Goal: Task Accomplishment & Management: Manage account settings

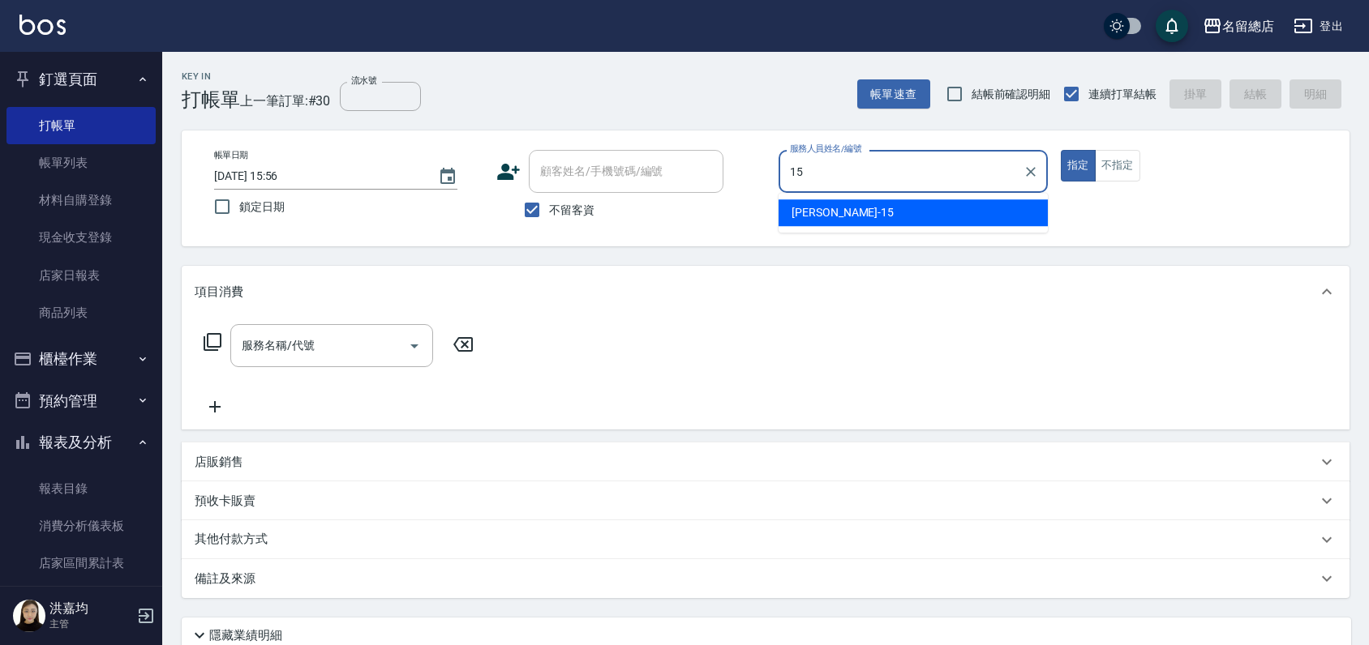
type input "[PERSON_NAME]-15"
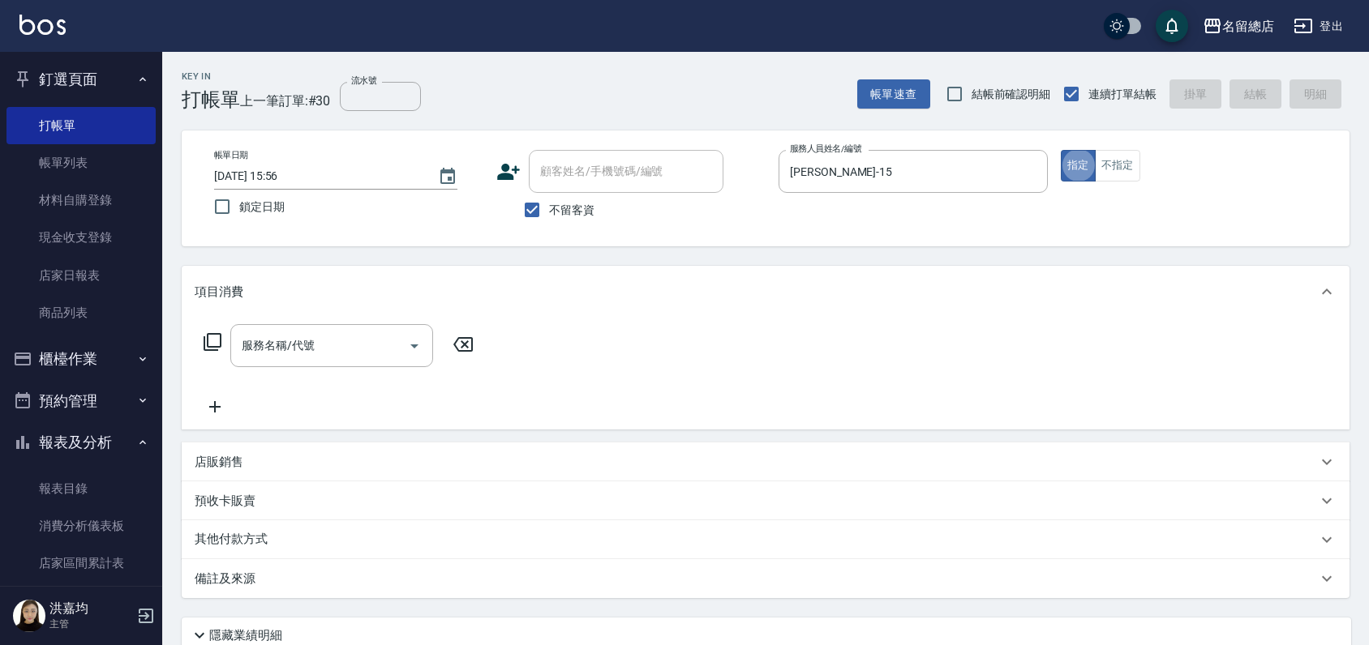
type button "true"
type input "2"
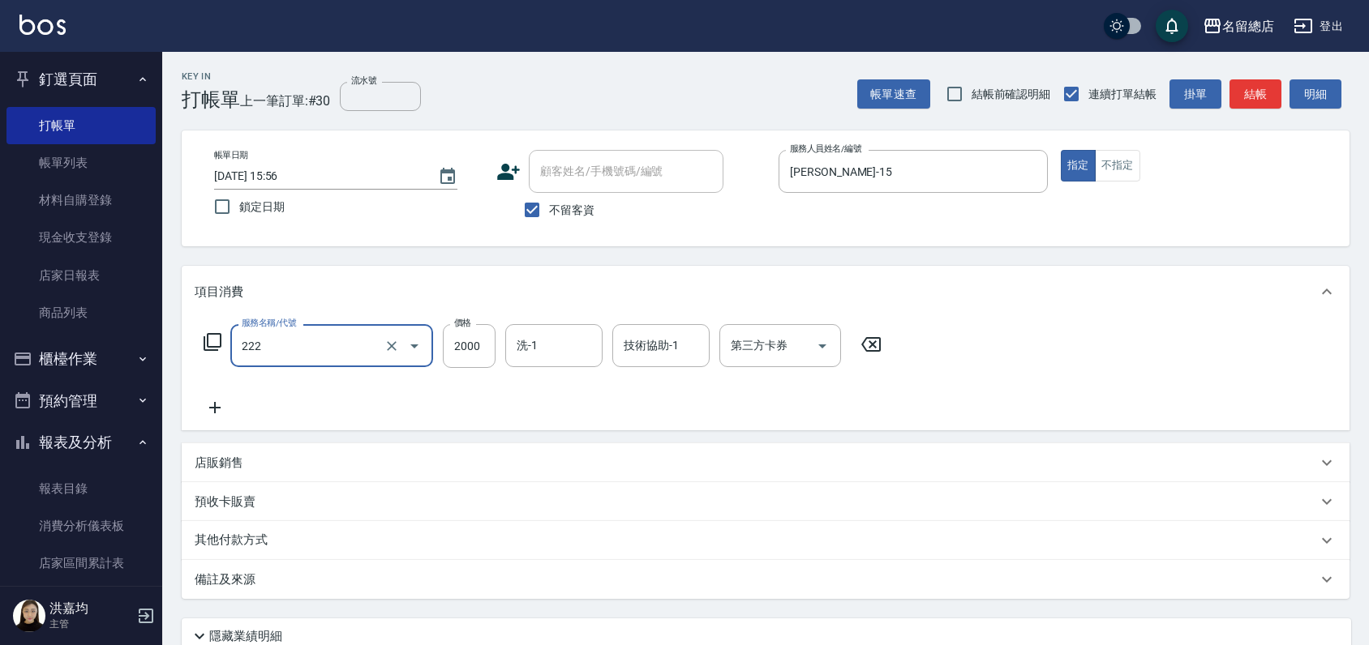
type input "燙髮2000以上(222)"
type input "4500"
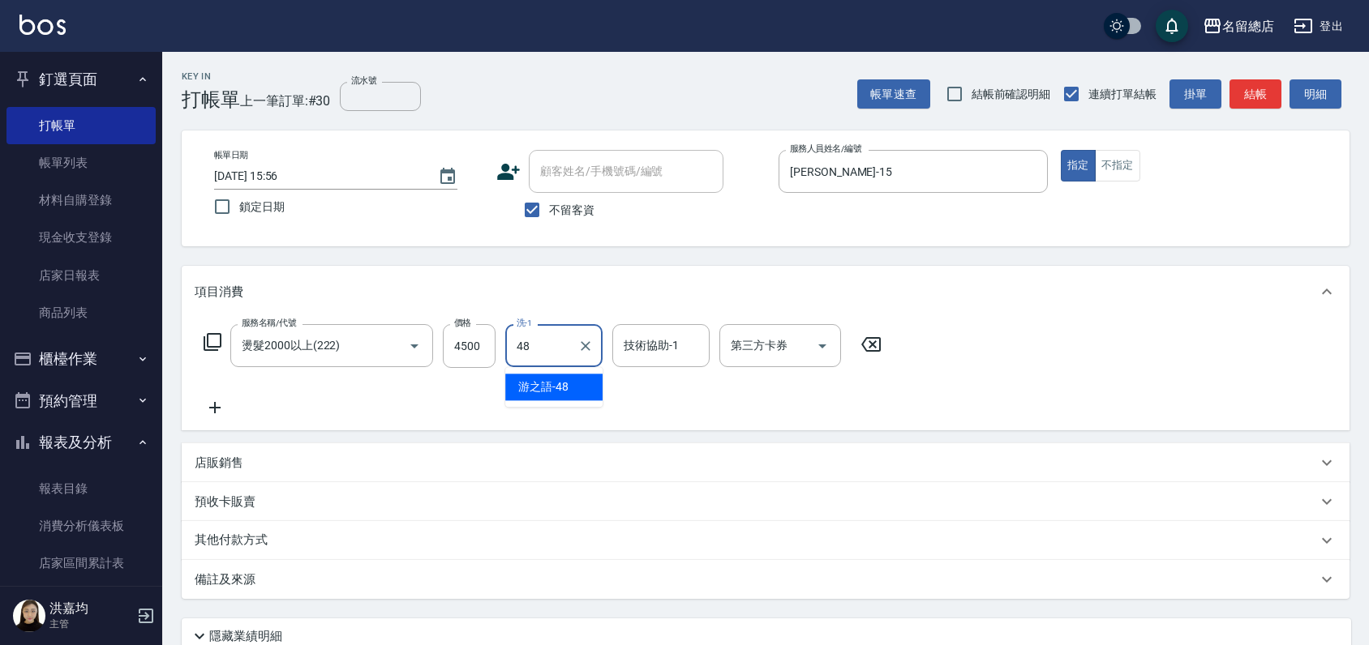
type input "游之語-48"
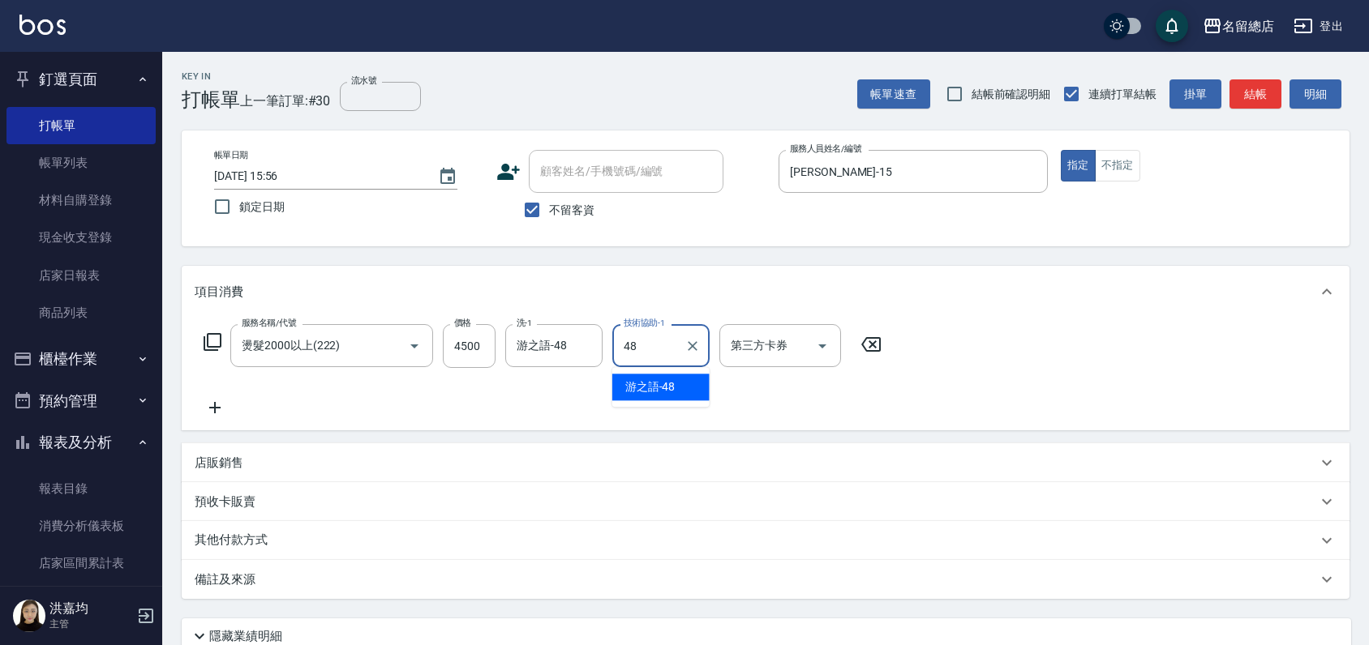
type input "游之語-48"
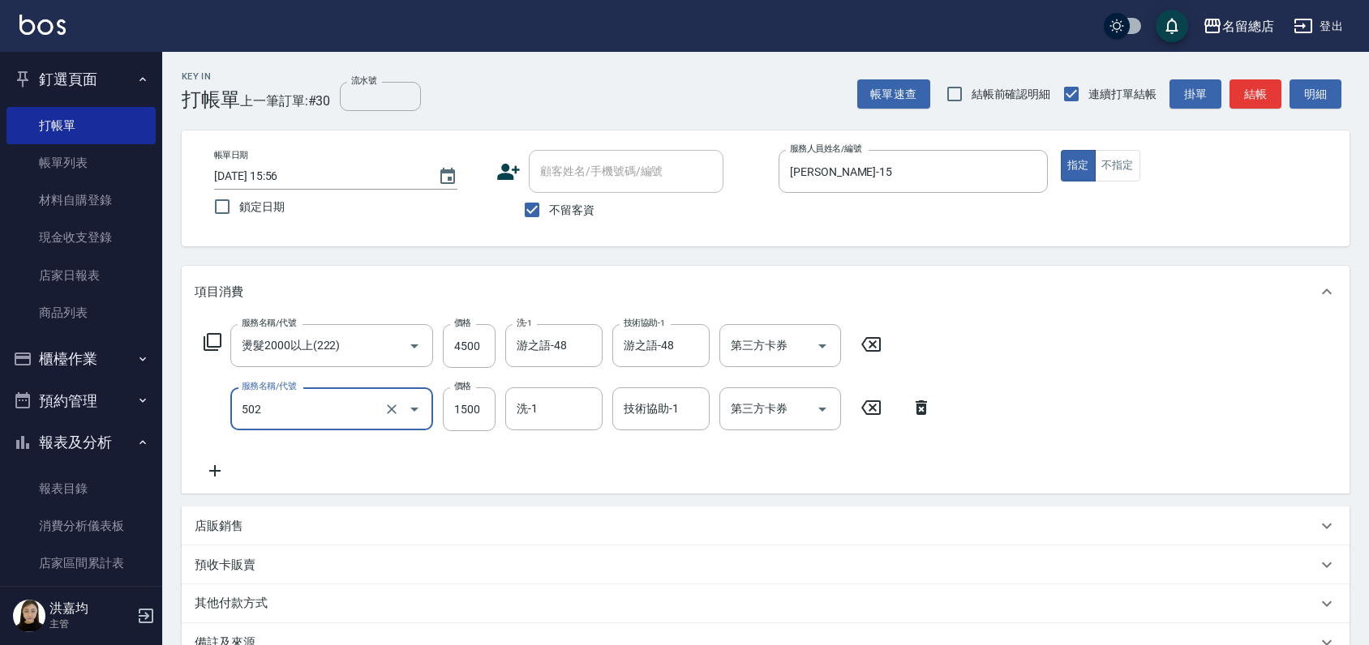
type input "染髮1500以上(502)"
type input "3990"
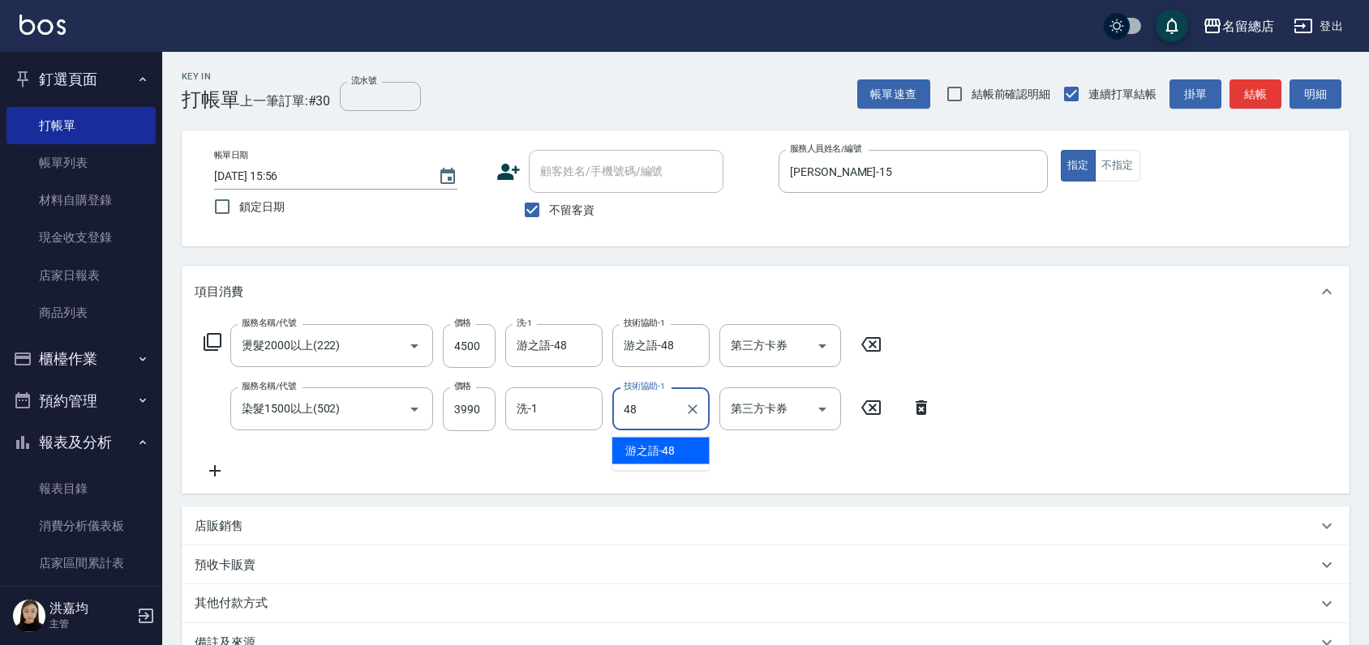
type input "游之語-48"
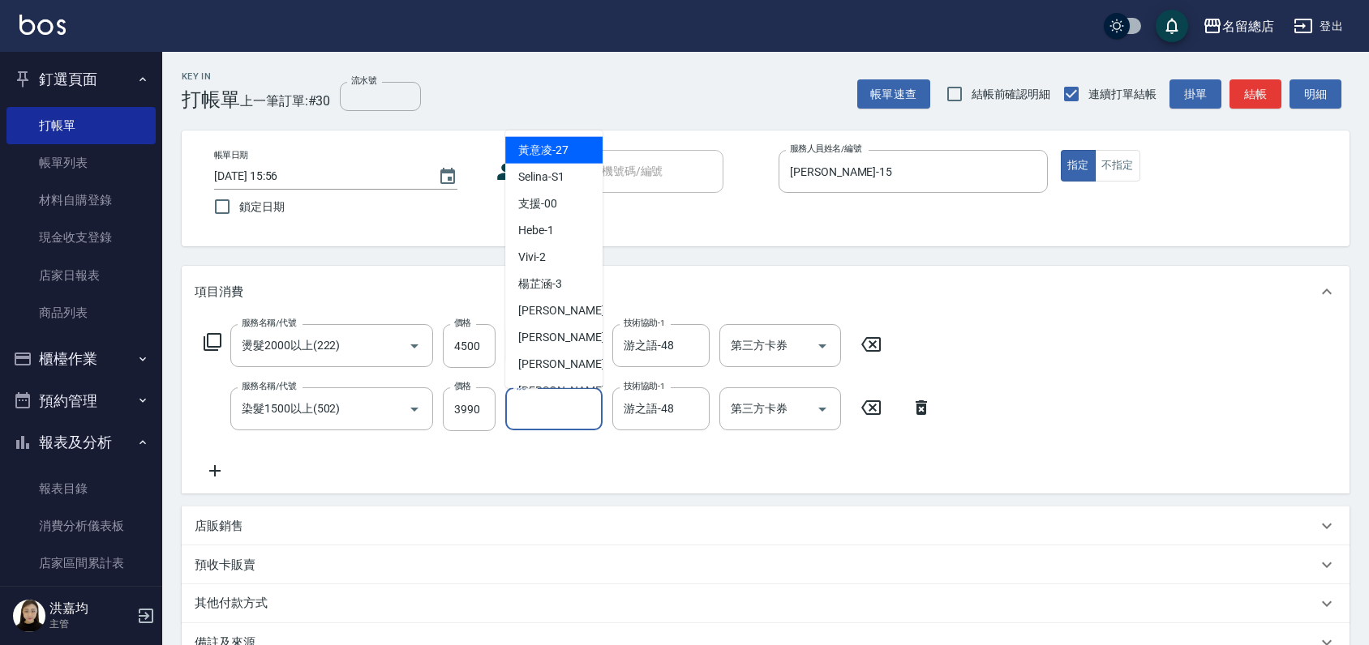
drag, startPoint x: 512, startPoint y: 395, endPoint x: 520, endPoint y: 401, distance: 9.8
click at [512, 394] on div "洗-1" at bounding box center [553, 409] width 97 height 43
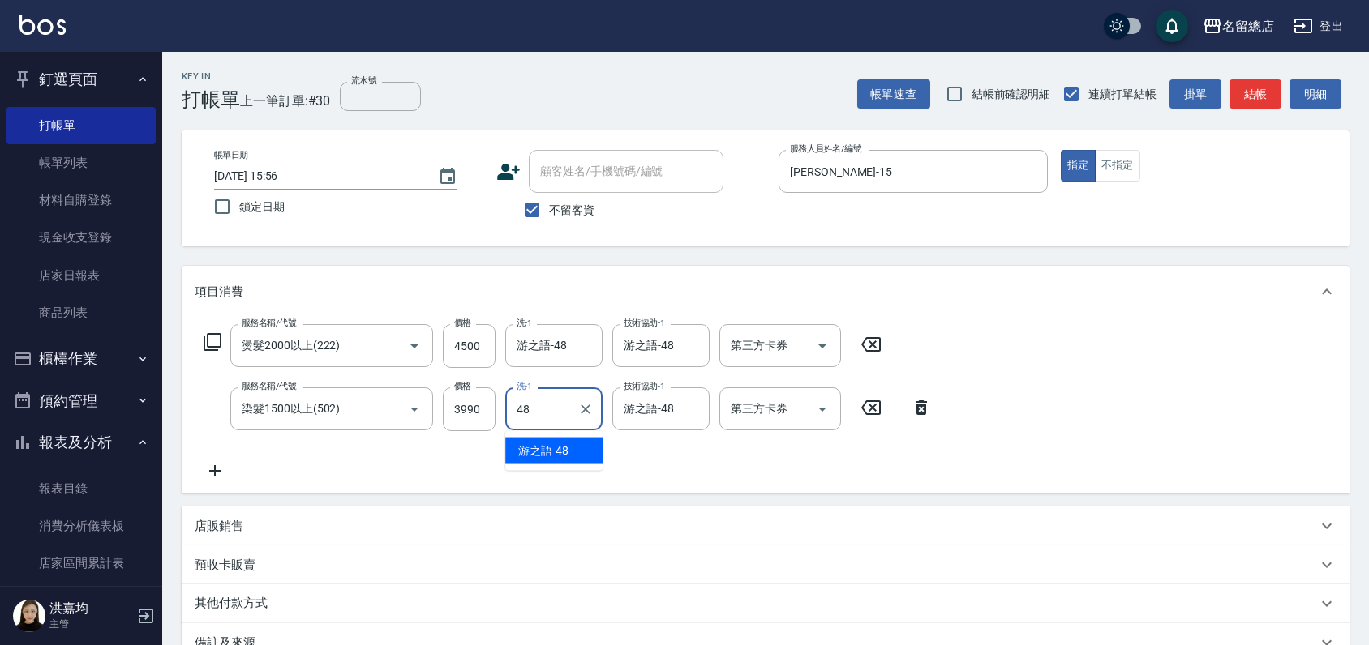
type input "游之語-48"
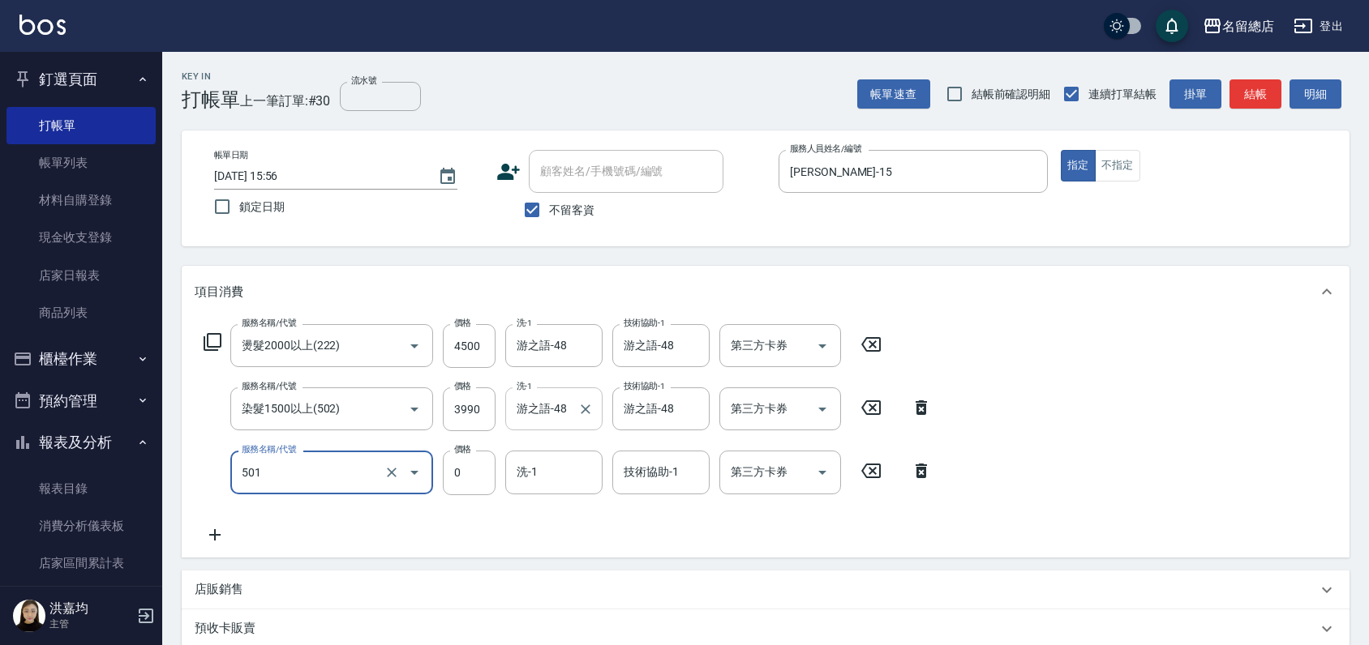
type input "2段蓋卡1300以上(501)"
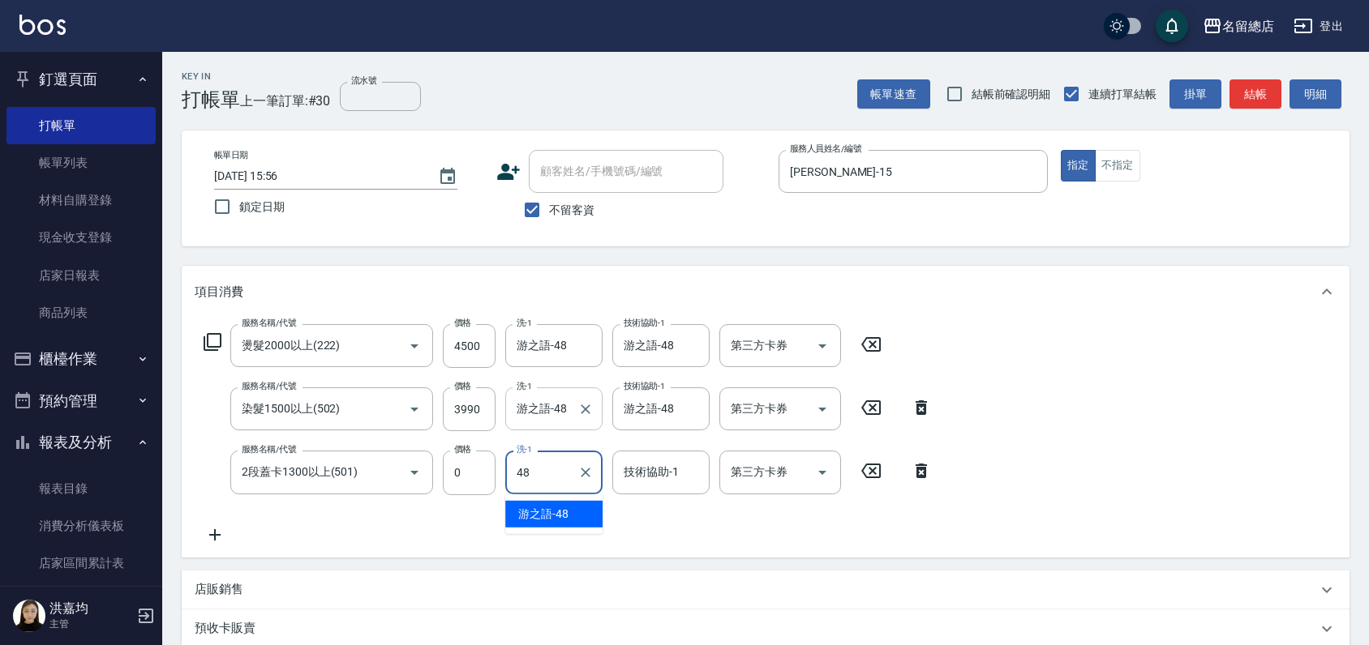
type input "游之語-48"
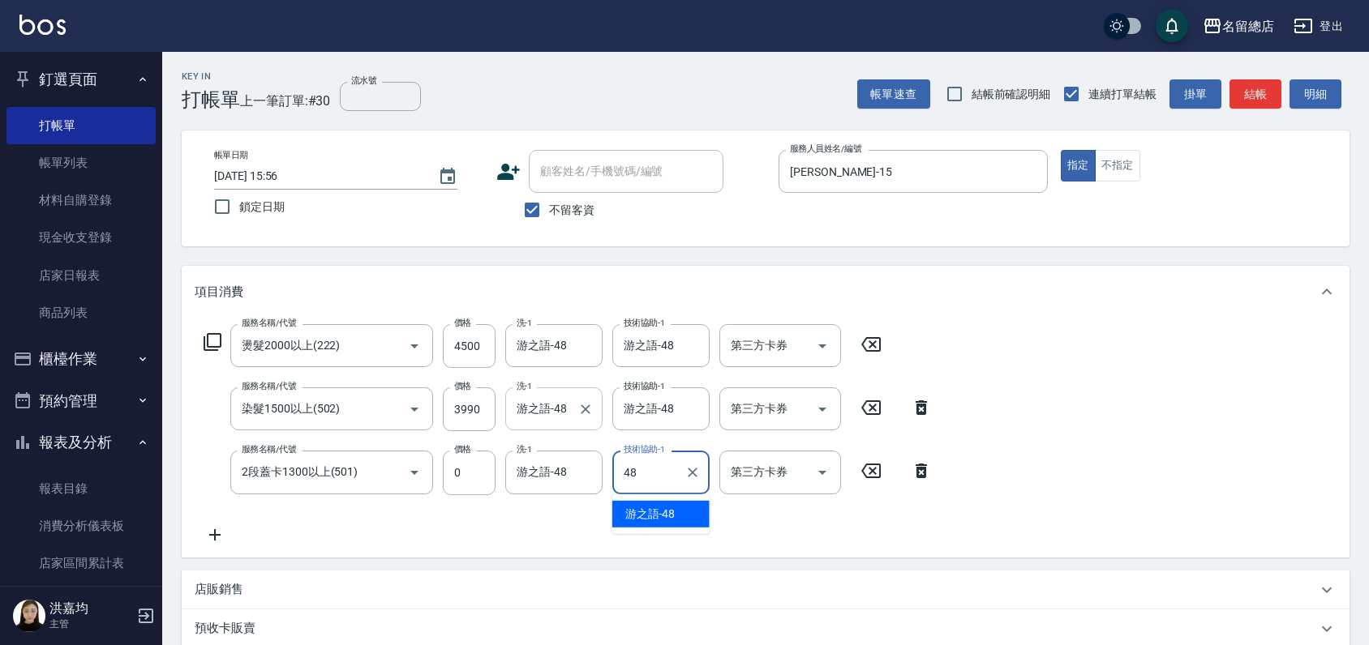
type input "游之語-48"
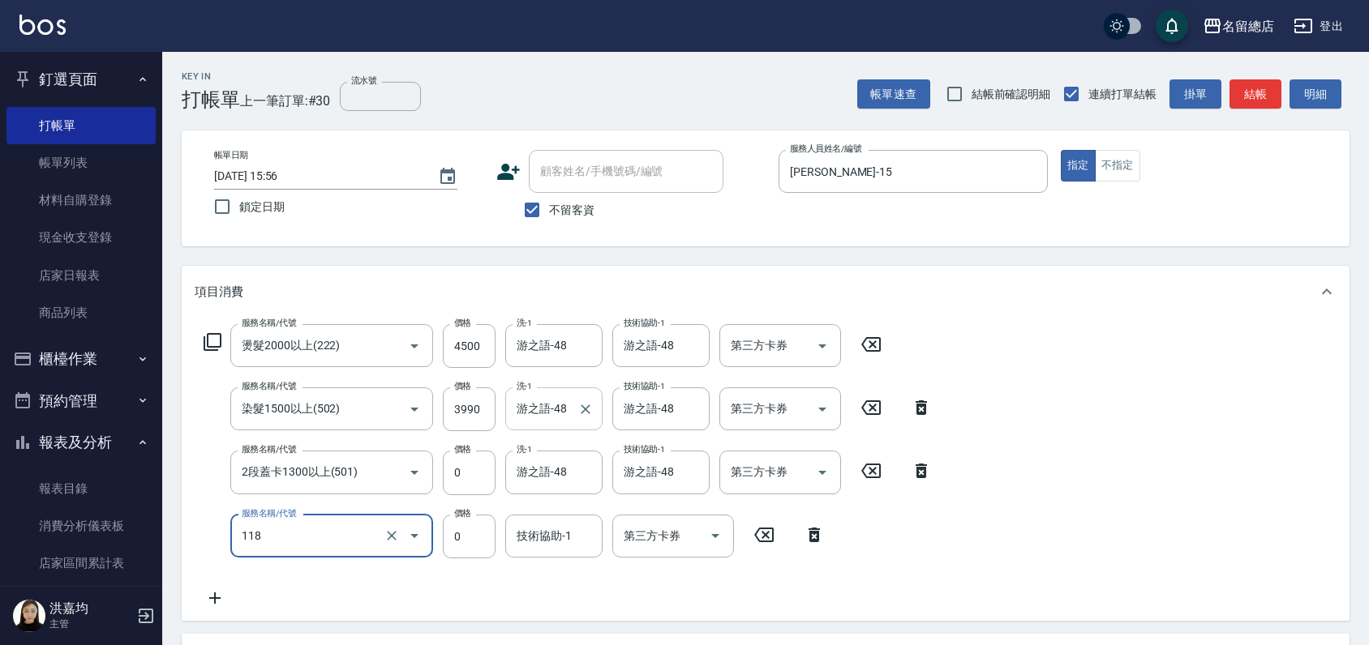
type input "頭皮蓋卡4點(118)"
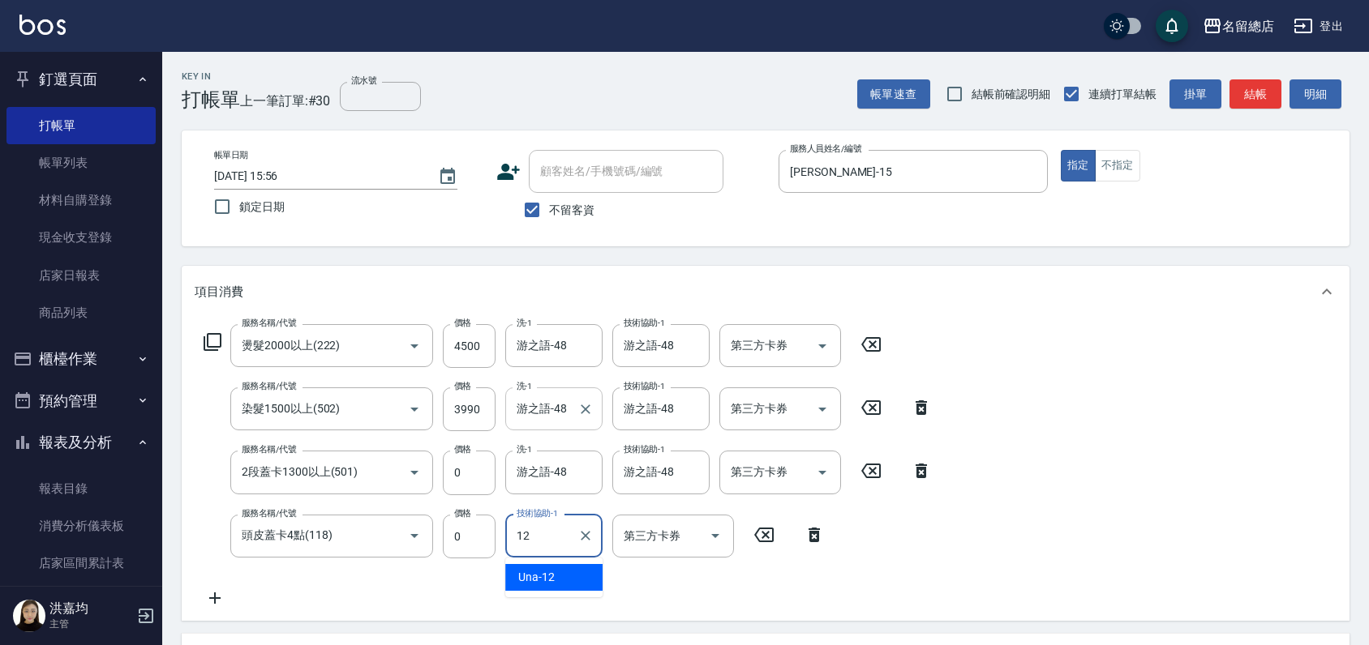
type input "Una-12"
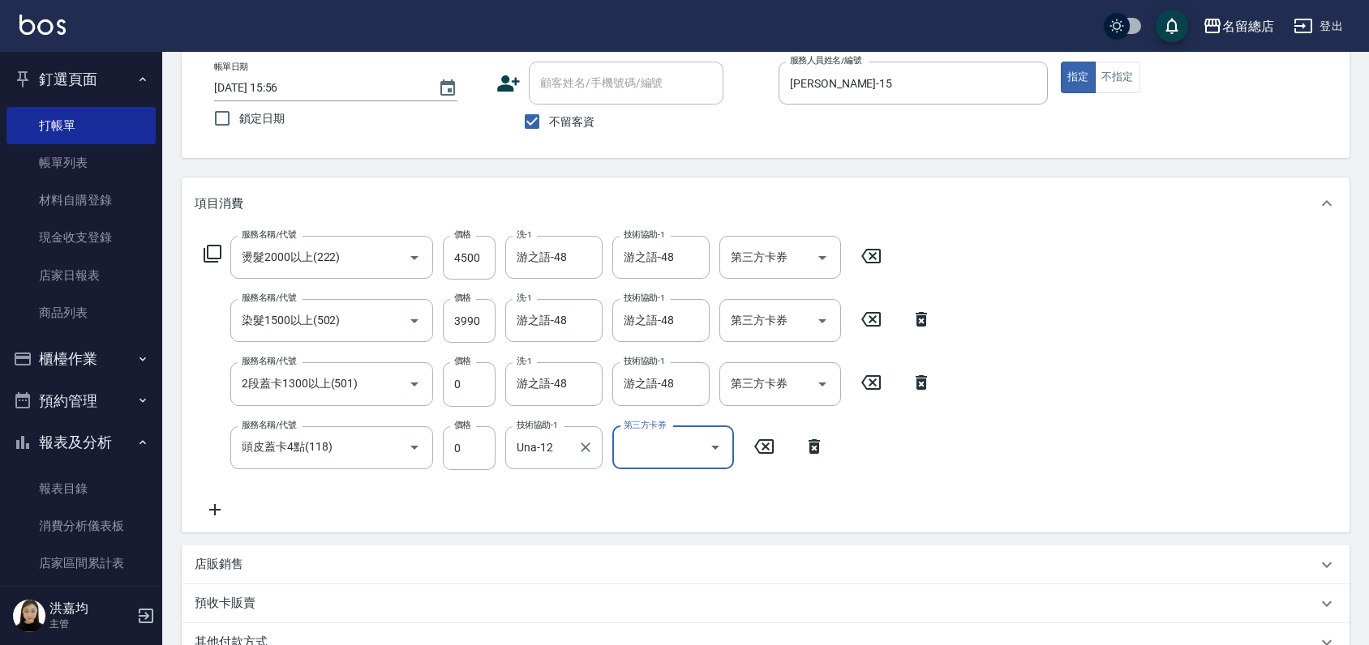
scroll to position [180, 0]
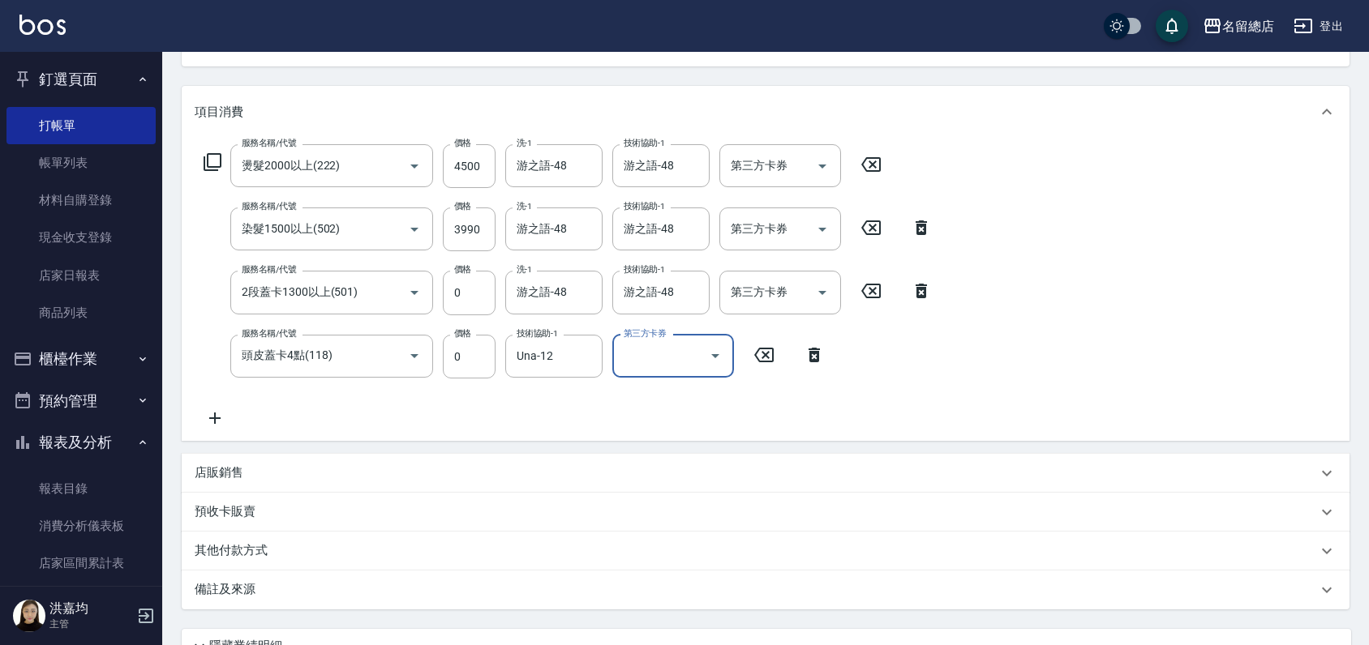
click at [220, 474] on p "店販銷售" at bounding box center [219, 473] width 49 height 17
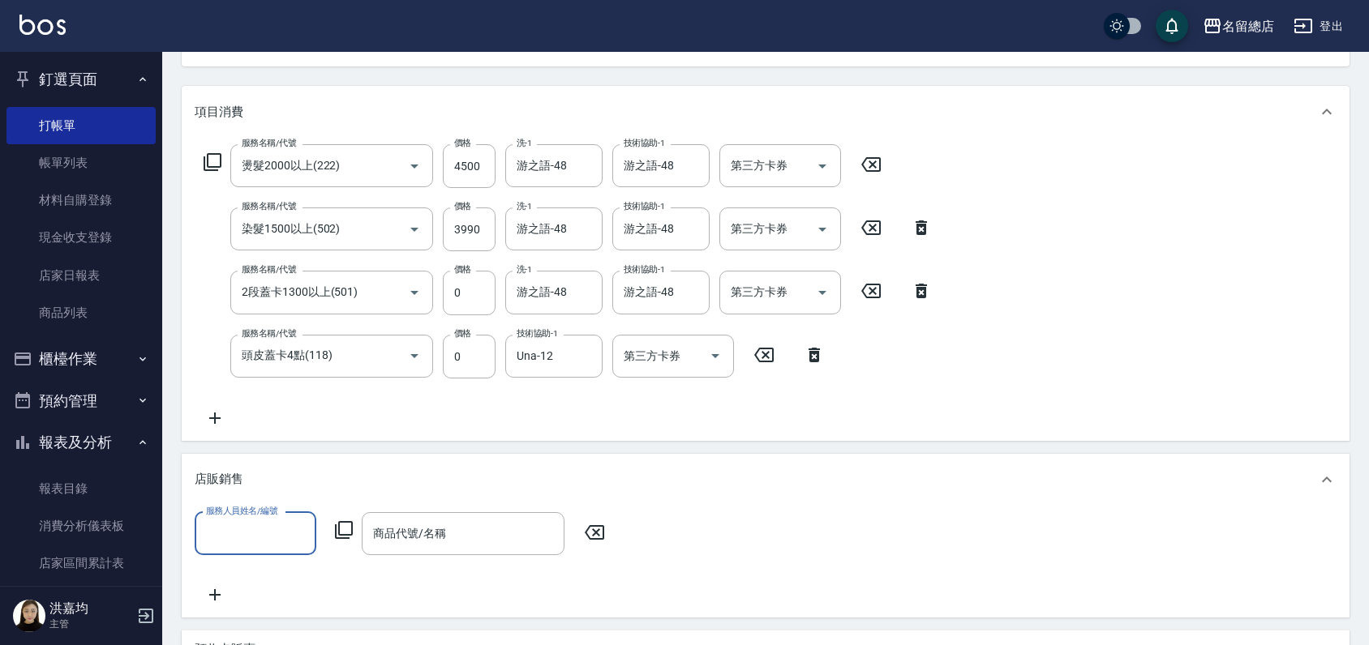
scroll to position [0, 0]
type input "[PERSON_NAME]-15"
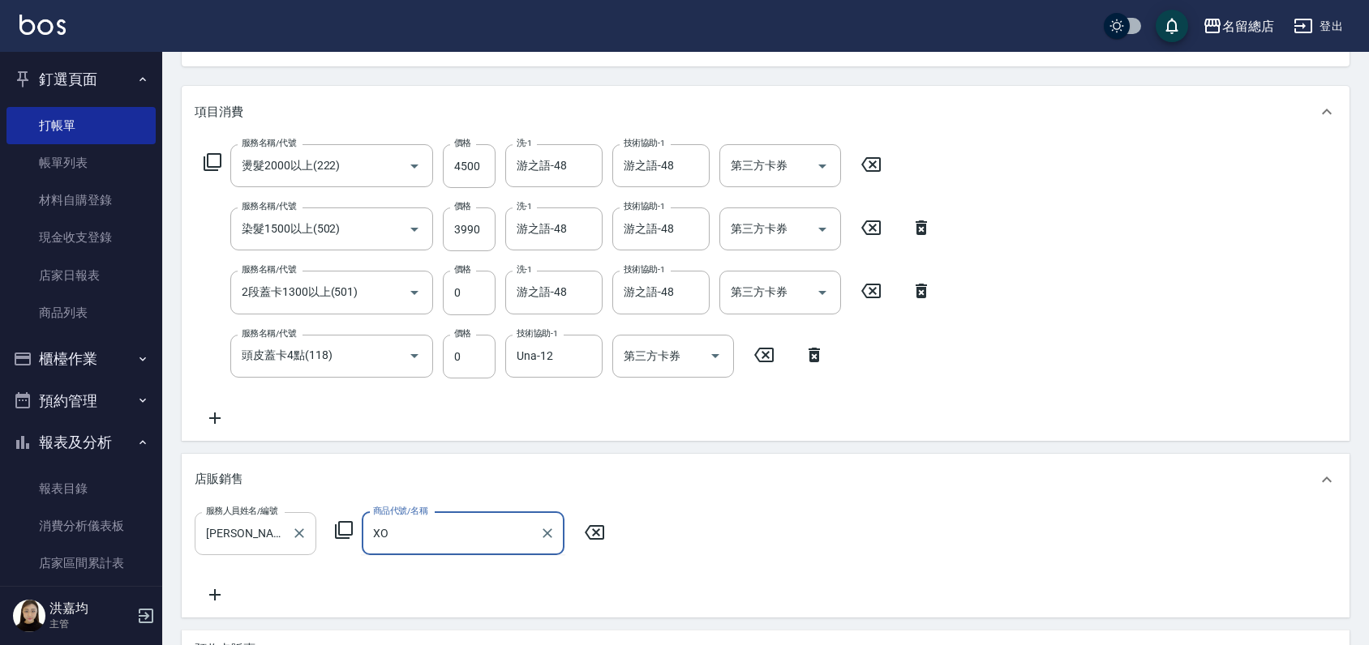
type input "X"
type input "雷雷"
click at [545, 532] on icon "Clear" at bounding box center [547, 534] width 10 height 10
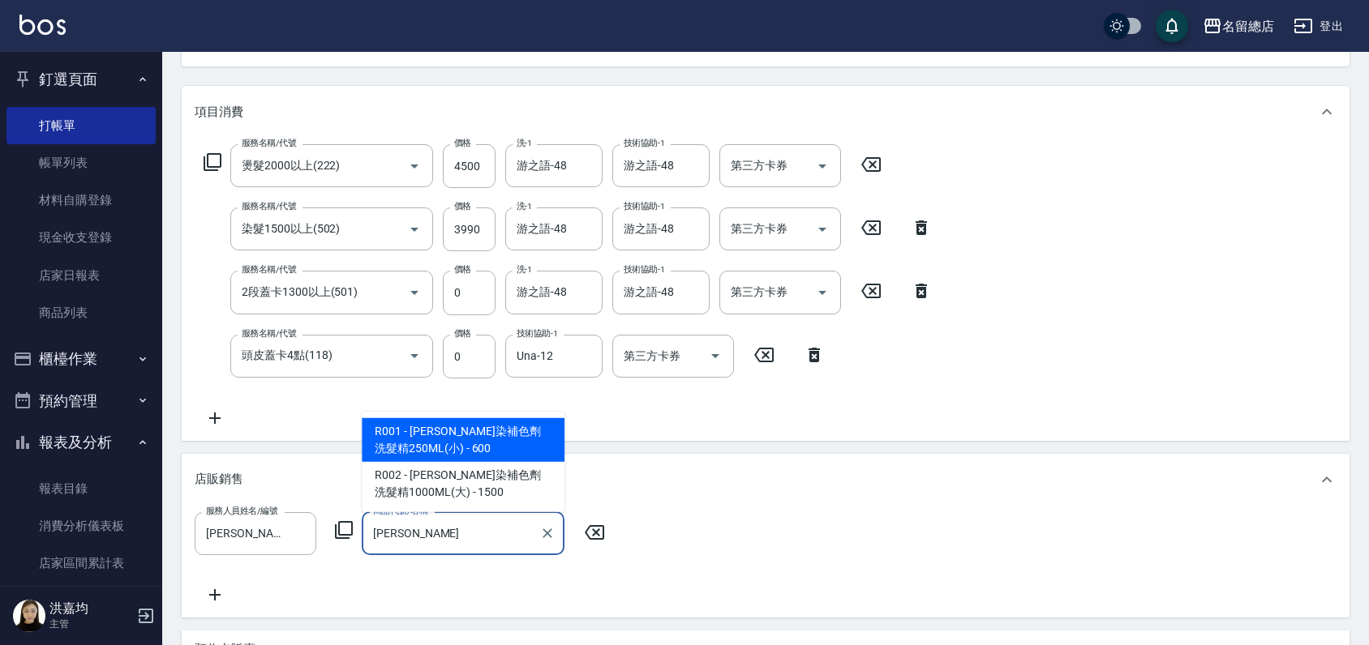
click at [506, 454] on span "R001 - [PERSON_NAME]染補色劑洗髮精250ML(小) - 600" at bounding box center [463, 440] width 203 height 44
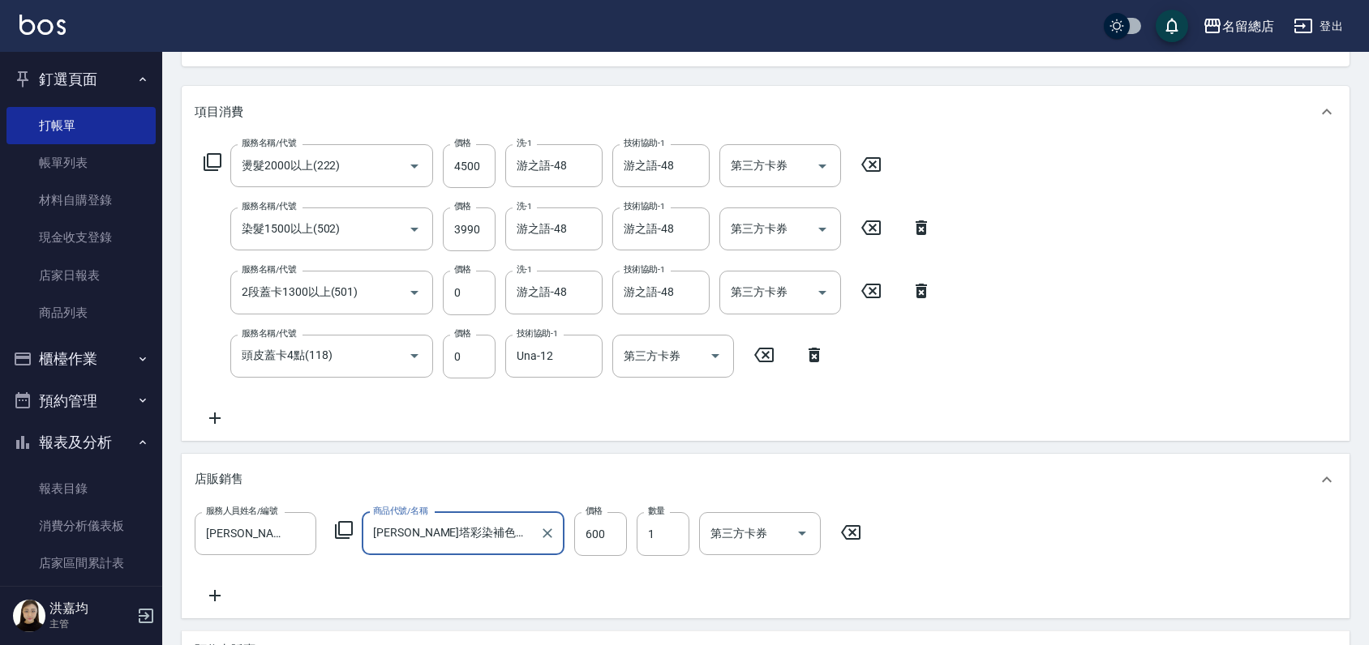
type input "[PERSON_NAME]塔彩染補色劑洗髮精250ML(小)"
type input "500"
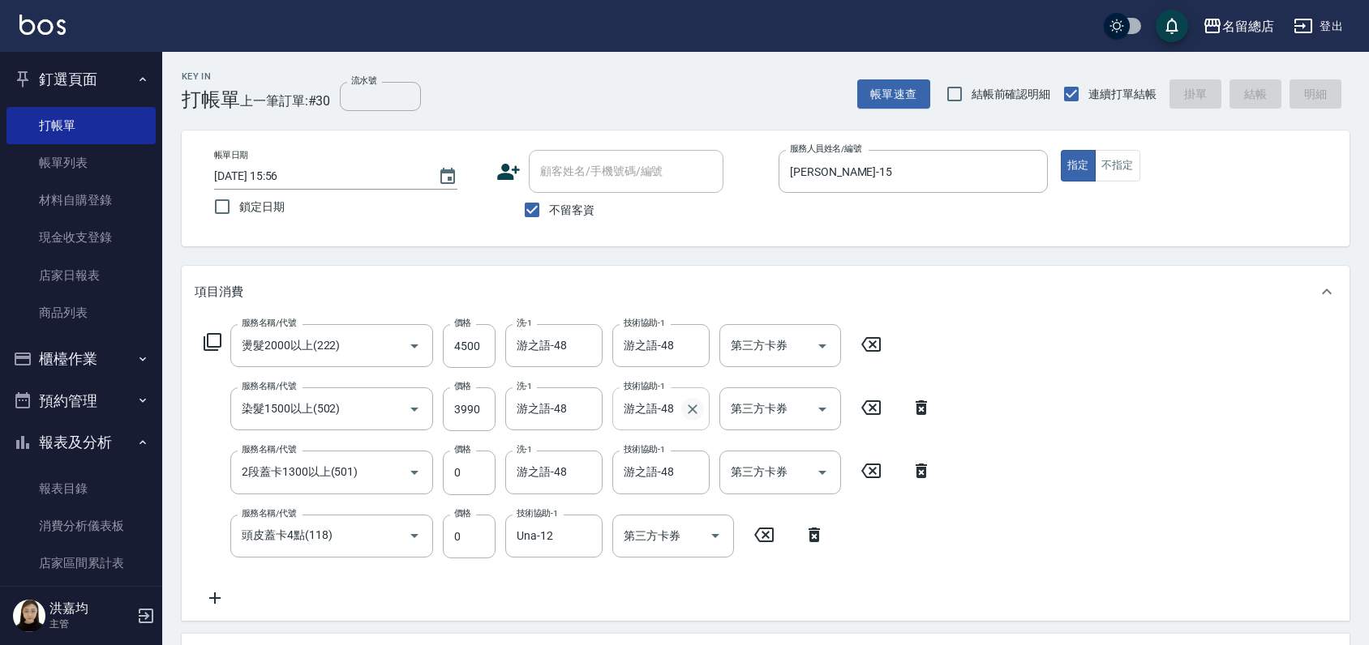
type input "[DATE] 16:38"
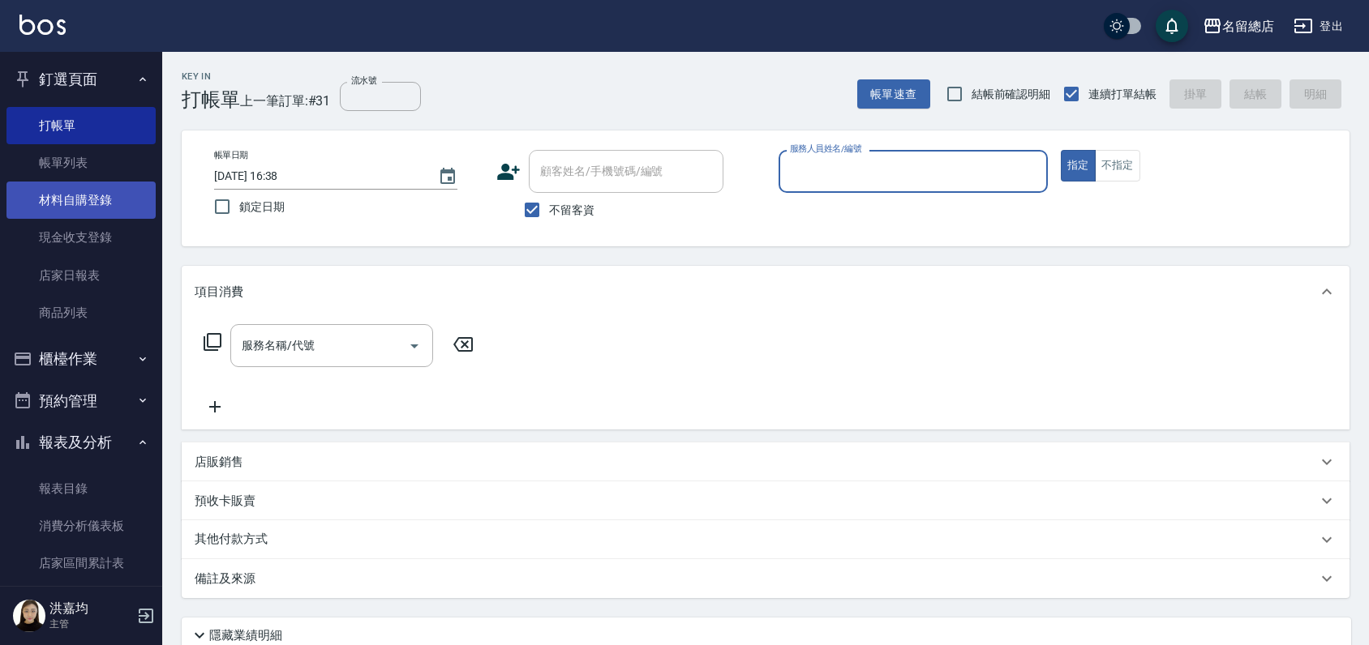
click at [87, 201] on link "材料自購登錄" at bounding box center [80, 200] width 149 height 37
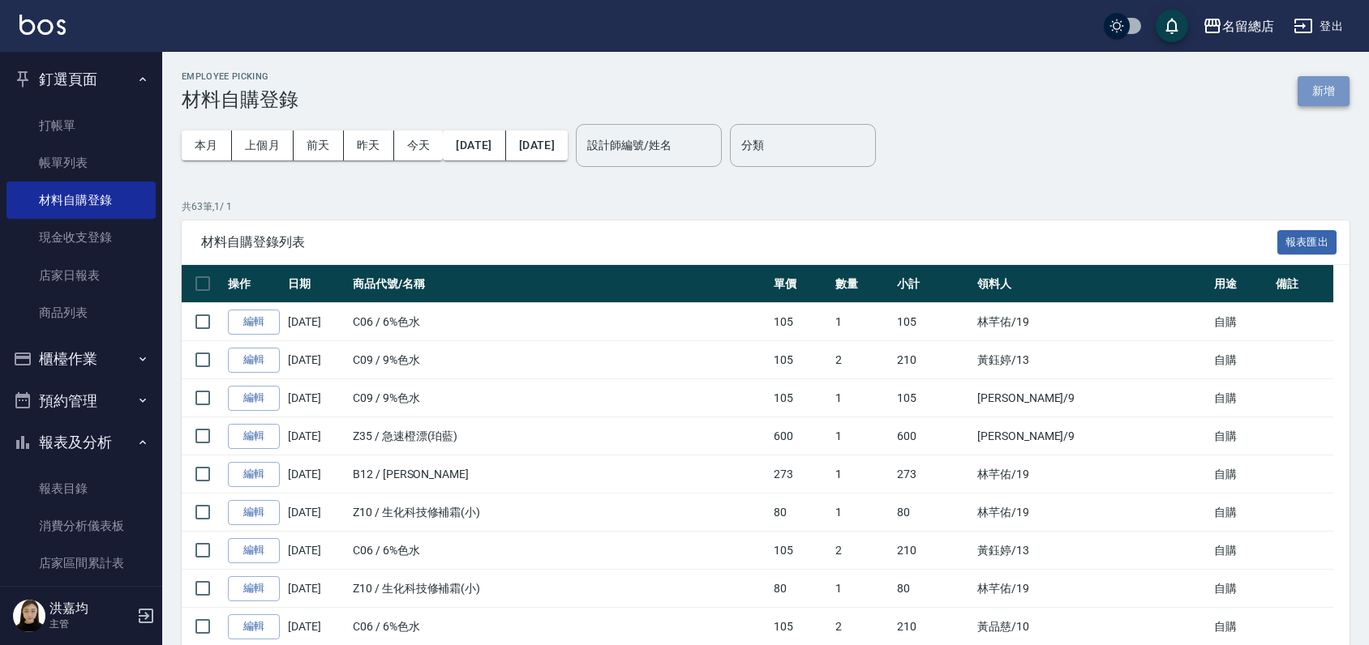
click at [1314, 93] on button "新增" at bounding box center [1323, 91] width 52 height 30
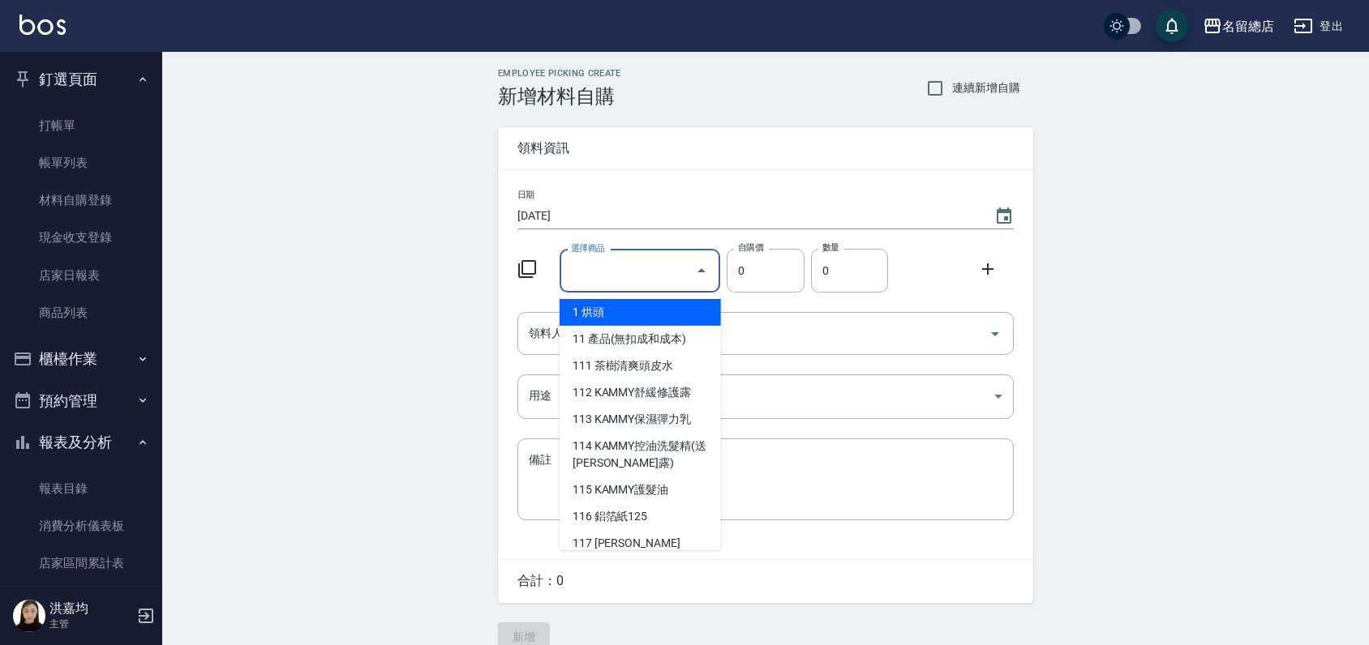
click at [658, 258] on input "選擇商品" at bounding box center [628, 271] width 122 height 28
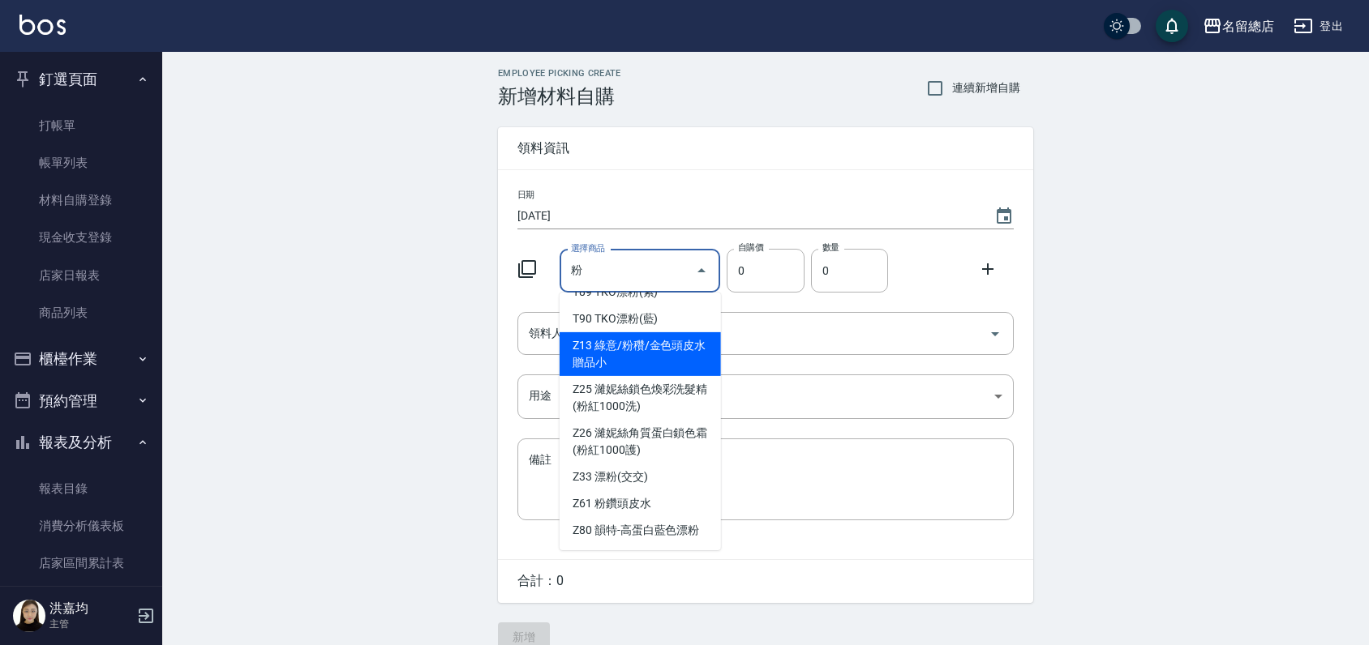
scroll to position [6, 0]
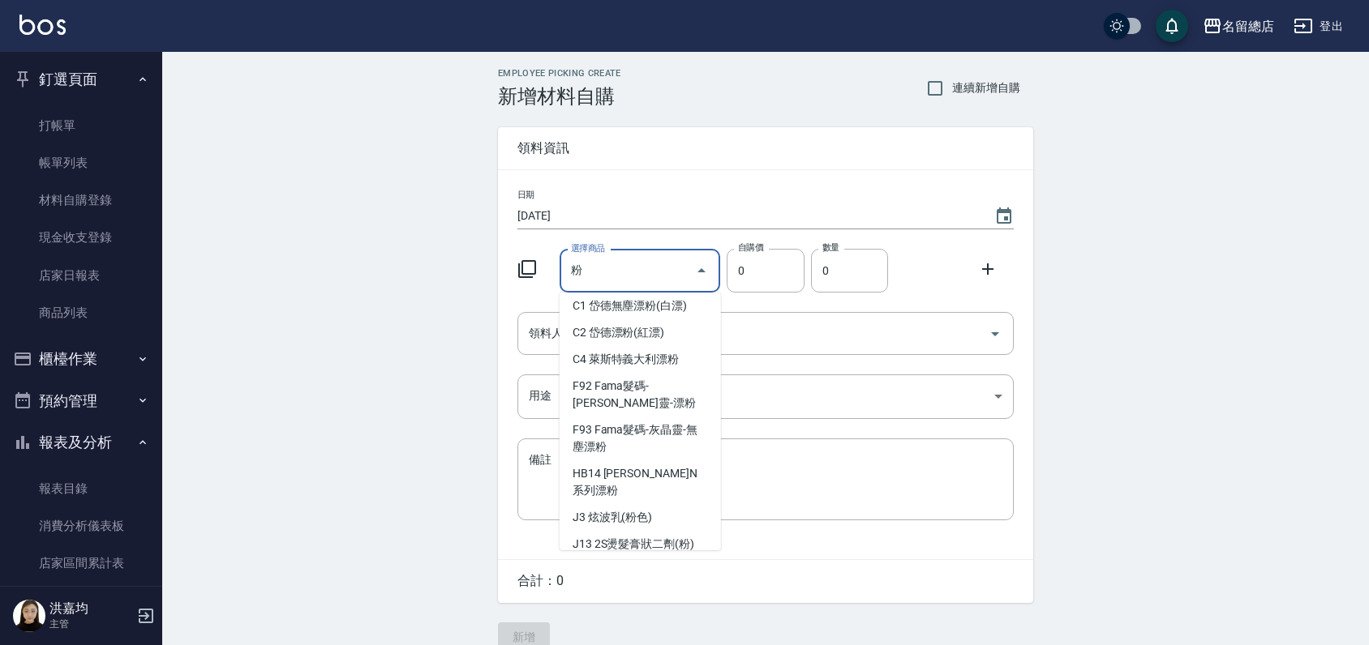
click at [671, 345] on li "C2 岱德漂粉(紅漂)" at bounding box center [639, 332] width 161 height 27
type input "岱德漂粉(紅漂)"
type input "380"
type input "1"
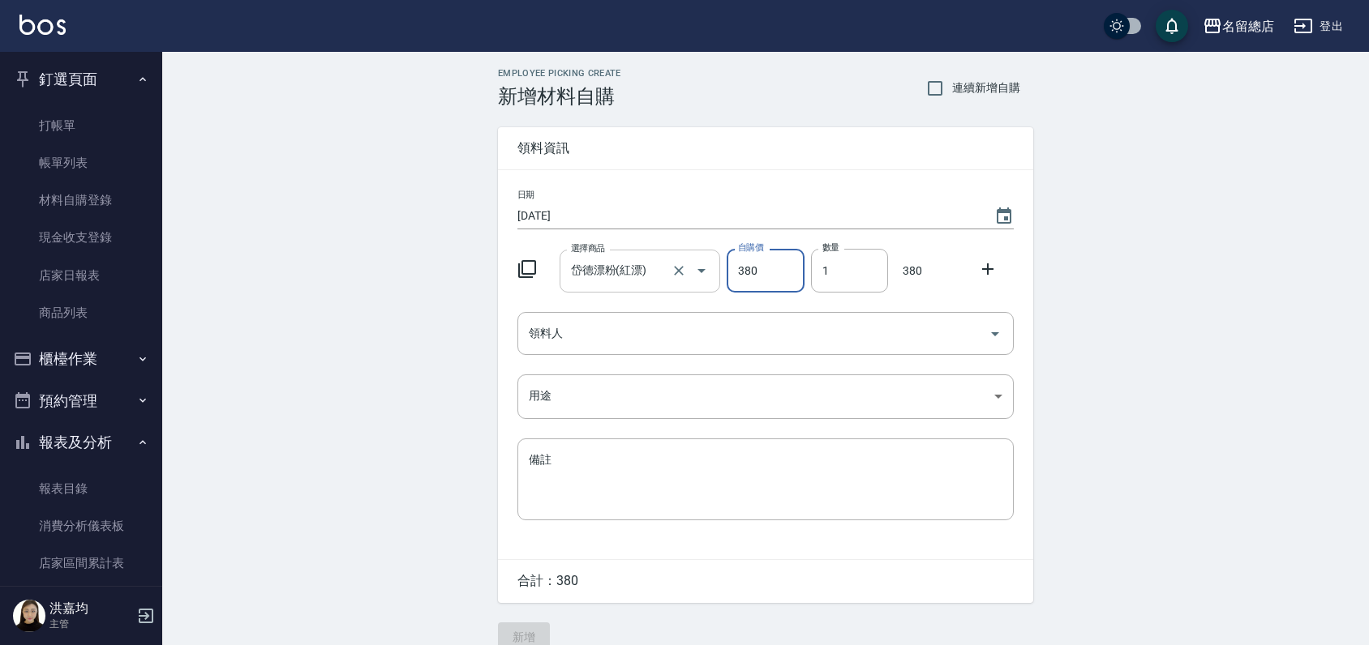
click at [680, 268] on icon "Clear" at bounding box center [679, 271] width 16 height 16
type input "0"
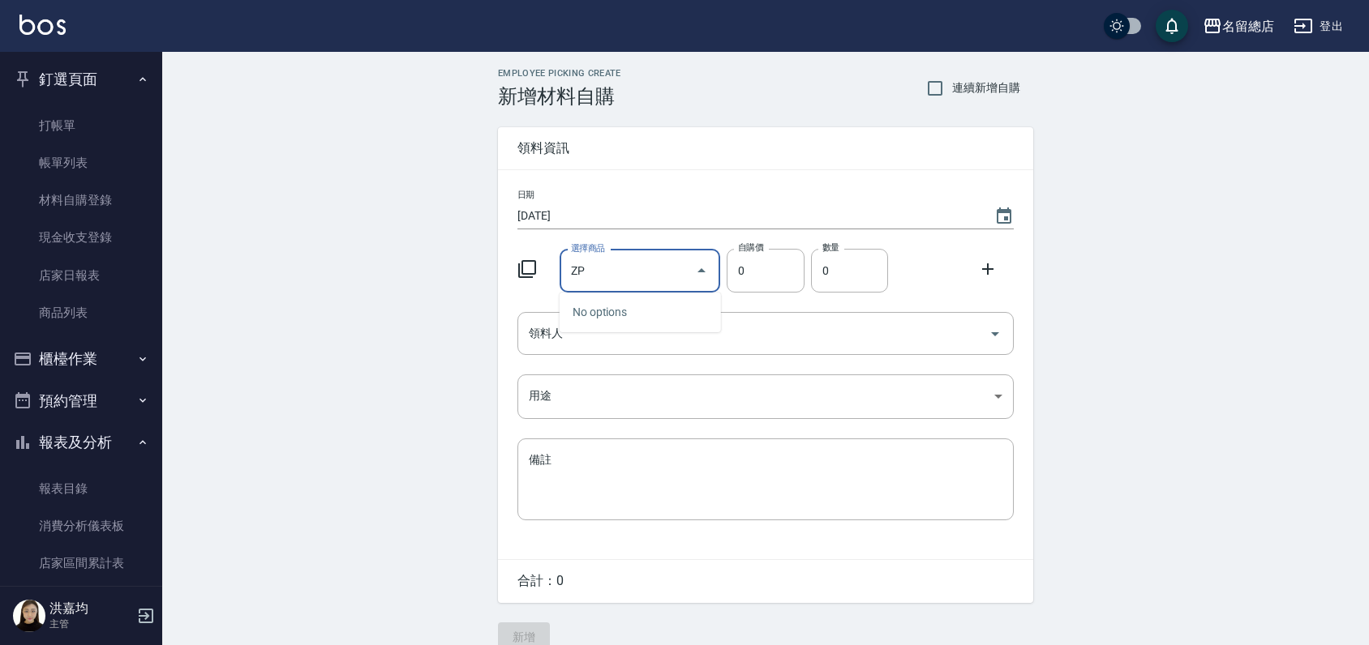
type input "Z"
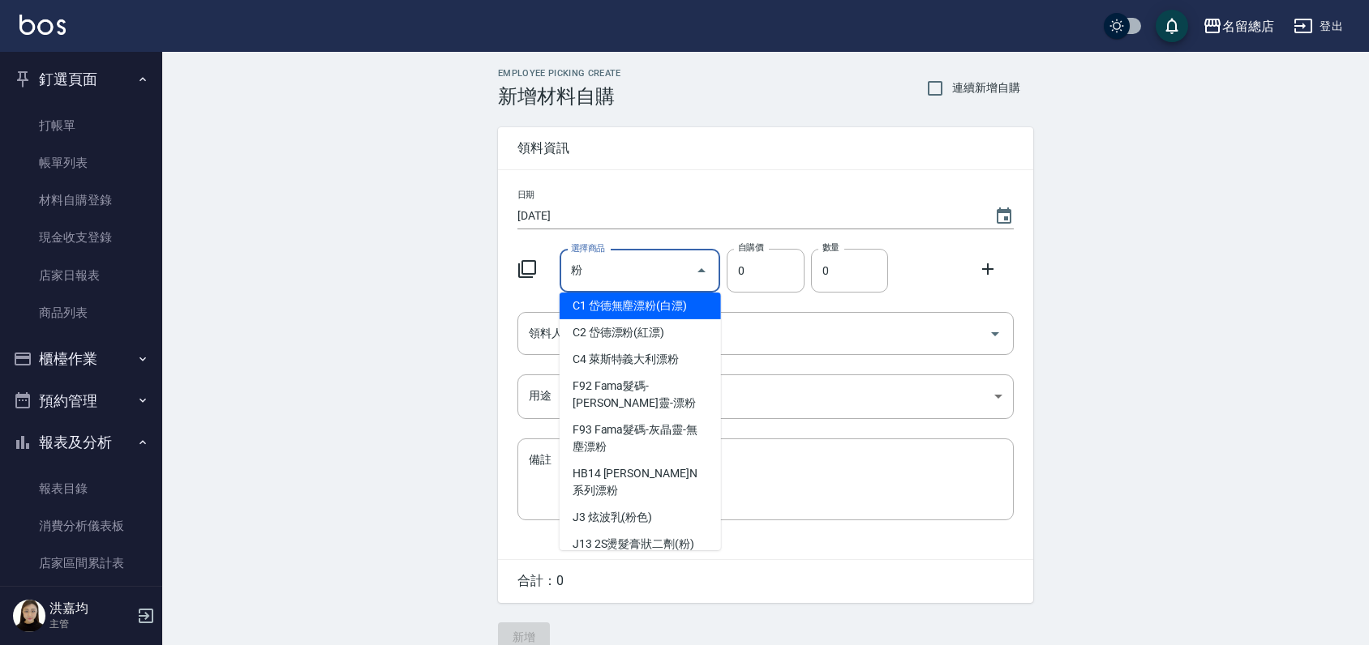
click at [577, 466] on li "HB14 [PERSON_NAME]N系列漂粉" at bounding box center [639, 483] width 161 height 44
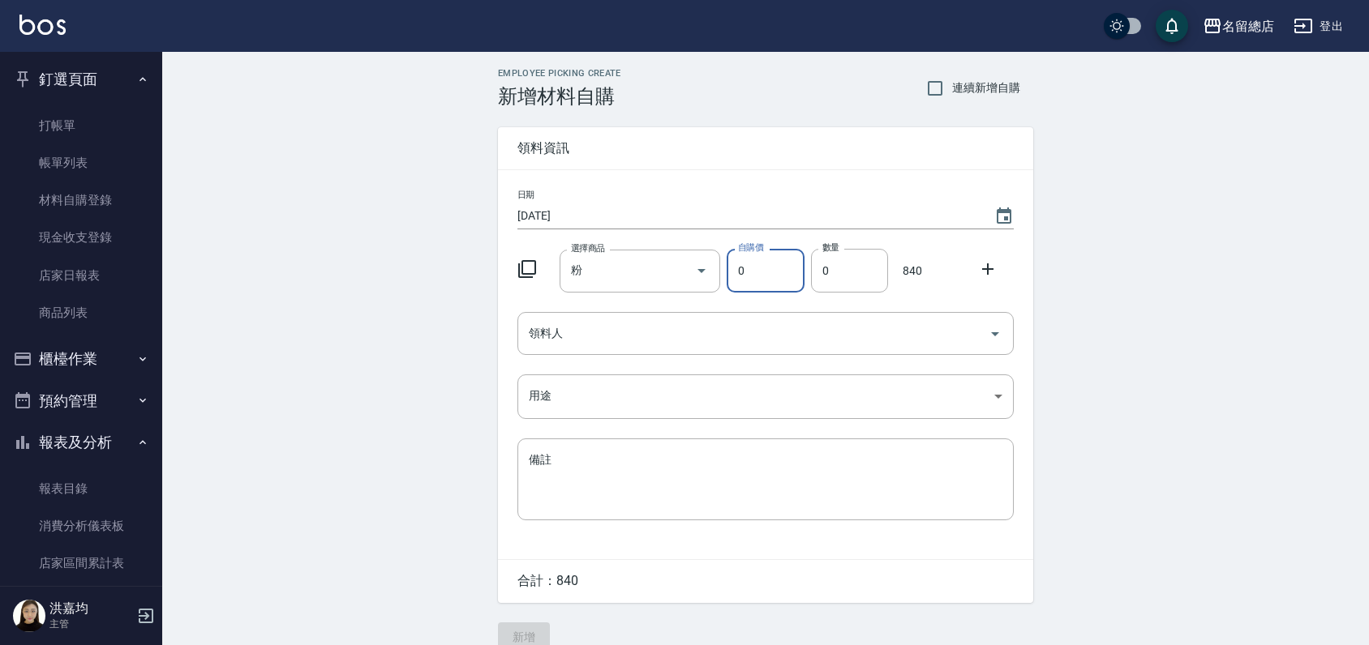
type input "[PERSON_NAME]N系列漂粉"
type input "840"
type input "1"
click at [643, 251] on div "[PERSON_NAME]N系列漂粉 選擇商品" at bounding box center [639, 271] width 161 height 43
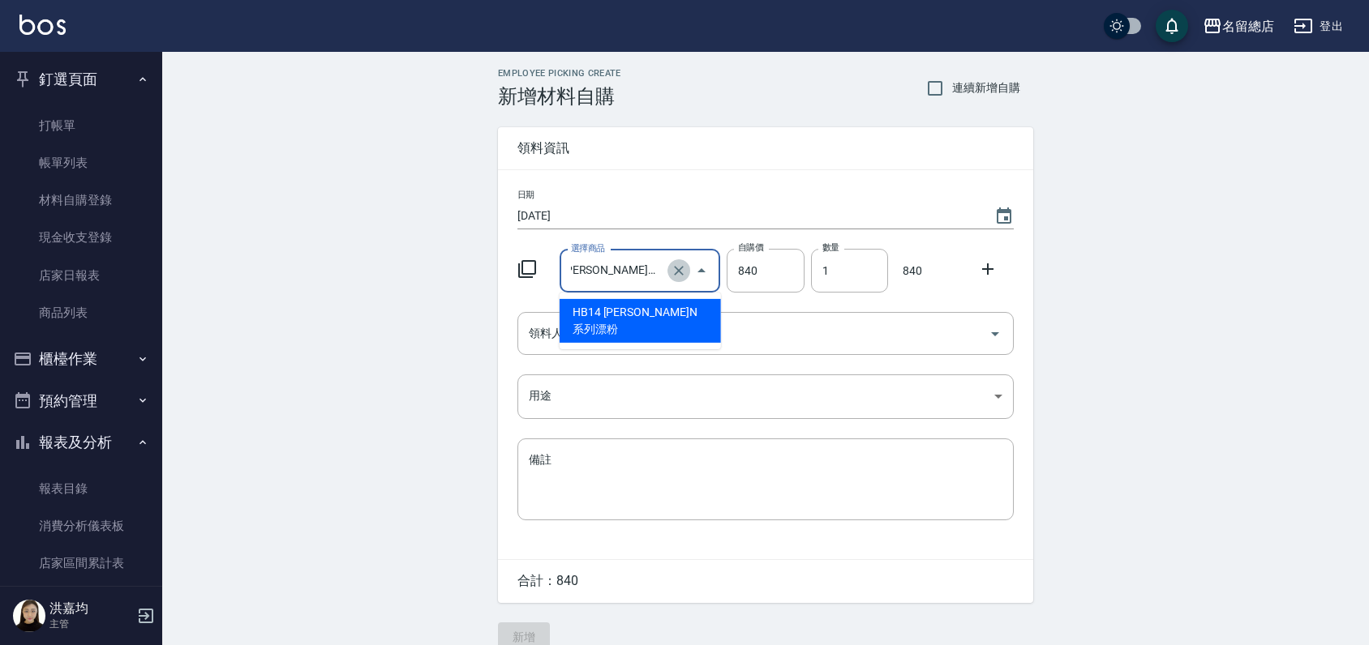
click at [677, 272] on icon "Clear" at bounding box center [679, 271] width 10 height 10
type input "0"
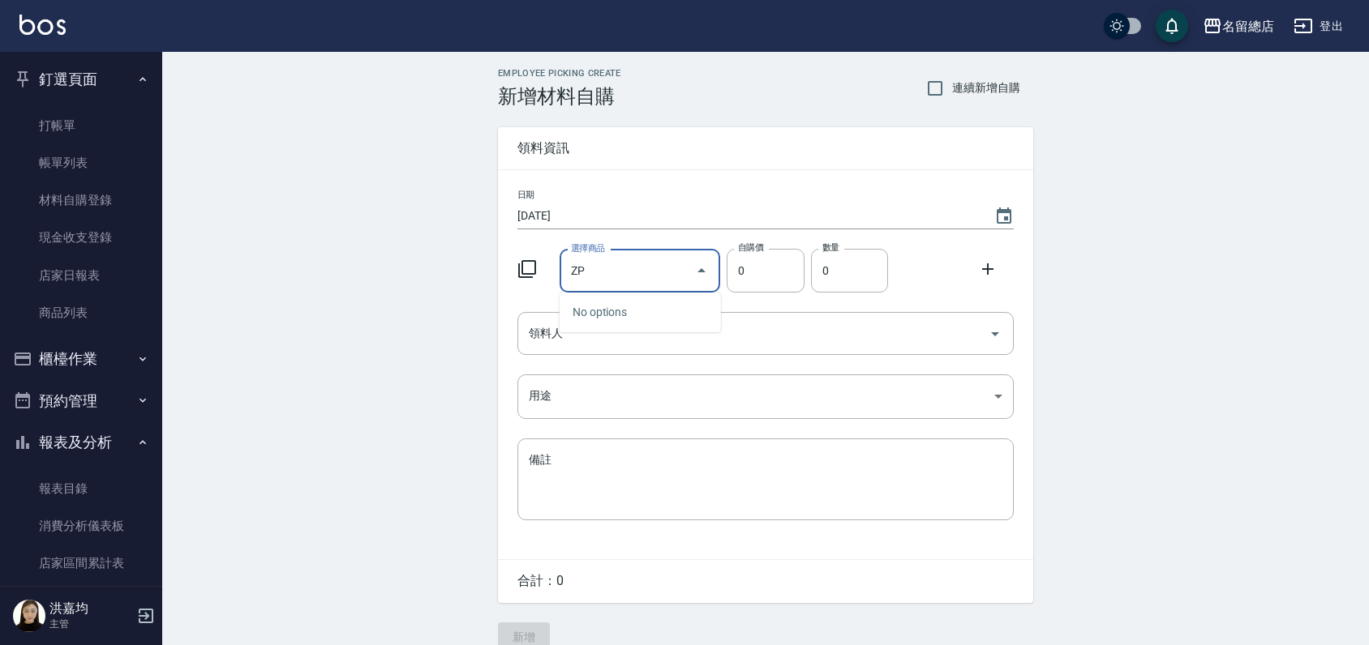
type input "Z"
type input "粉"
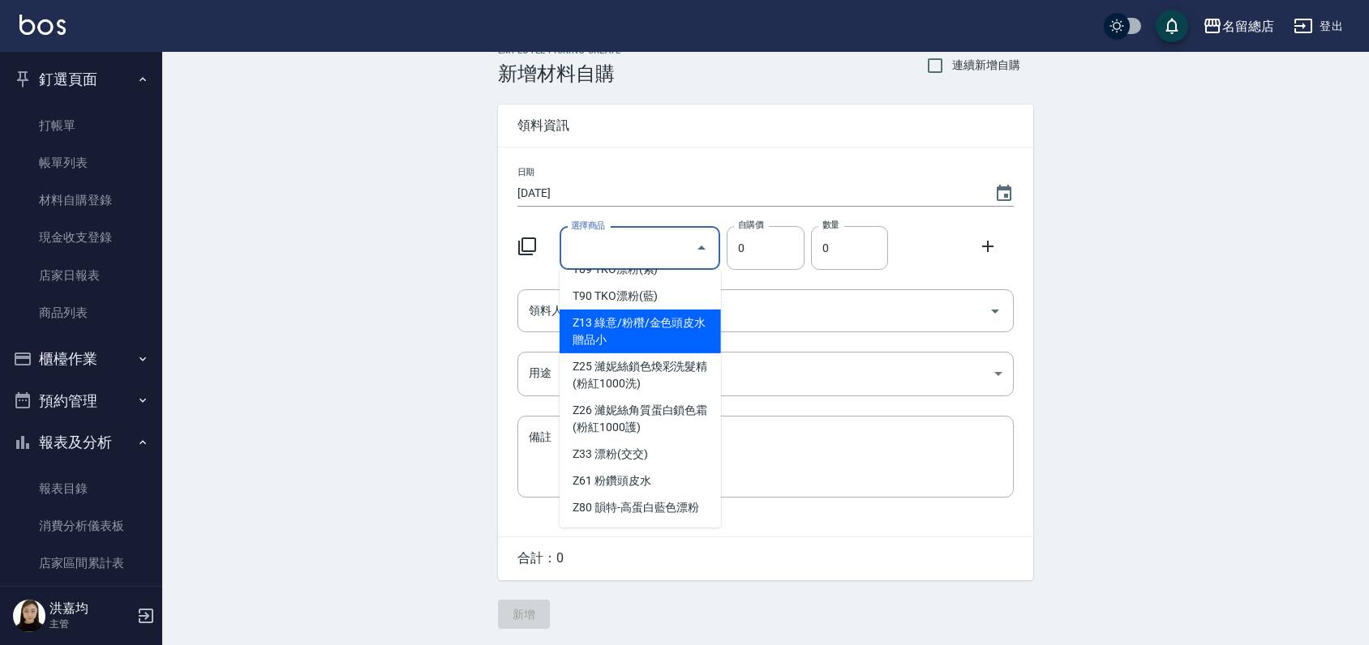
scroll to position [6, 0]
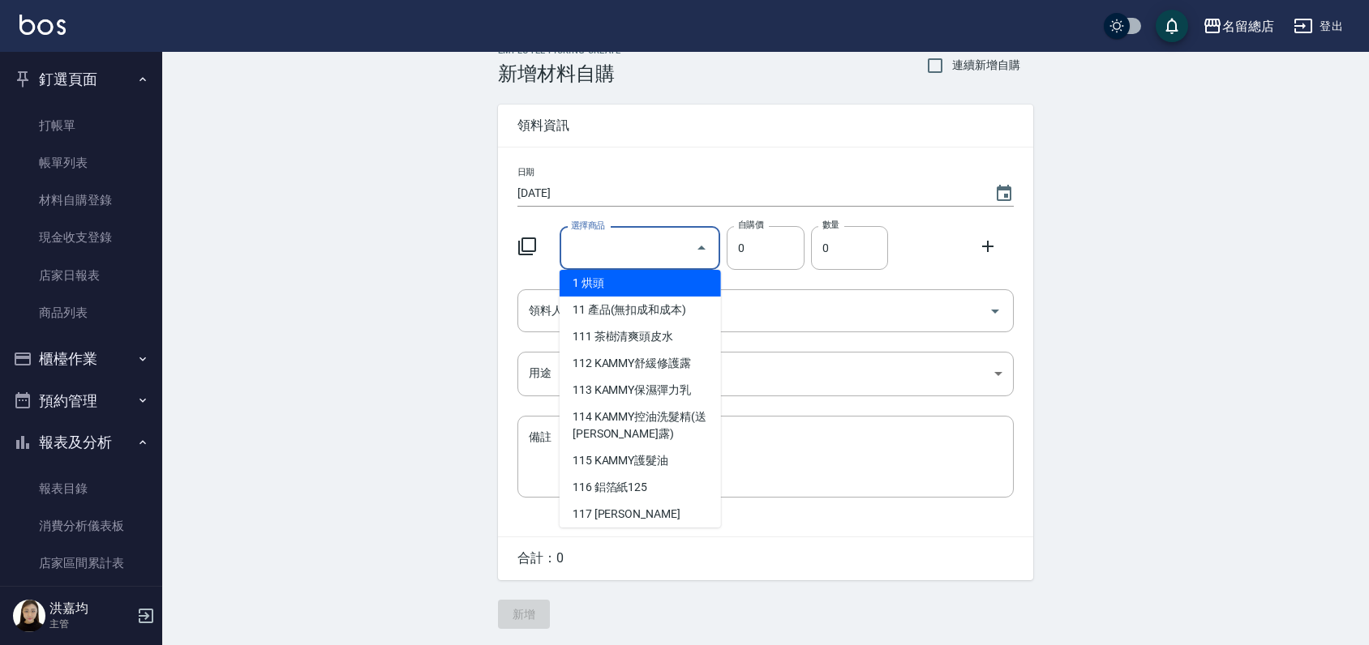
type input "ㄈ"
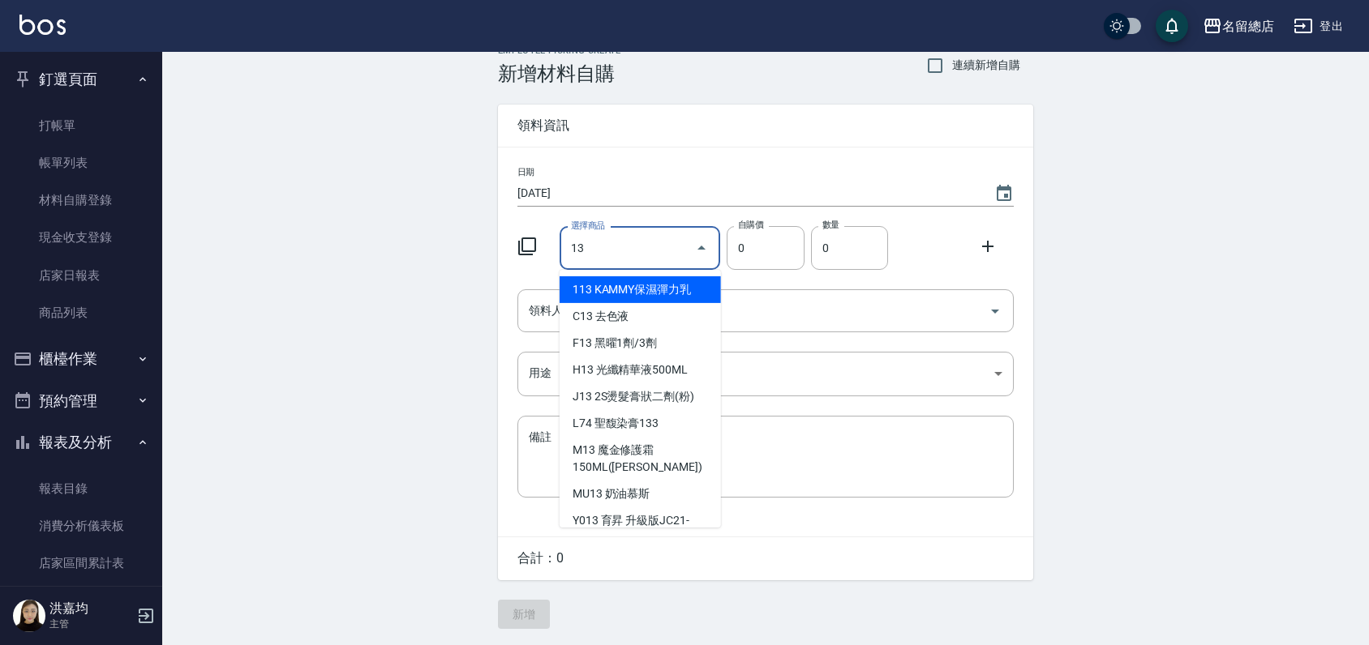
click at [569, 242] on input "13" at bounding box center [628, 248] width 122 height 28
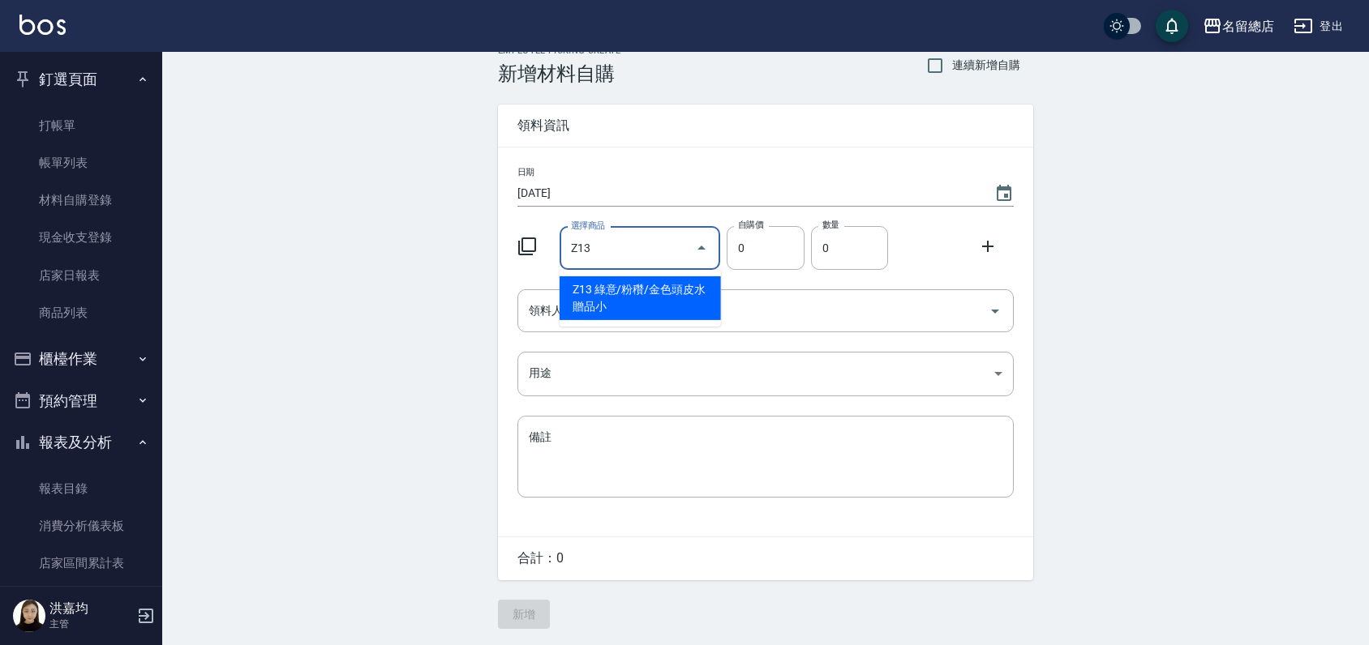
click at [676, 296] on li "Z13 綠意/粉穳/金色頭皮水贈品小" at bounding box center [639, 298] width 161 height 44
type input "綠意/粉穳/金色頭皮水贈品小"
type input "53"
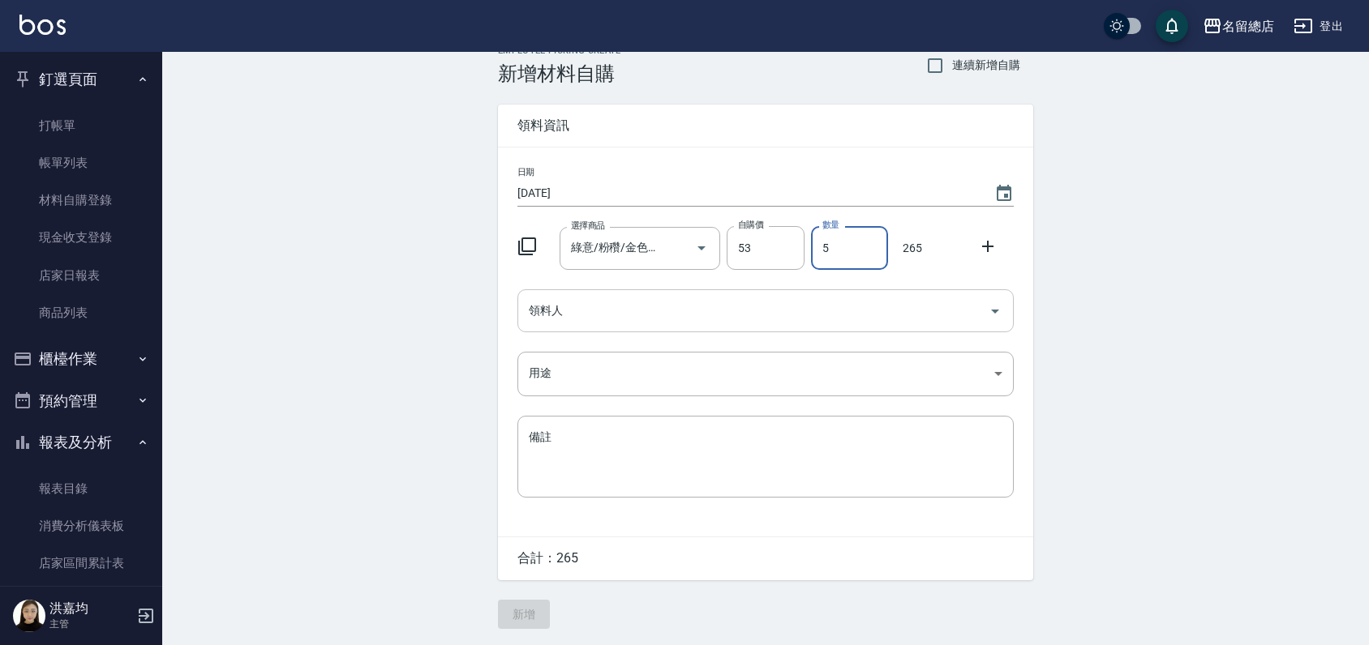
type input "5"
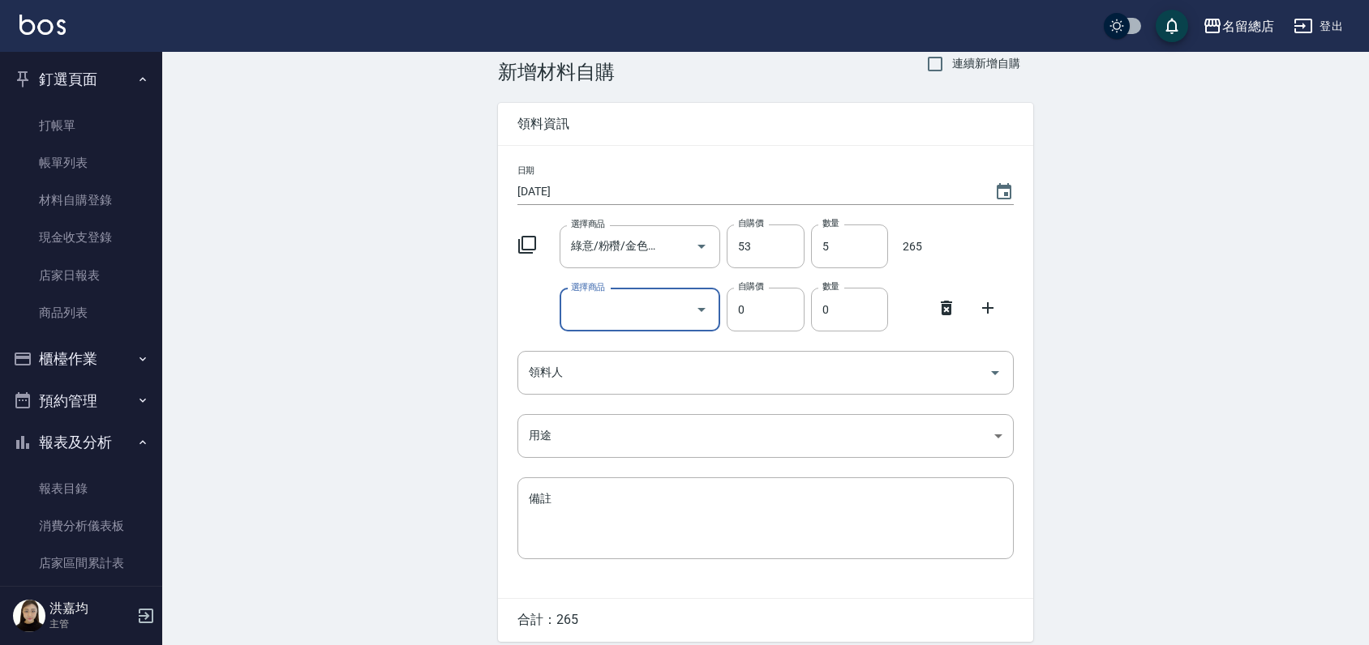
click at [945, 311] on icon at bounding box center [946, 307] width 19 height 19
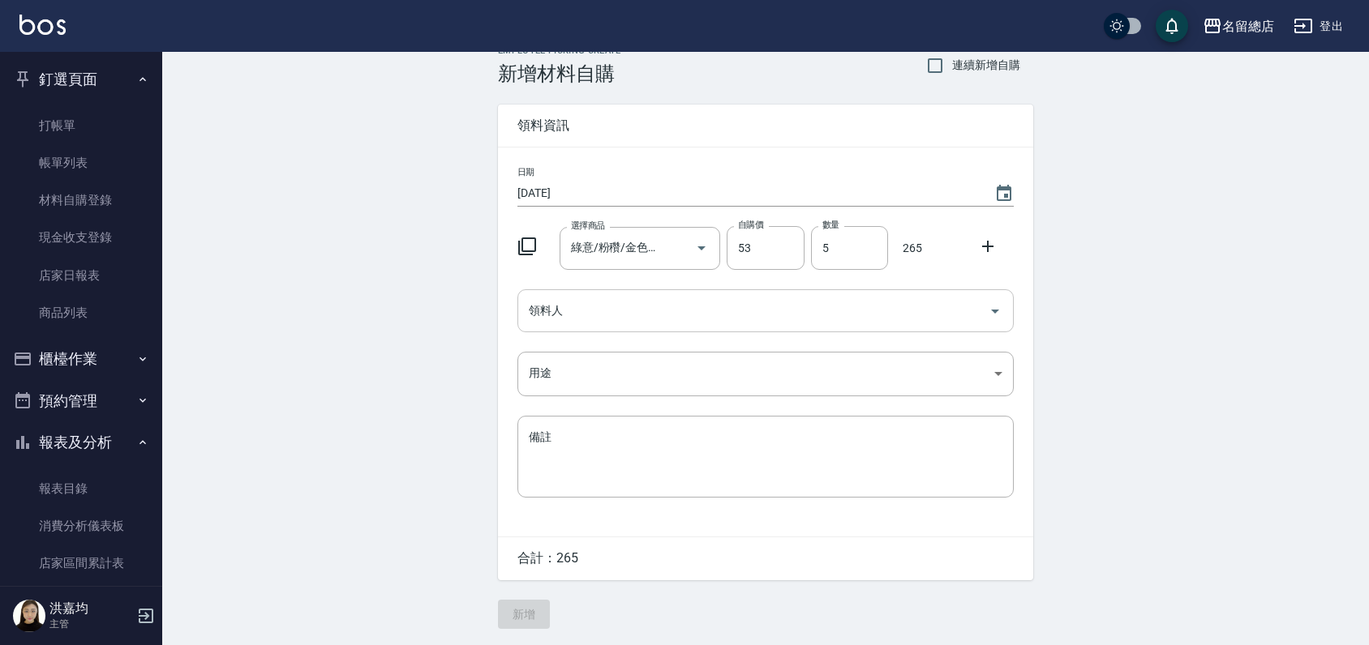
click at [572, 311] on input "領料人" at bounding box center [753, 311] width 457 height 28
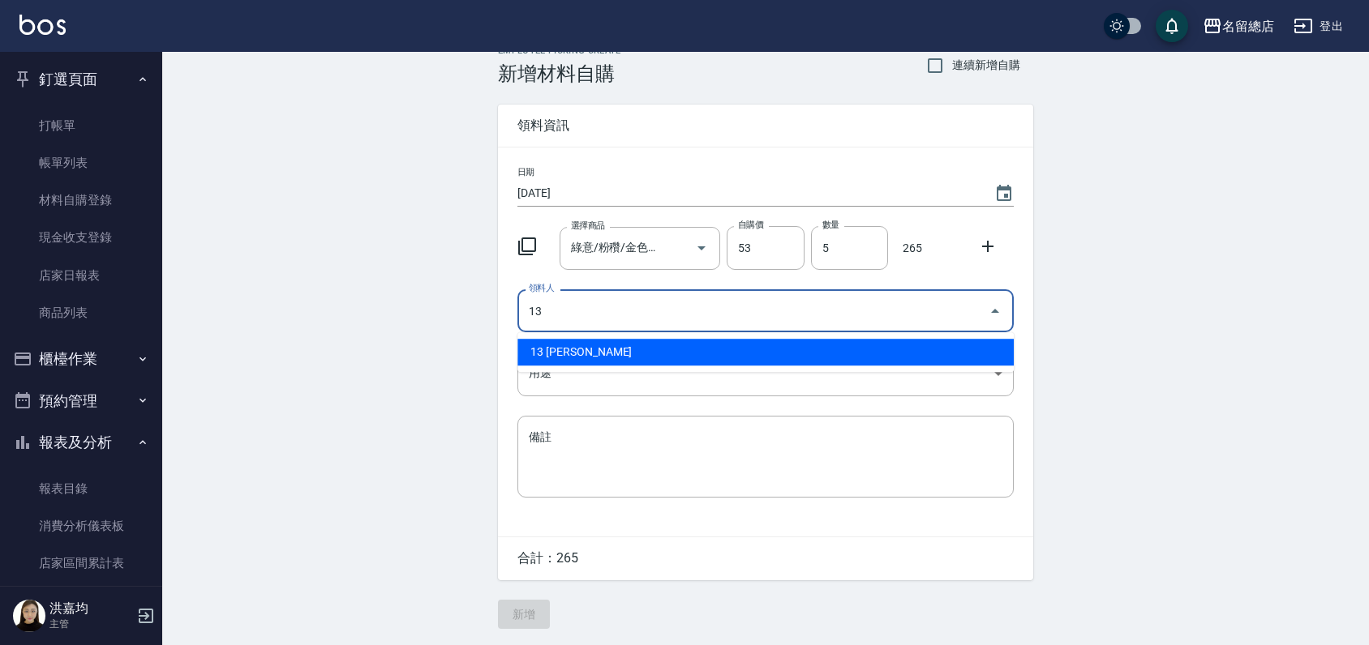
type input "13 [PERSON_NAME]"
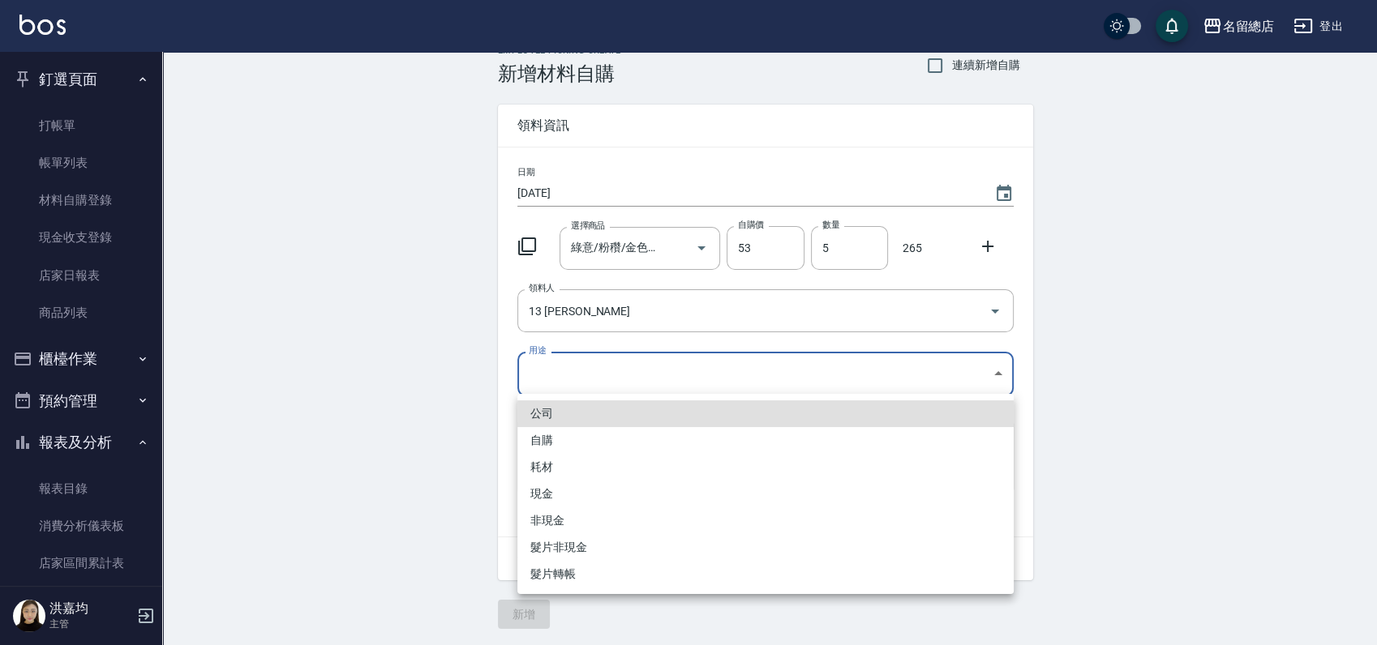
click at [588, 379] on body "名留總店 登出 釘選頁面 打帳單 帳單列表 材料自購登錄 現金收支登錄 店家日報表 商品列表 櫃檯作業 打帳單 帳單列表 掛單列表 營業儀表板 現金收支登錄 …" at bounding box center [688, 311] width 1377 height 668
click at [585, 439] on li "自購" at bounding box center [765, 440] width 496 height 27
type input "自購"
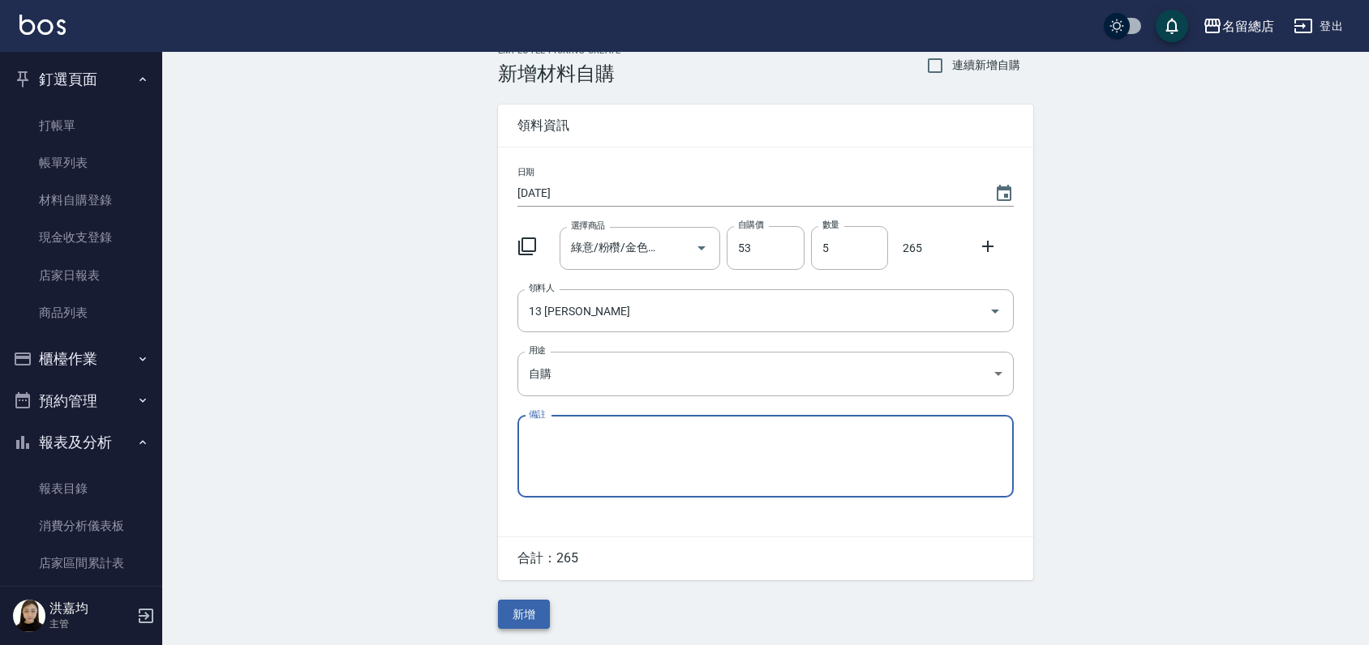
click at [520, 616] on button "新增" at bounding box center [524, 615] width 52 height 30
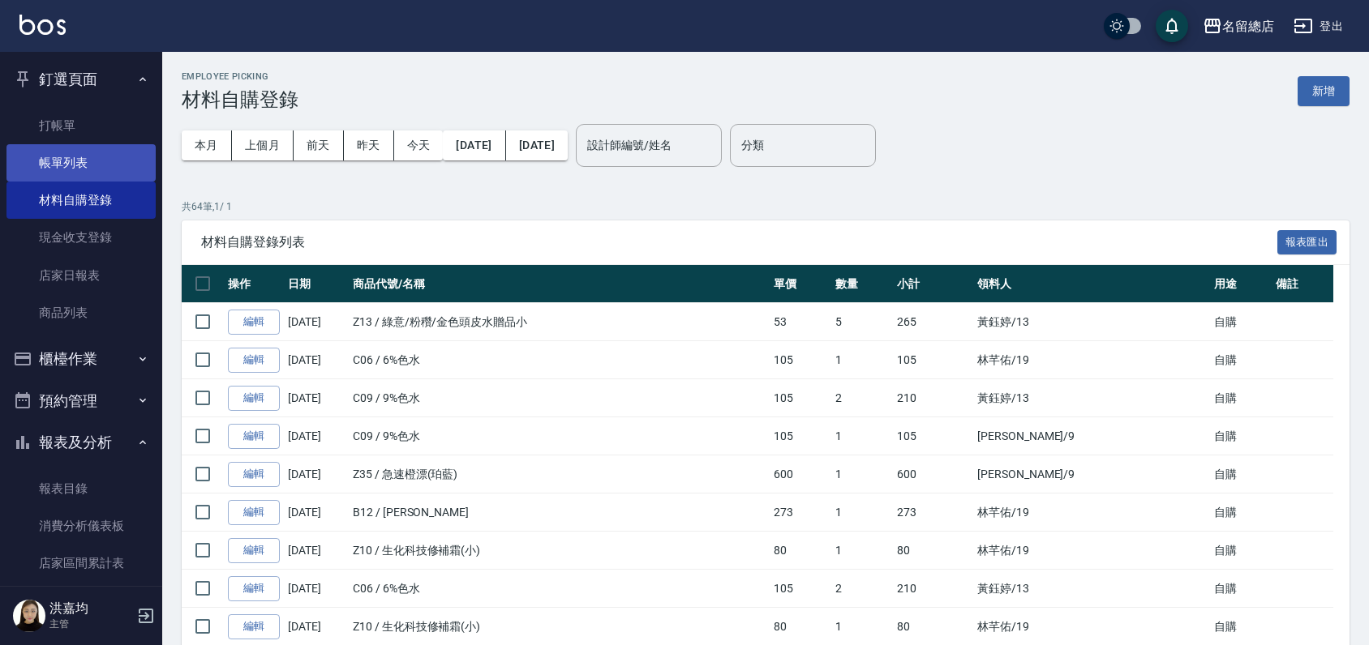
click at [71, 172] on link "帳單列表" at bounding box center [80, 162] width 149 height 37
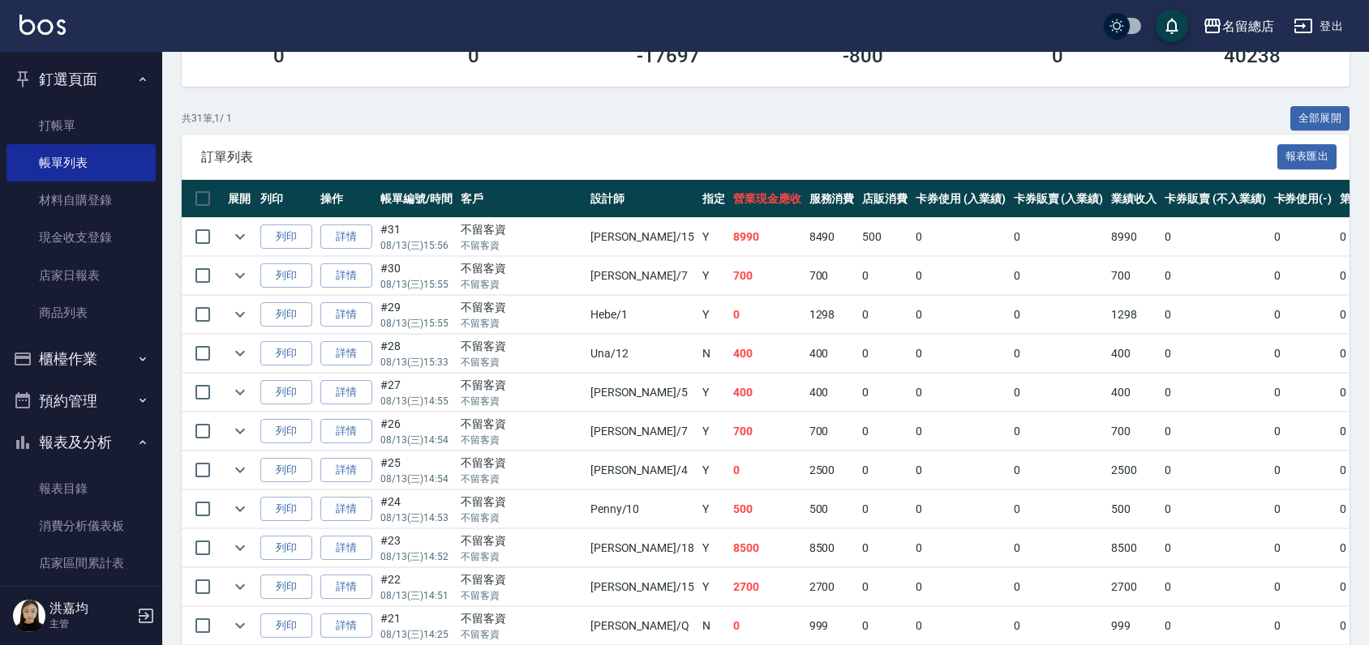
scroll to position [360, 0]
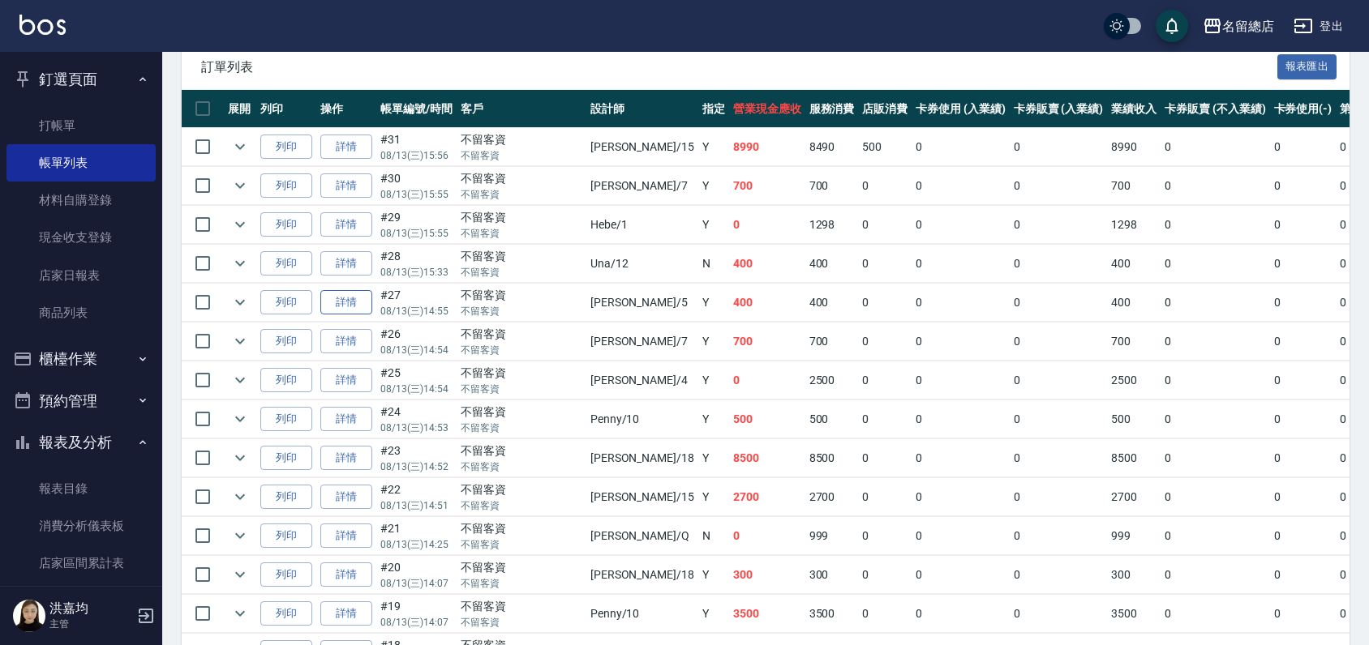
click at [339, 302] on link "詳情" at bounding box center [346, 302] width 52 height 25
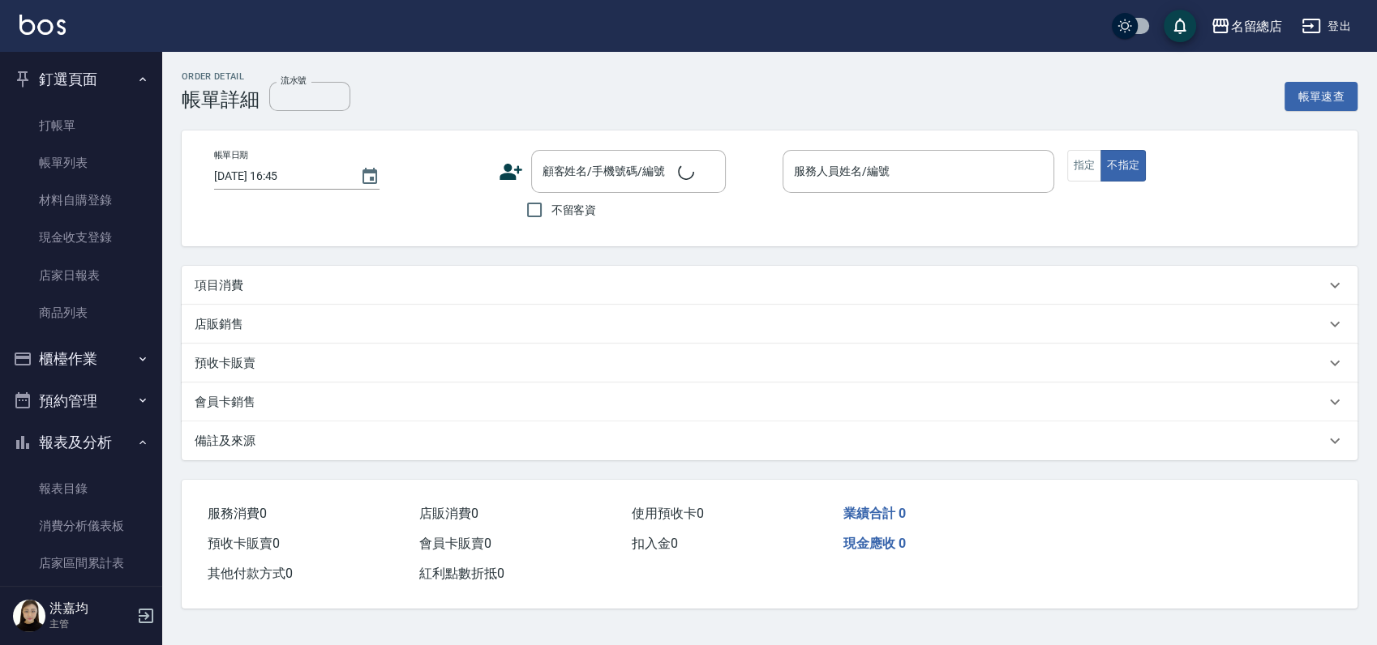
type input "[DATE] 14:55"
checkbox input "true"
type input "[PERSON_NAME]-5"
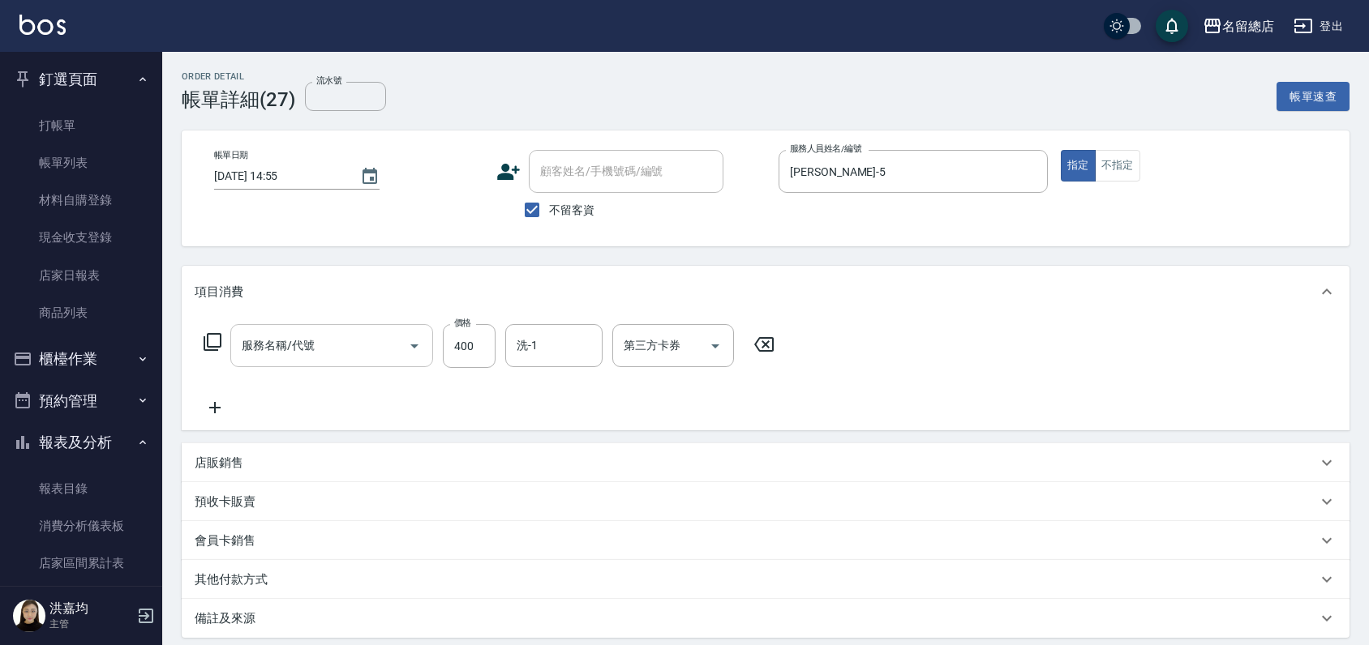
type input "健康洗髮(604)"
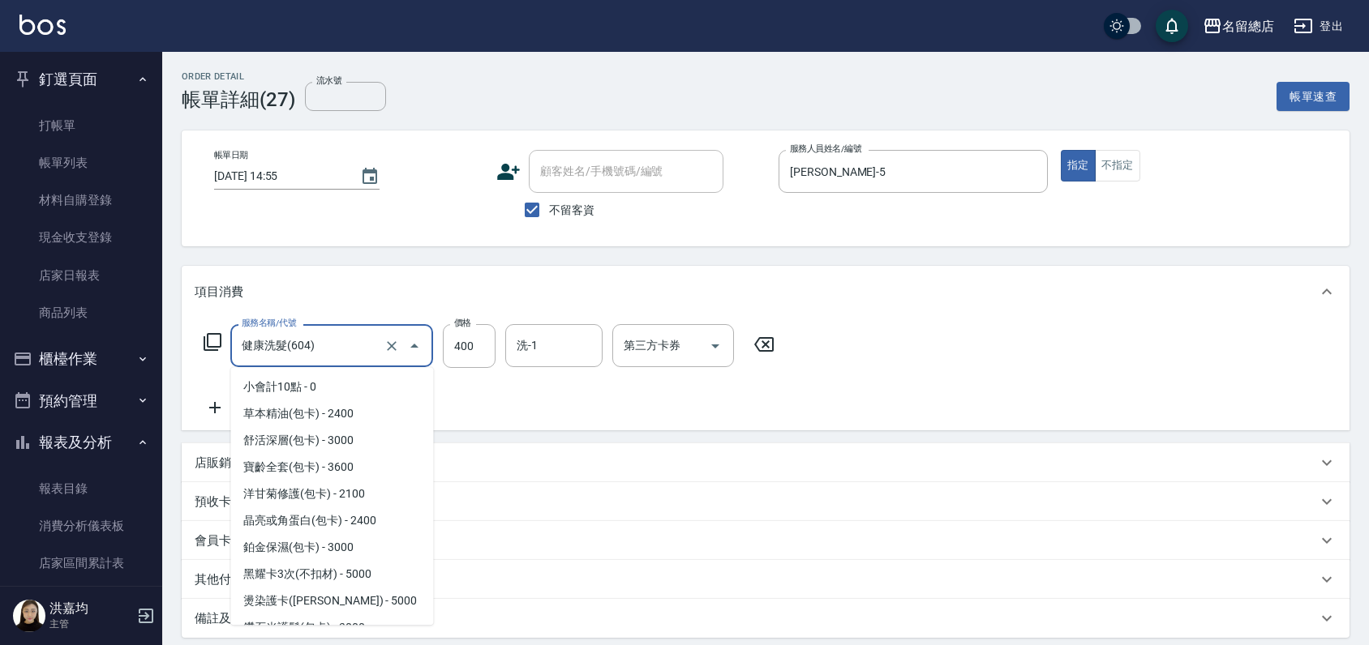
click at [330, 345] on input "健康洗髮(604)" at bounding box center [309, 346] width 143 height 28
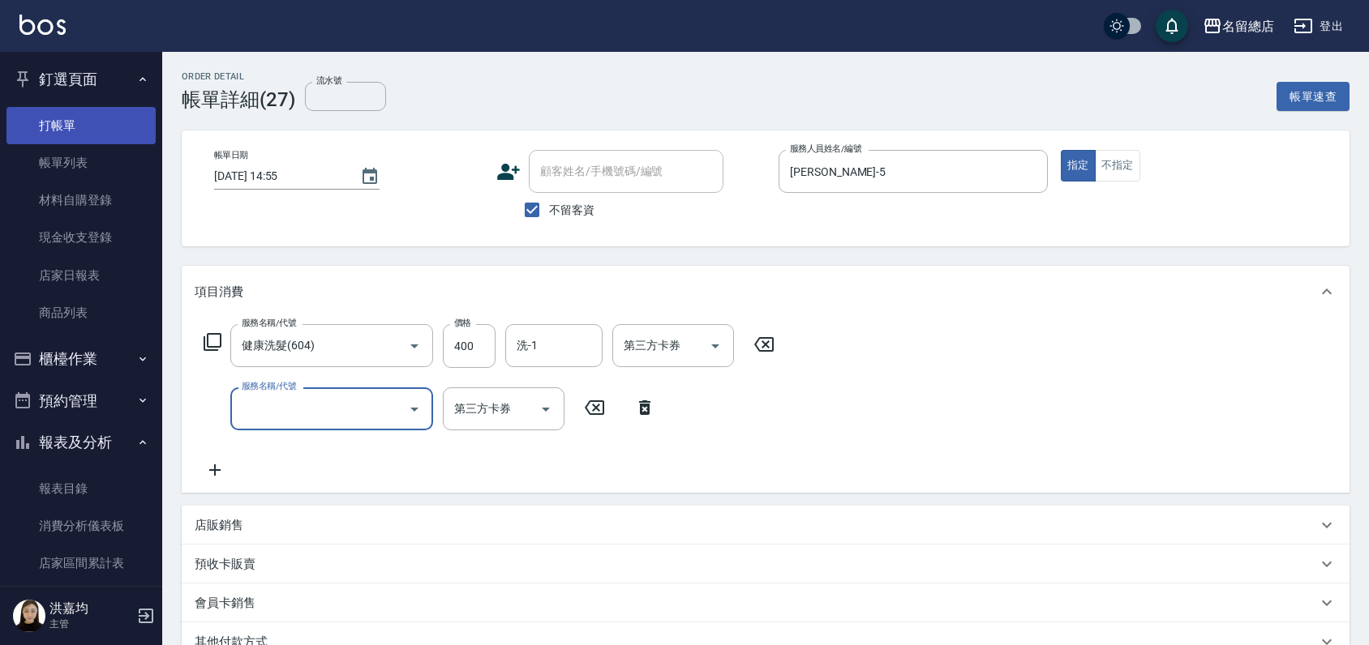
click at [71, 117] on link "打帳單" at bounding box center [80, 125] width 149 height 37
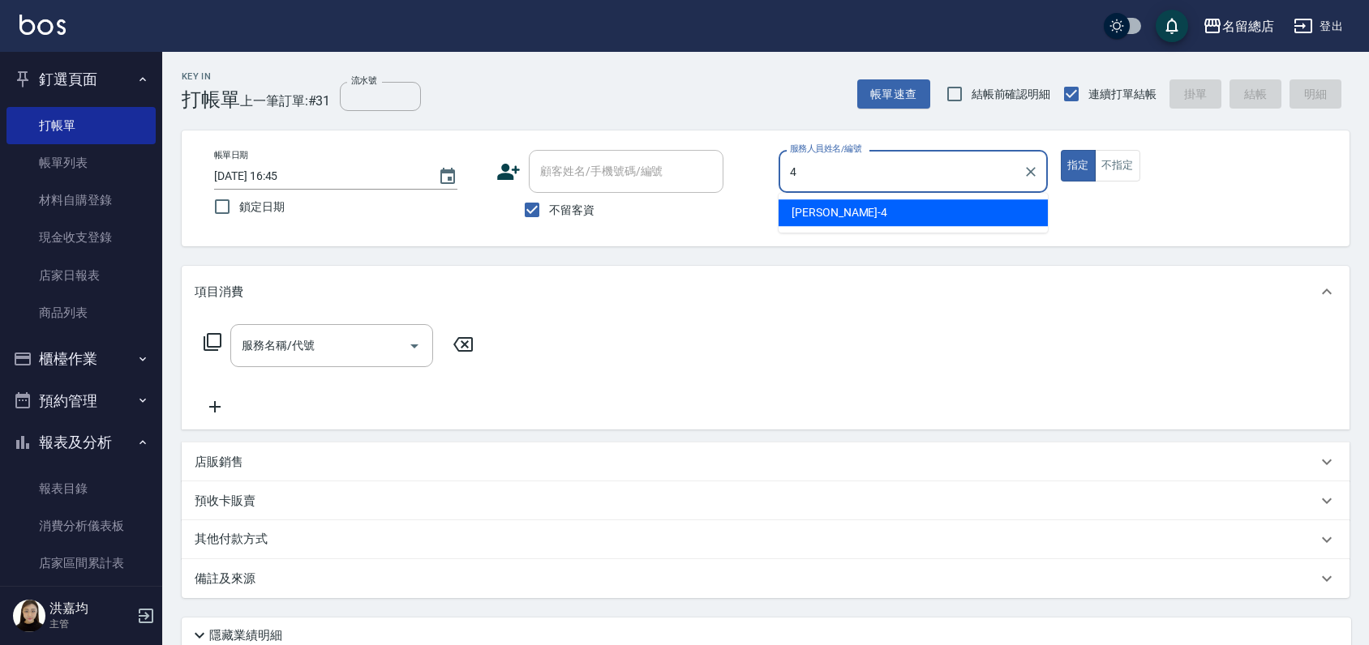
type input "[PERSON_NAME]-4"
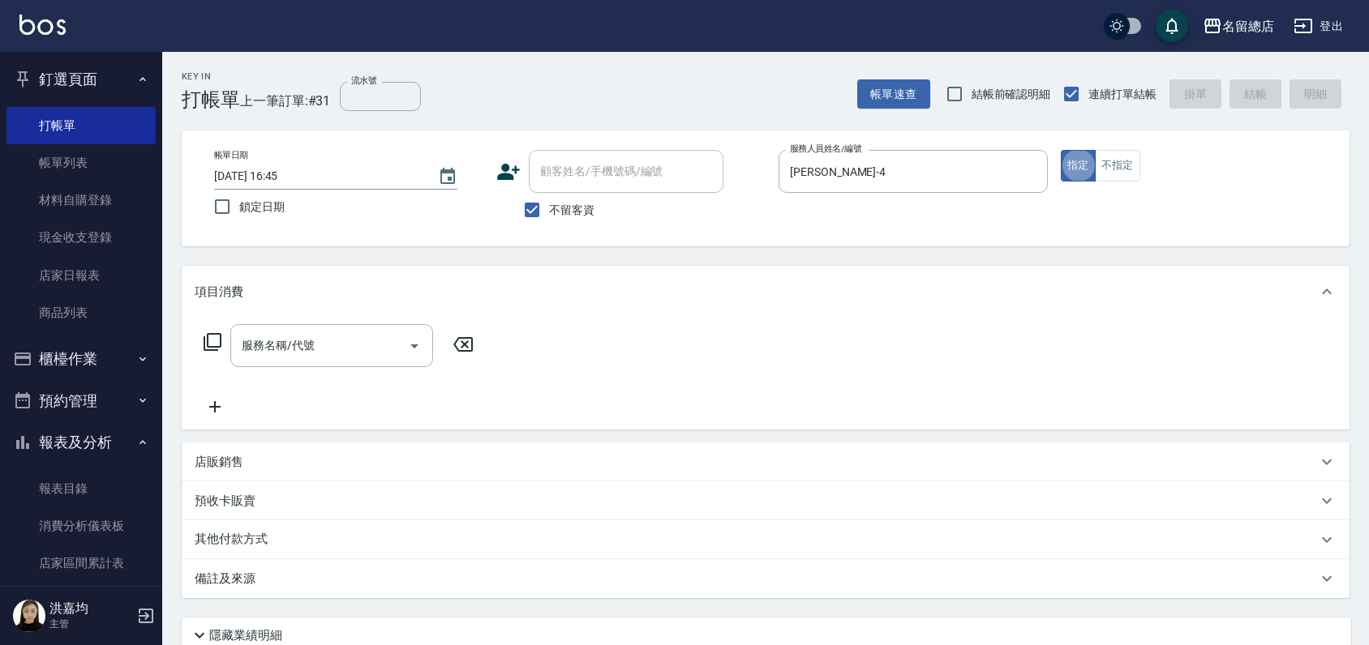
type button "true"
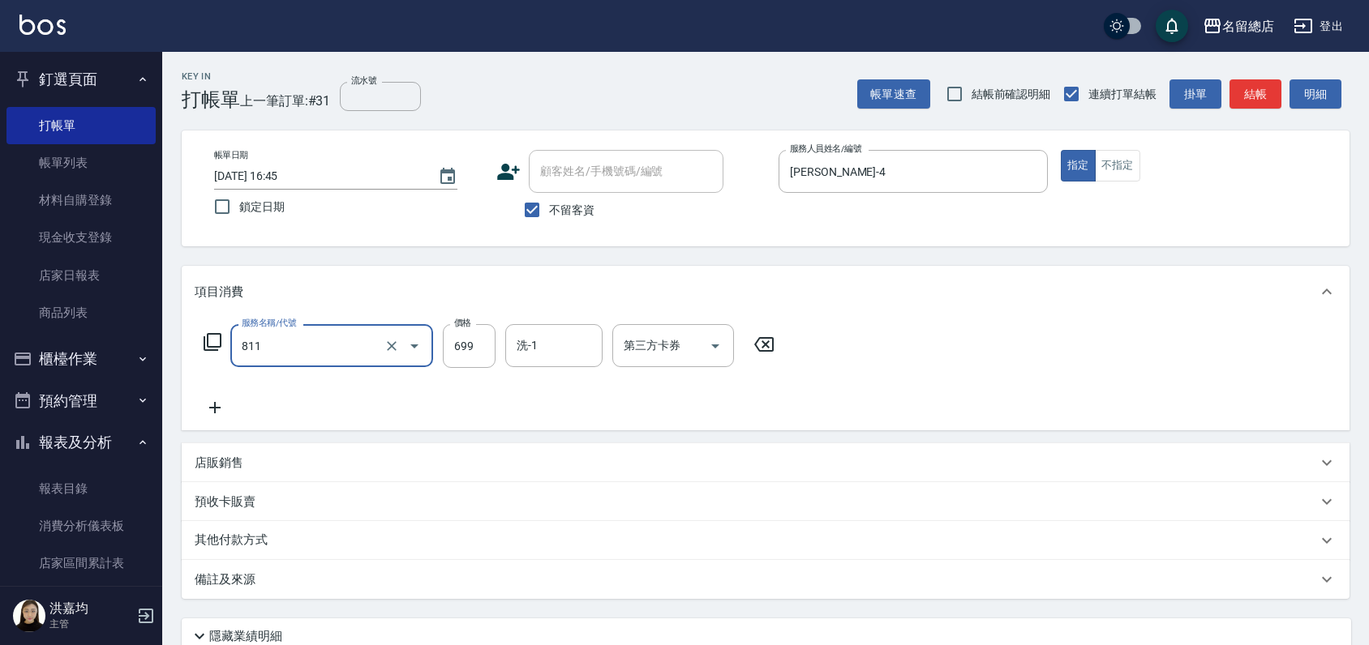
type input "洗+剪(811)"
type input "800"
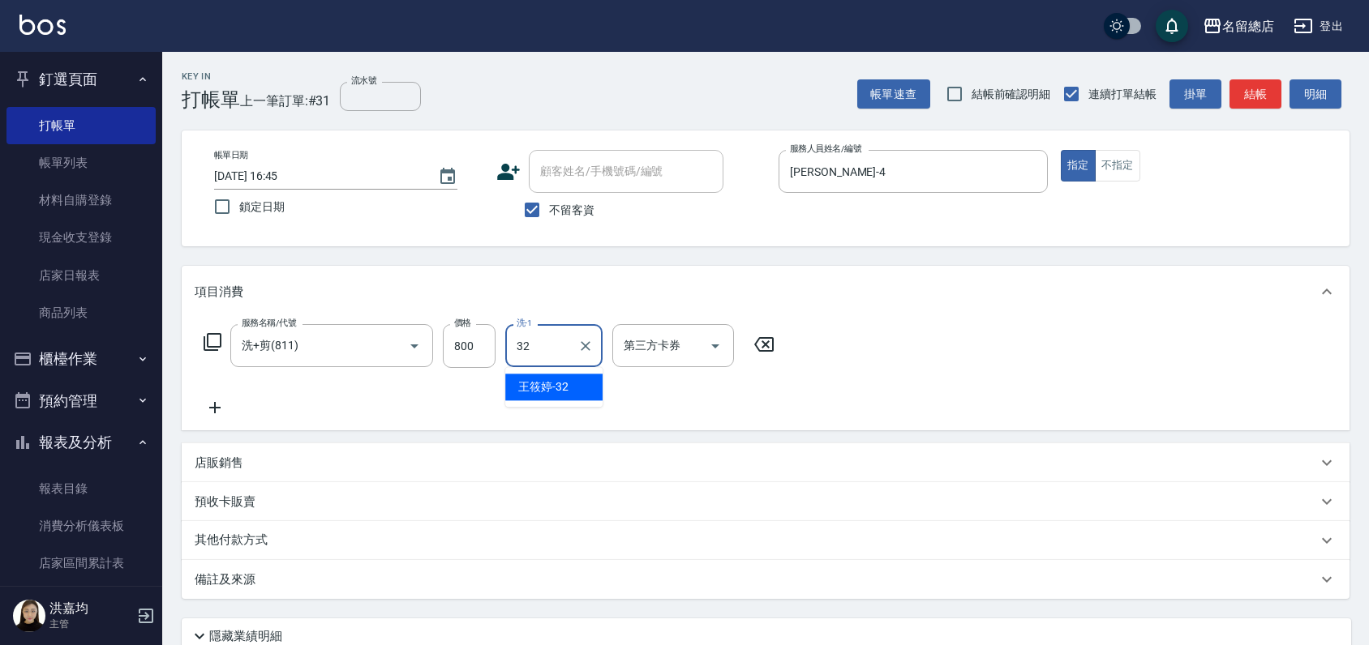
type input "[PERSON_NAME]-32"
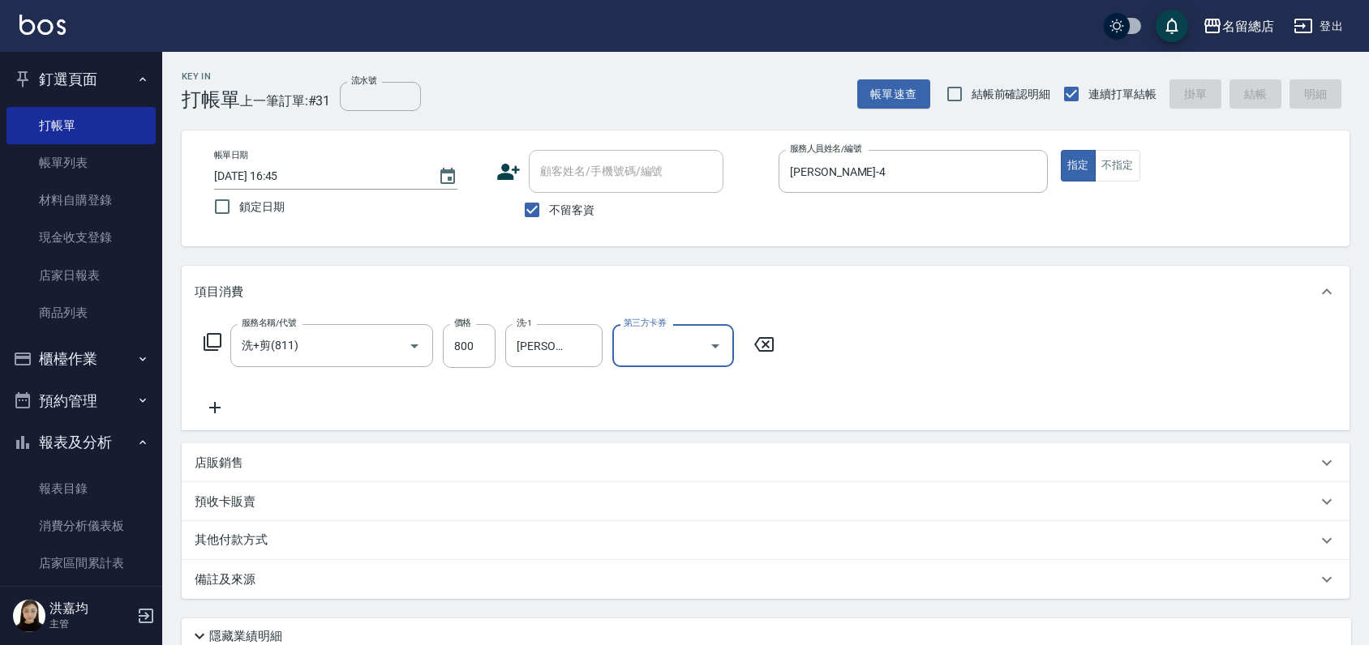
type input "[DATE] 16:47"
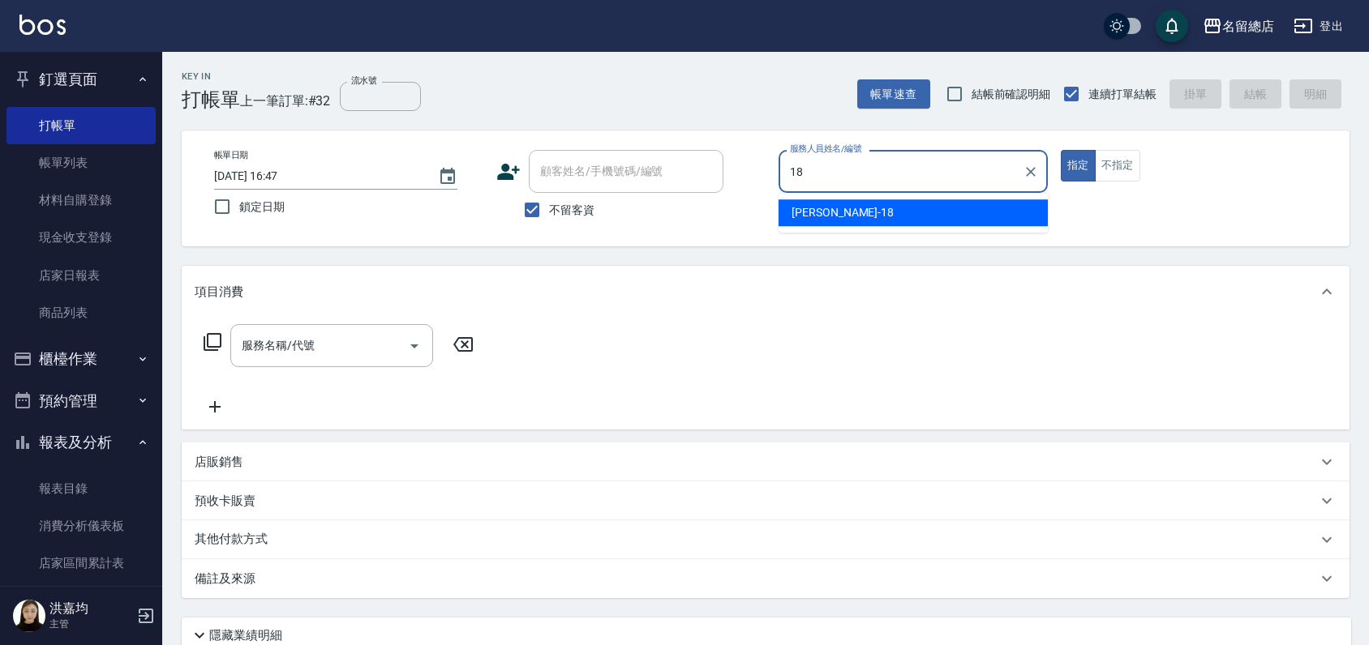
type input "[PERSON_NAME]-18"
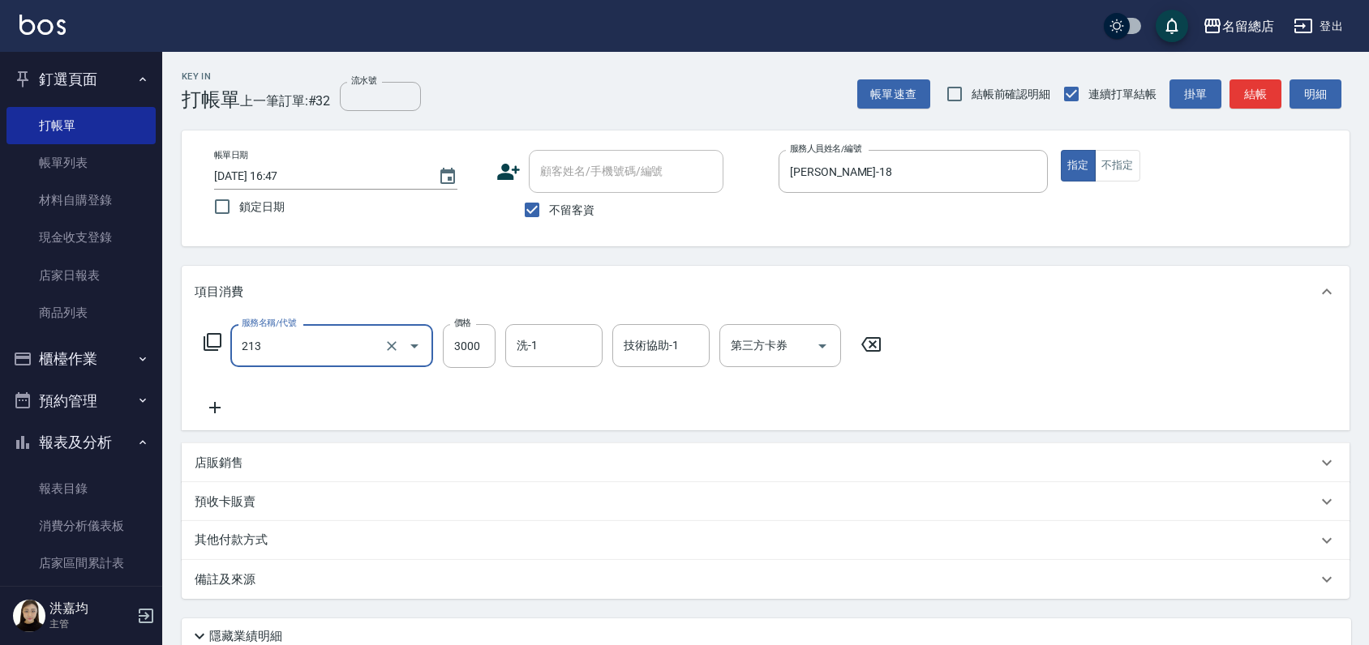
type input "陶溫3000以上(213)"
type input "4000"
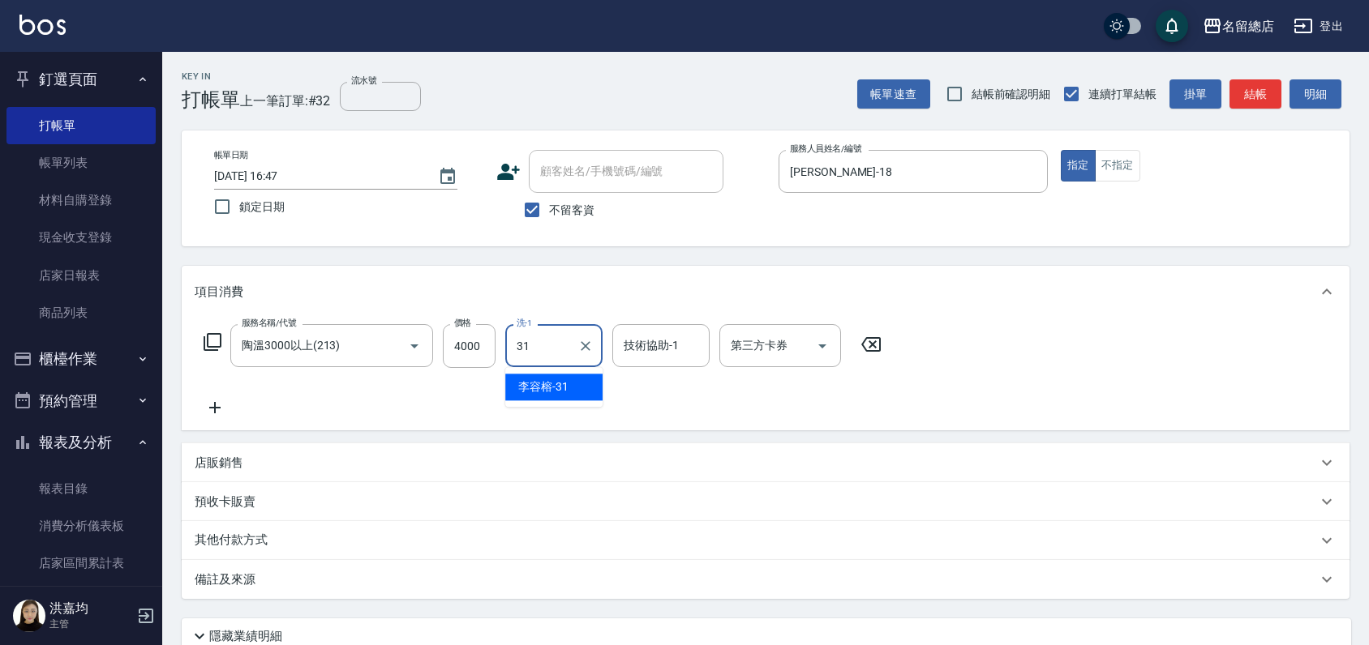
type input "[PERSON_NAME]-31"
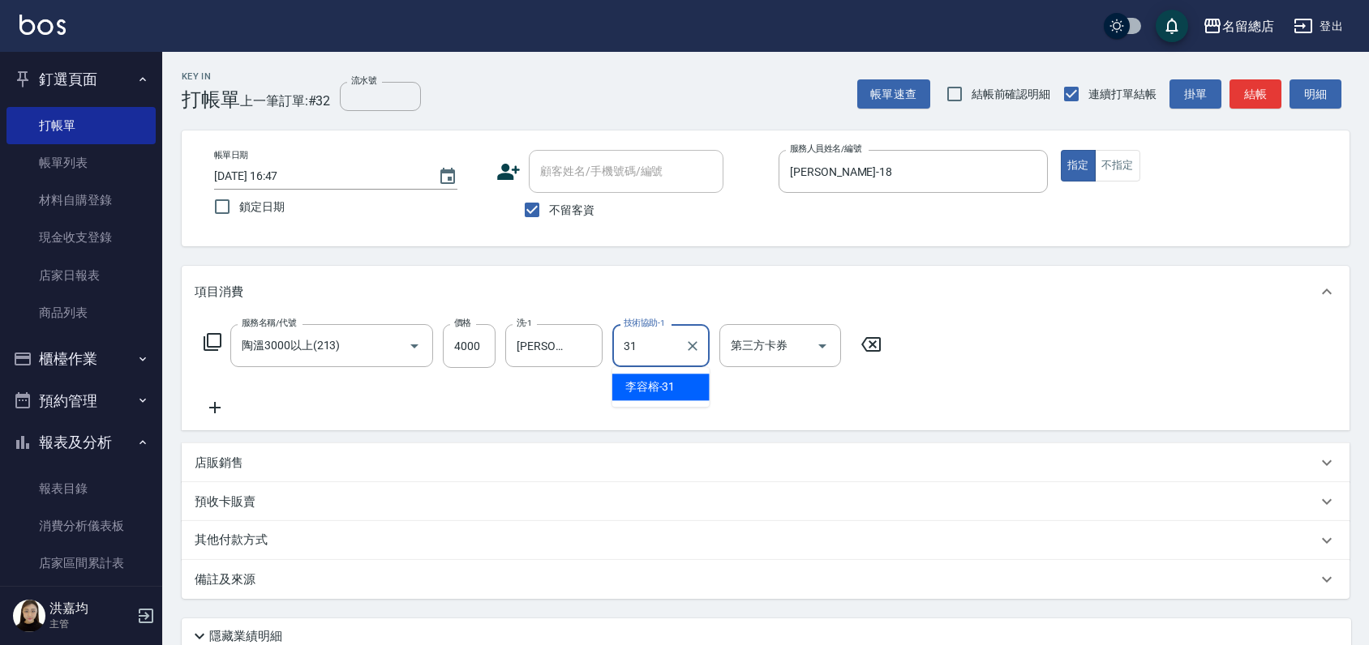
type input "[PERSON_NAME]-31"
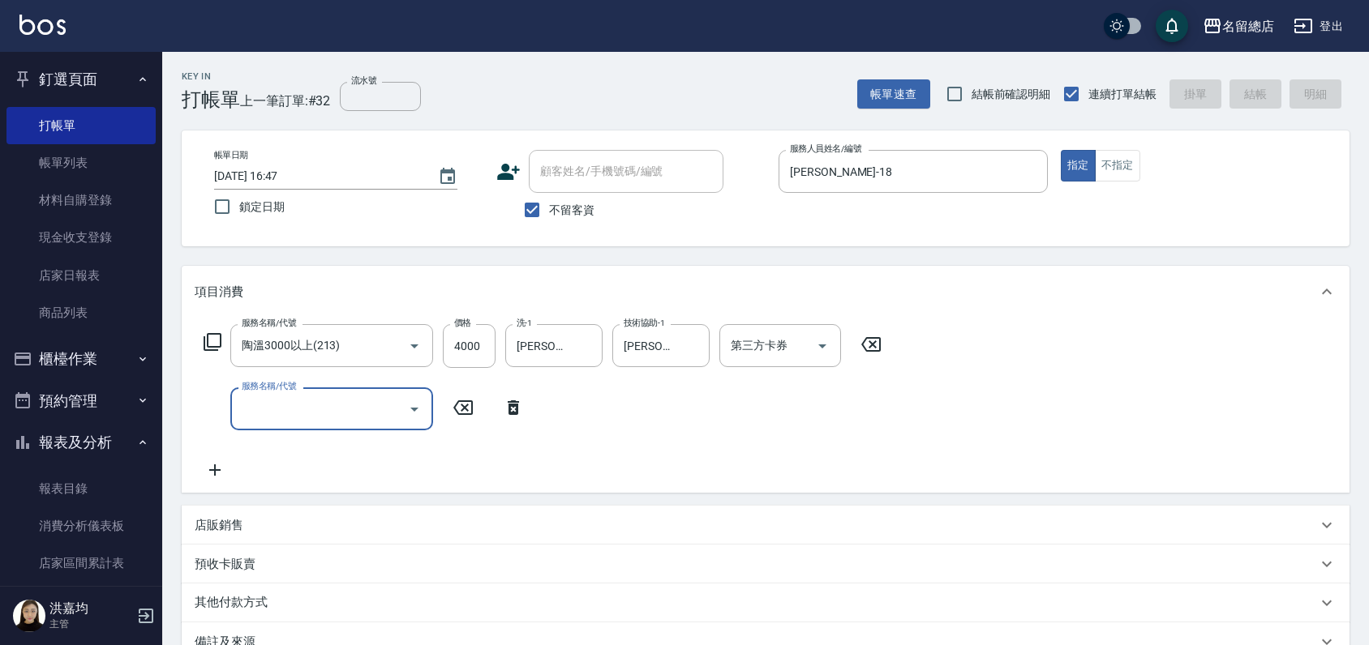
type input "[DATE] 16:48"
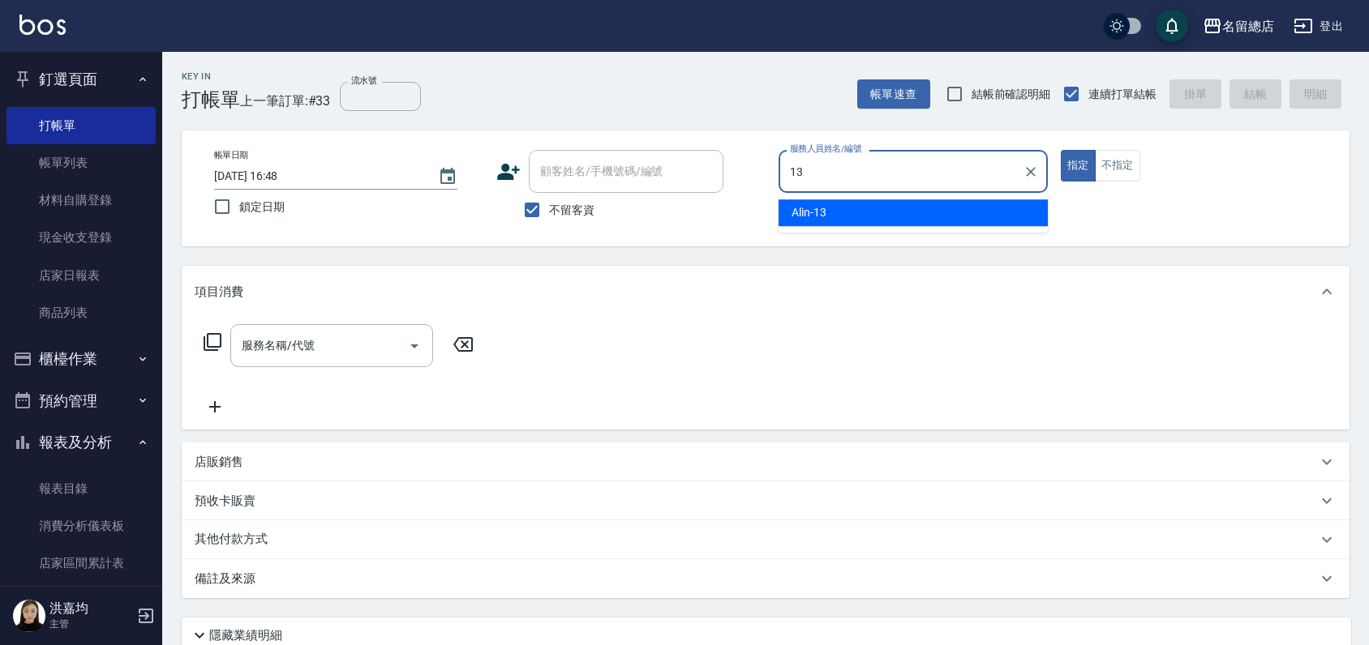
type input "Alin-13"
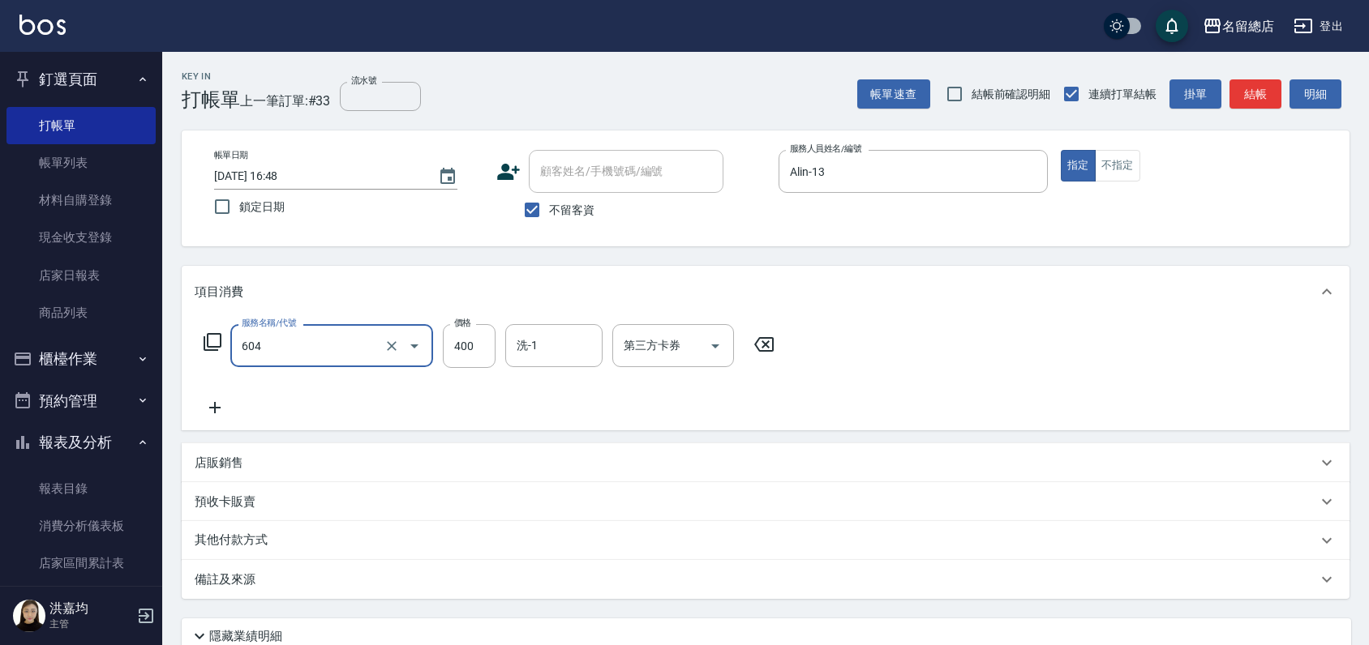
type input "健康洗髮(604)"
type input "70"
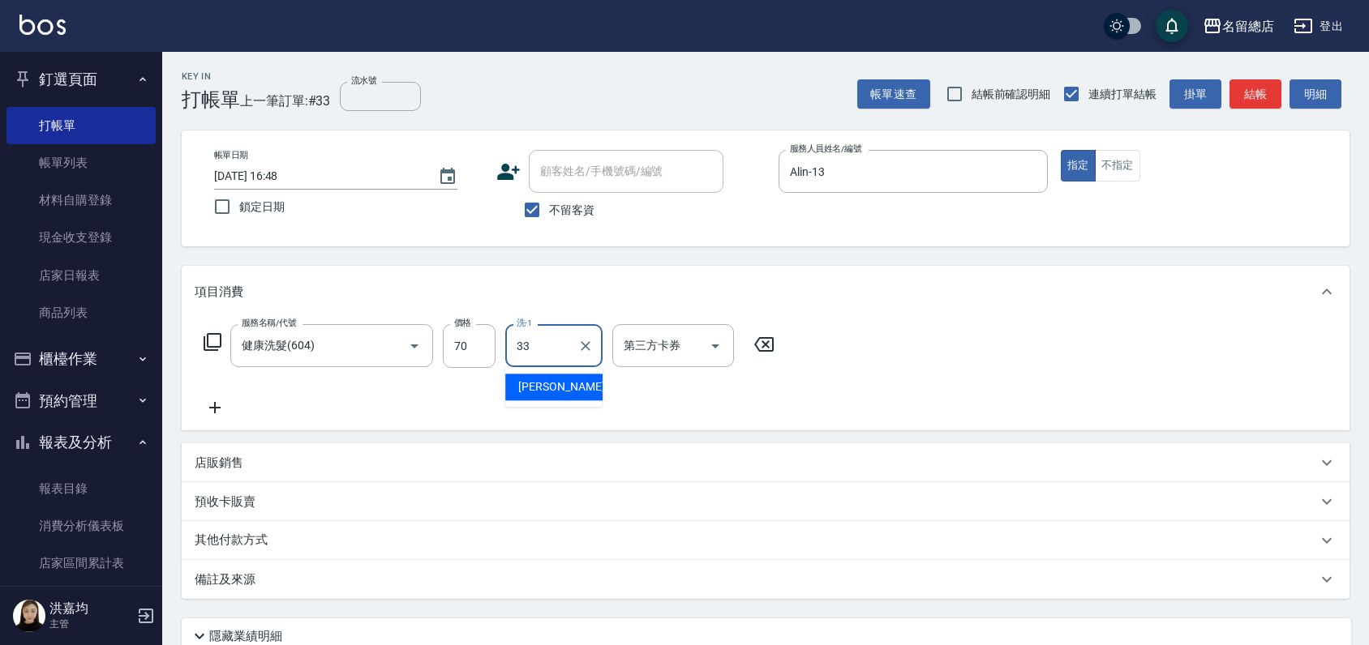
type input "[PERSON_NAME]-33"
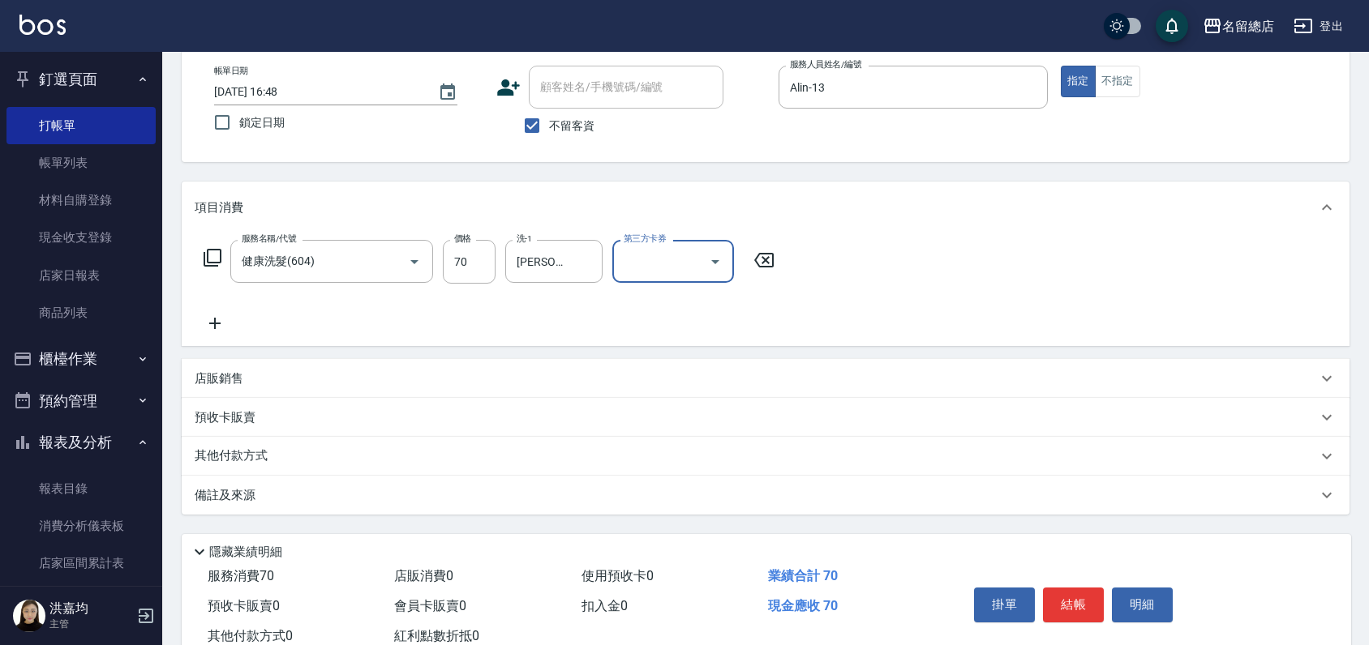
scroll to position [135, 0]
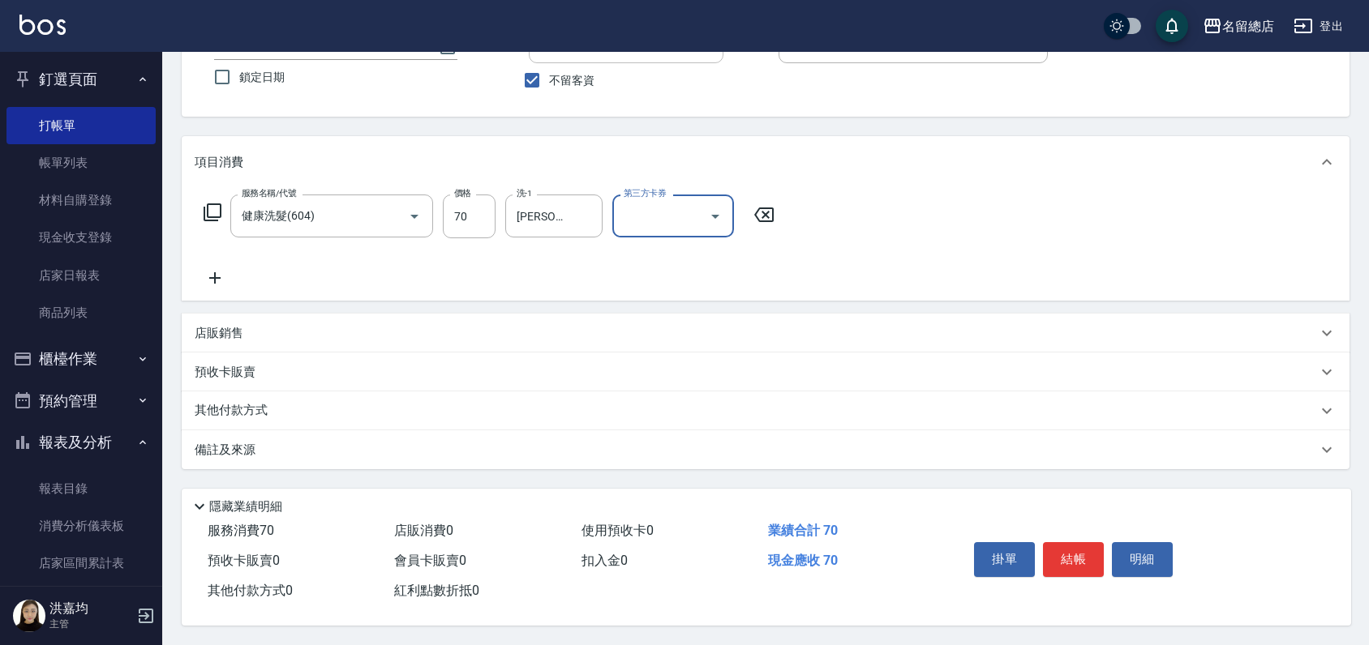
click at [238, 406] on p "其他付款方式" at bounding box center [235, 411] width 81 height 18
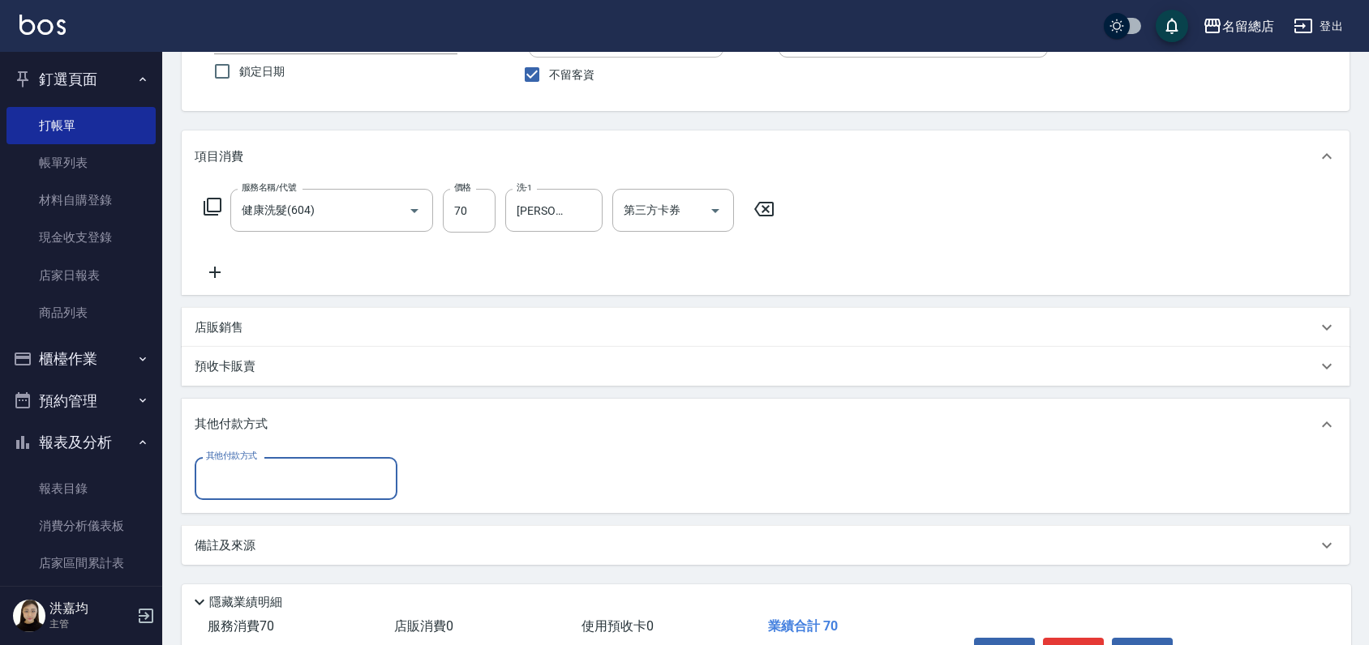
scroll to position [0, 0]
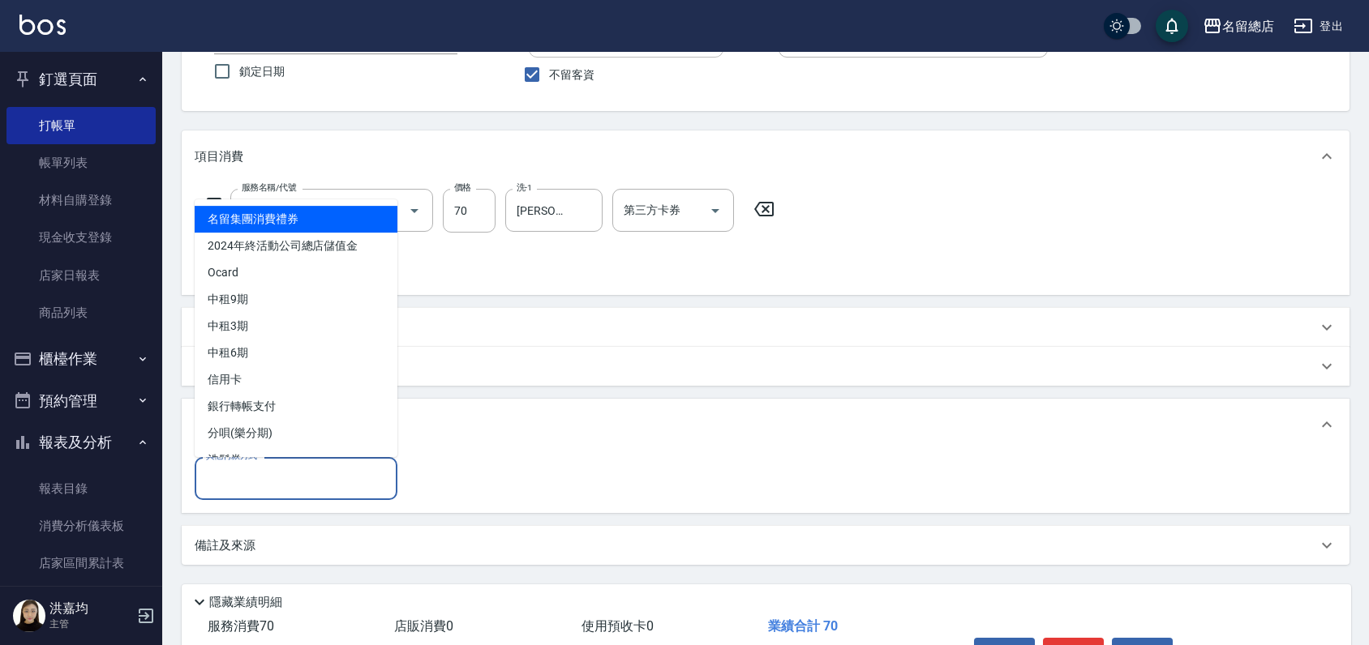
click at [258, 465] on input "其他付款方式" at bounding box center [296, 479] width 188 height 28
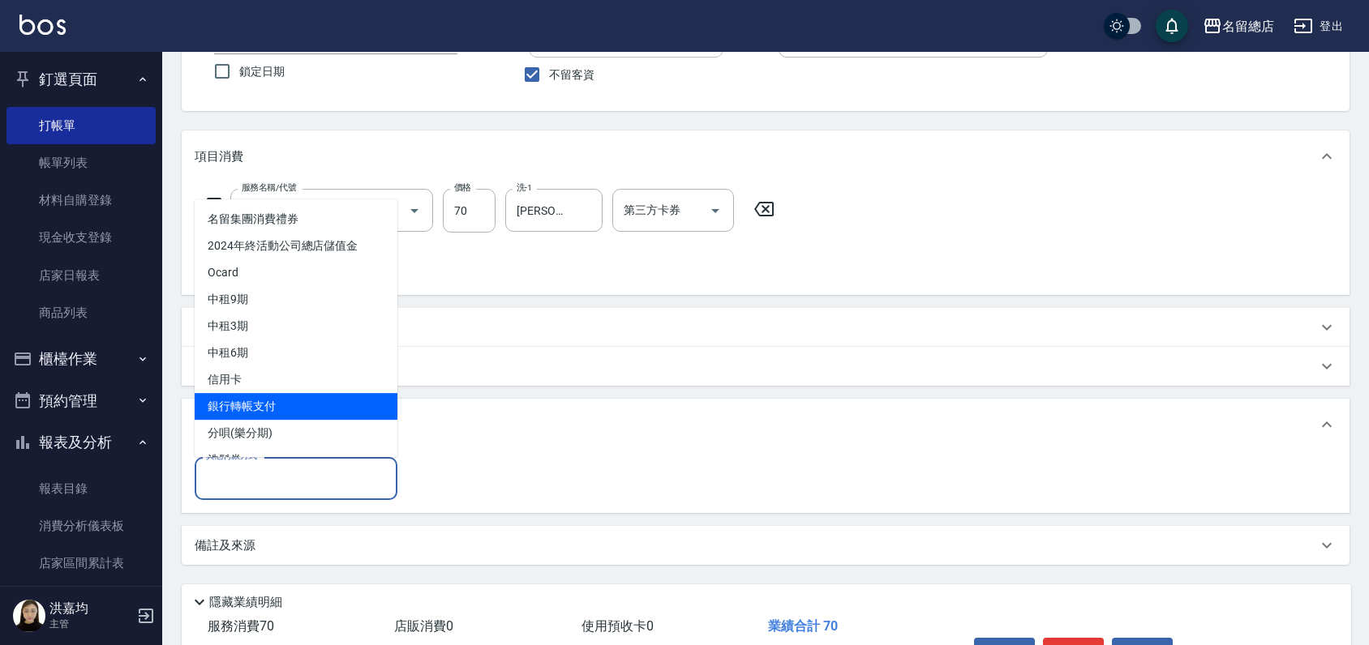
click at [266, 408] on span "銀行轉帳支付" at bounding box center [296, 406] width 203 height 27
type input "銀行轉帳支付"
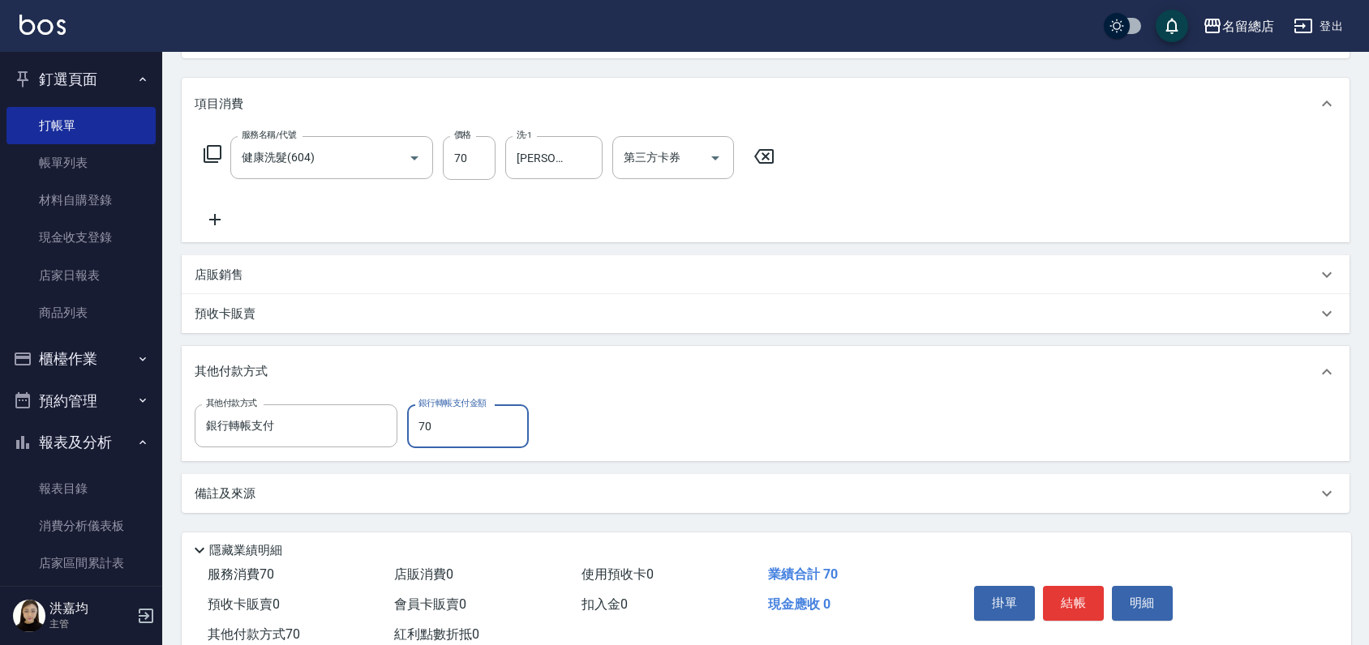
scroll to position [238, 0]
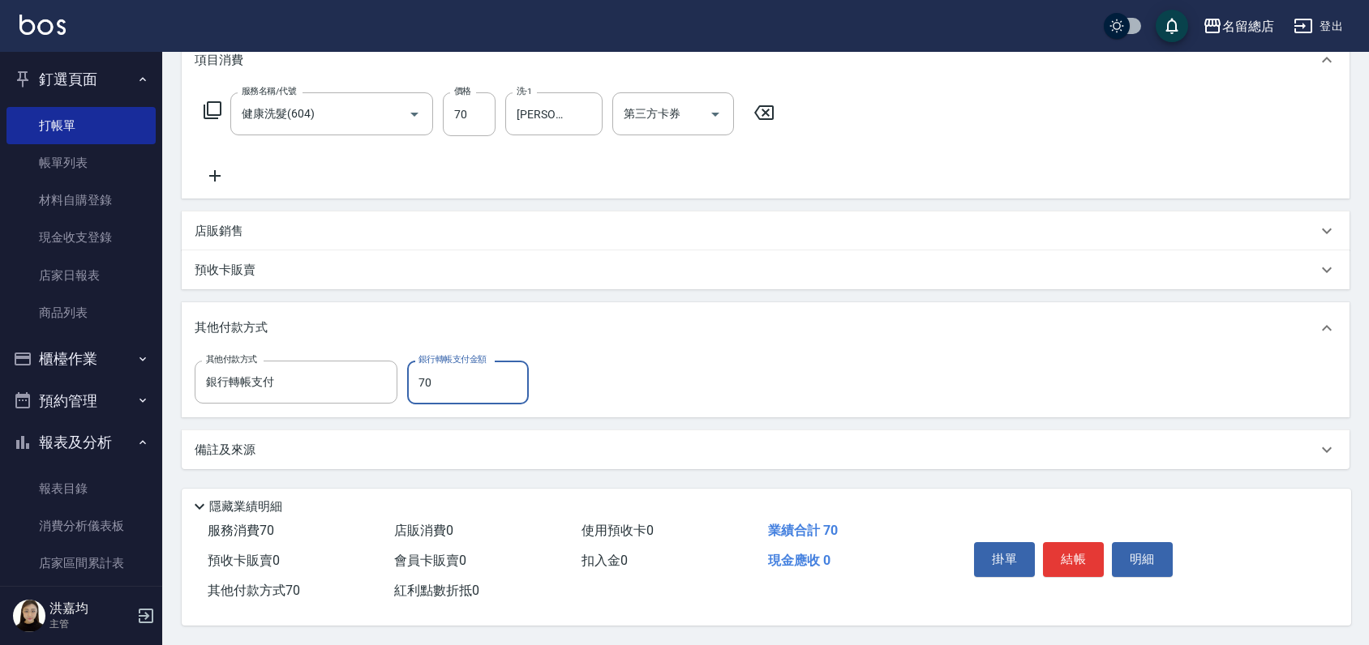
type input "70"
click at [473, 101] on input "70" at bounding box center [469, 114] width 53 height 44
type input "0"
type input "700"
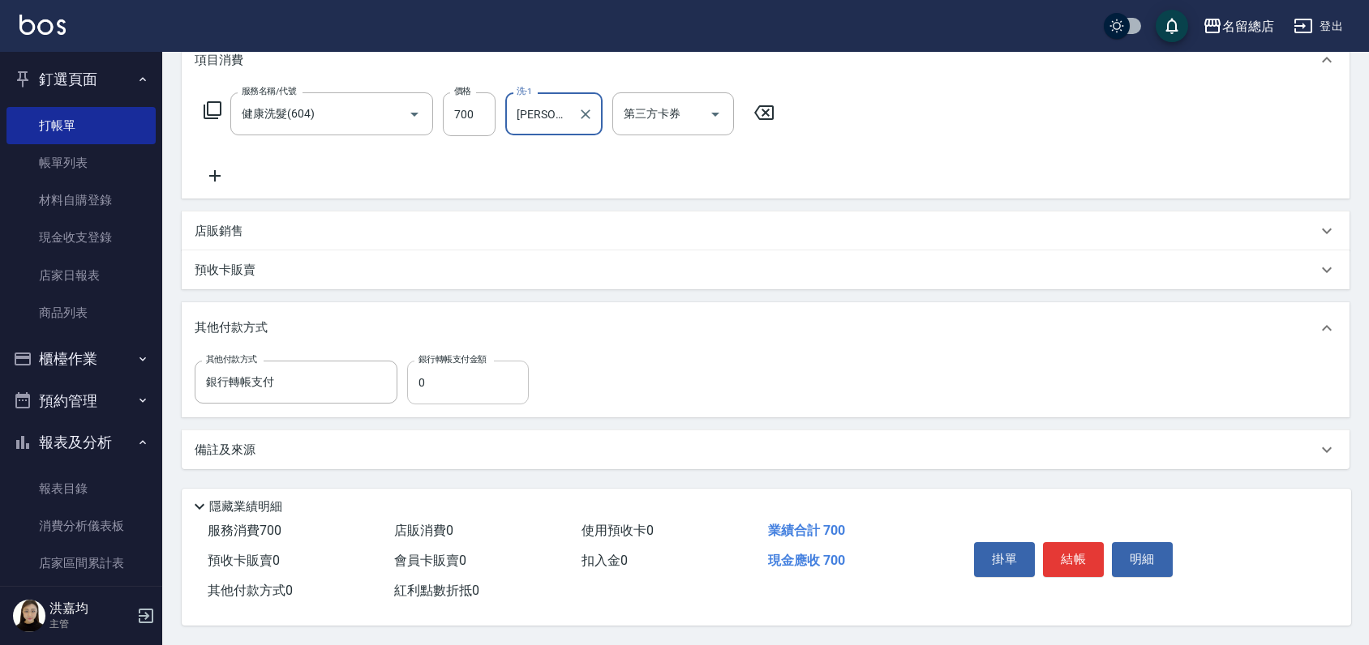
click at [460, 376] on input "0" at bounding box center [468, 383] width 122 height 44
type input "700"
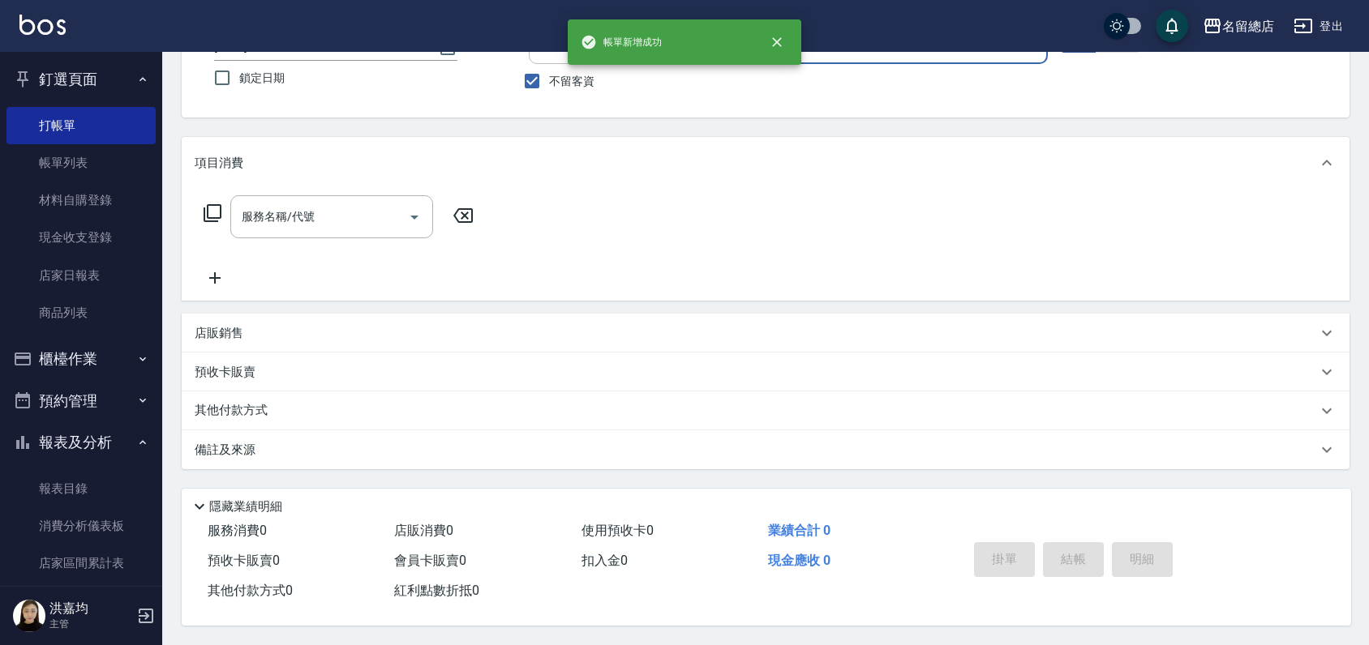
scroll to position [0, 0]
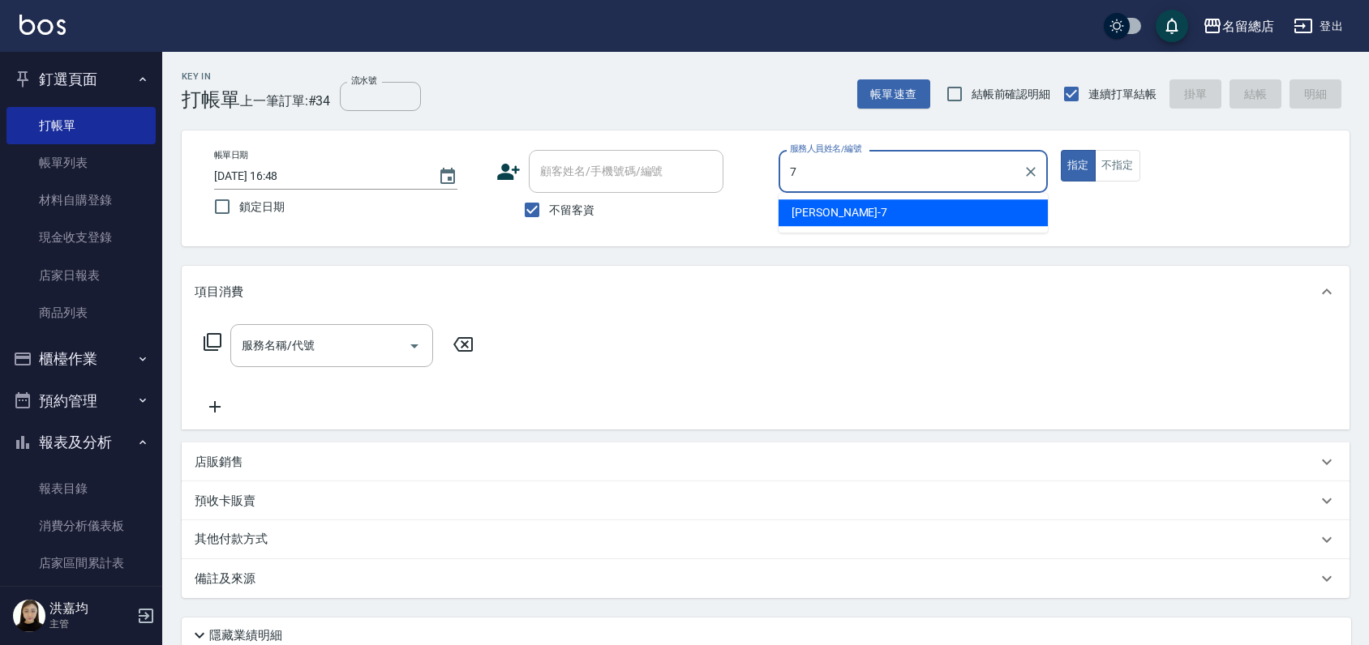
type input "Mick-7"
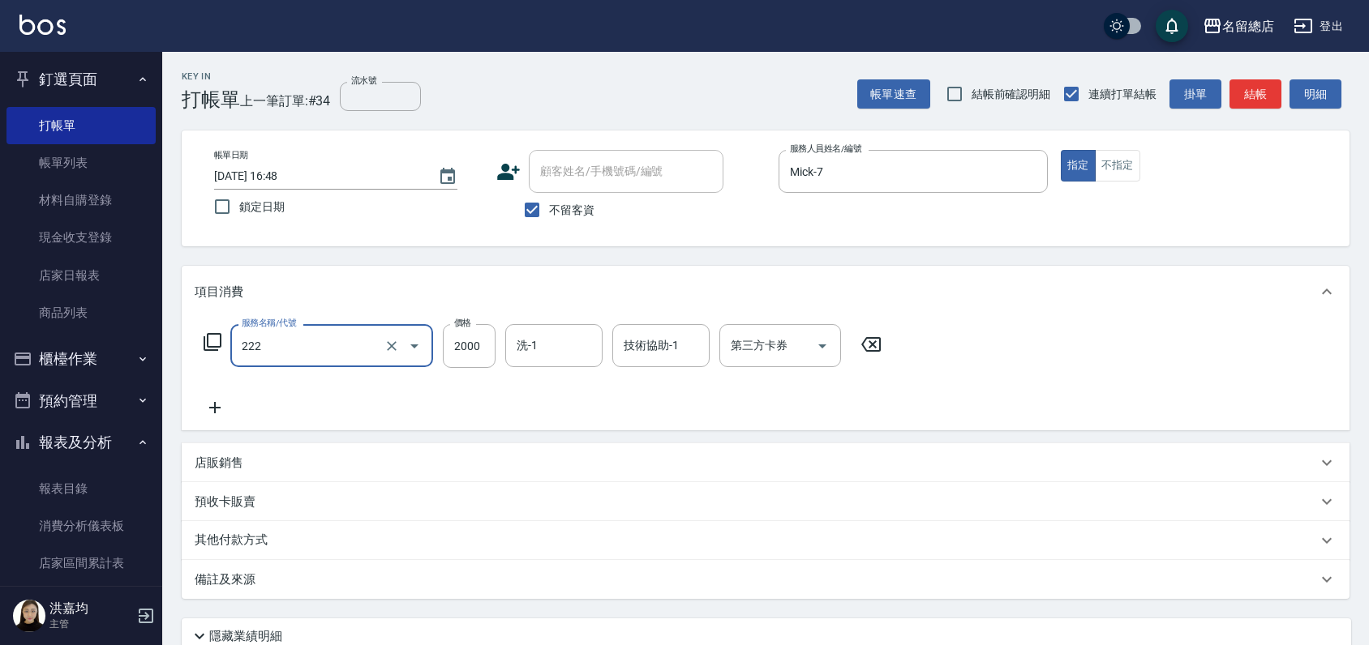
type input "燙髮2000以上(222)"
type input "3000"
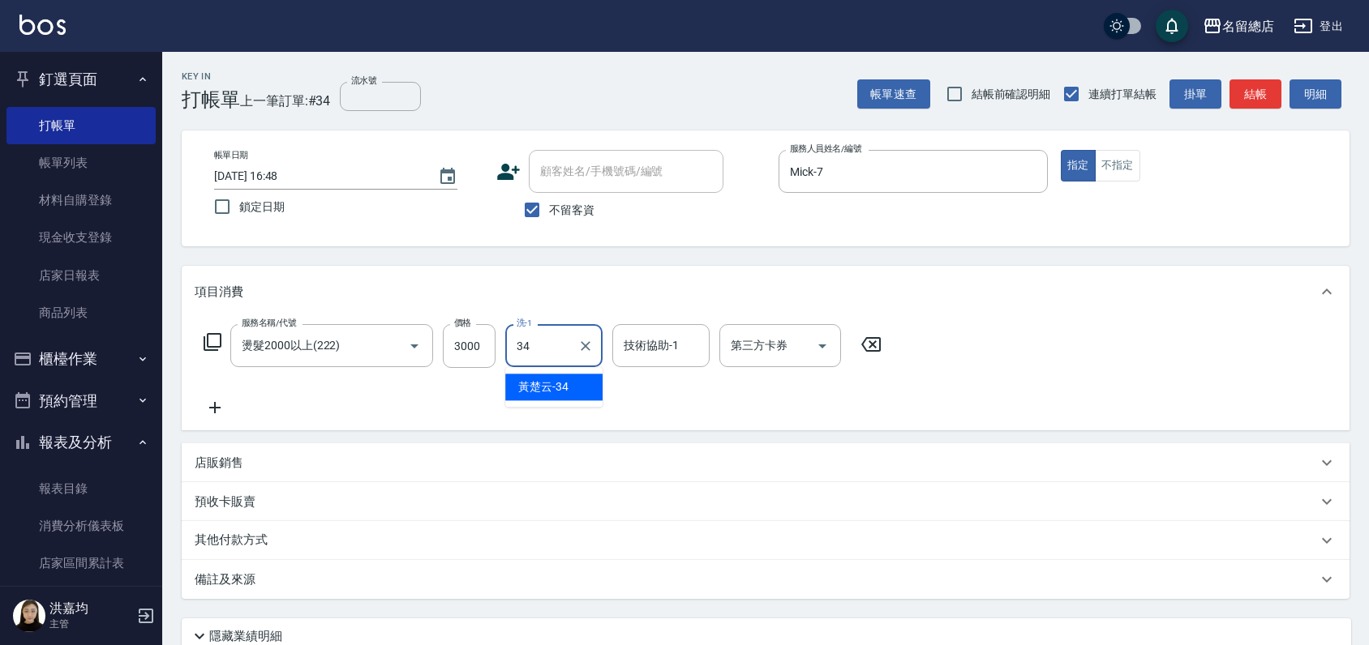
type input "[PERSON_NAME]-34"
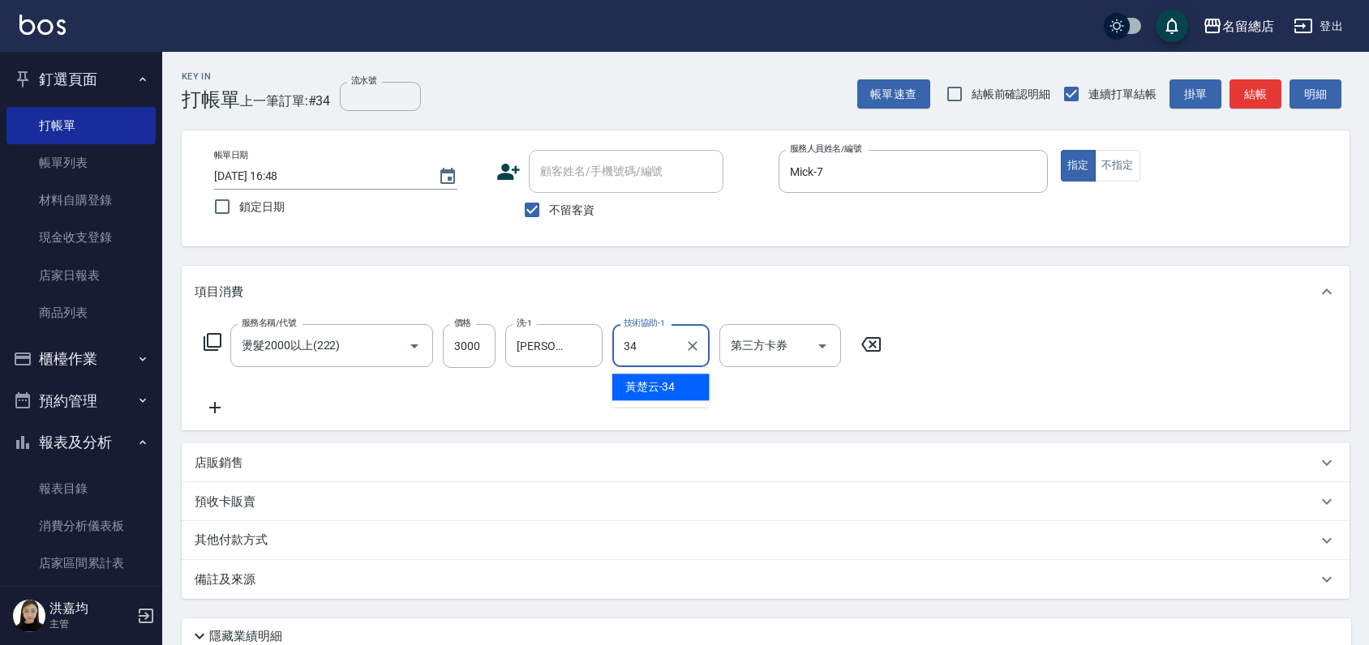
type input "[PERSON_NAME]-34"
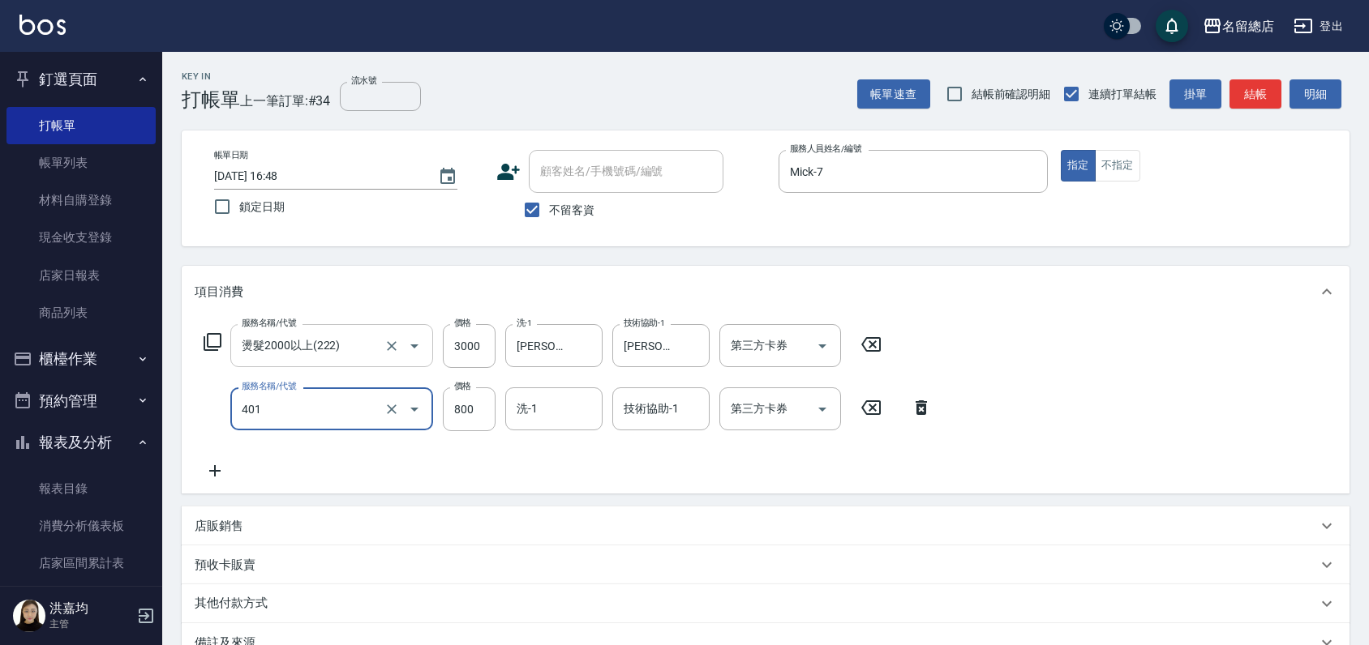
type input "自備護髮(401)"
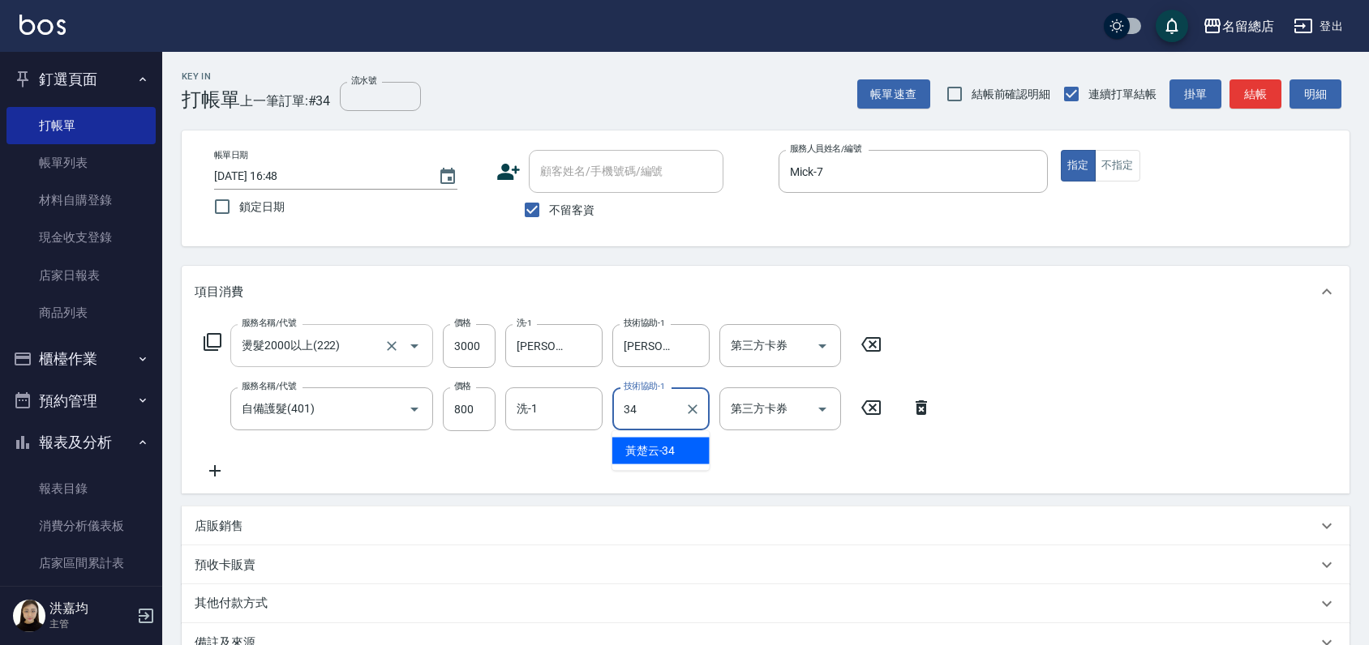
type input "[PERSON_NAME]-34"
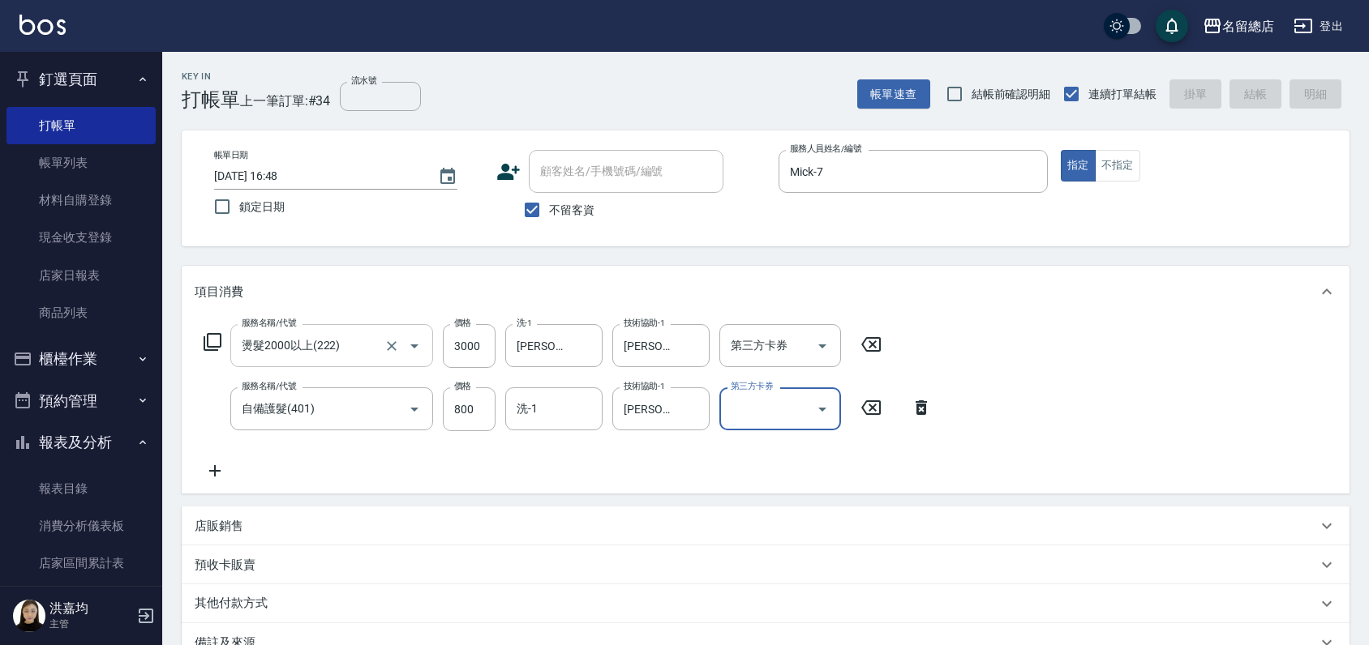
type input "[DATE] 16:49"
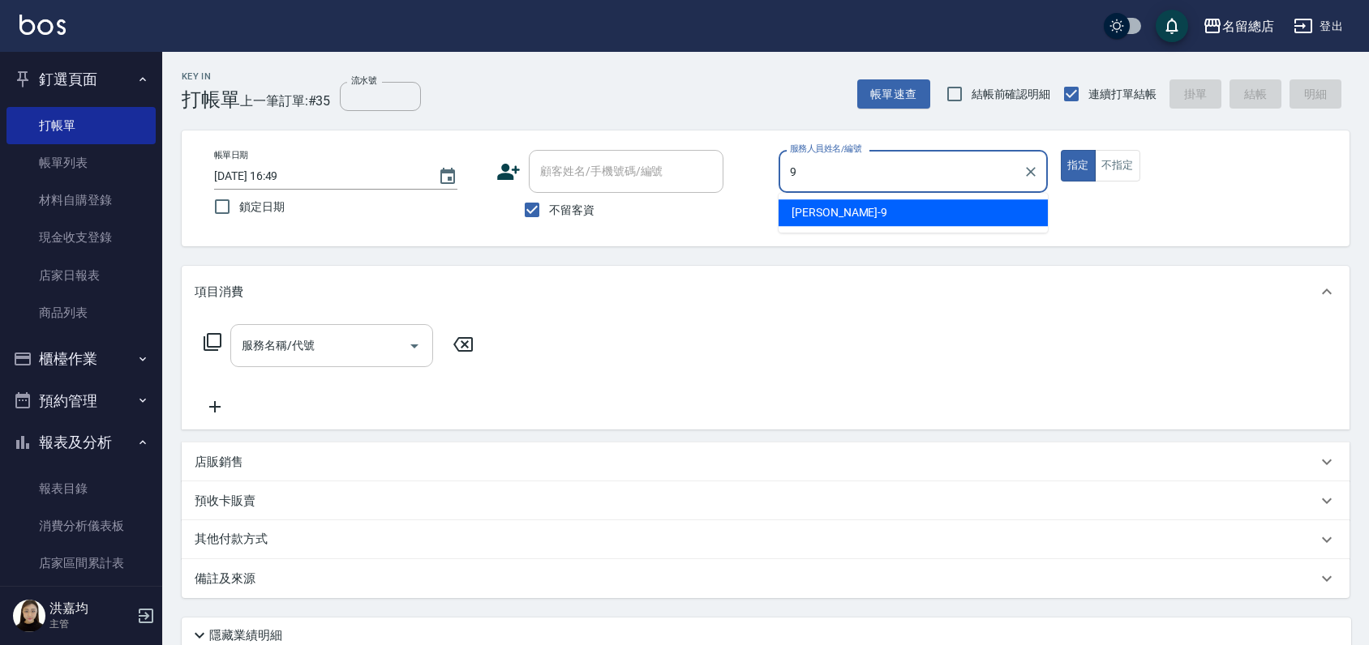
type input "[PERSON_NAME]-9"
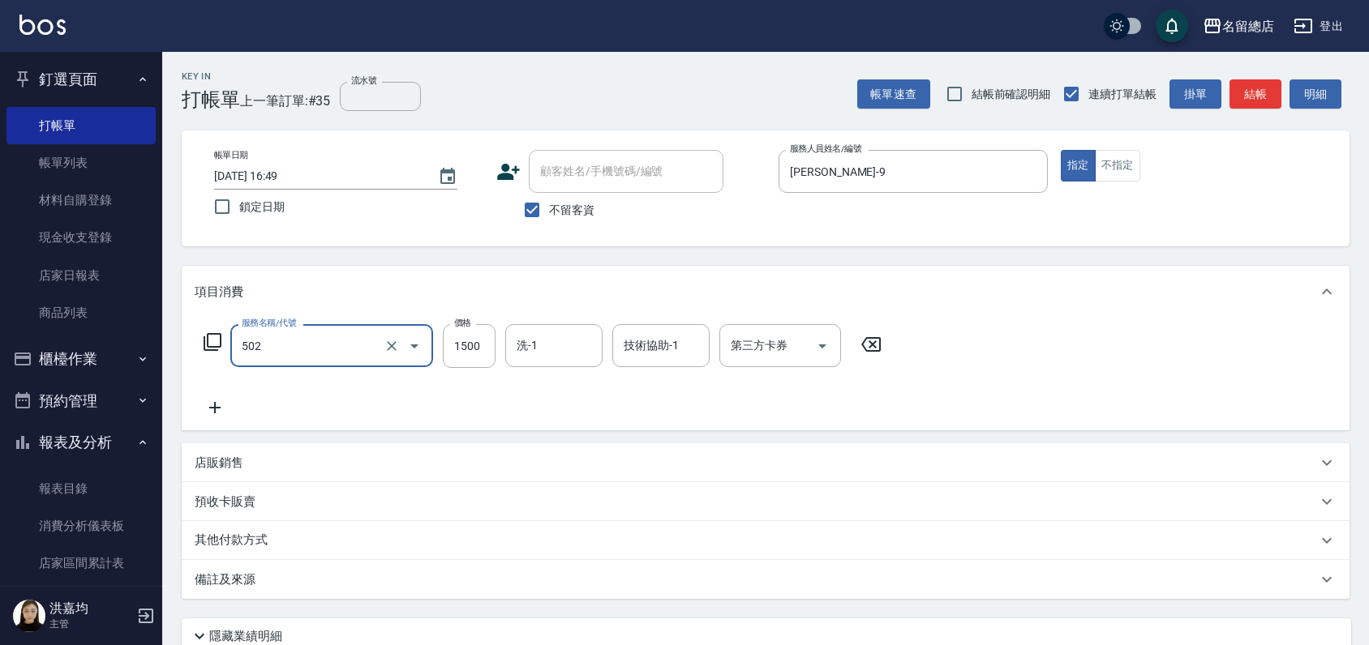
type input "染髮1500以上(502)"
type input "3380"
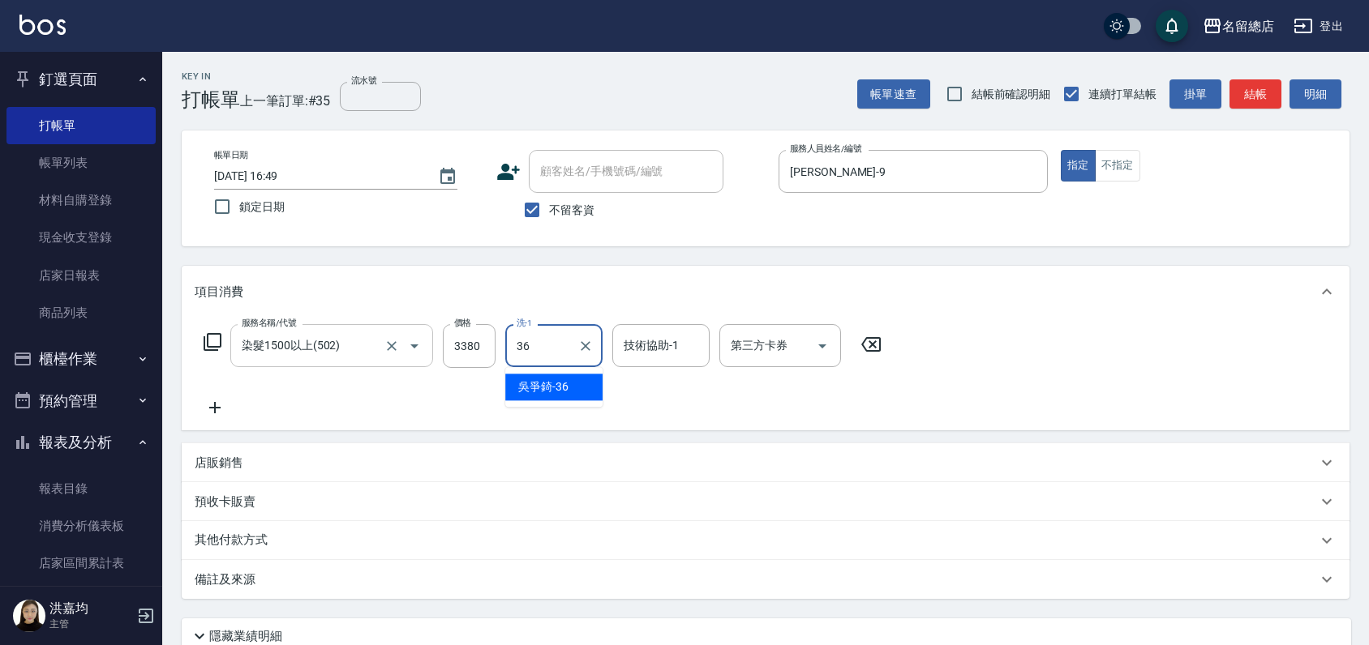
type input "吳爭錡-36"
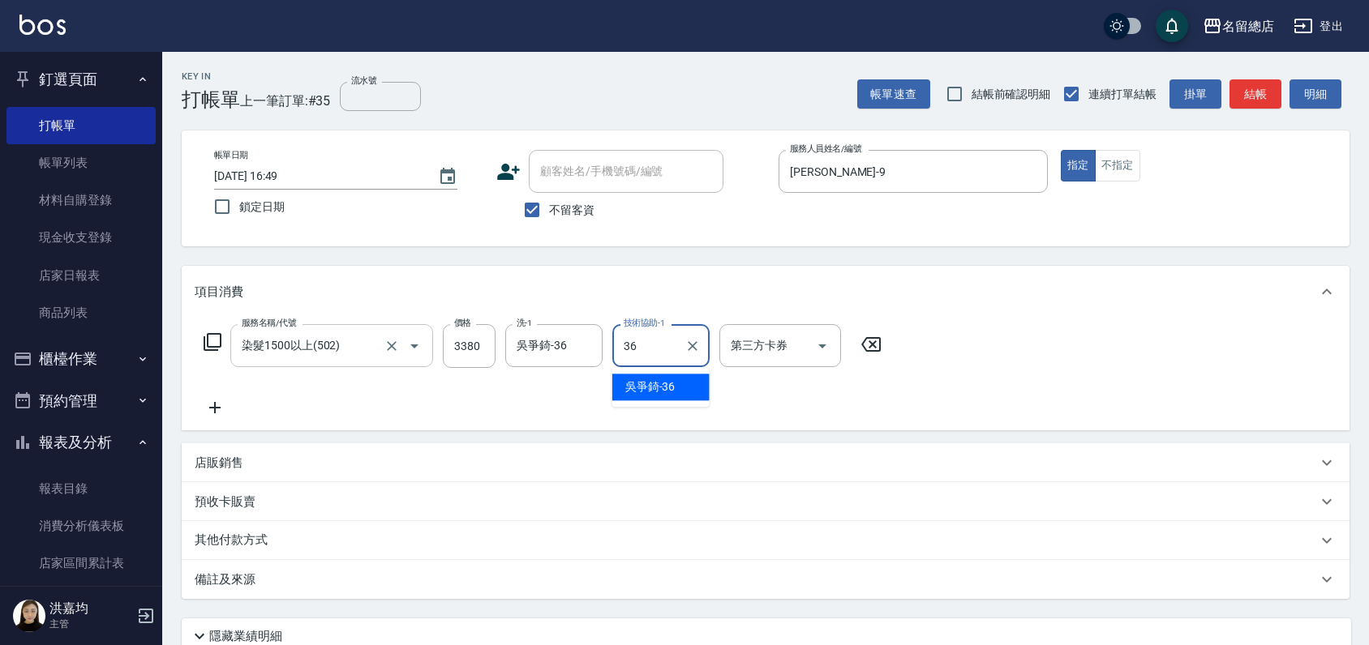
type input "吳爭錡-36"
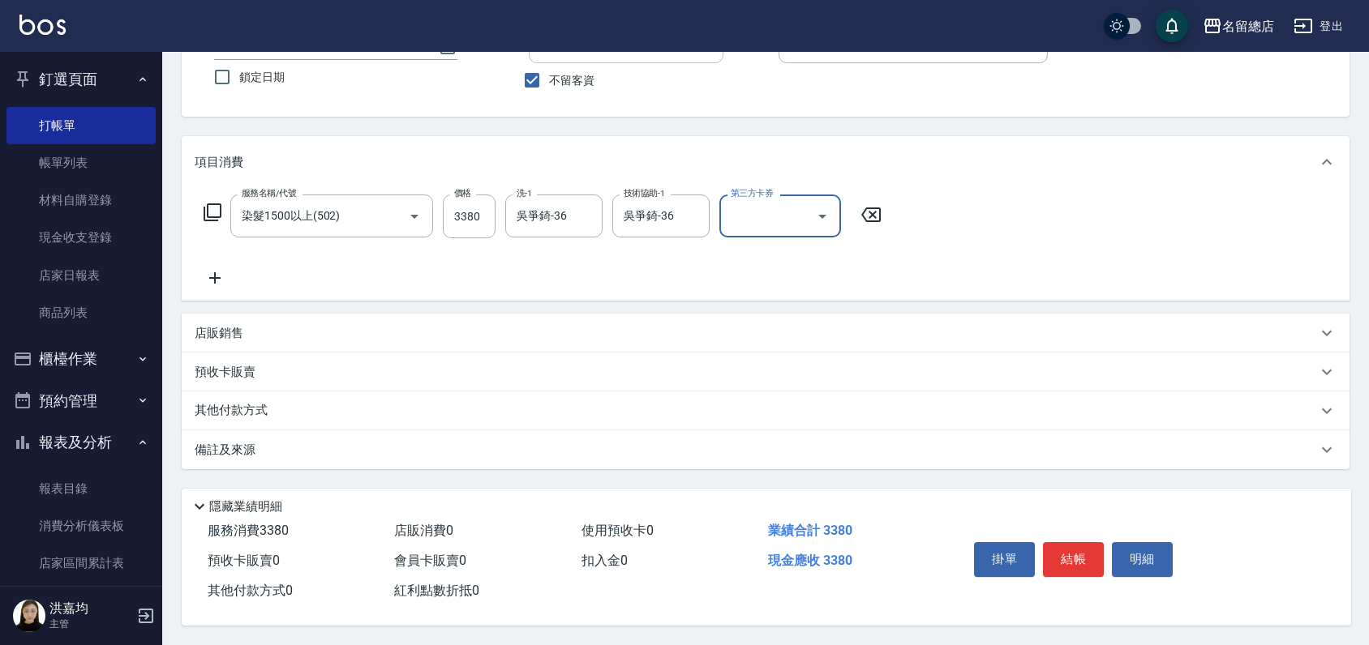
scroll to position [135, 0]
click at [254, 392] on div "其他付款方式" at bounding box center [766, 411] width 1168 height 39
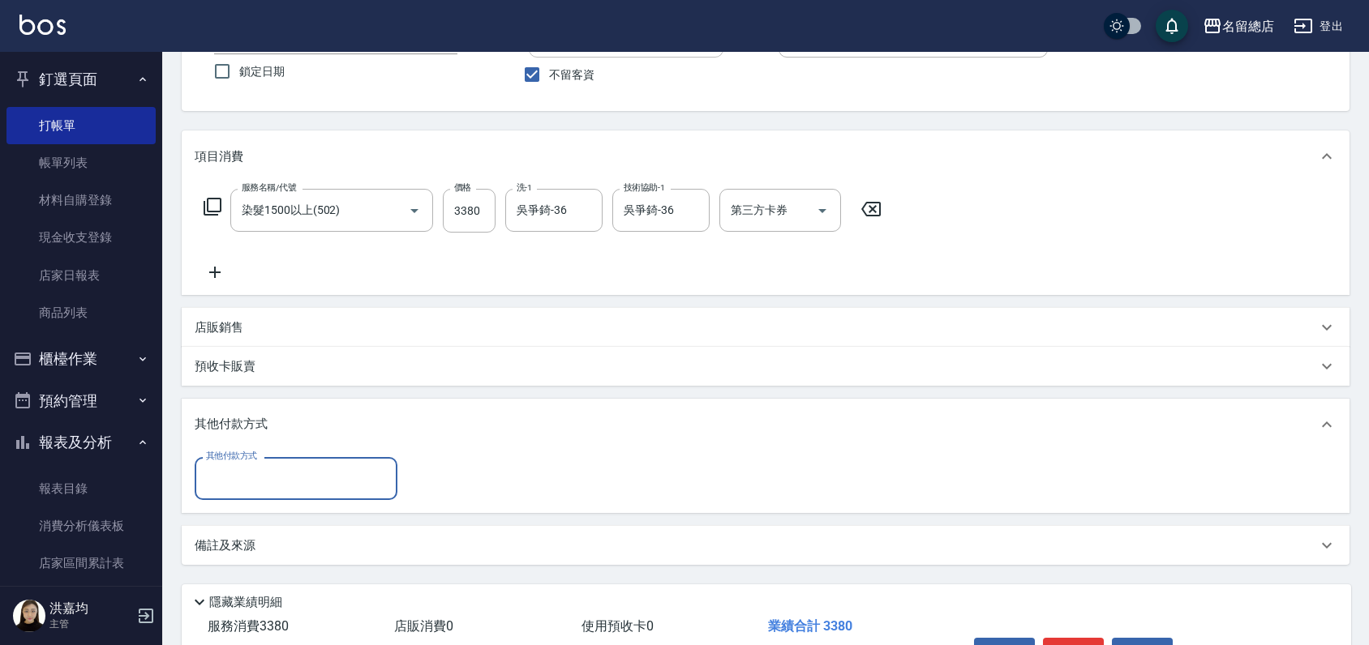
scroll to position [0, 0]
click at [212, 467] on input "其他付款方式" at bounding box center [296, 479] width 188 height 28
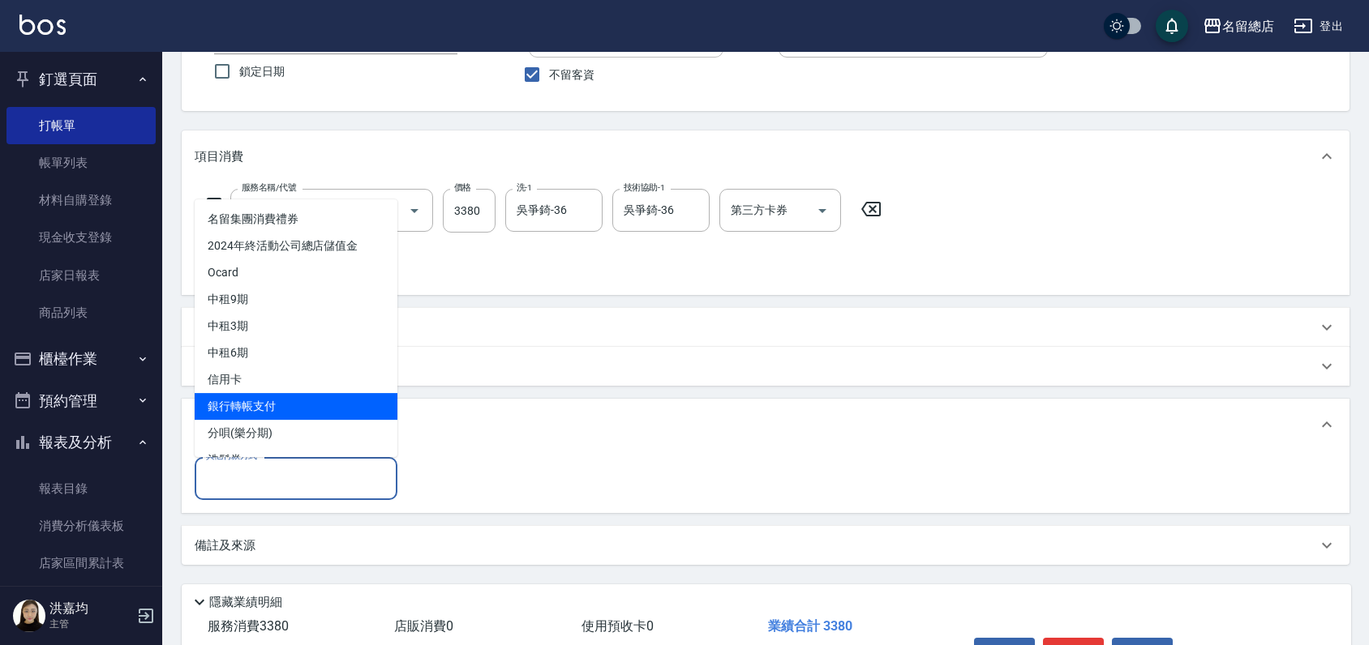
click at [253, 396] on span "銀行轉帳支付" at bounding box center [296, 406] width 203 height 27
type input "銀行轉帳支付"
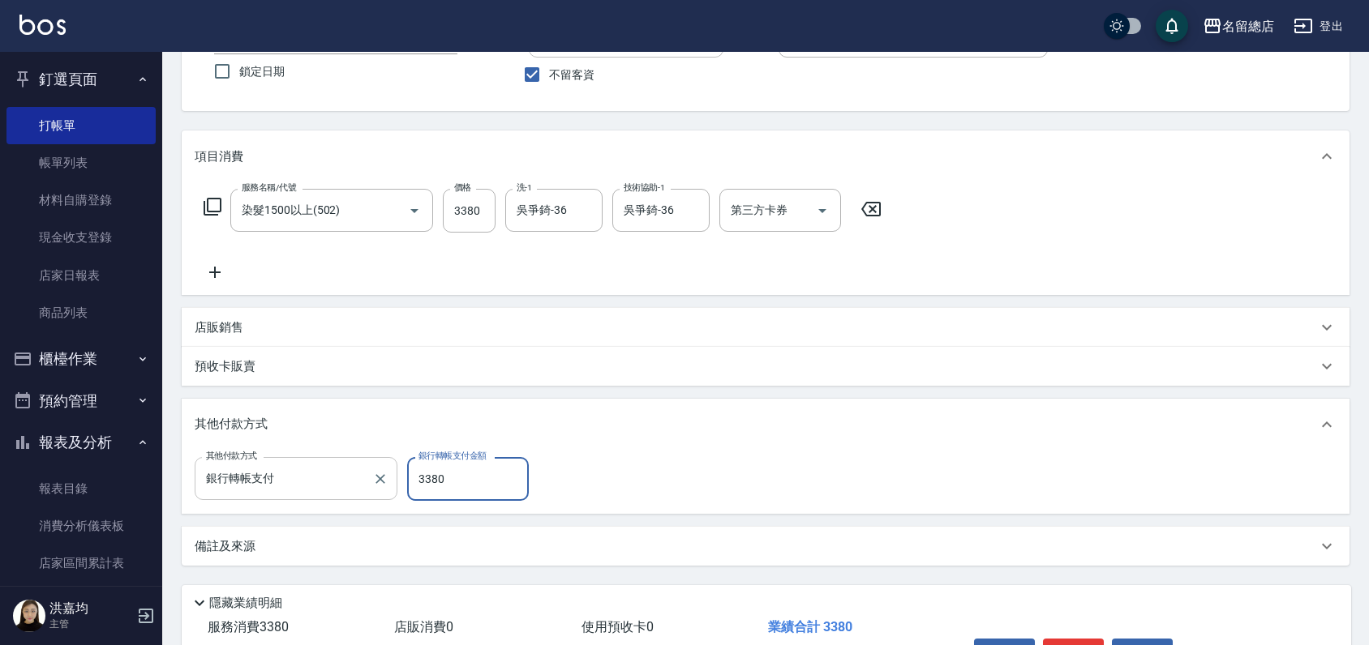
type input "3380"
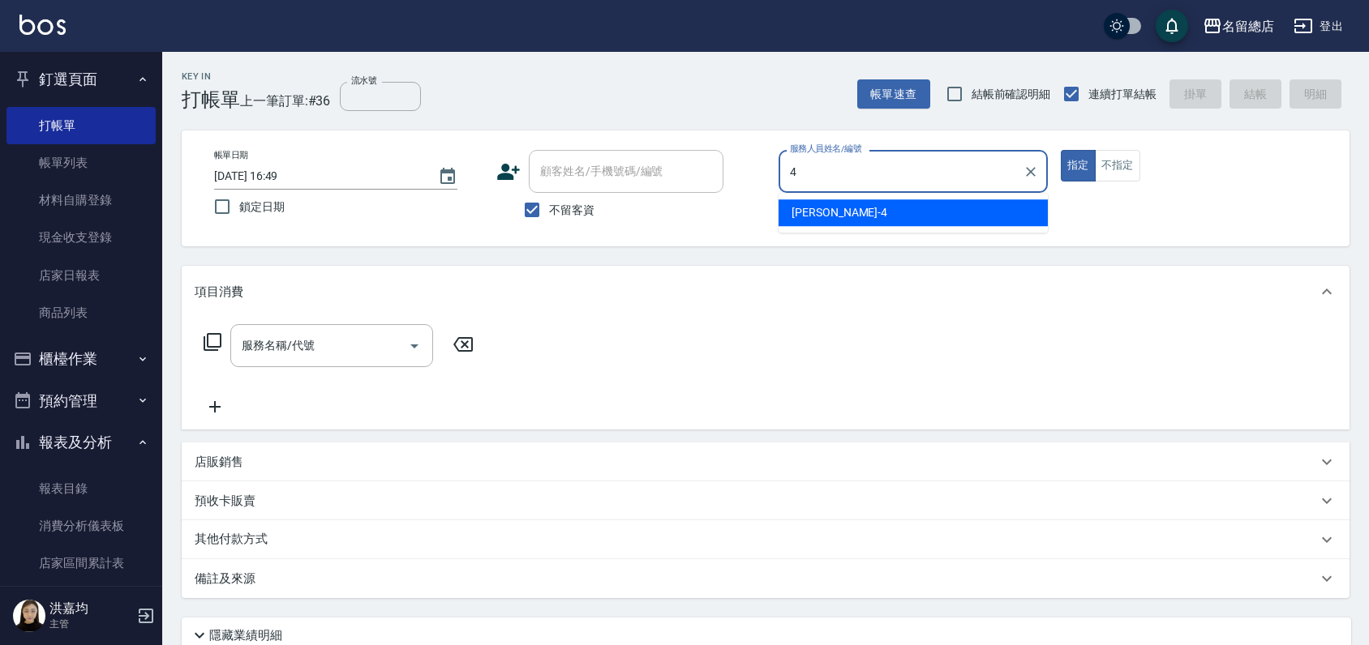
type input "[PERSON_NAME]-4"
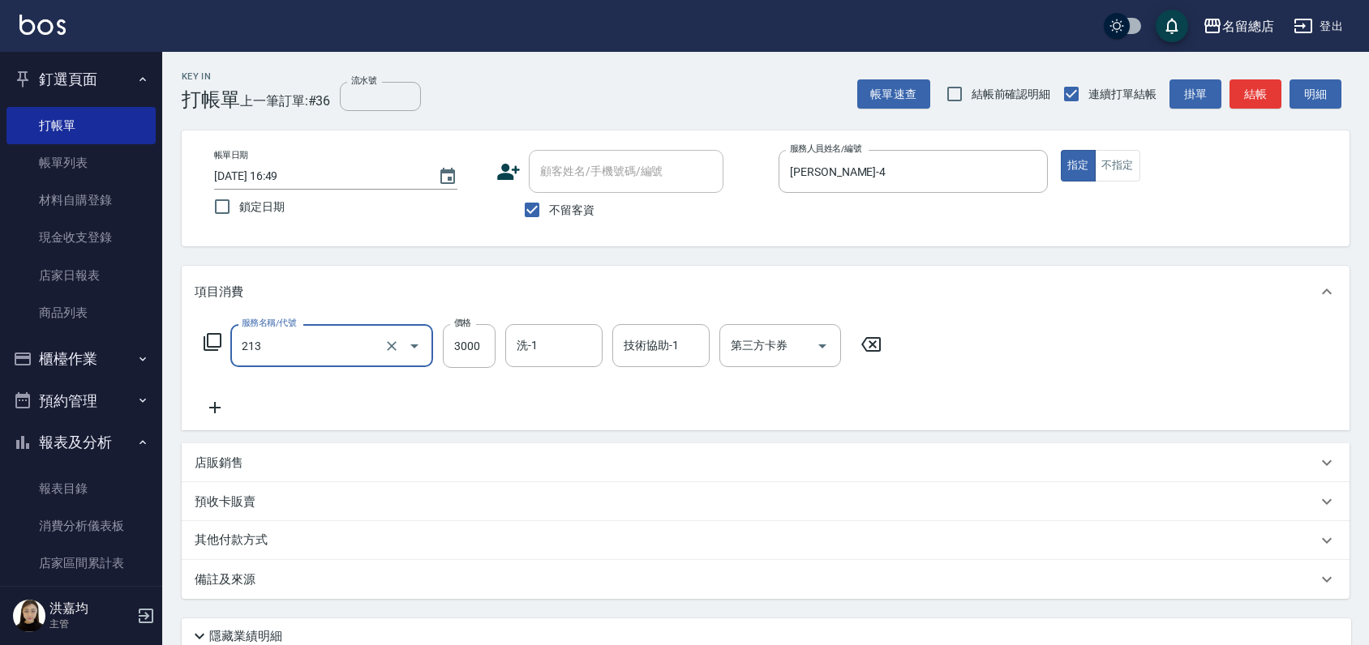
type input "陶溫3000以上(213)"
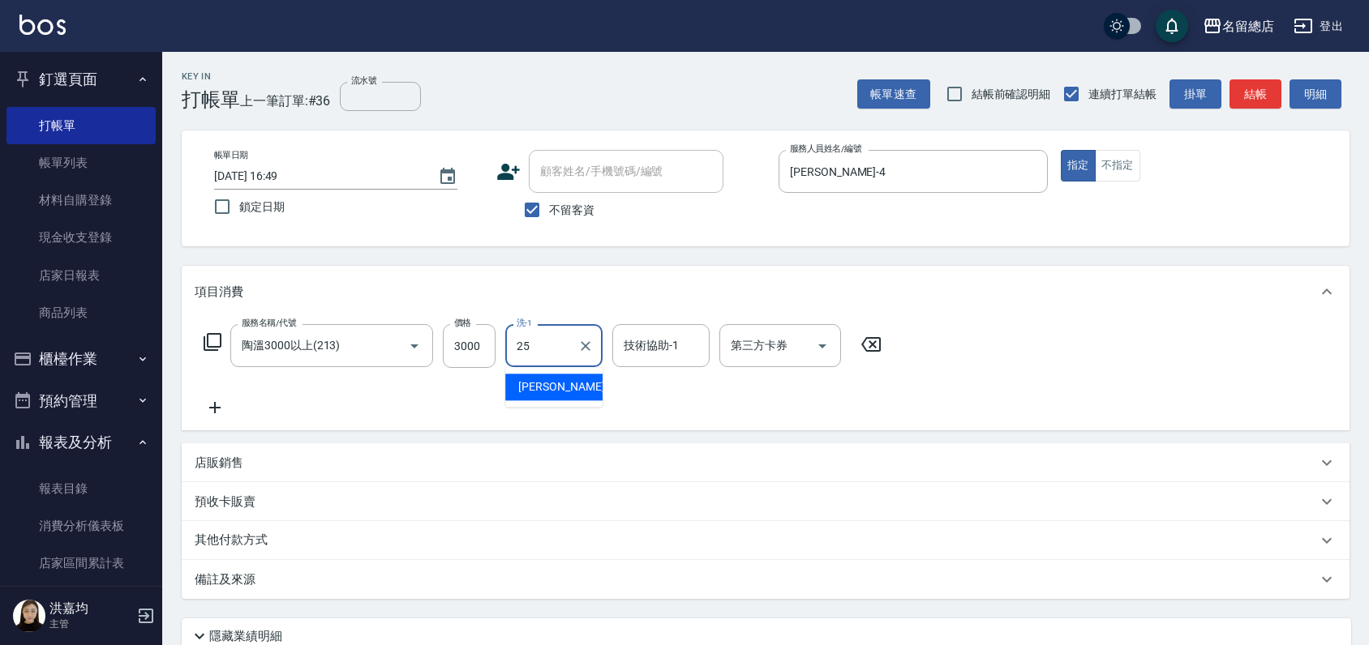
type input "[PERSON_NAME]-25"
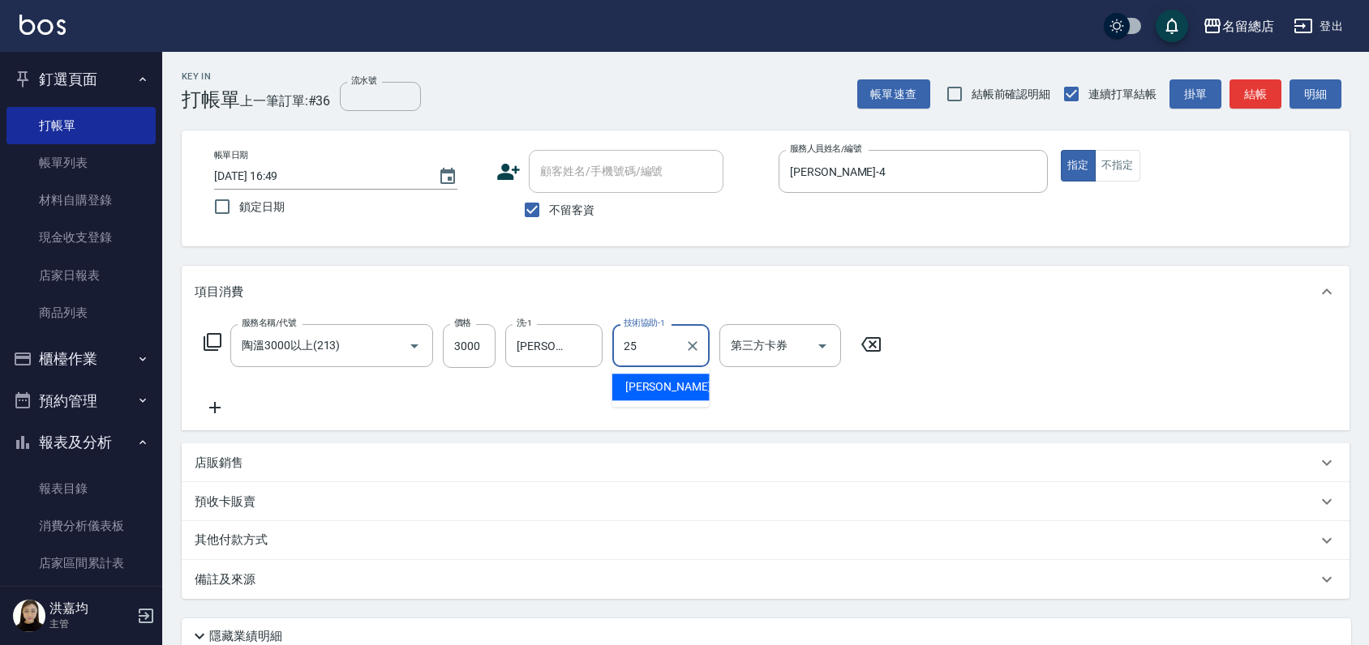
type input "[PERSON_NAME]-25"
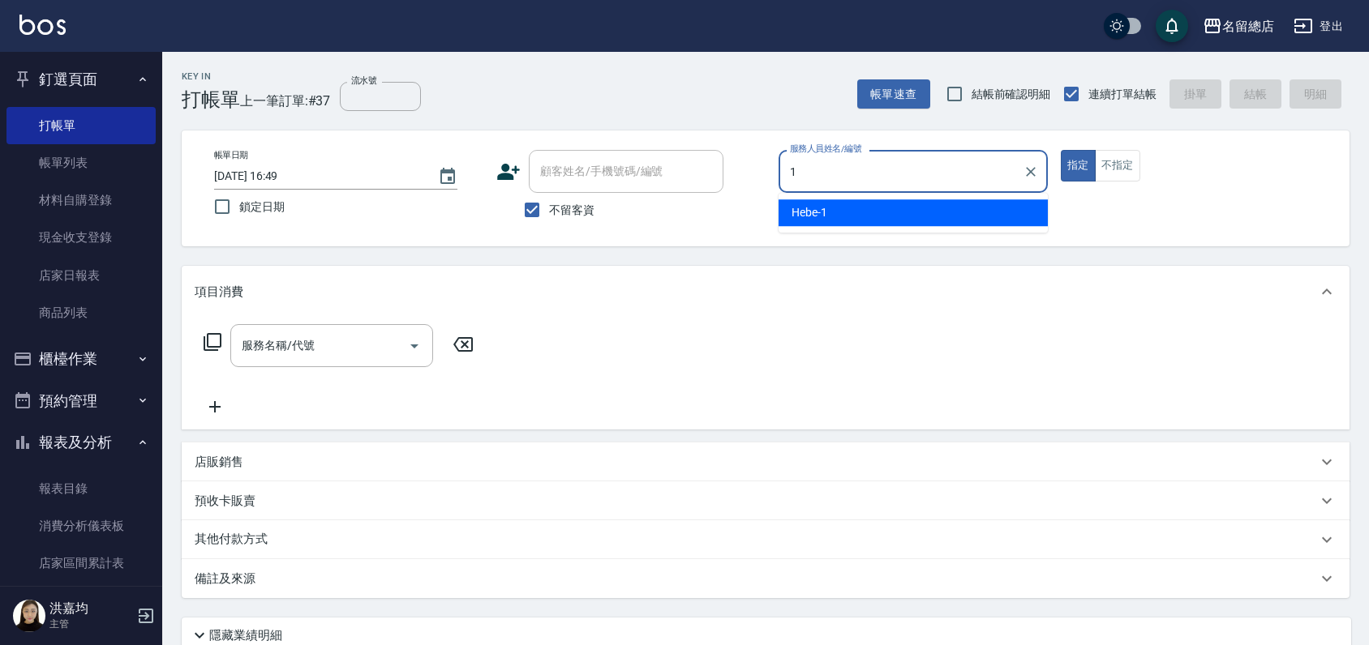
type input "Hebe-1"
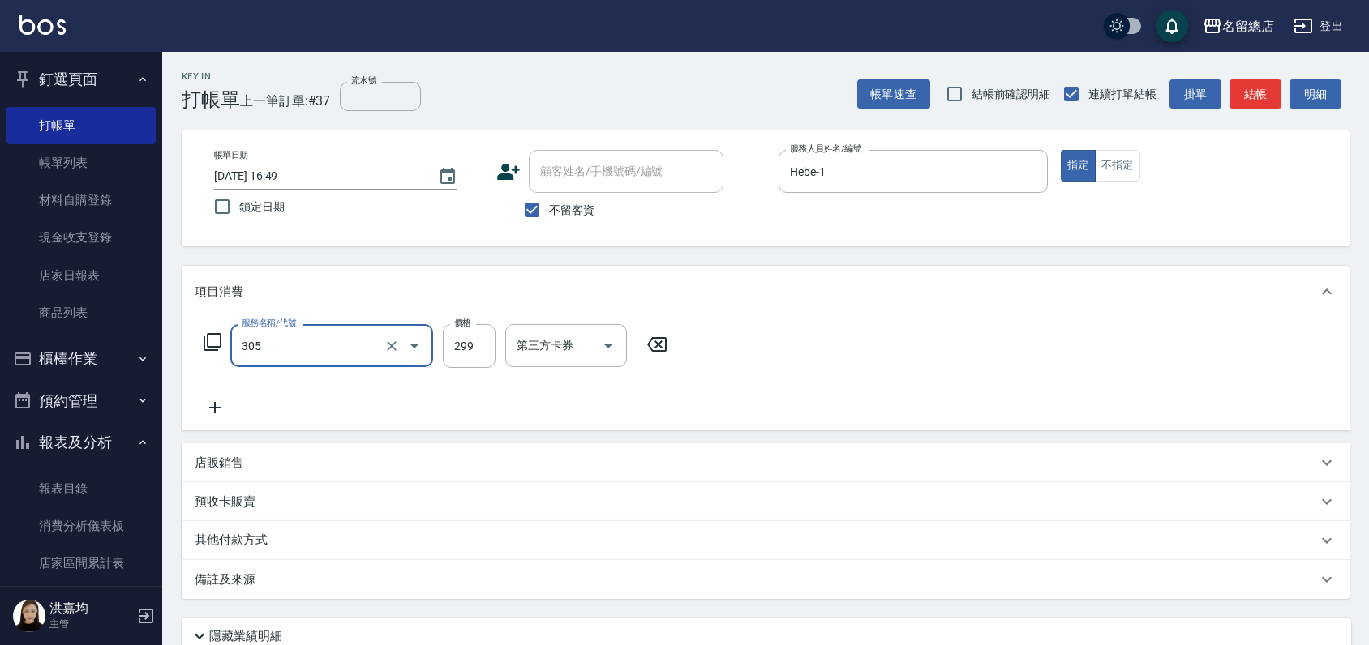
type input "剪髮(305)"
type input "400"
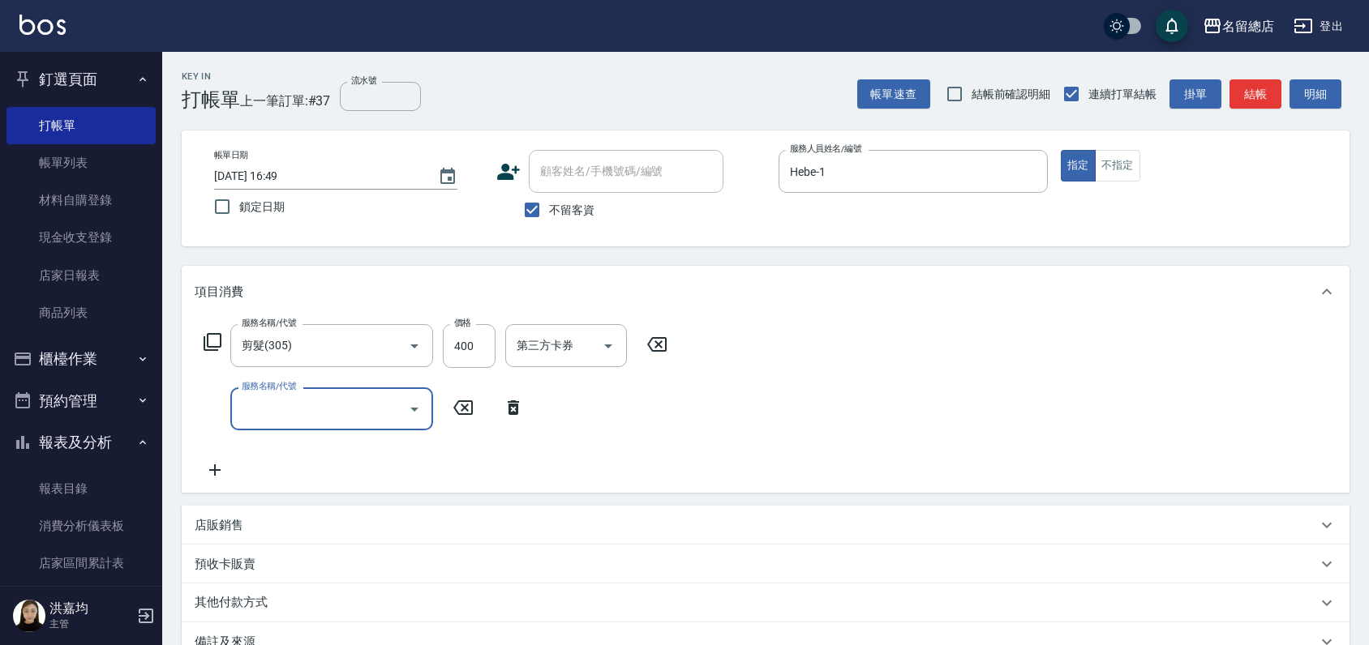
type input "2"
type input "染髮1500以上(502)"
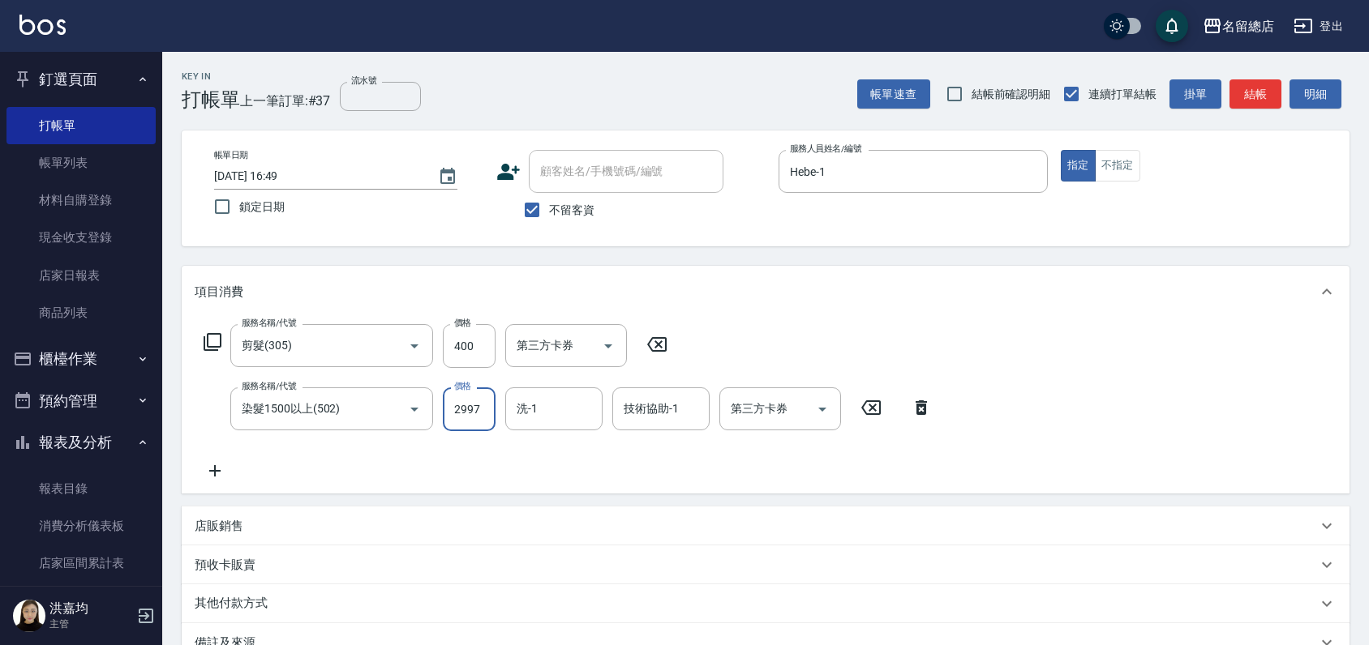
type input "2997"
type input "[PERSON_NAME]-37"
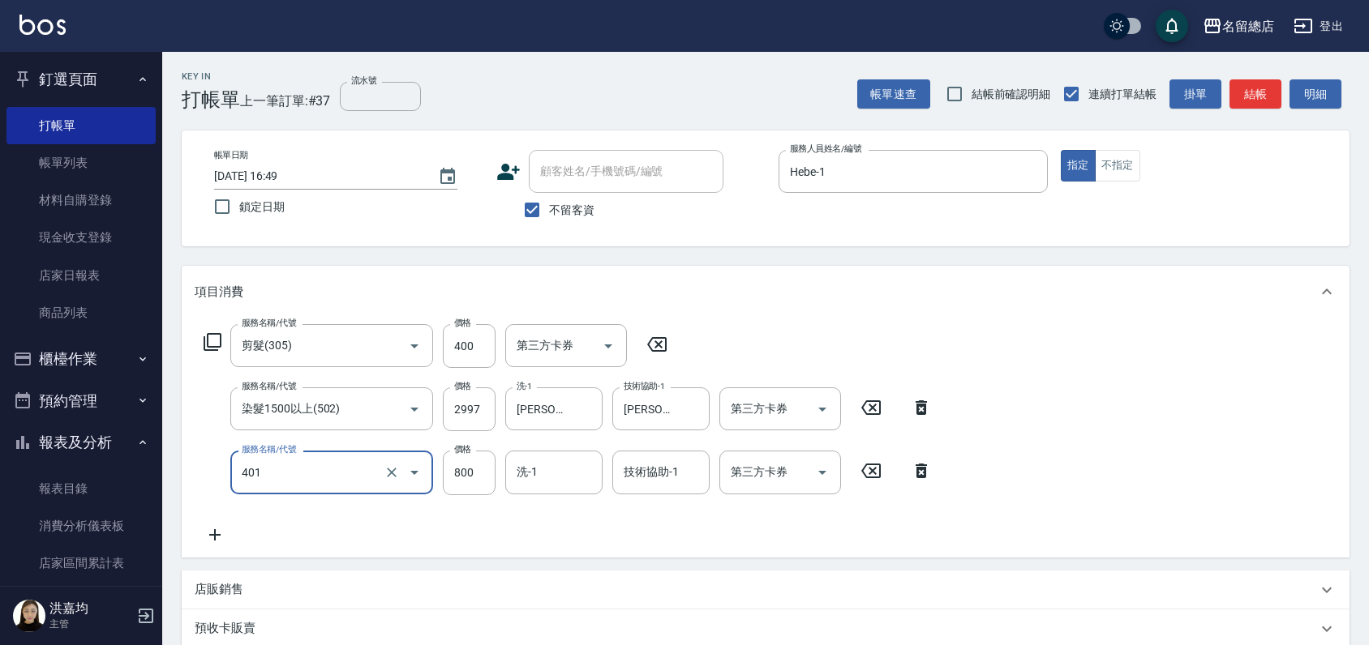
type input "自備護髮(401)"
type input "1300"
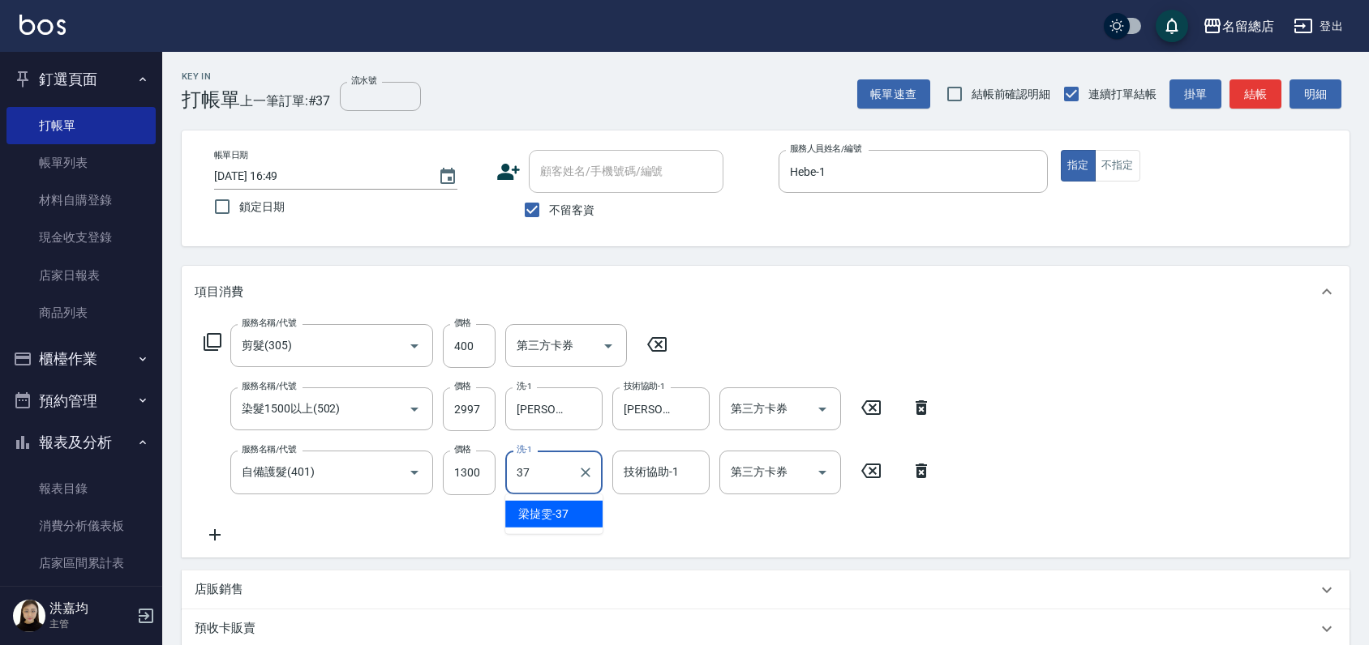
type input "[PERSON_NAME]-37"
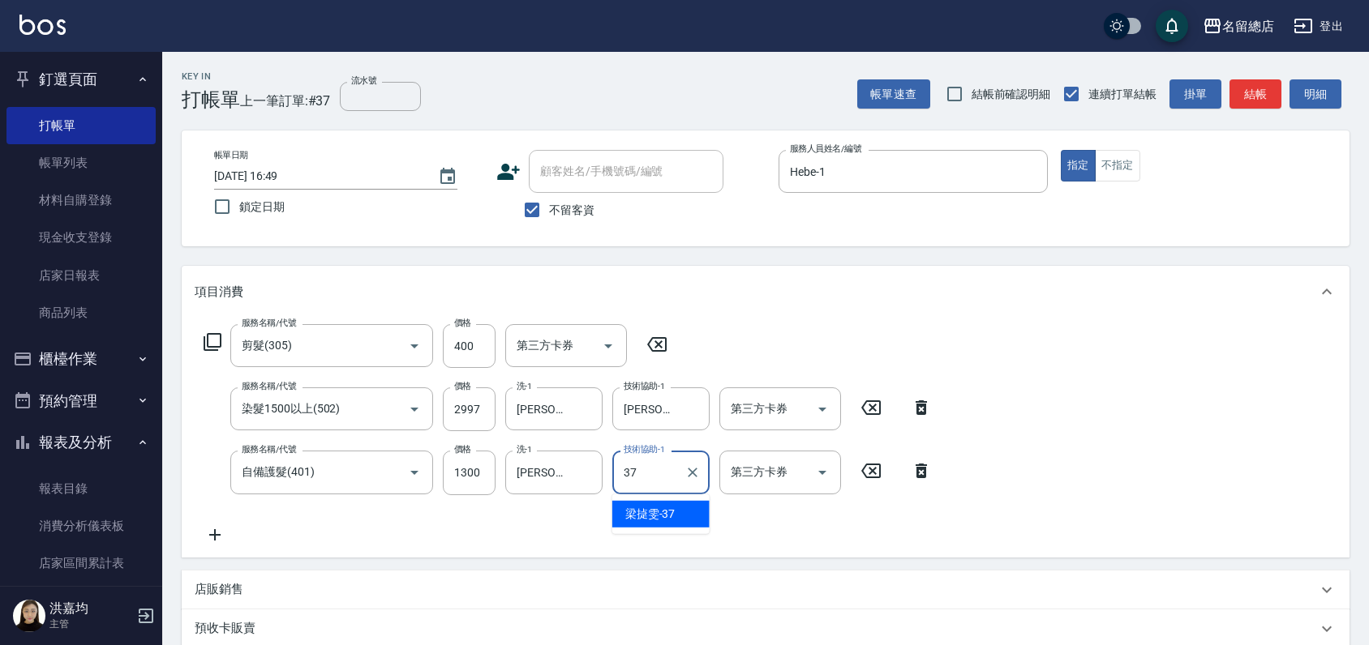
type input "[PERSON_NAME]-37"
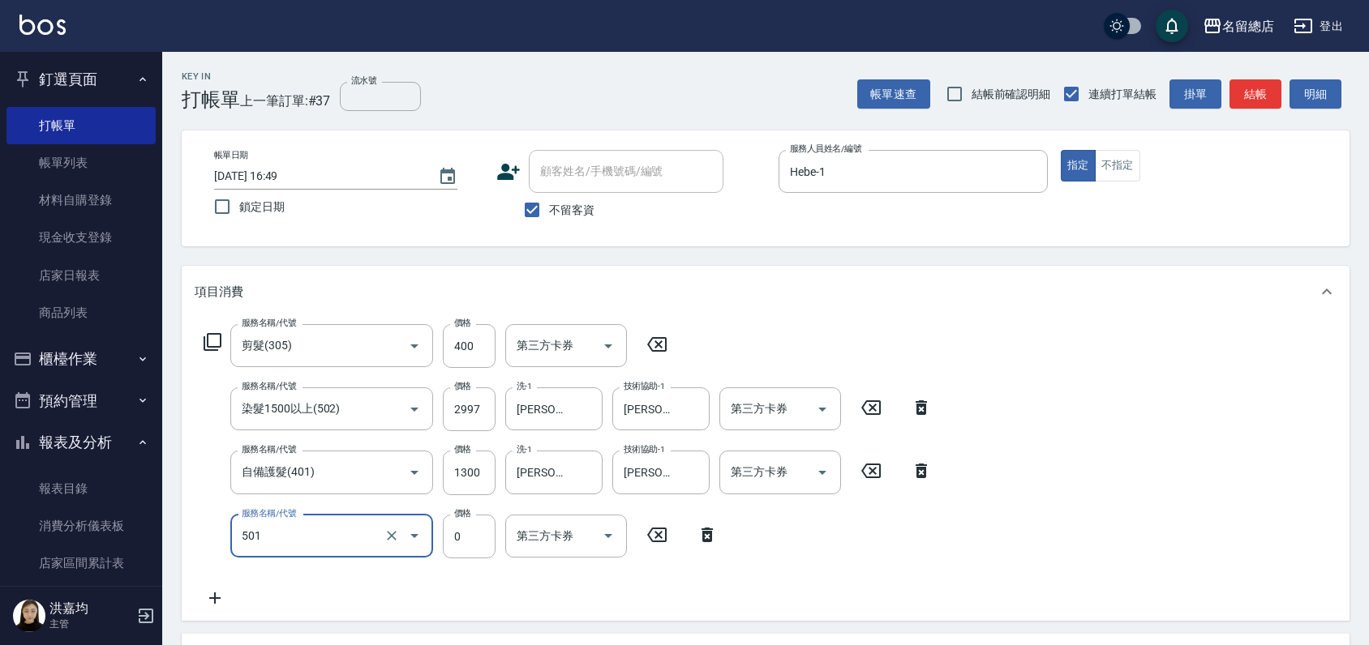
type input "2段蓋卡1300以上(501)"
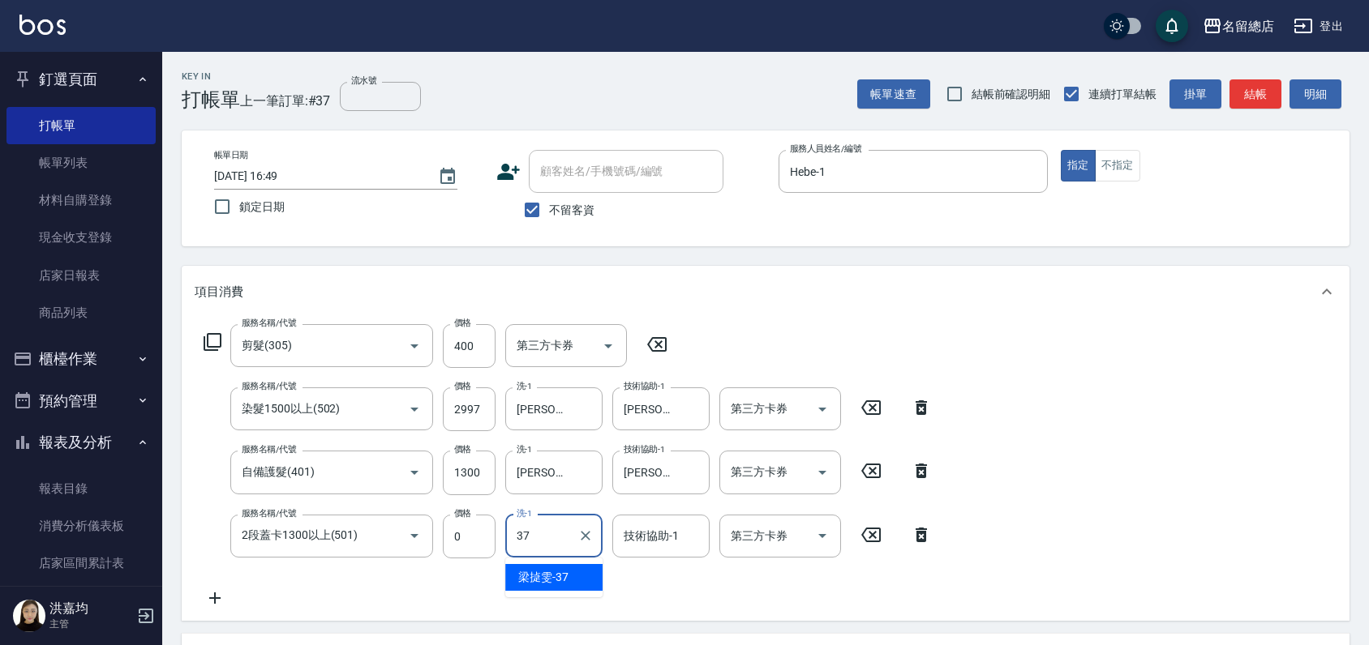
type input "[PERSON_NAME]-37"
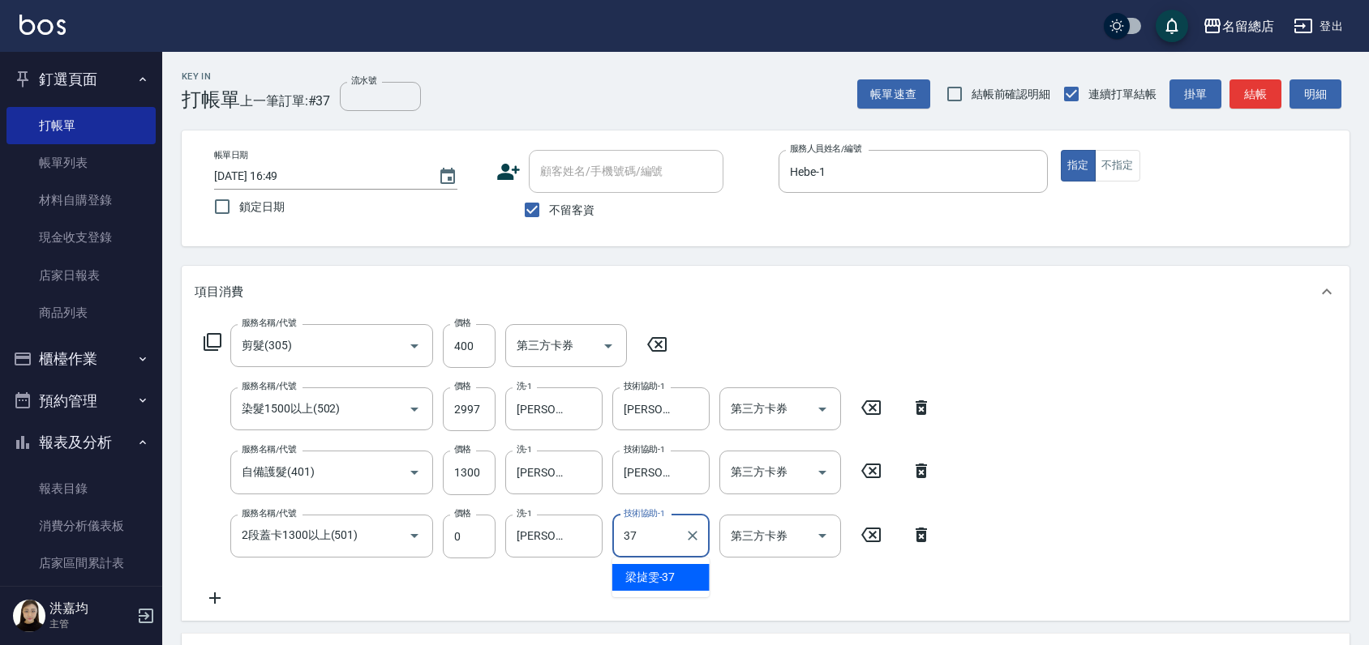
type input "[PERSON_NAME]-37"
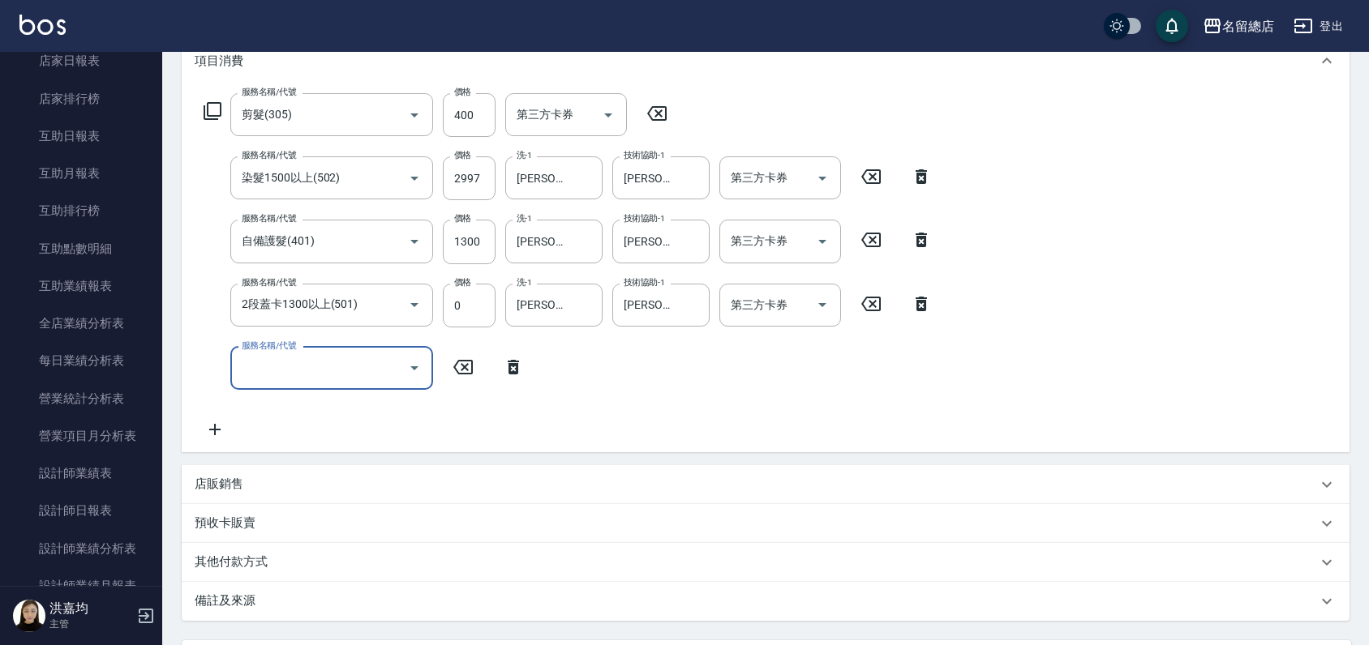
scroll to position [388, 0]
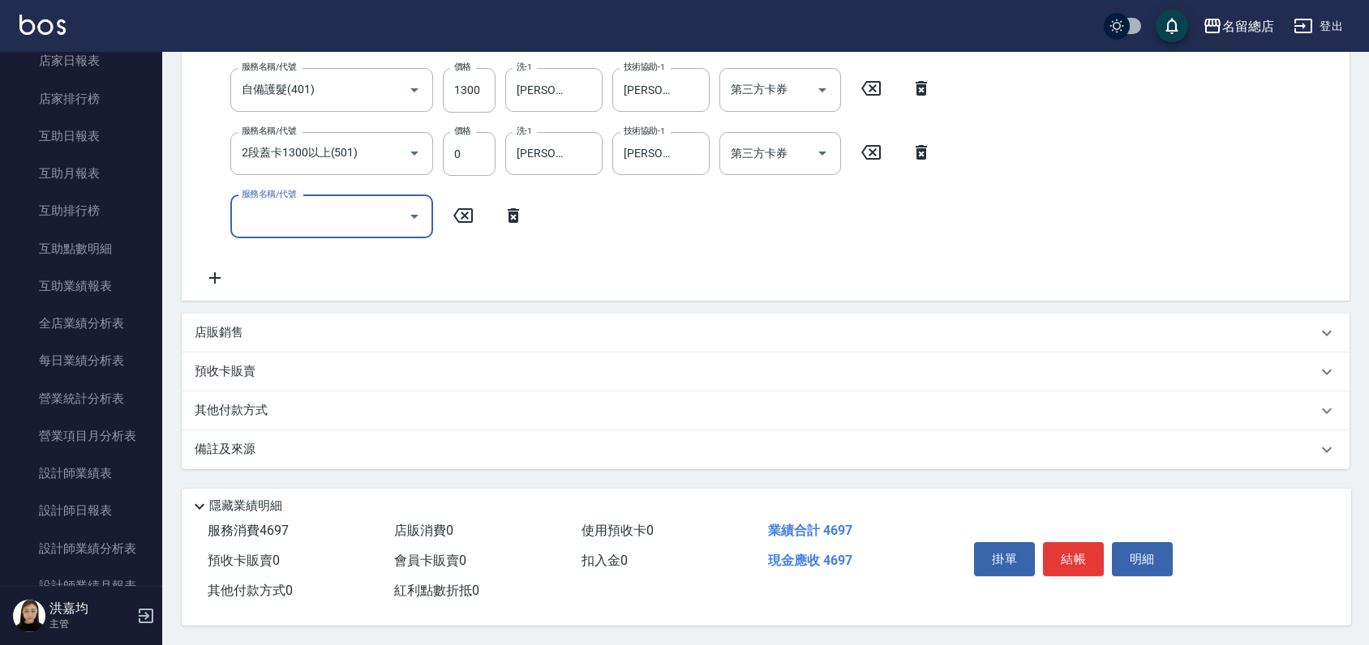
click at [246, 409] on p "其他付款方式" at bounding box center [235, 411] width 81 height 18
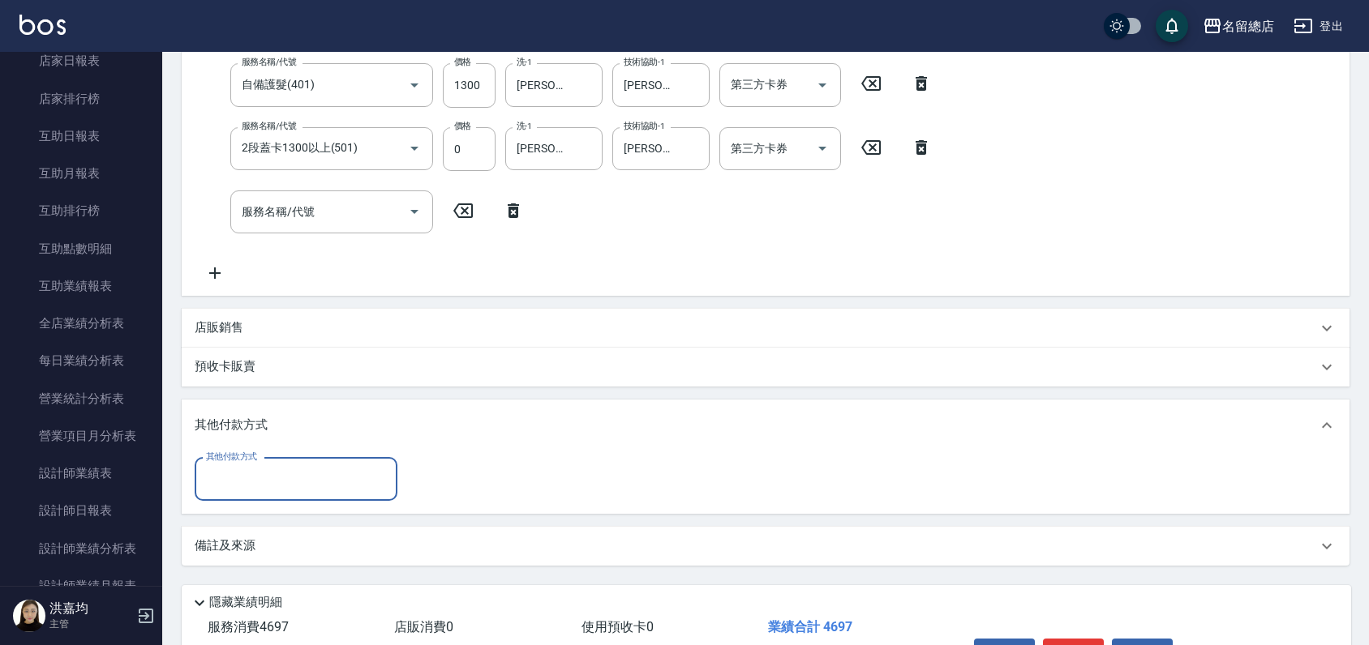
scroll to position [0, 0]
click at [250, 484] on input "其他付款方式" at bounding box center [296, 479] width 188 height 28
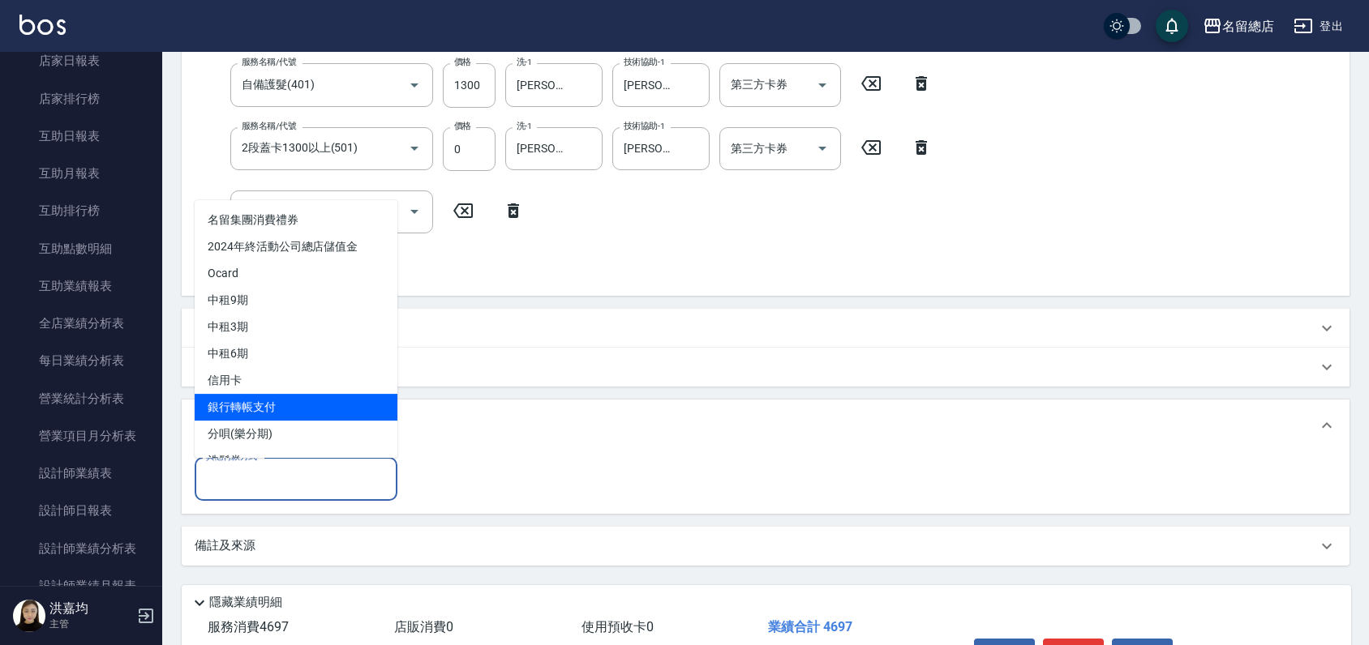
click at [258, 410] on span "銀行轉帳支付" at bounding box center [296, 407] width 203 height 27
type input "銀行轉帳支付"
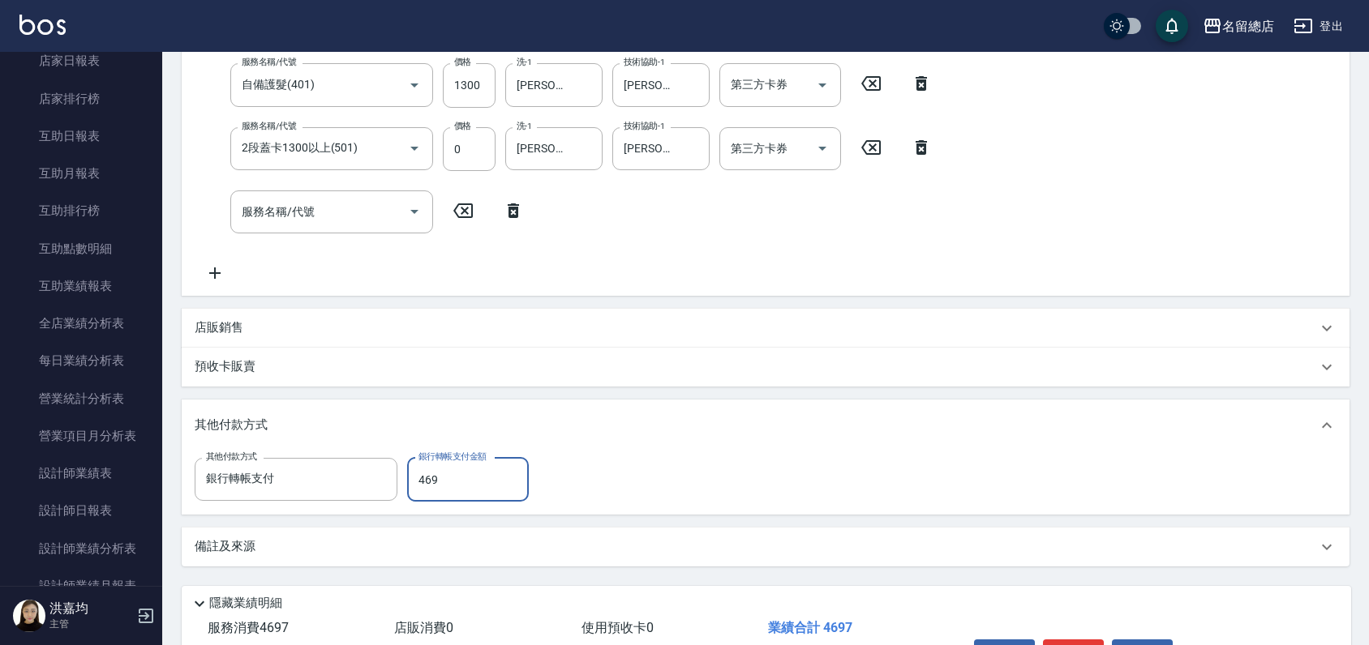
type input "4697"
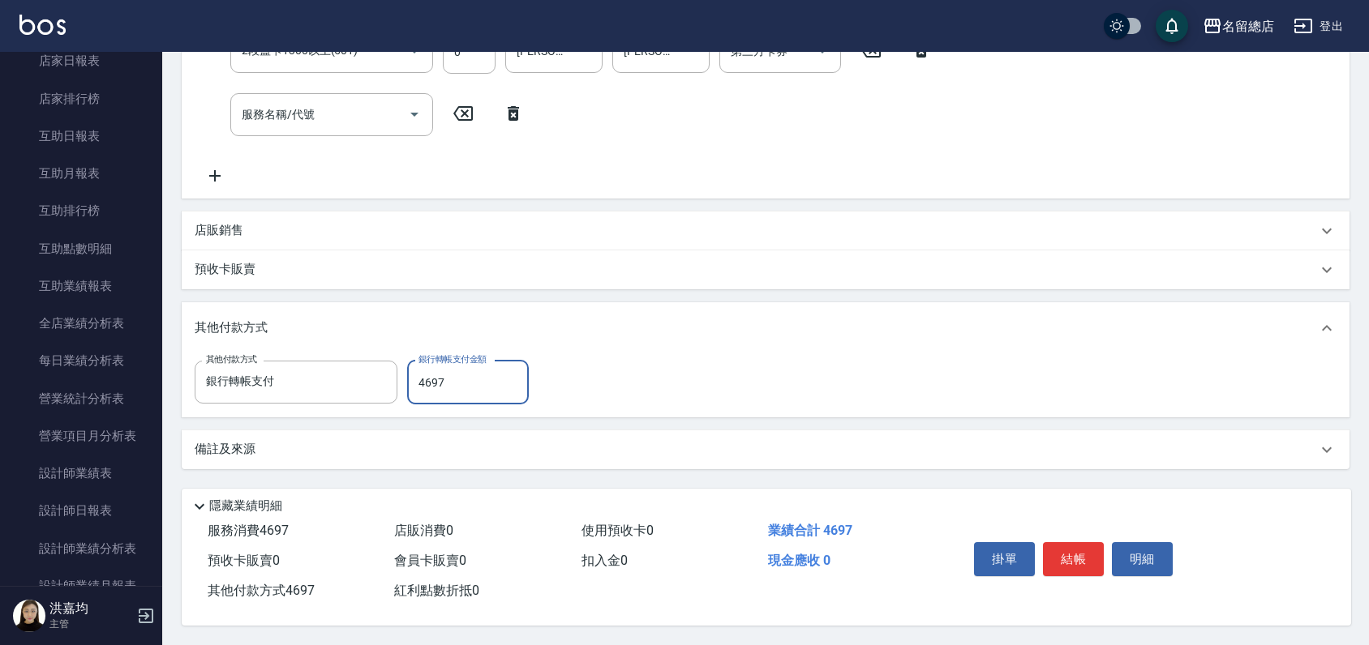
scroll to position [490, 0]
type input "[DATE] 16:50"
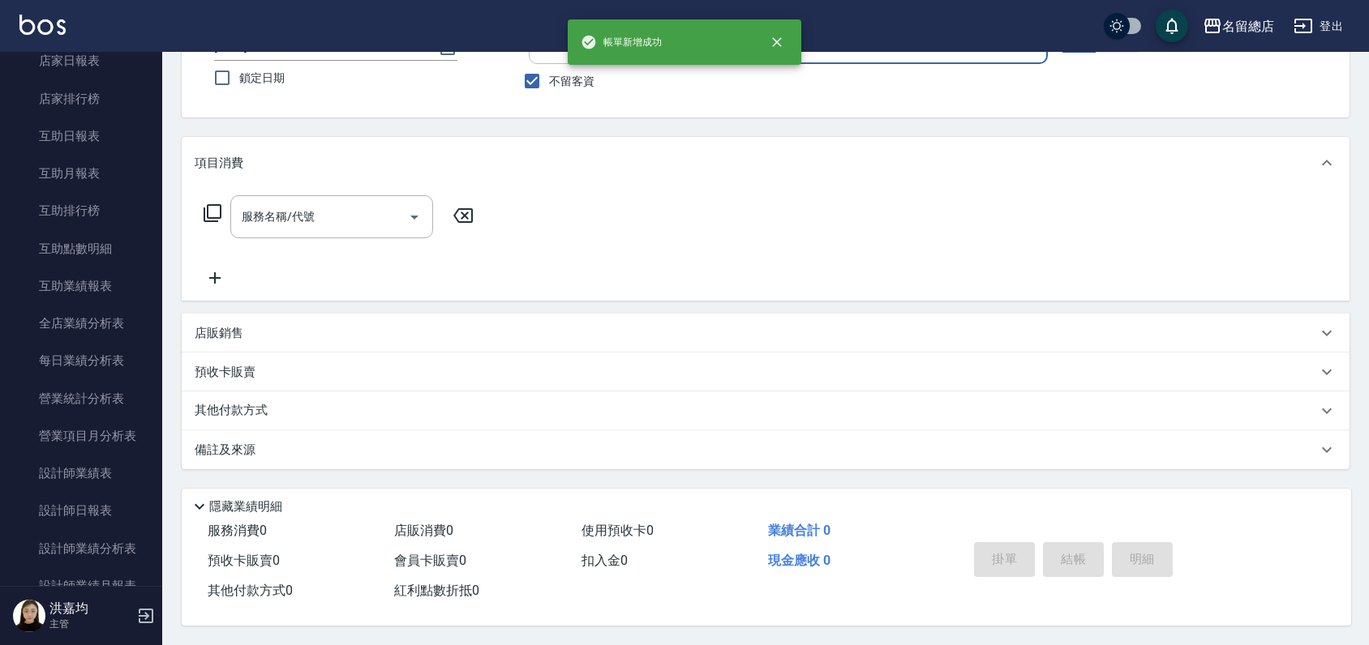
scroll to position [0, 0]
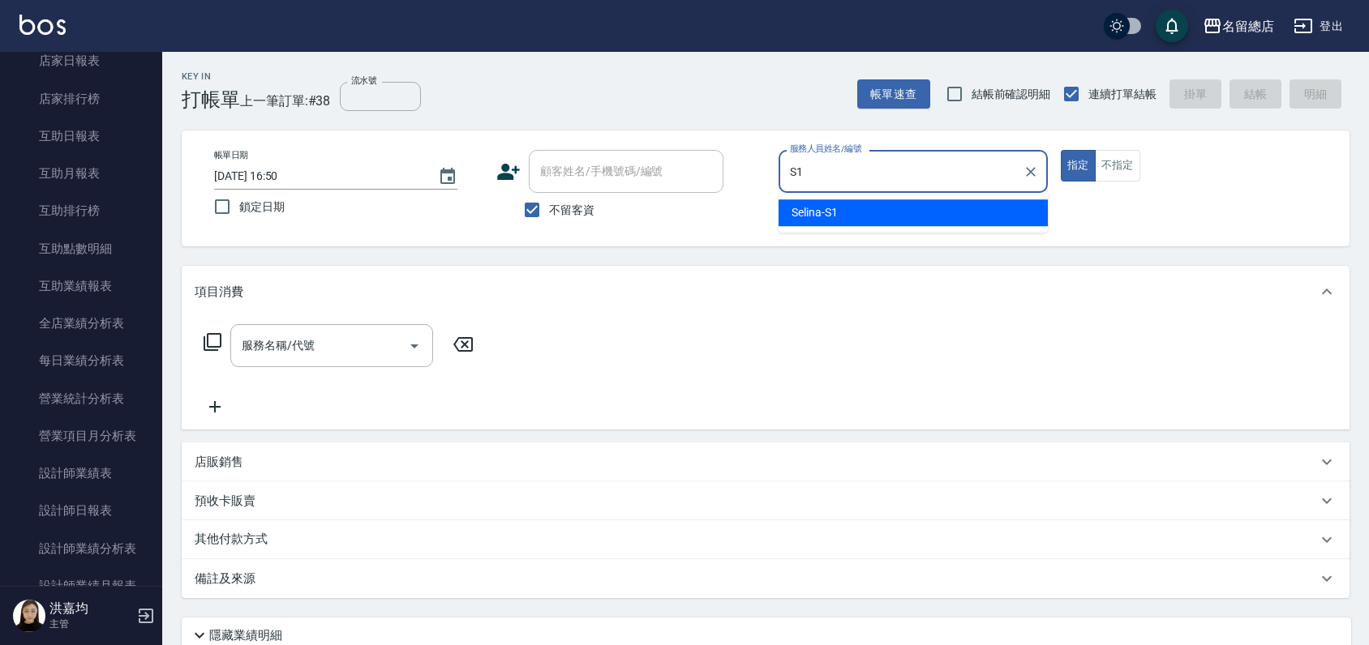
type input "Selina-S1"
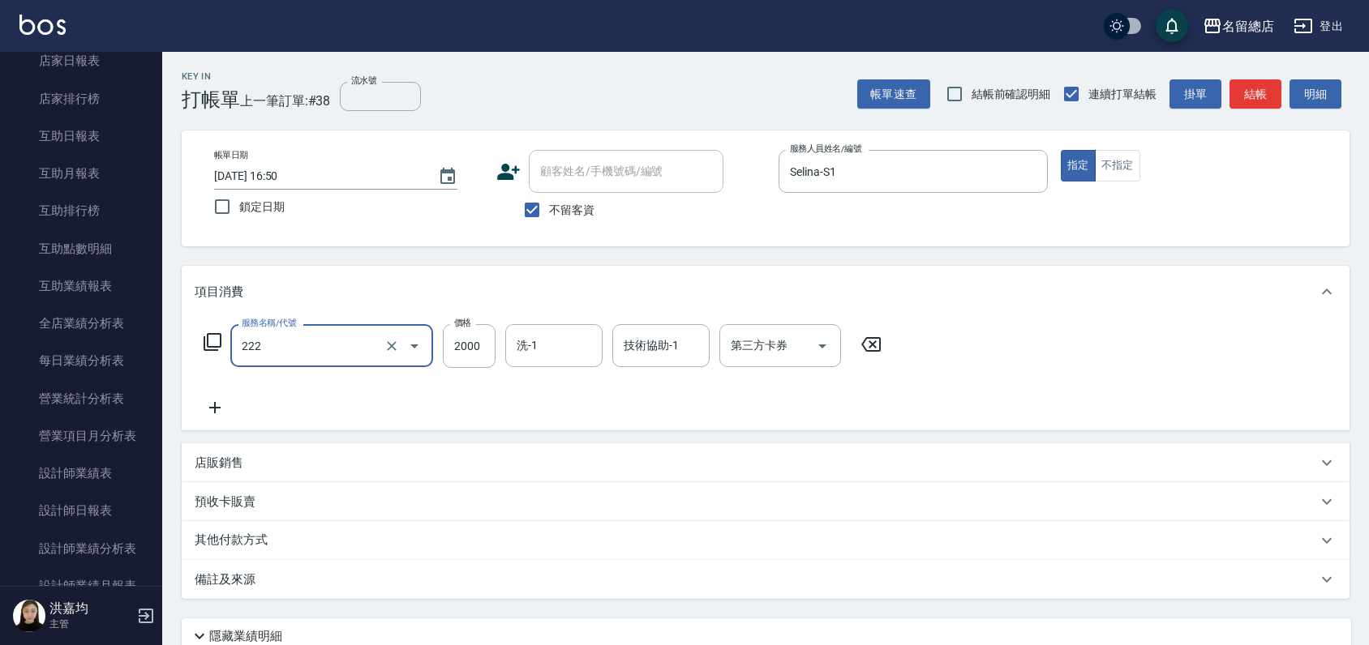
type input "燙髮2000以上(222)"
type input "4000"
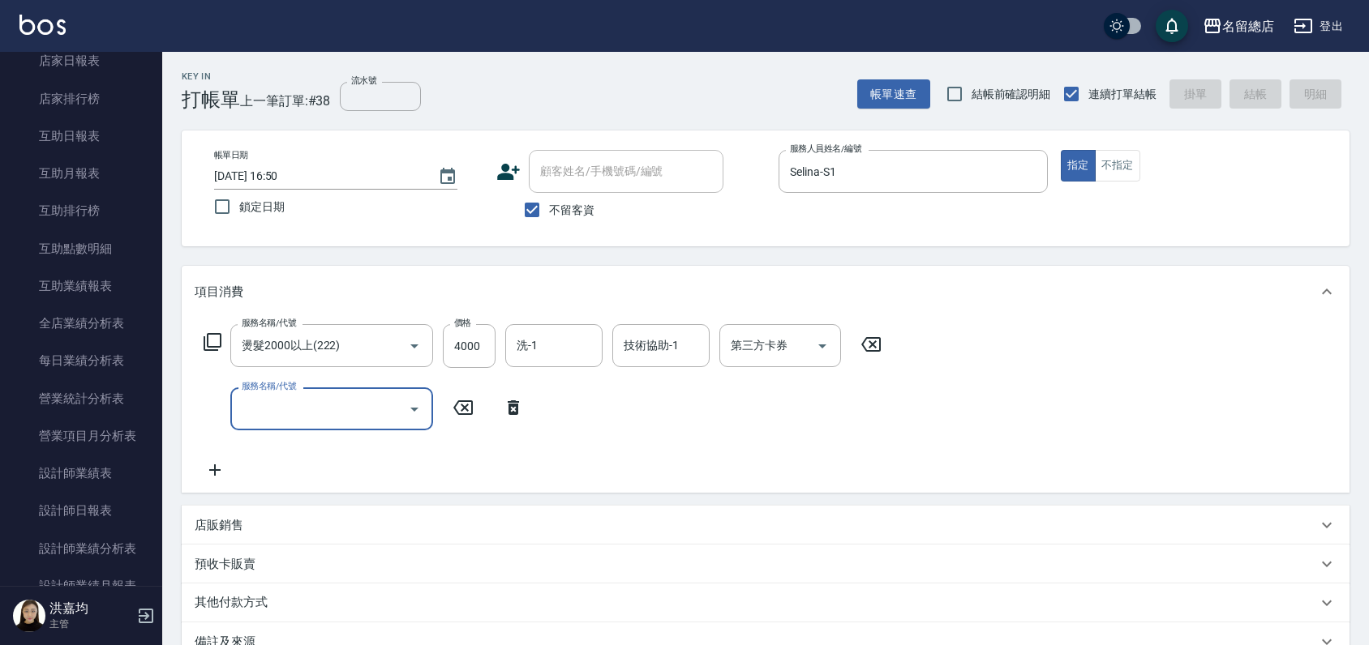
type input "[DATE] 17:12"
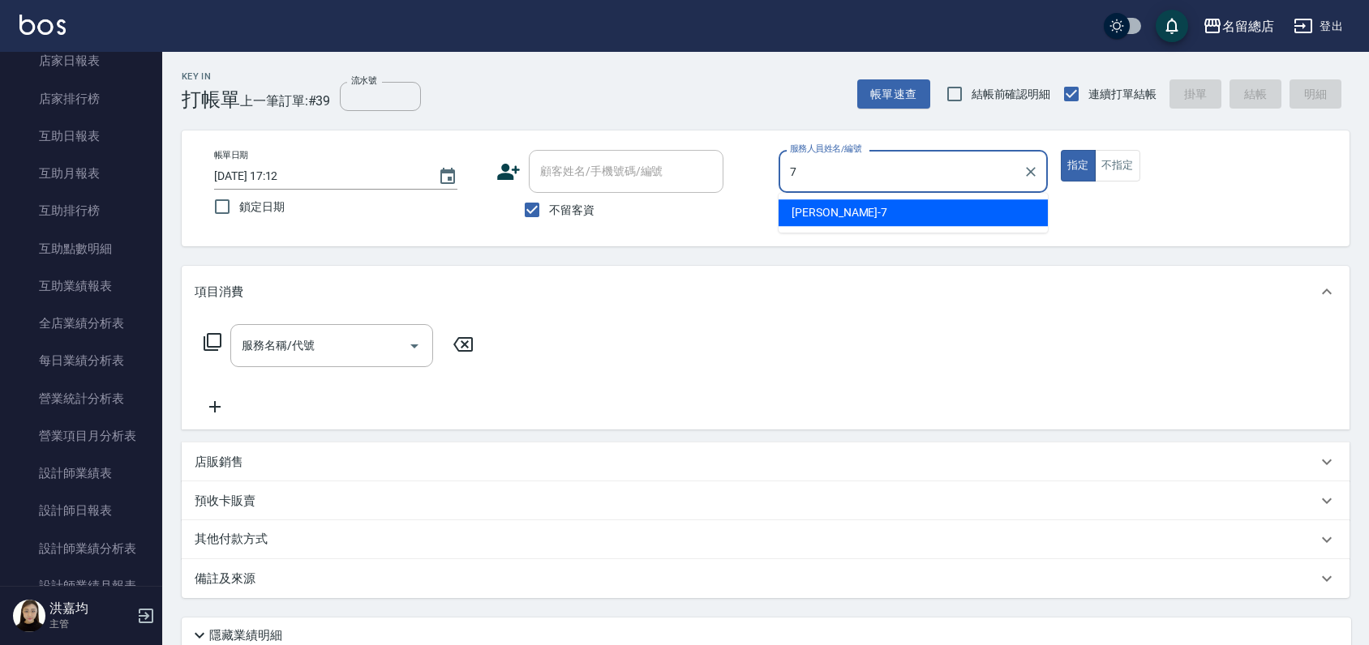
type input "Mick-7"
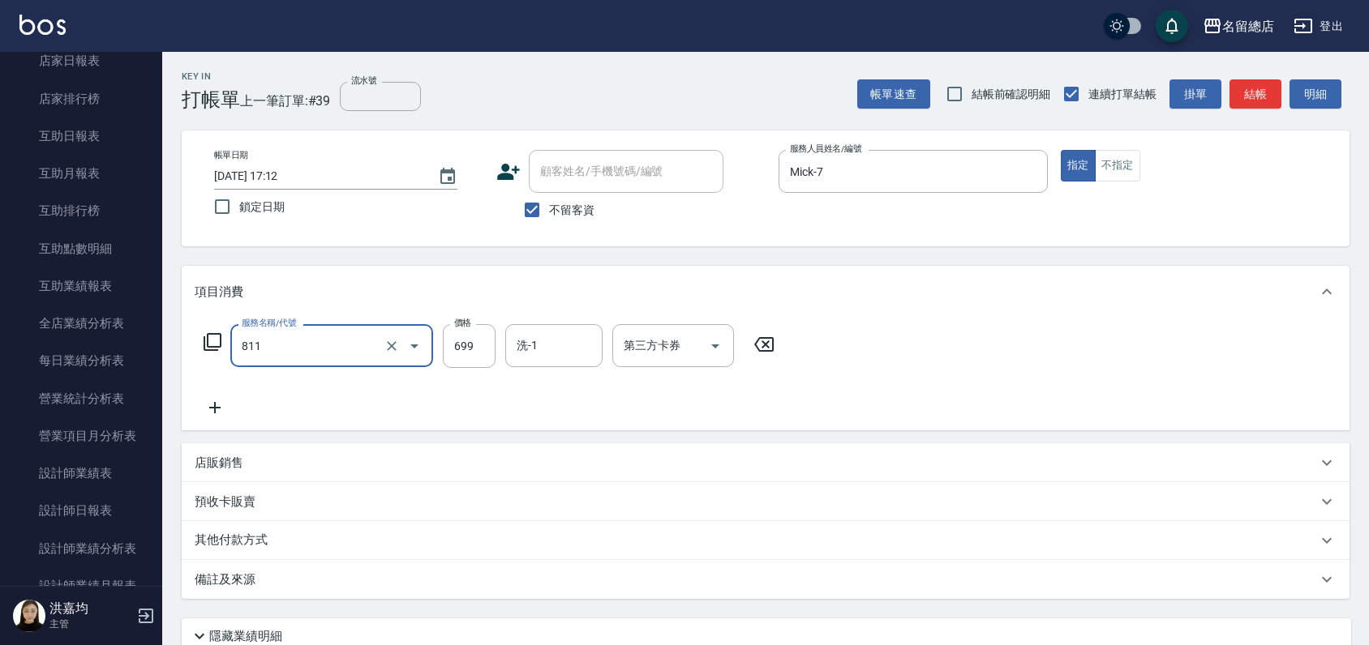
type input "洗+剪(811)"
type input "700"
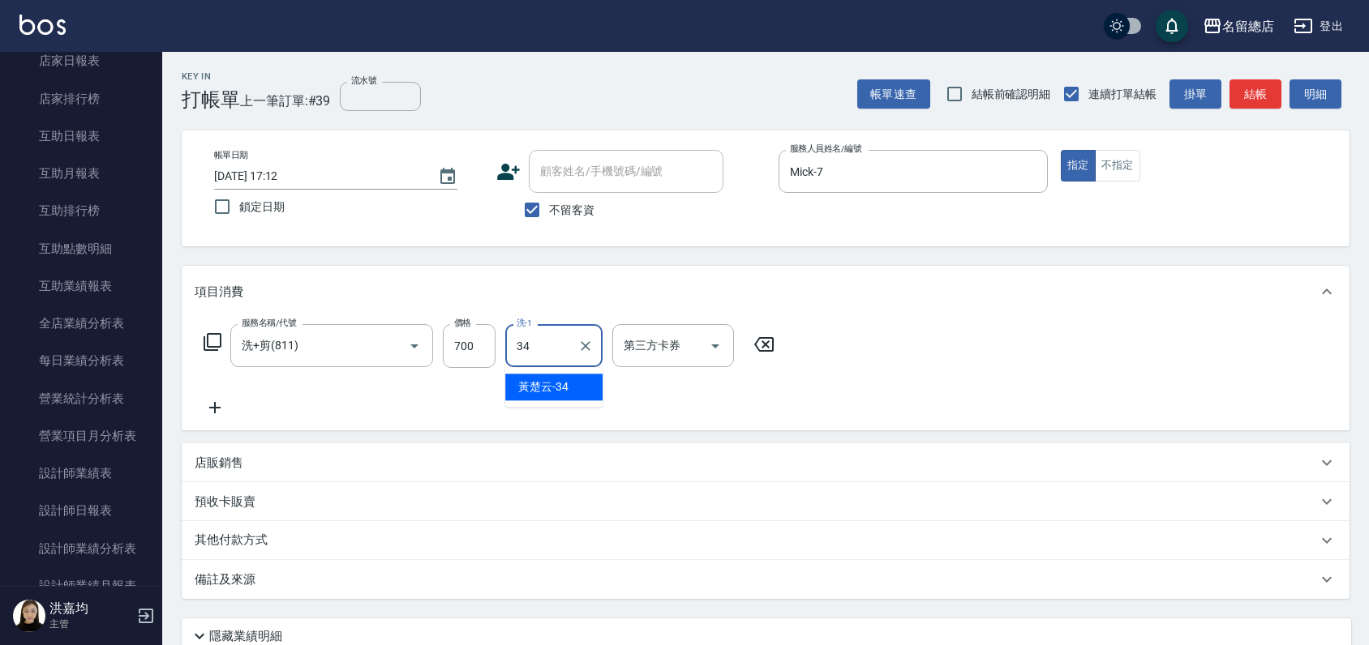
type input "[PERSON_NAME]-34"
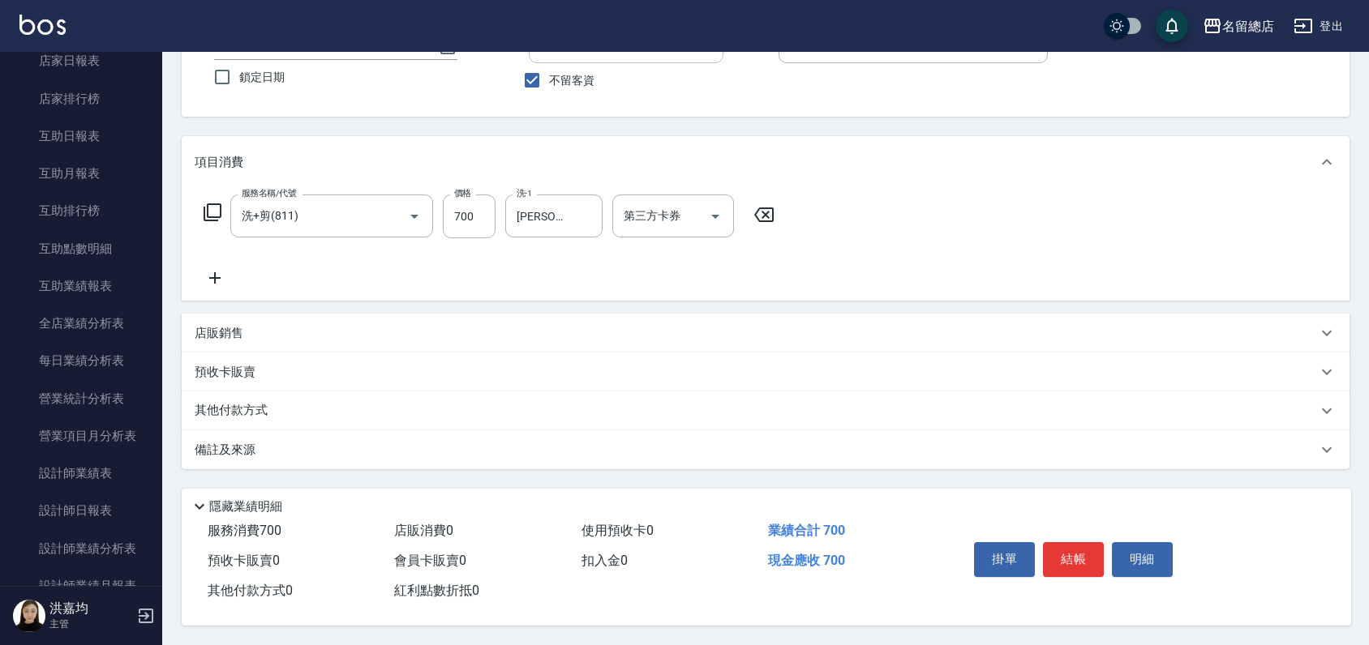
scroll to position [135, 0]
click at [1077, 546] on button "結帳" at bounding box center [1073, 559] width 61 height 34
type input "[DATE] 17:13"
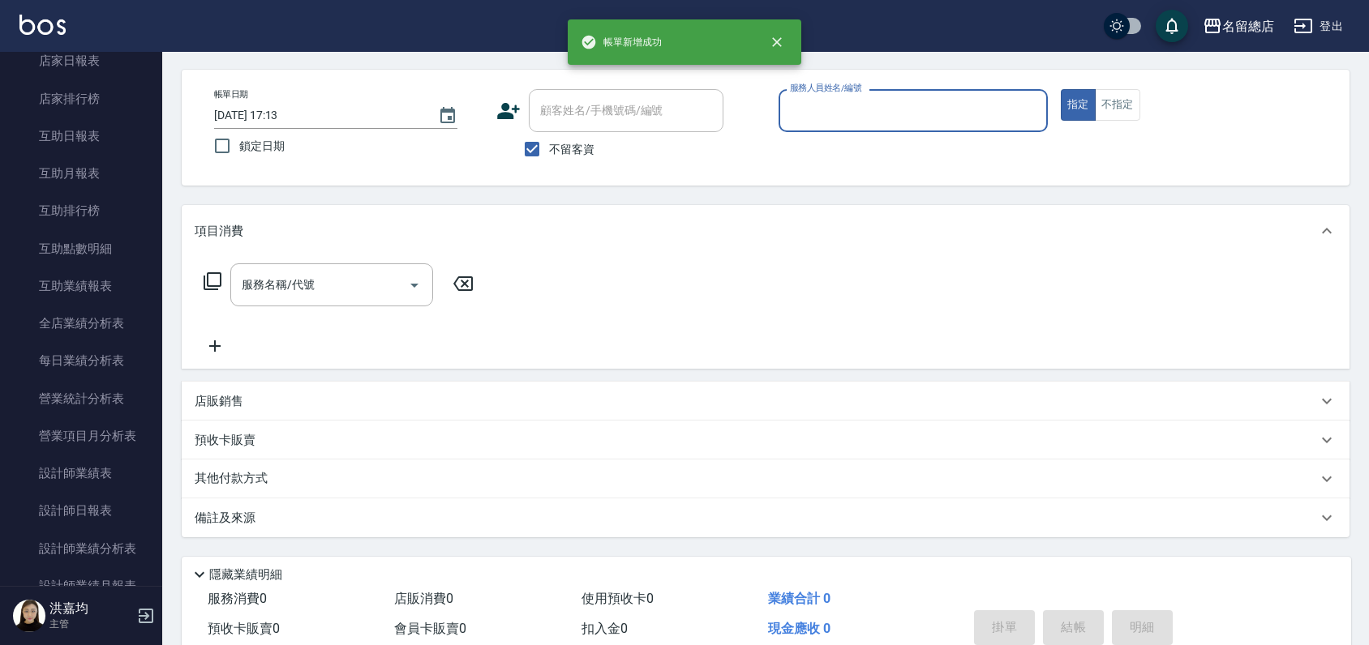
scroll to position [0, 0]
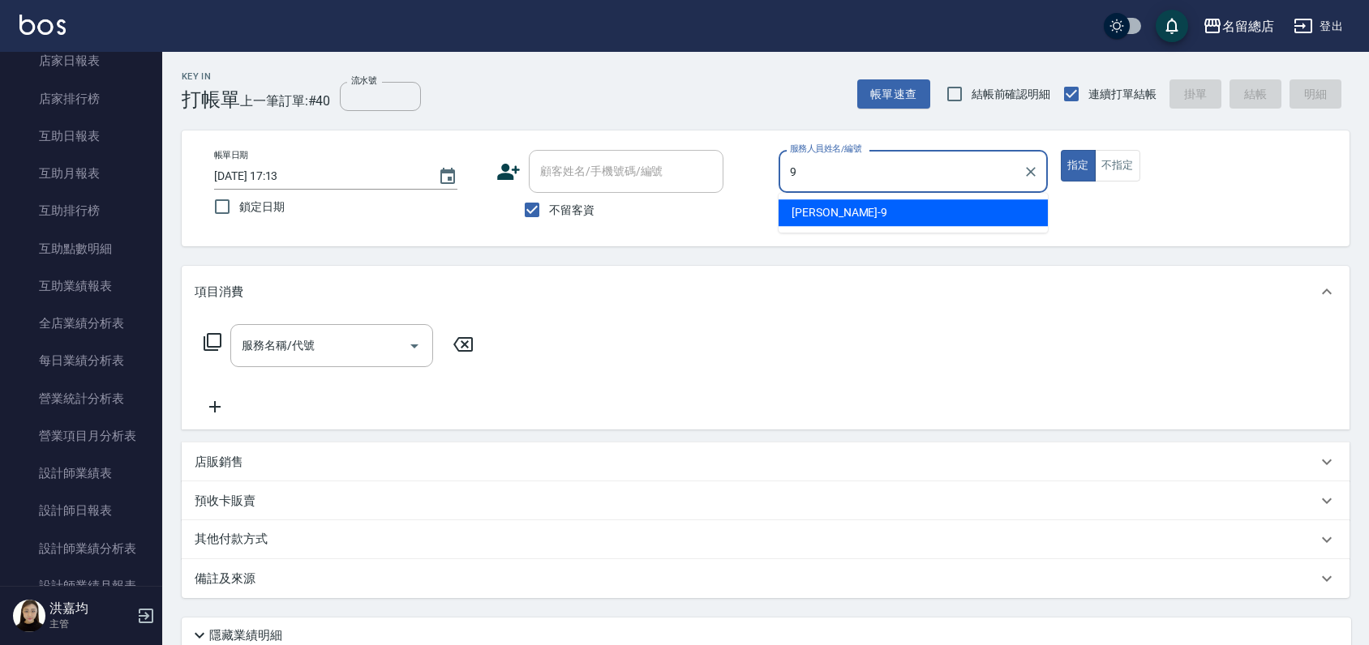
type input "[PERSON_NAME]-9"
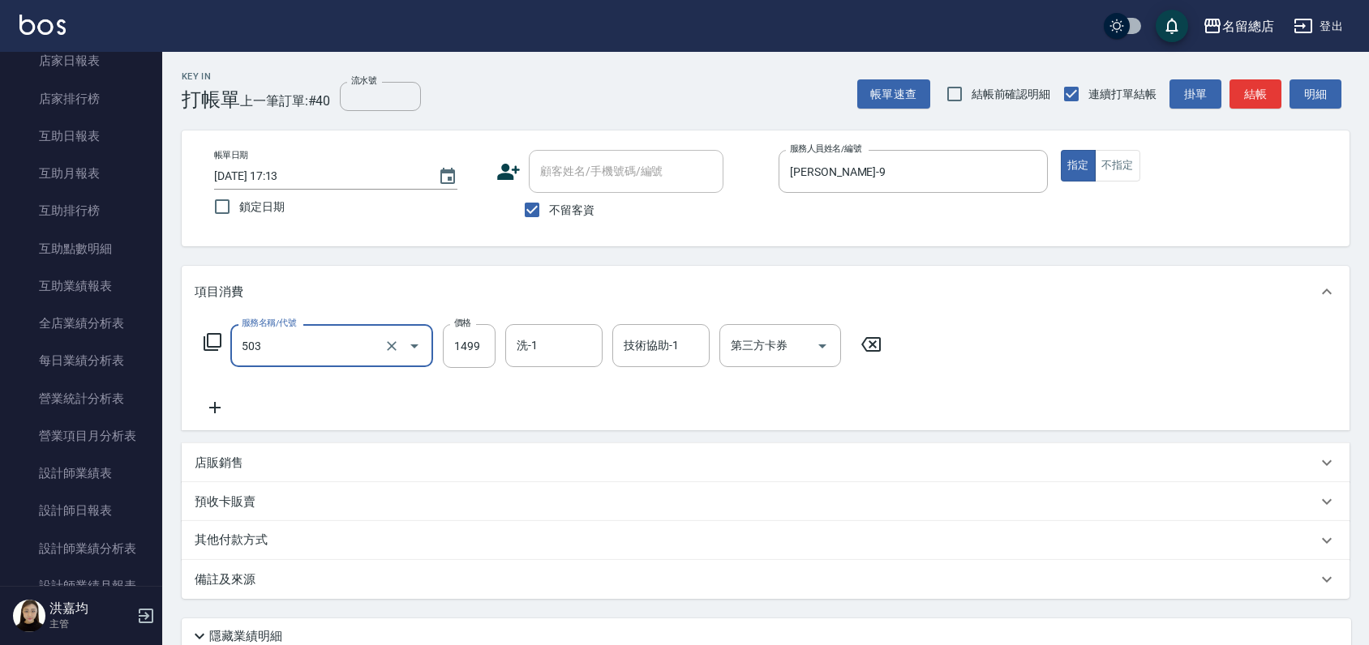
type input "染髮1000~1499(503)"
type input "1099"
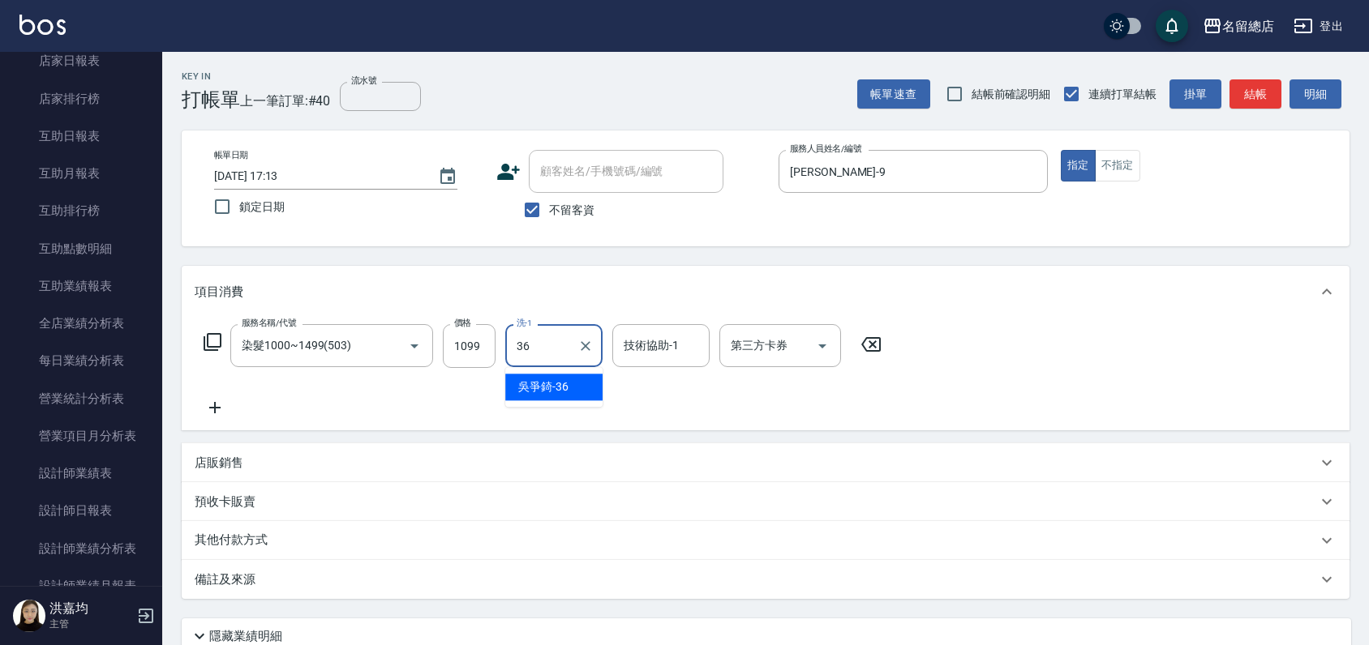
type input "吳爭錡-36"
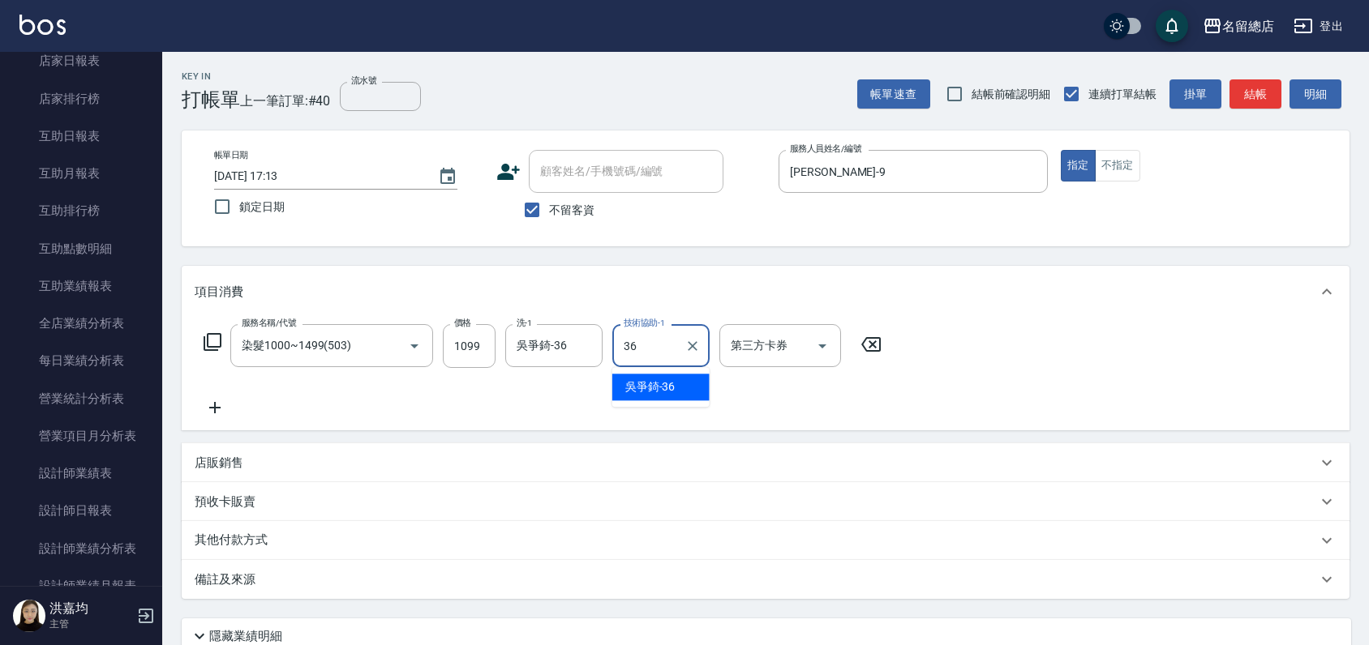
type input "吳爭錡-36"
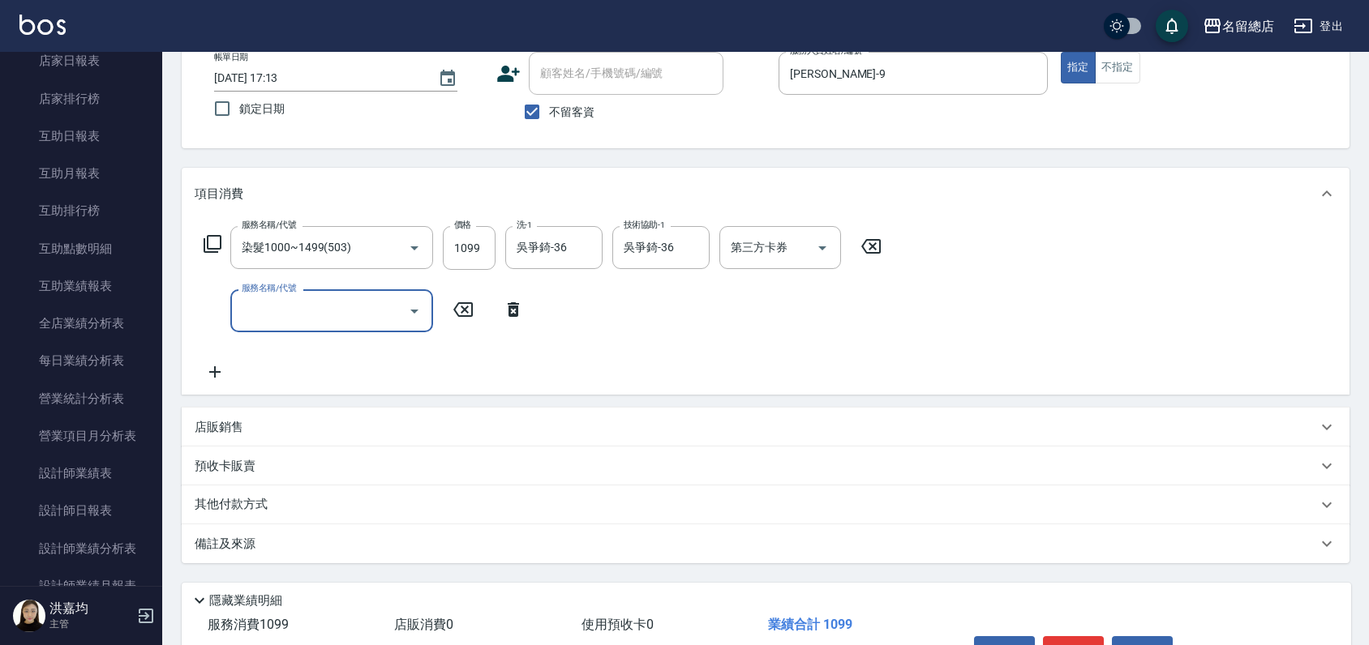
scroll to position [198, 0]
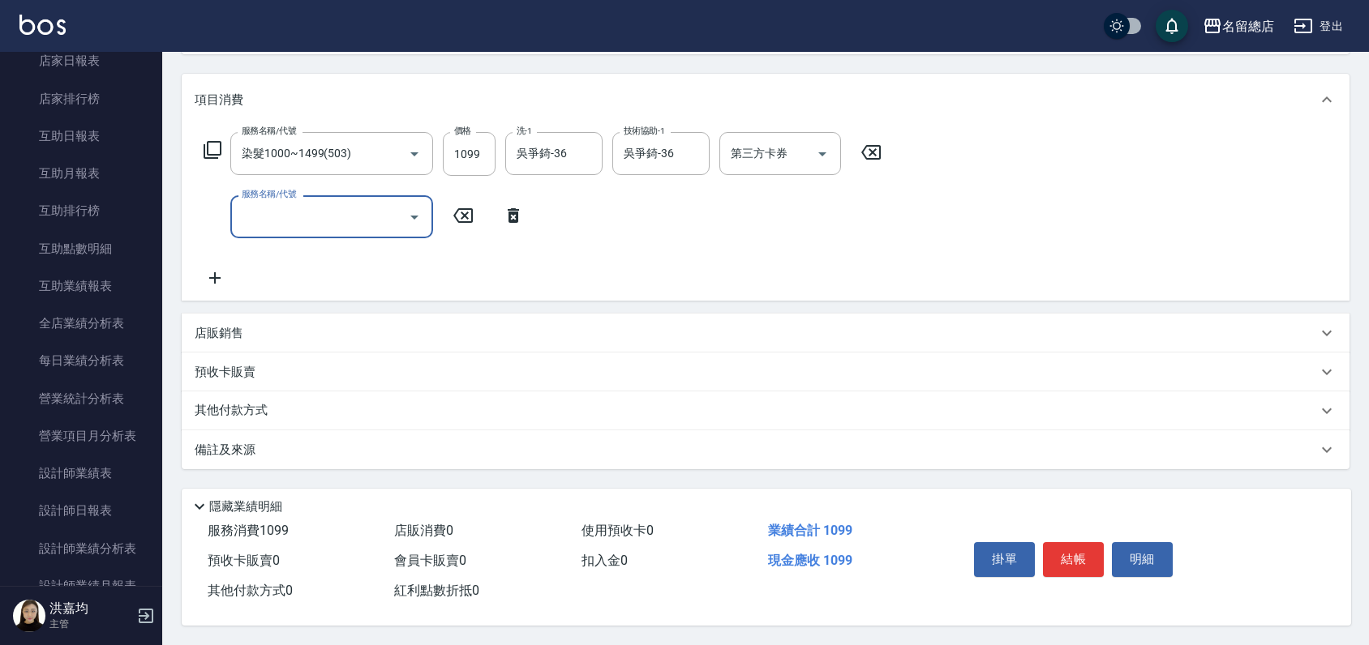
click at [225, 409] on p "其他付款方式" at bounding box center [235, 411] width 81 height 18
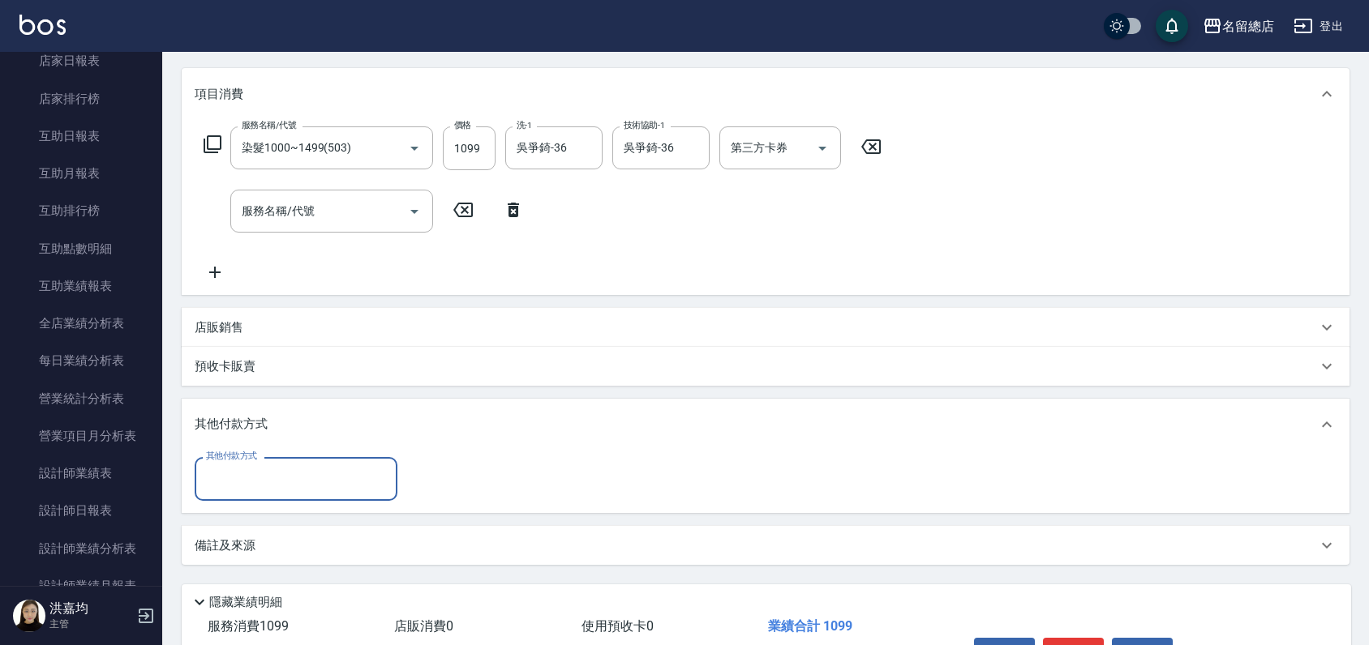
scroll to position [0, 0]
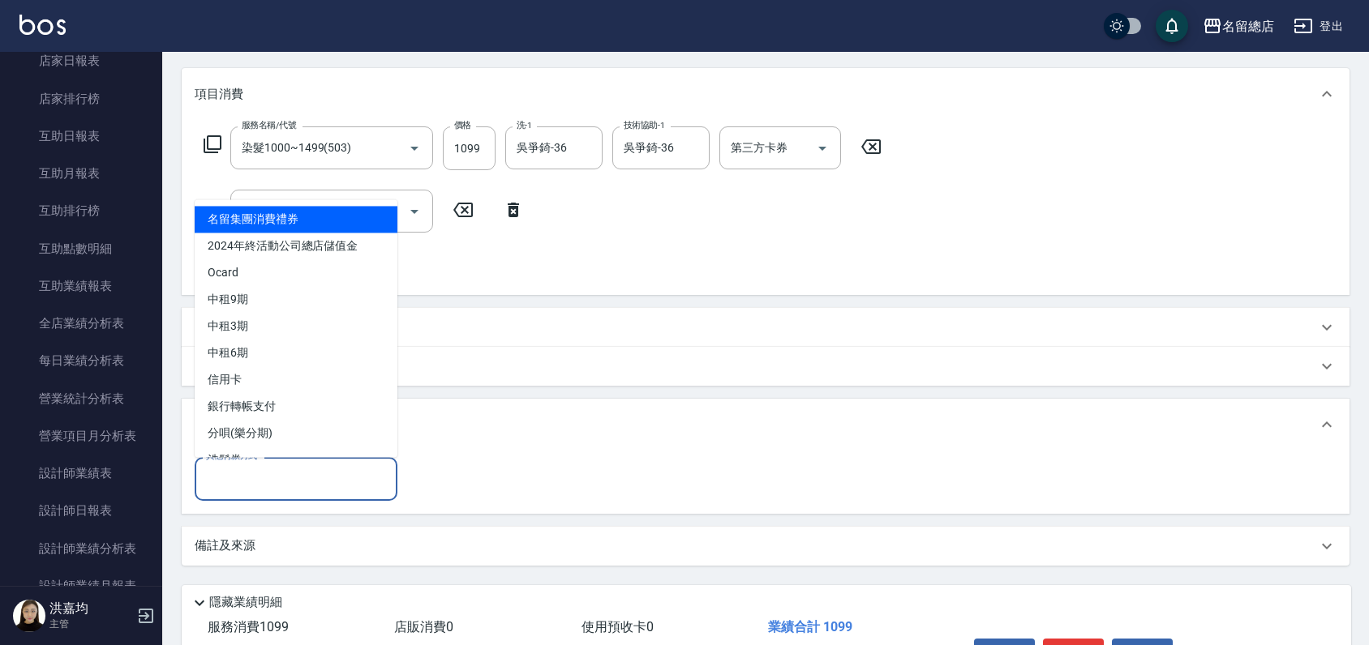
click at [237, 477] on input "其他付款方式" at bounding box center [296, 479] width 188 height 28
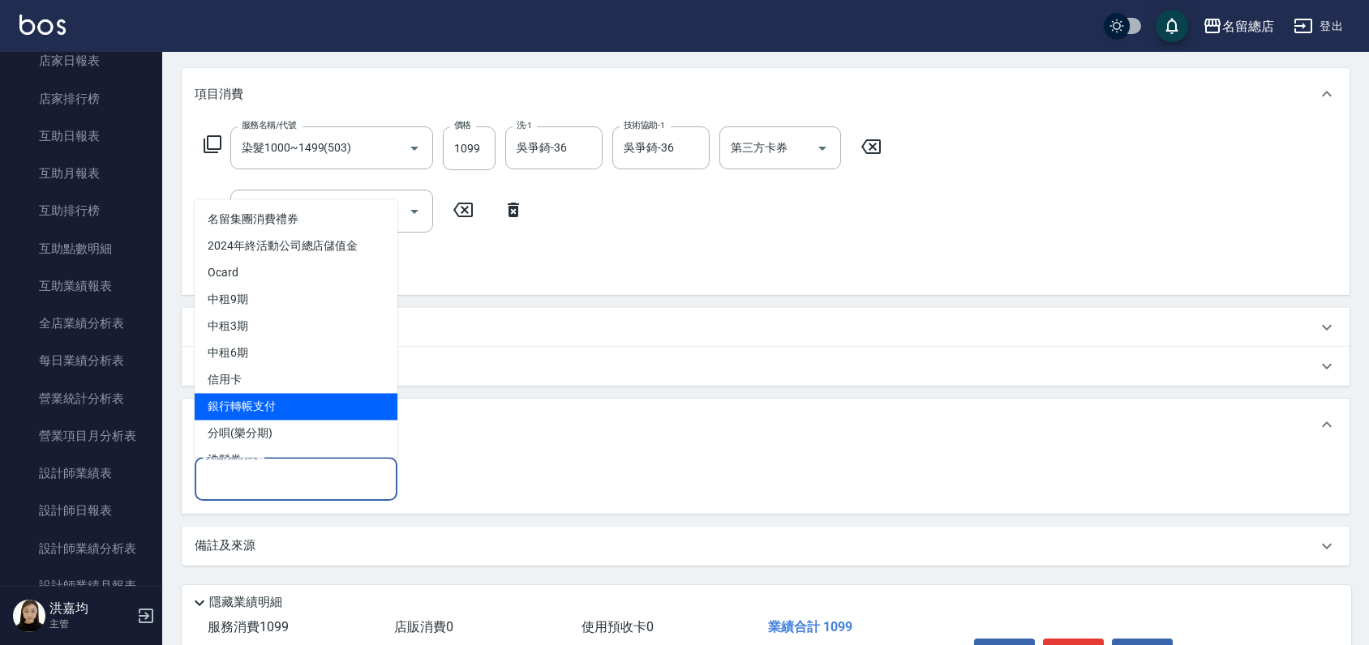
click at [269, 411] on span "銀行轉帳支付" at bounding box center [296, 406] width 203 height 27
type input "銀行轉帳支付"
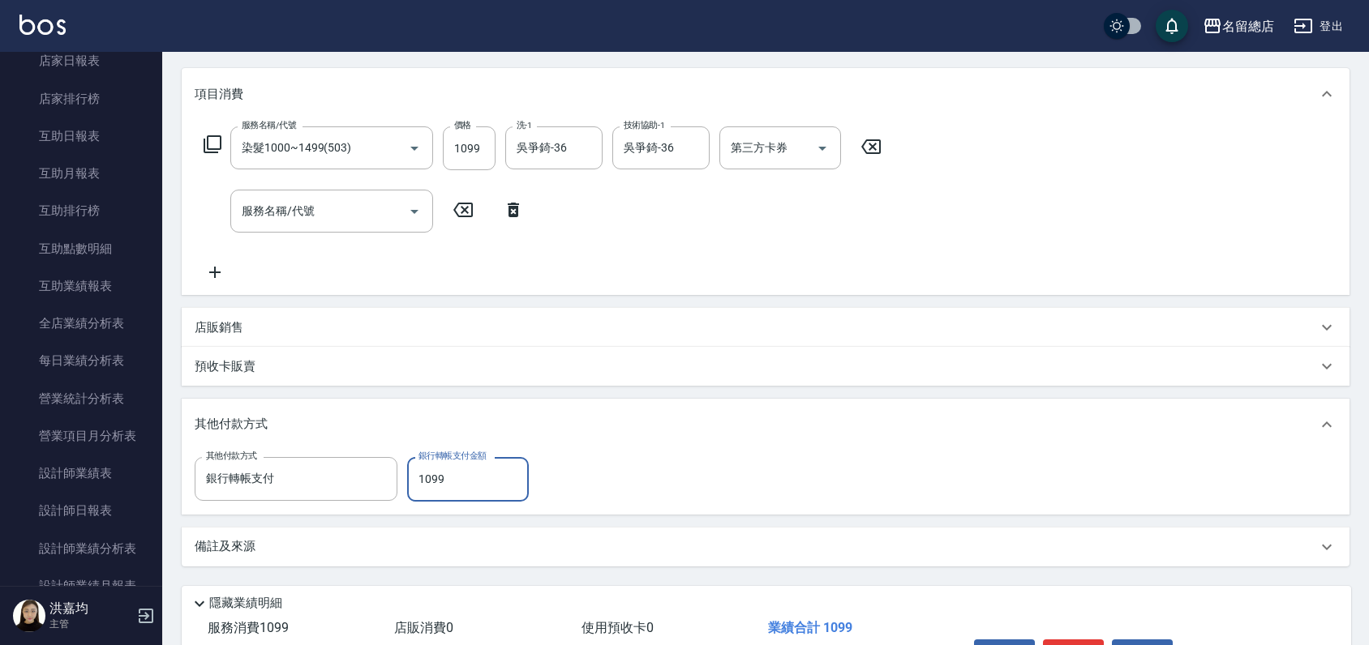
type input "1099"
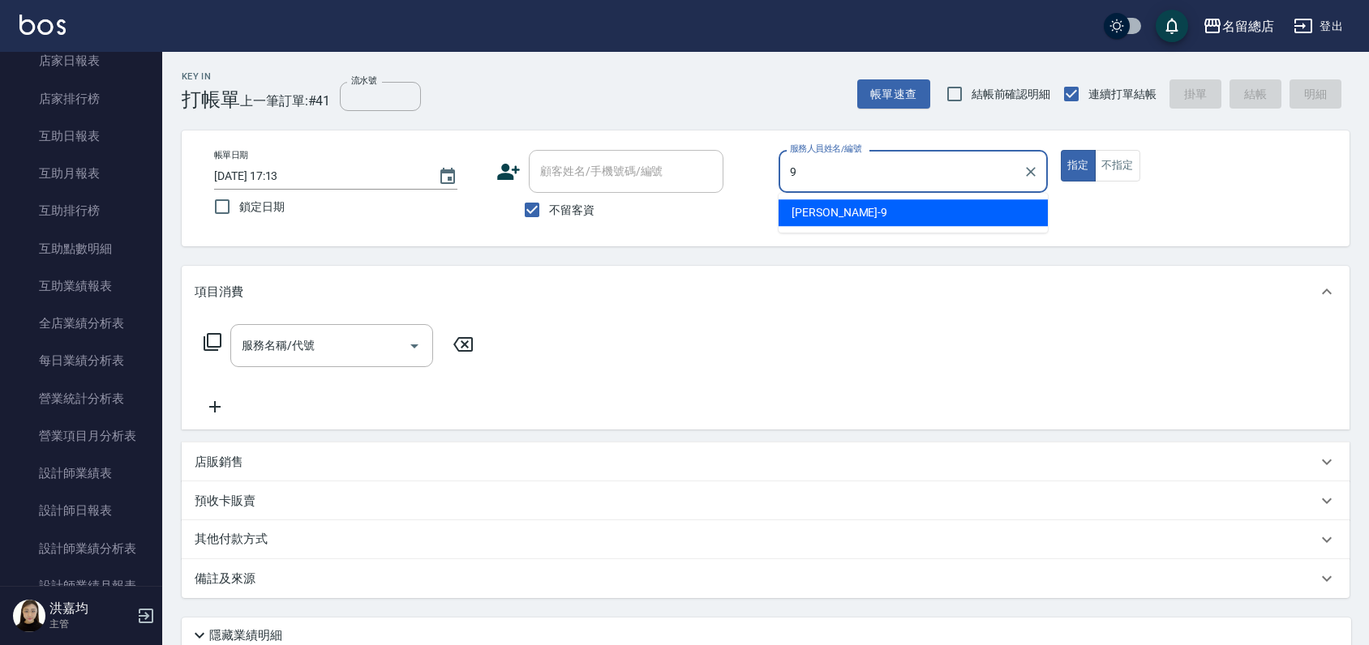
type input "[PERSON_NAME]-9"
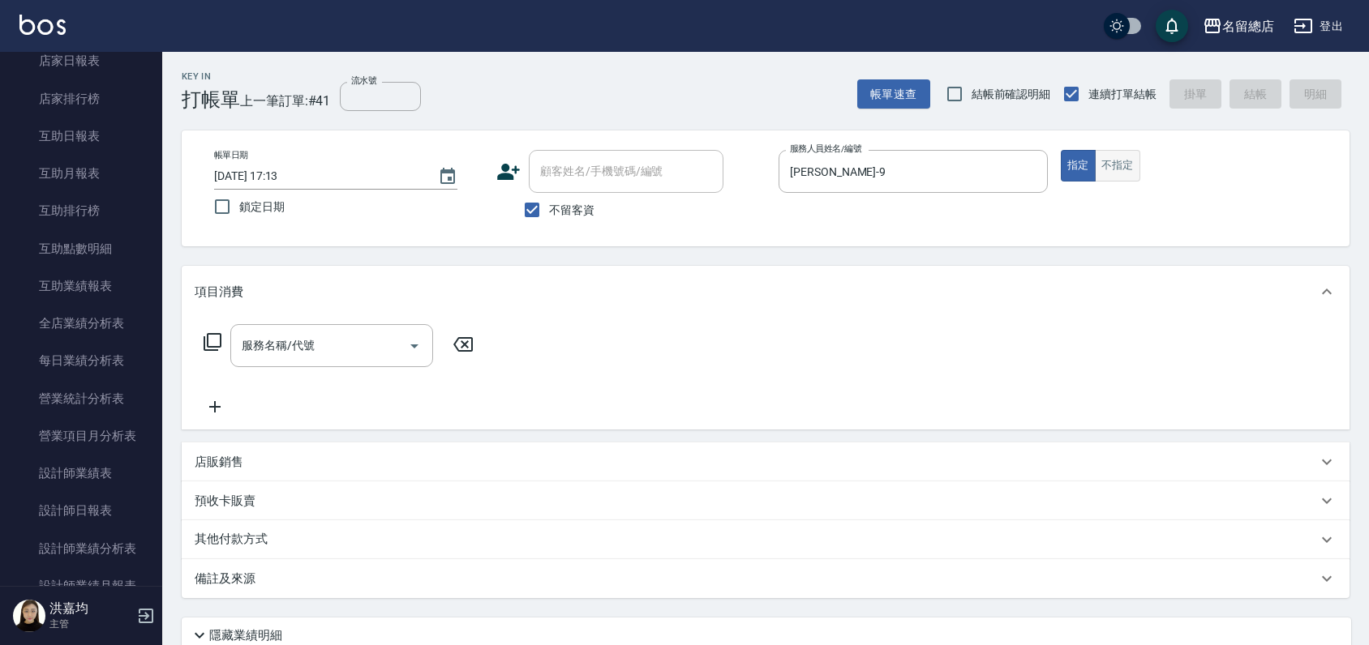
click at [1119, 168] on button "不指定" at bounding box center [1117, 166] width 45 height 32
type button "false"
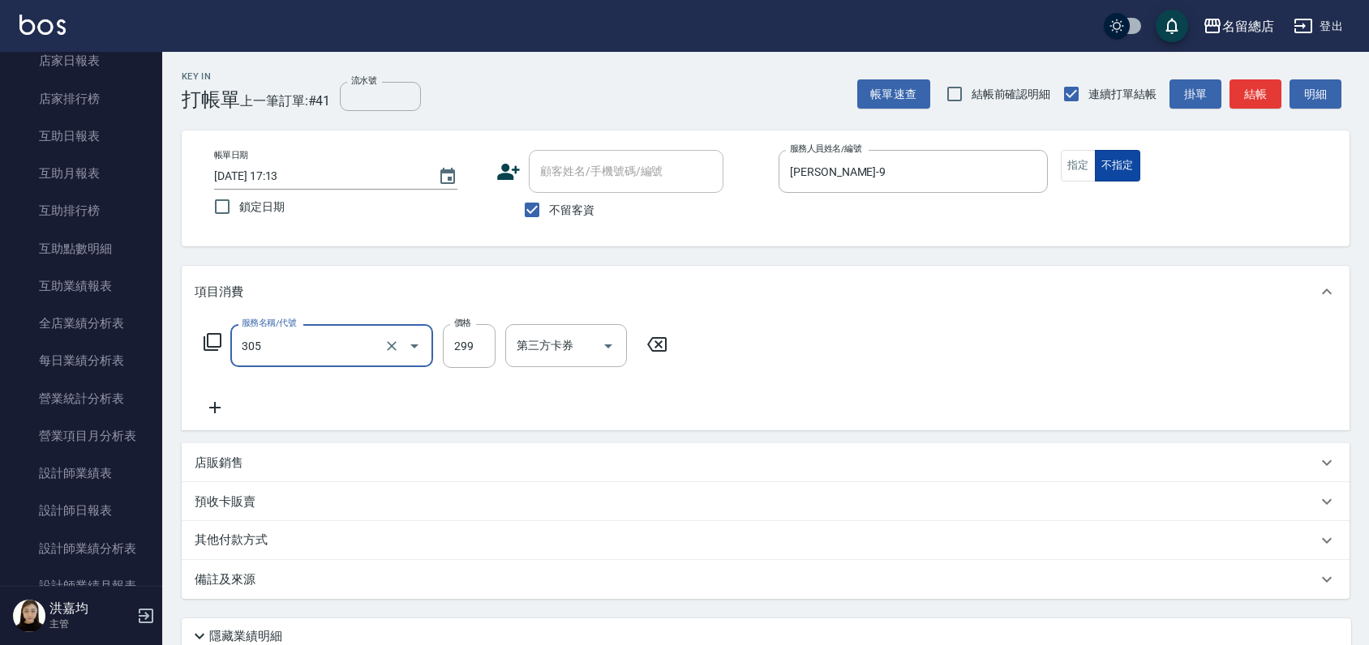
type input "剪髮(305)"
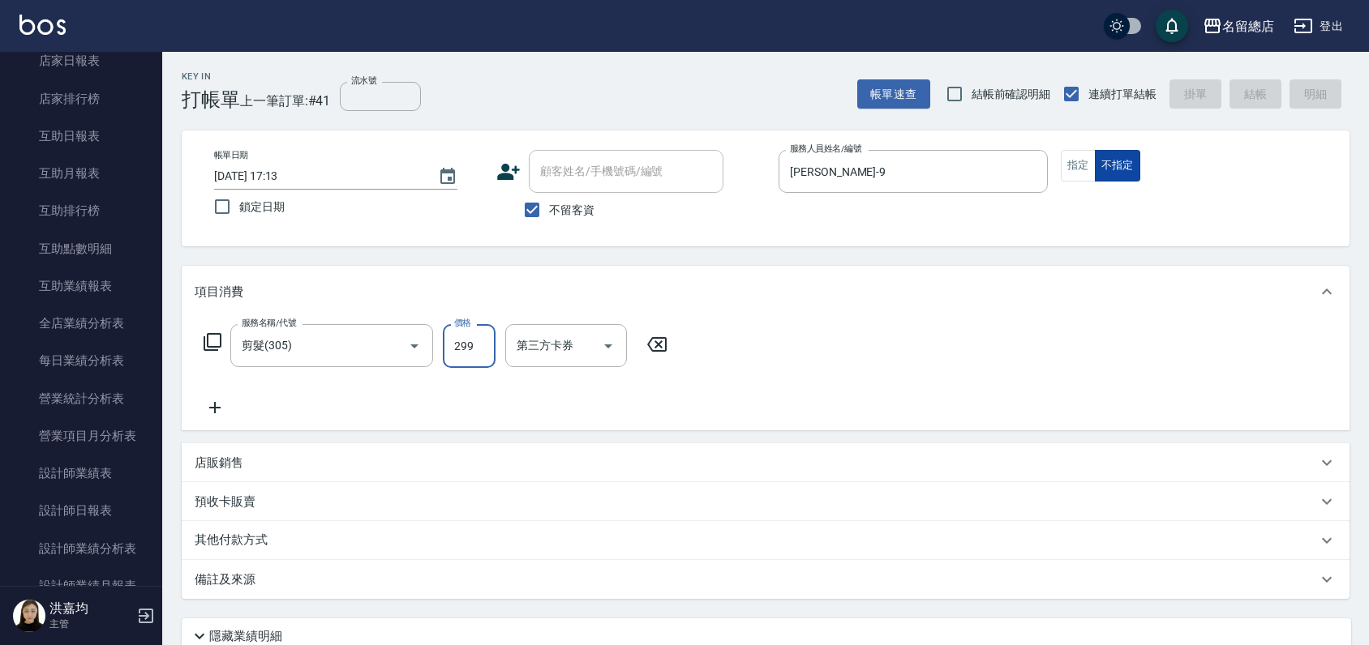
type input "[DATE] 17:14"
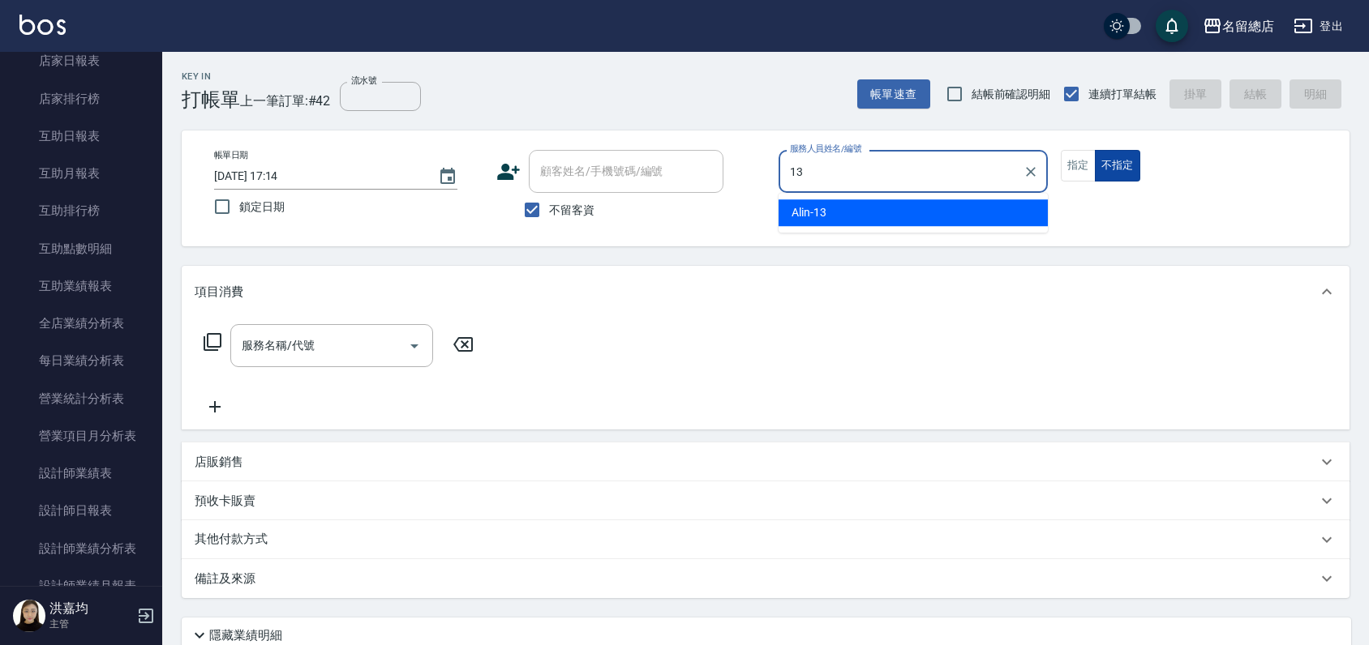
type input "Alin-13"
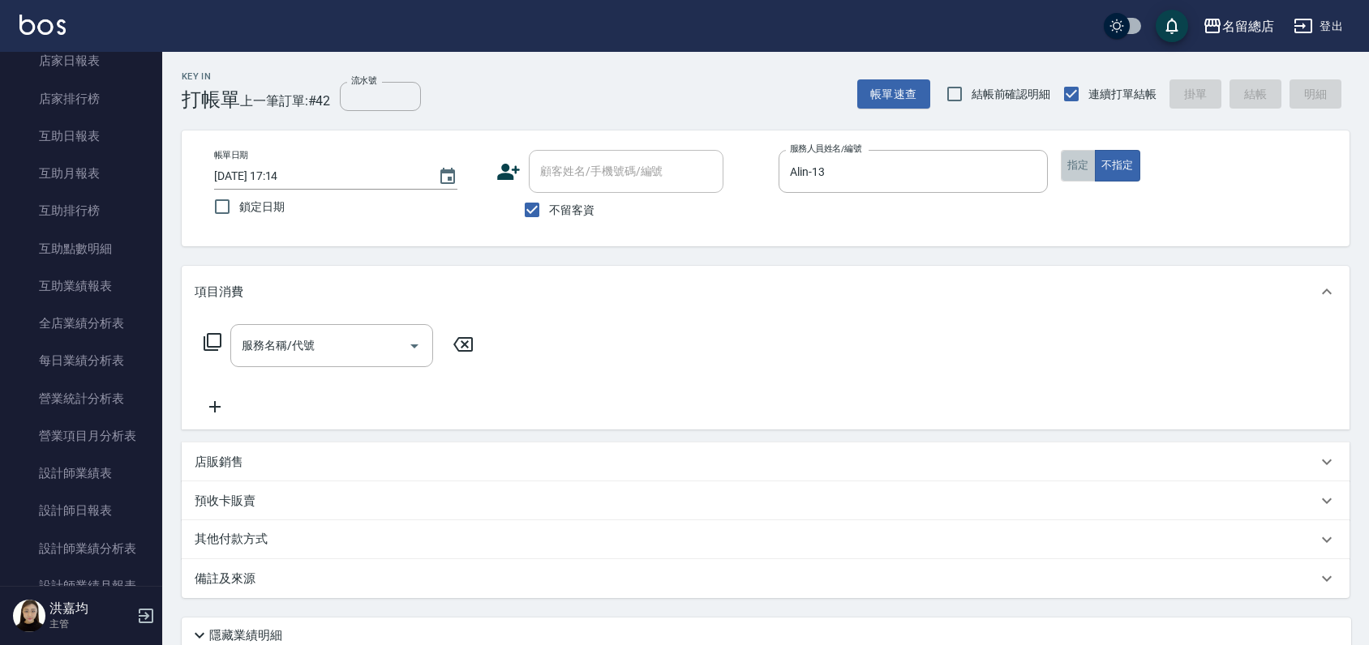
click at [1082, 169] on button "指定" at bounding box center [1078, 166] width 35 height 32
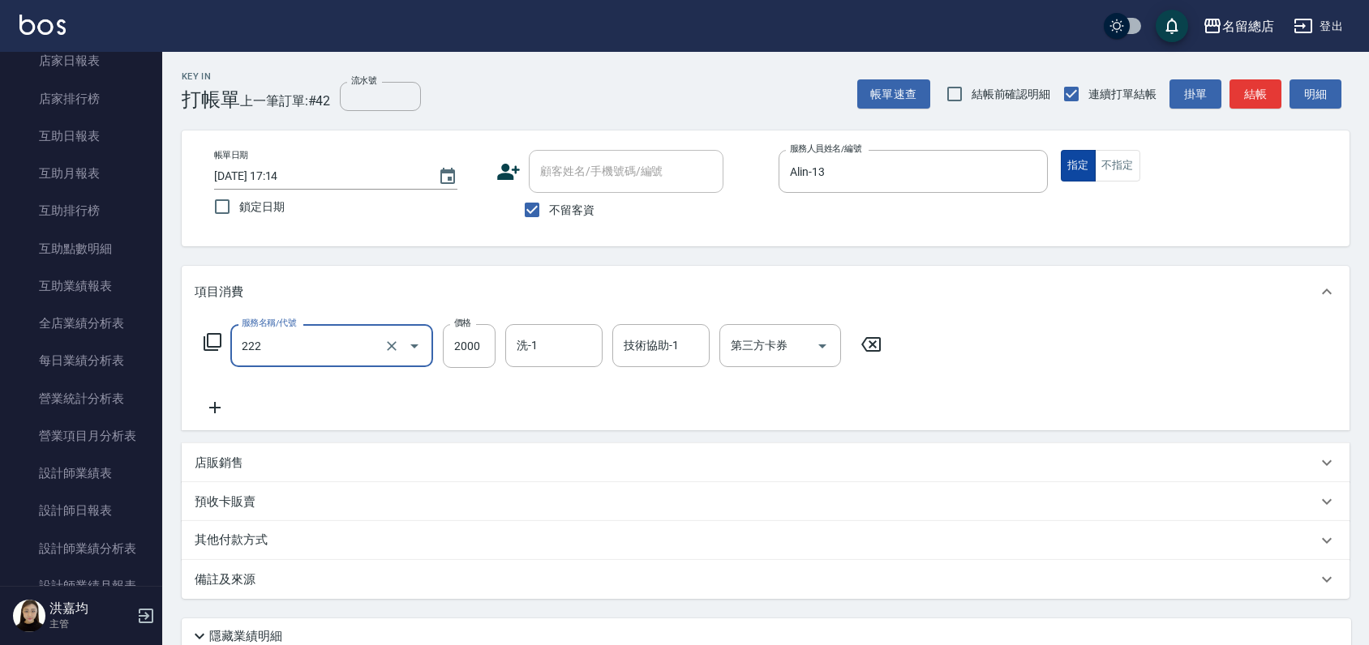
type input "燙髮2000以上(222)"
type input "3000"
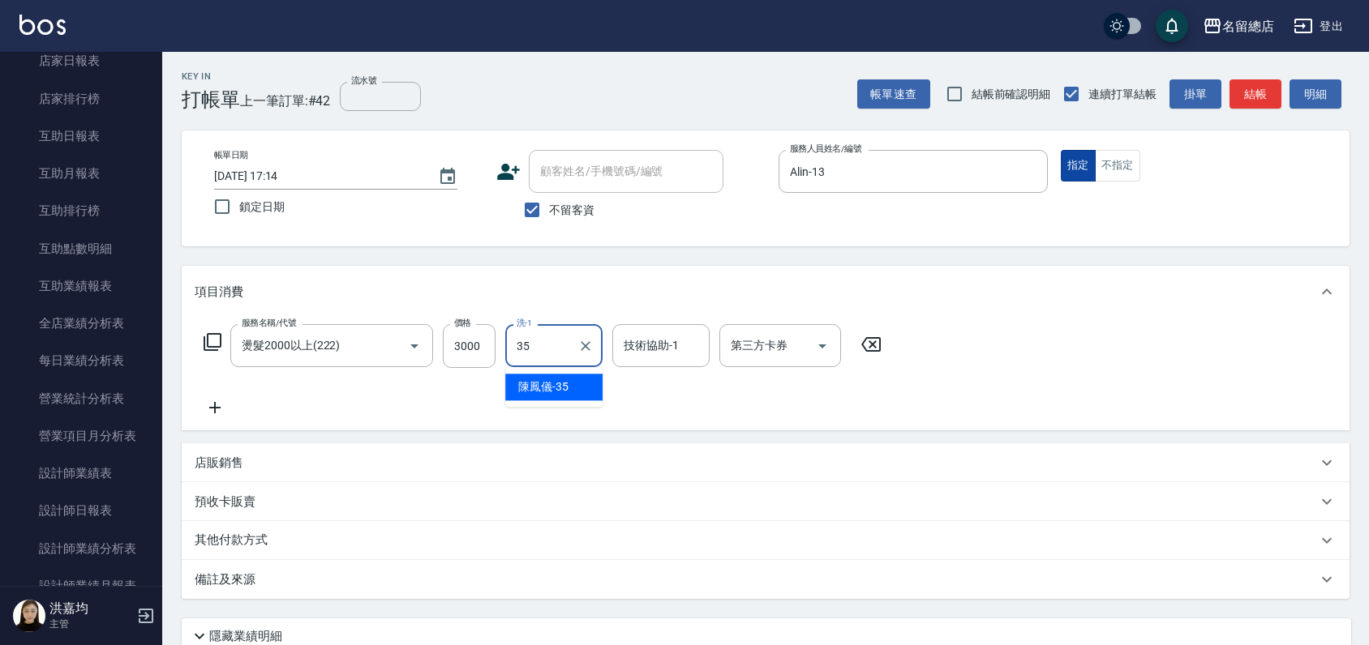
type input "[PERSON_NAME]-35"
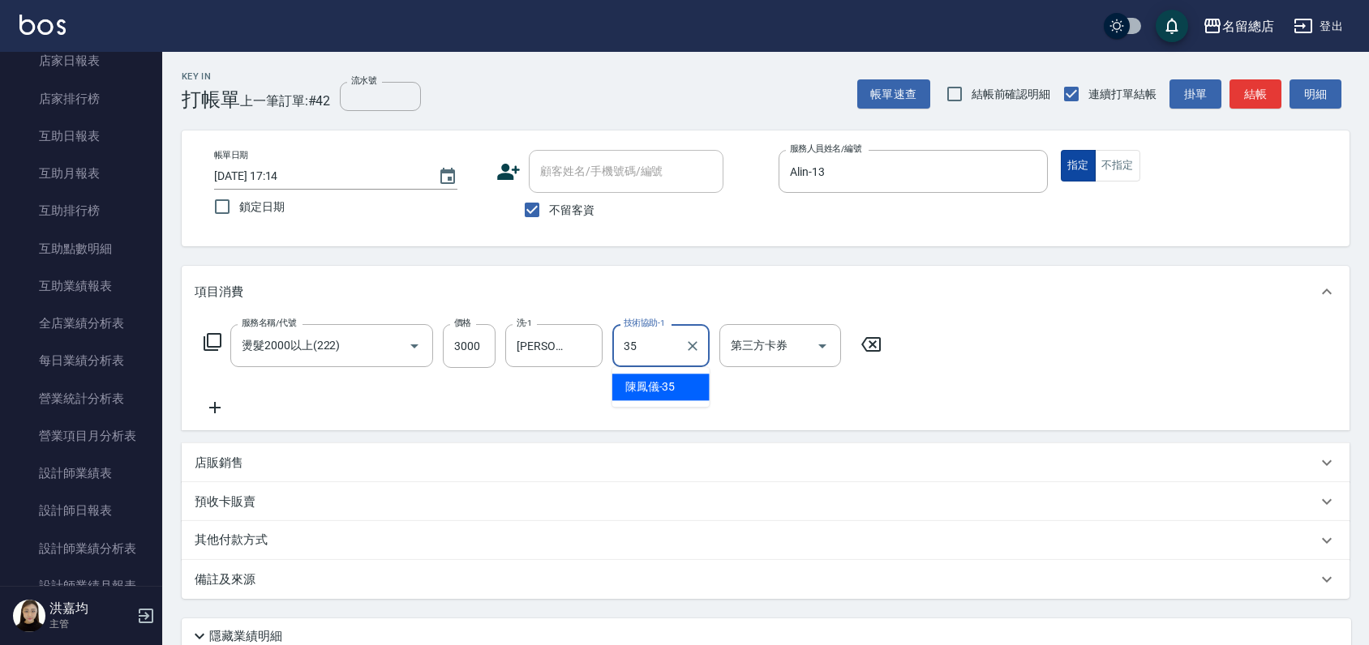
type input "[PERSON_NAME]-35"
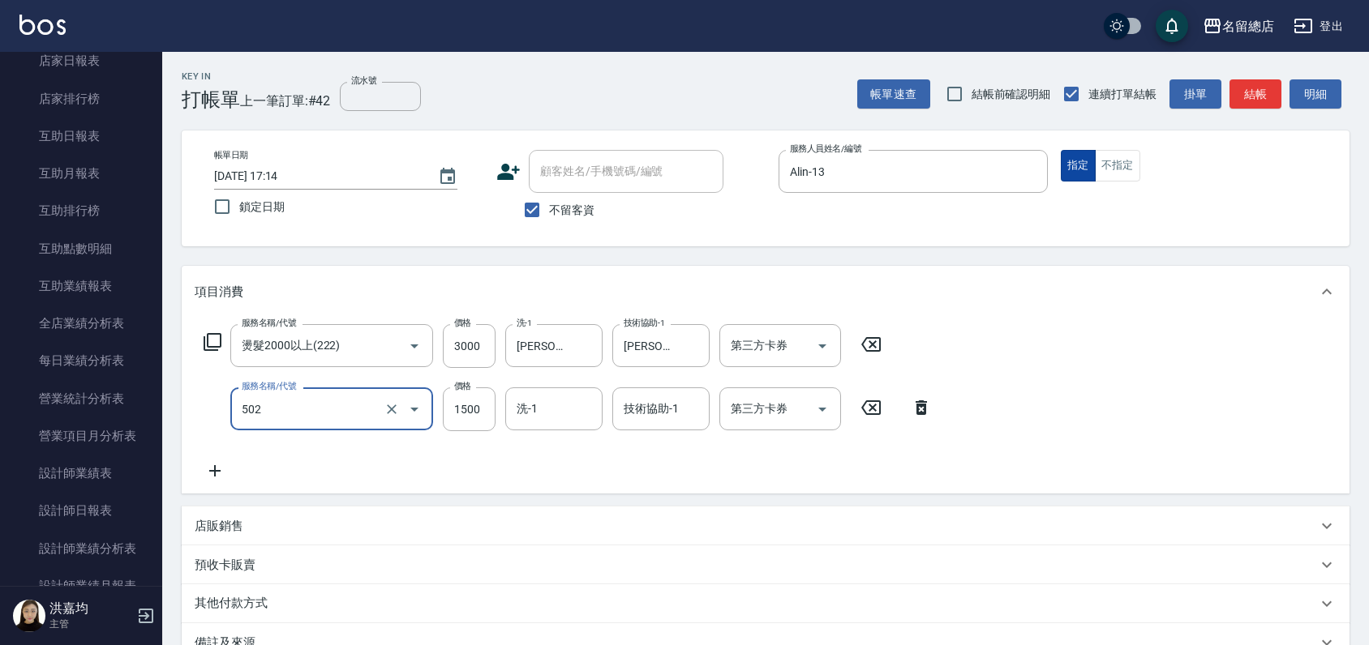
type input "染髮1500以上(502)"
type input "2500"
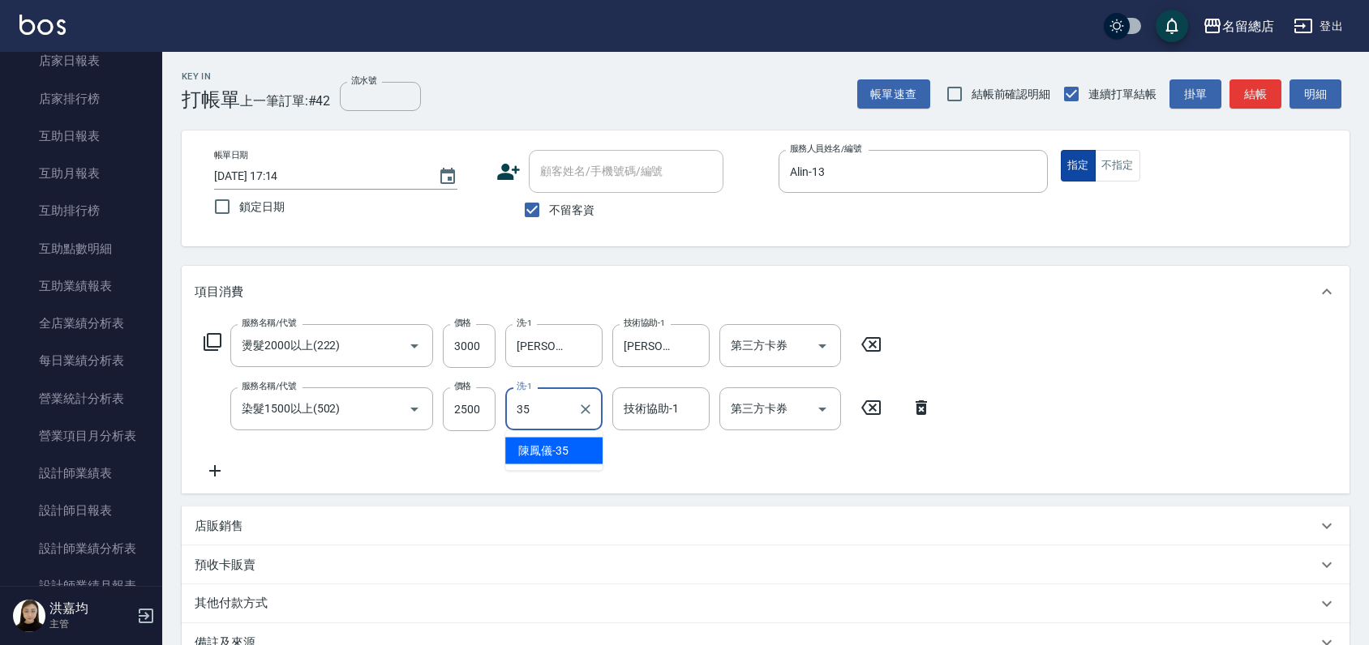
type input "[PERSON_NAME]-35"
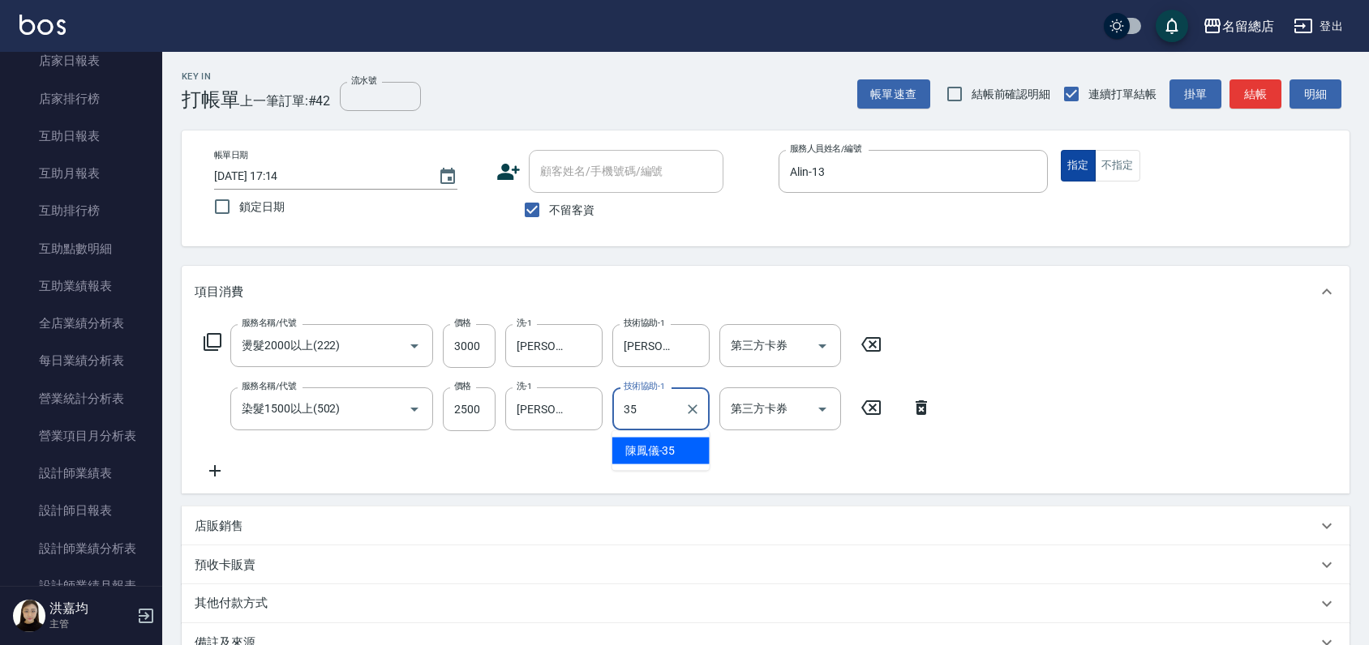
type input "[PERSON_NAME]-35"
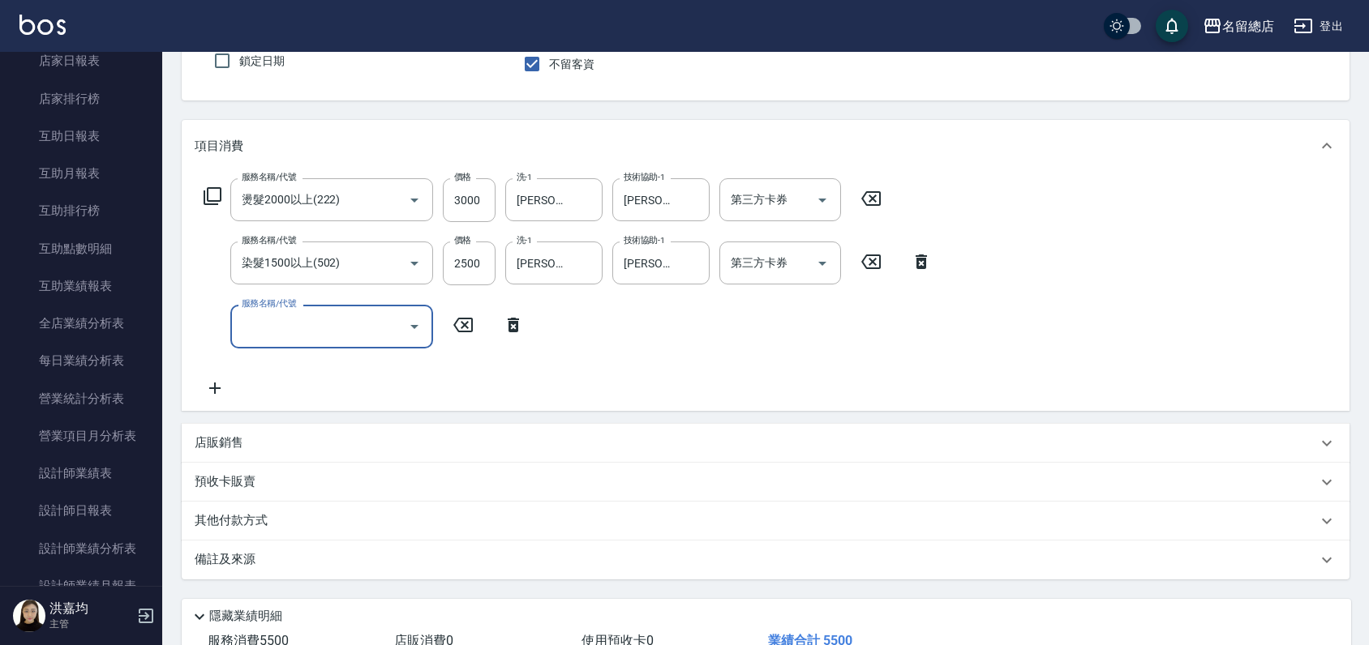
scroll to position [261, 0]
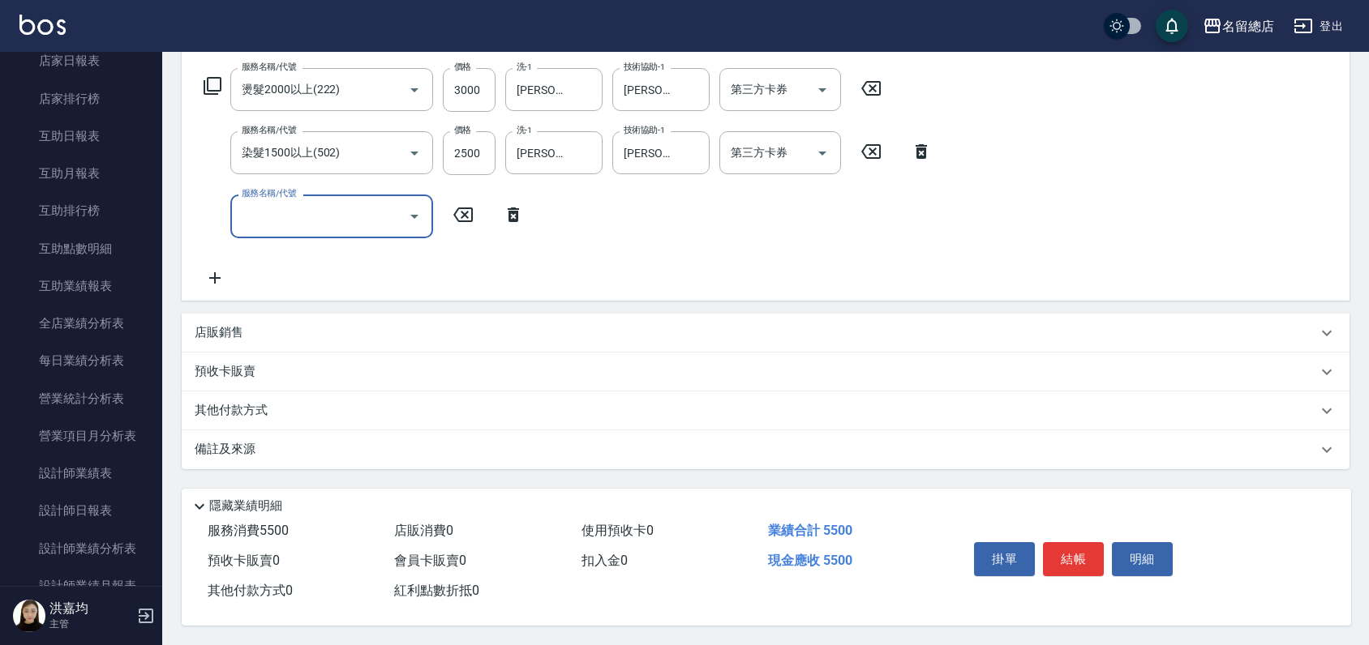
click at [271, 402] on p "其他付款方式" at bounding box center [235, 411] width 81 height 18
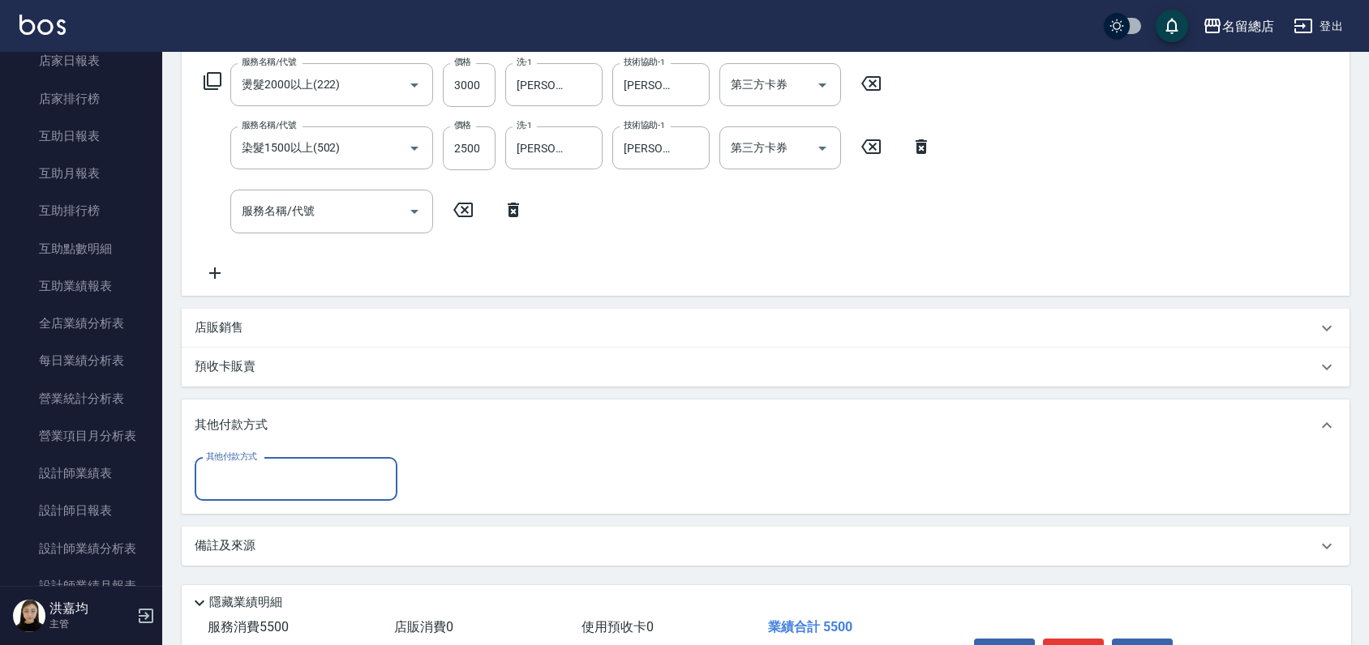
scroll to position [0, 0]
click at [271, 487] on input "其他付款方式" at bounding box center [296, 479] width 188 height 28
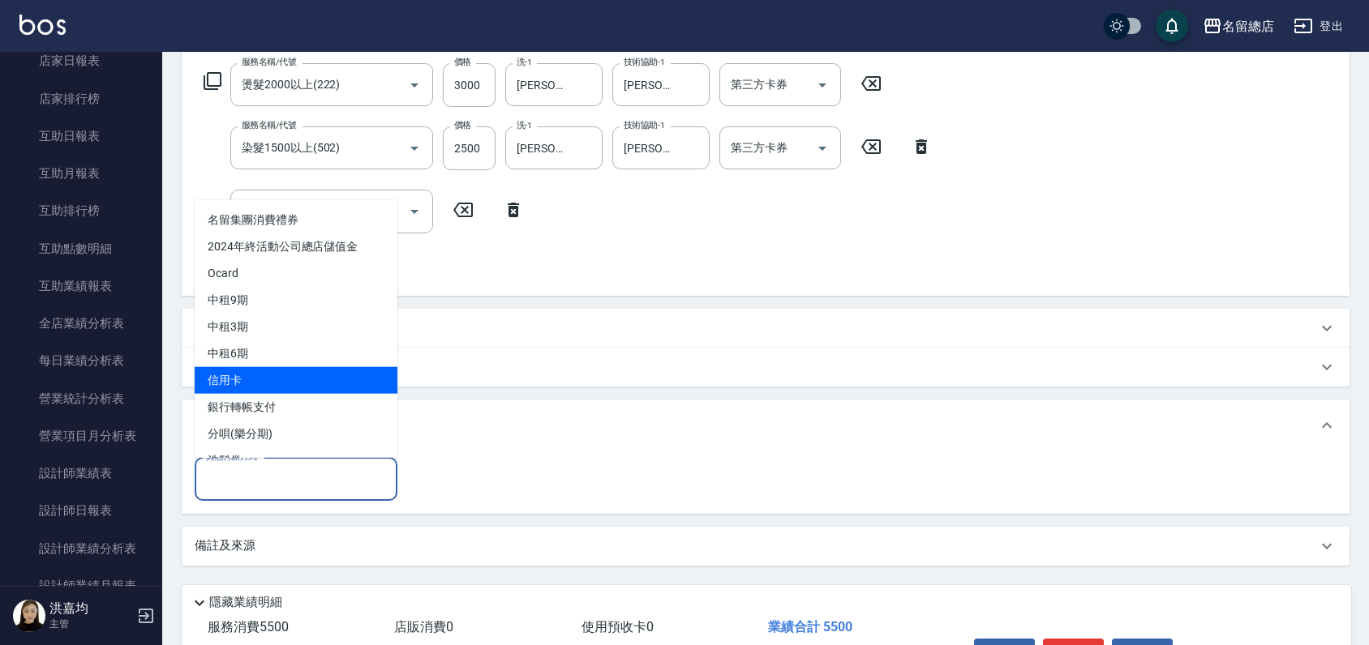
click at [283, 370] on span "信用卡" at bounding box center [296, 379] width 203 height 27
type input "信用卡"
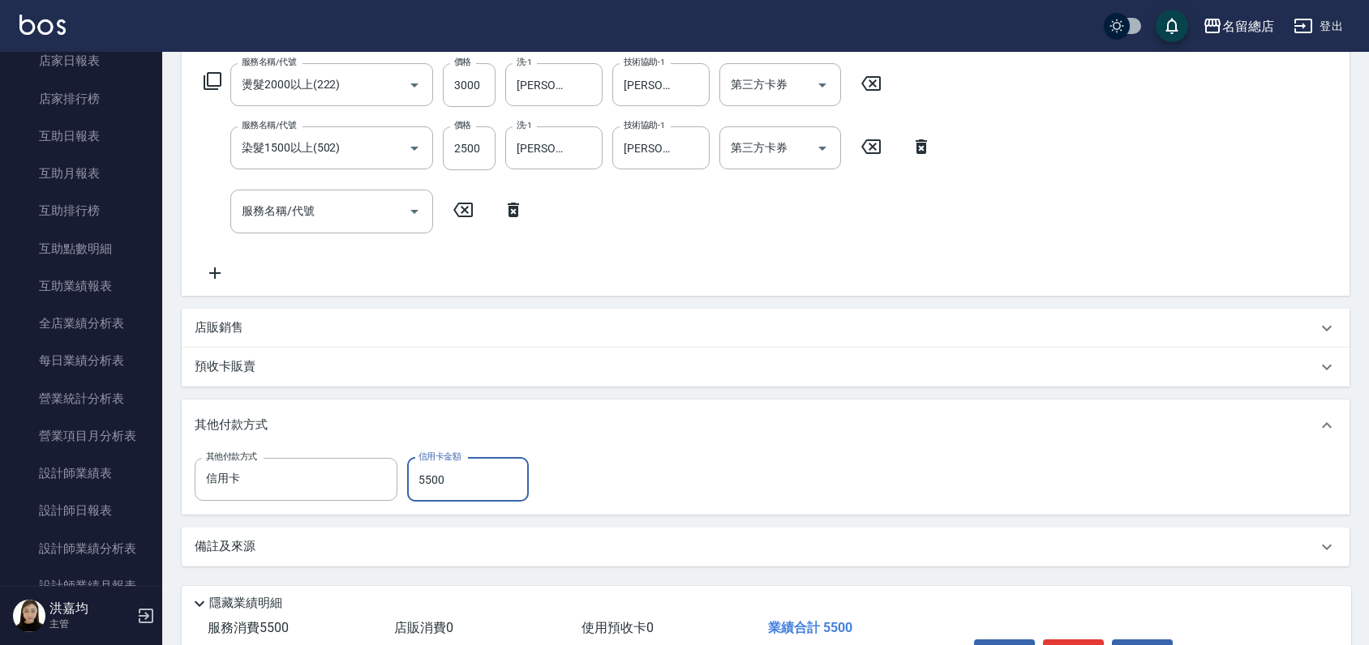
type input "5500"
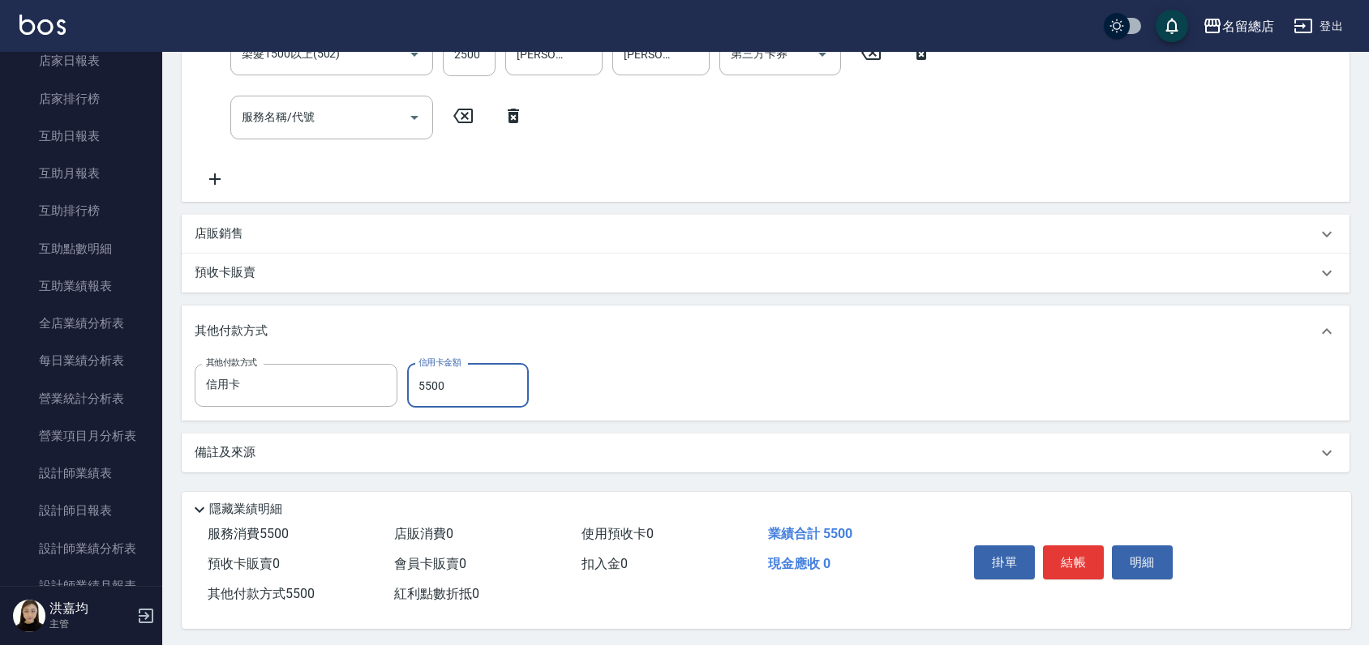
scroll to position [363, 0]
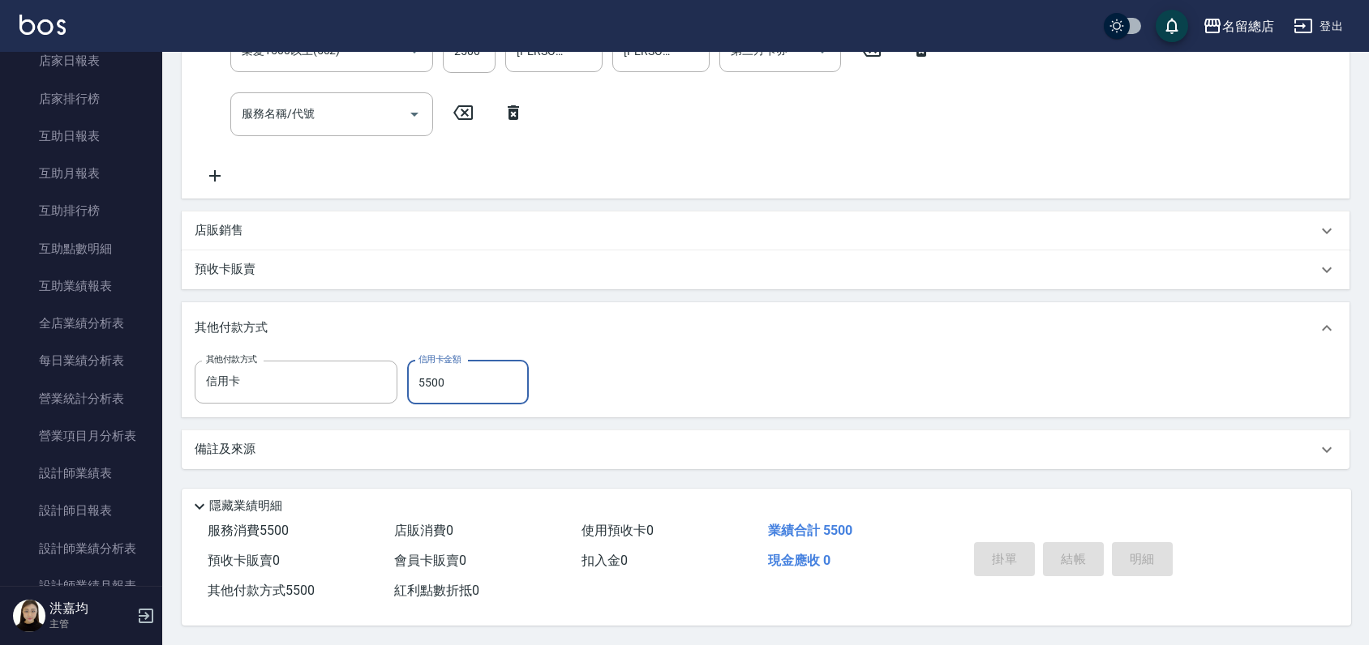
type input "[DATE] 17:18"
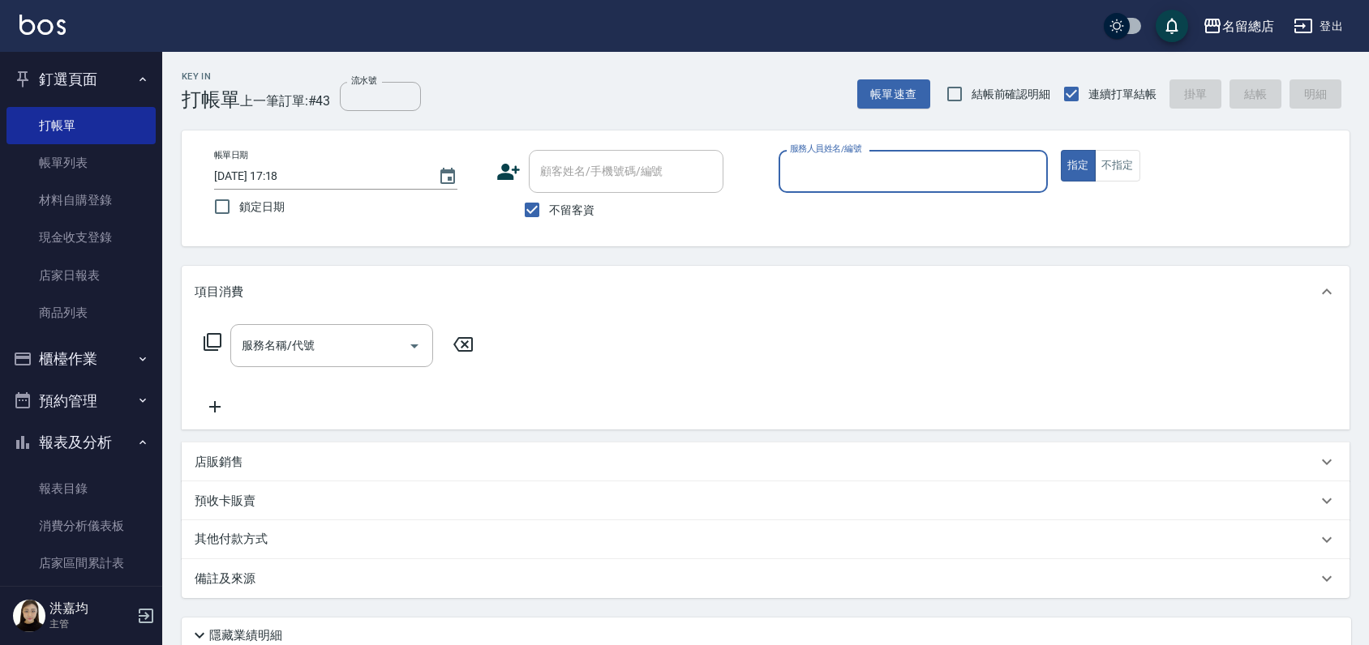
scroll to position [0, 0]
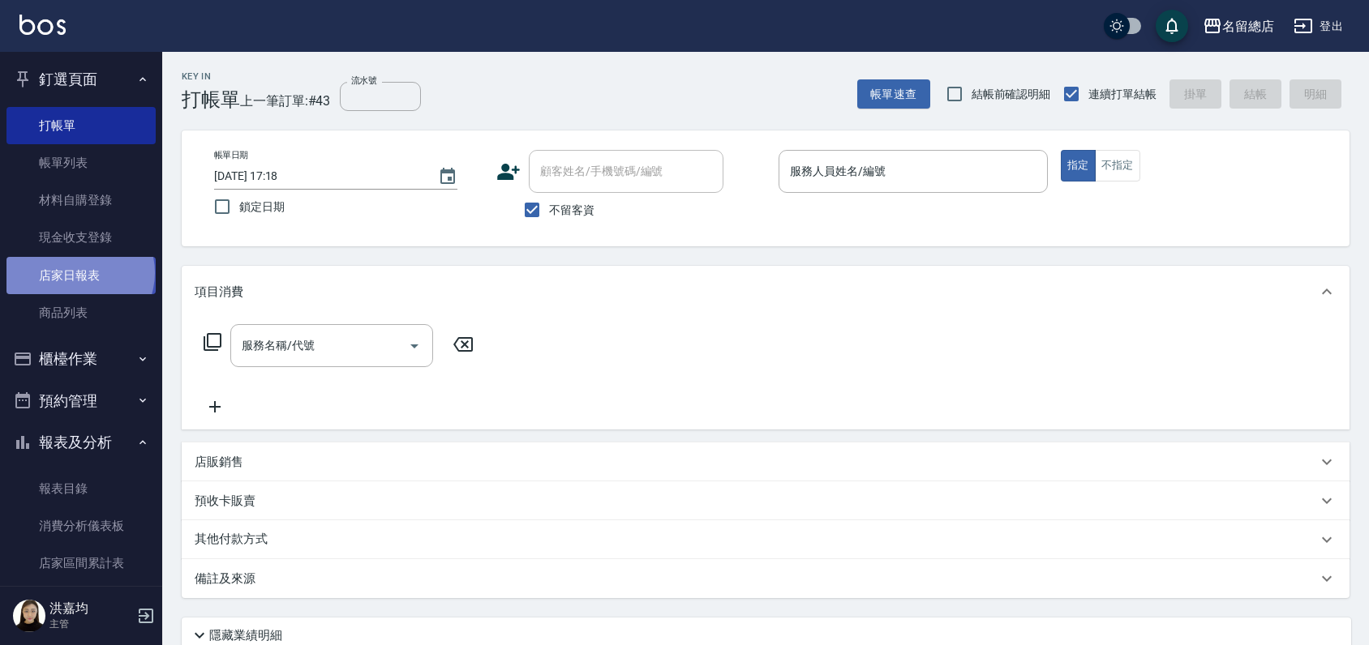
click at [79, 272] on link "店家日報表" at bounding box center [80, 275] width 149 height 37
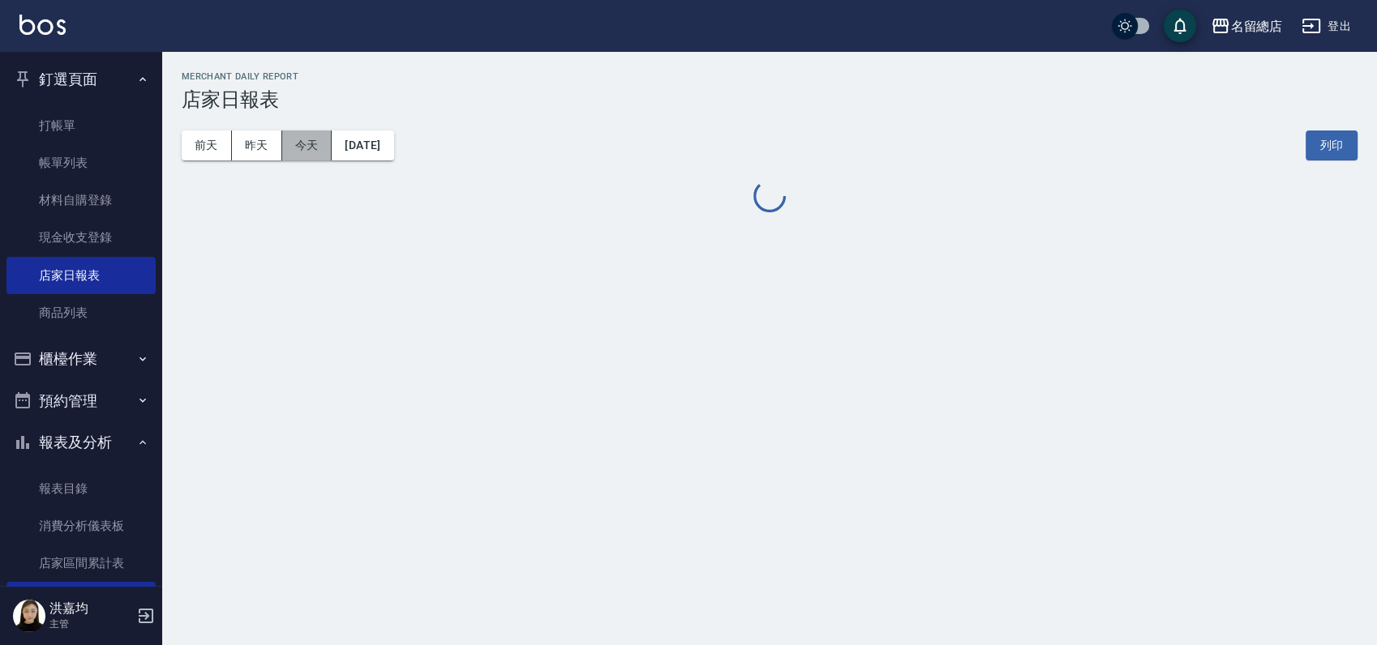
click at [307, 142] on button "今天" at bounding box center [307, 146] width 50 height 30
click at [324, 142] on button "今天" at bounding box center [307, 146] width 50 height 30
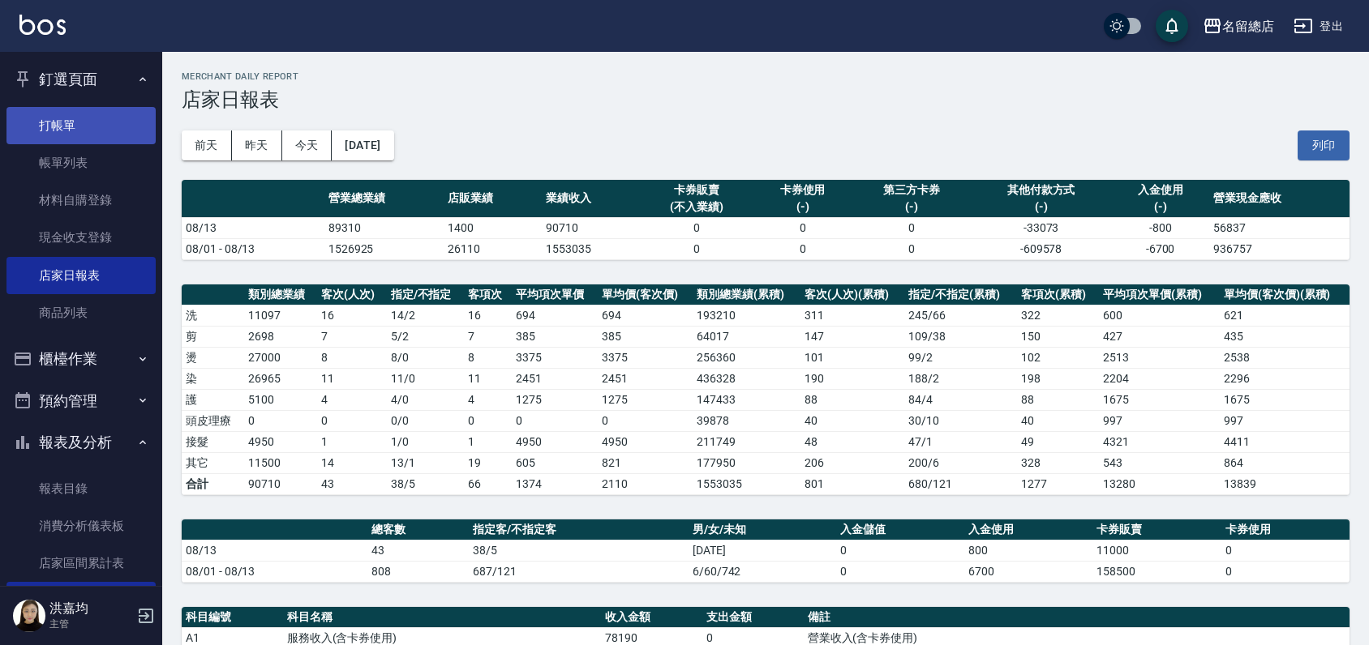
click at [49, 118] on link "打帳單" at bounding box center [80, 125] width 149 height 37
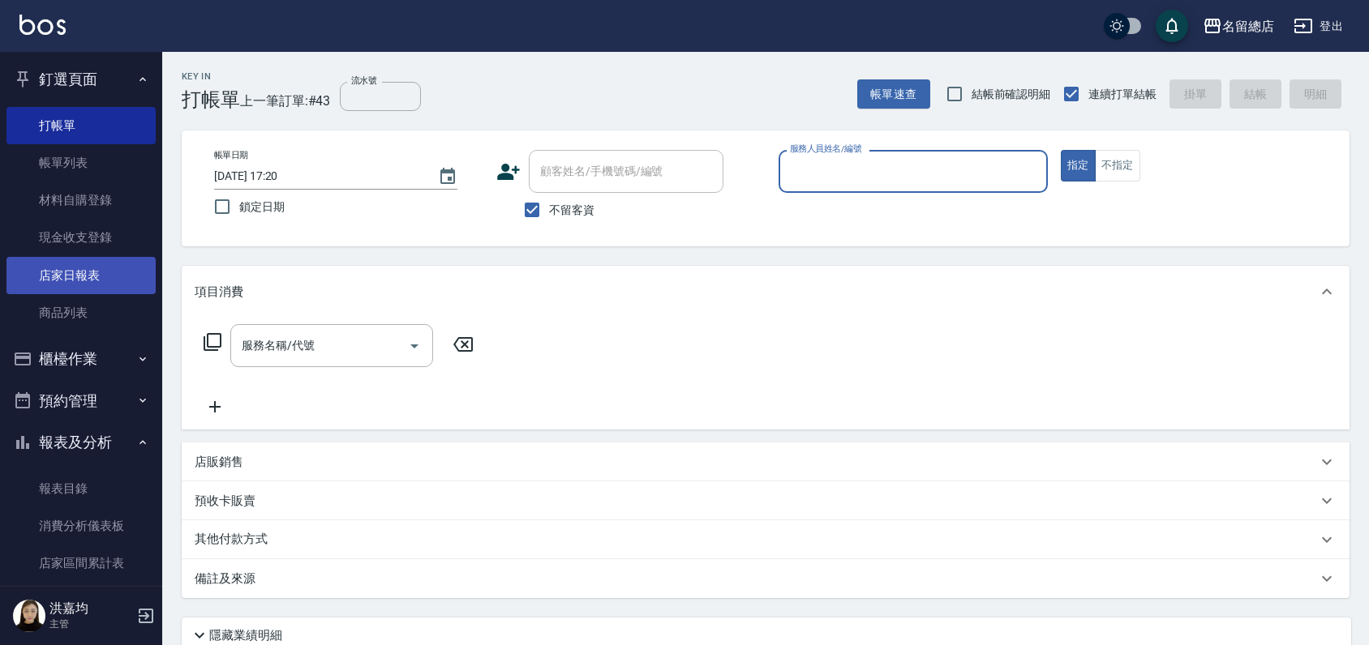
click at [97, 281] on link "店家日報表" at bounding box center [80, 275] width 149 height 37
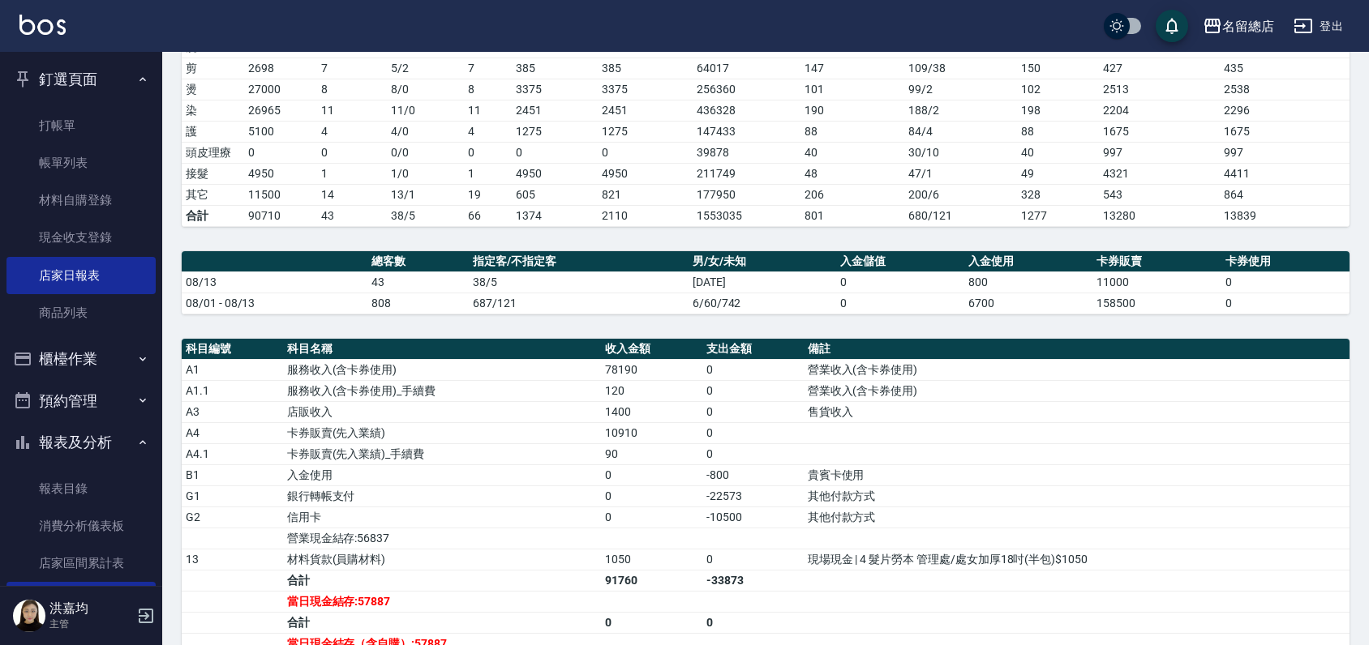
scroll to position [90, 0]
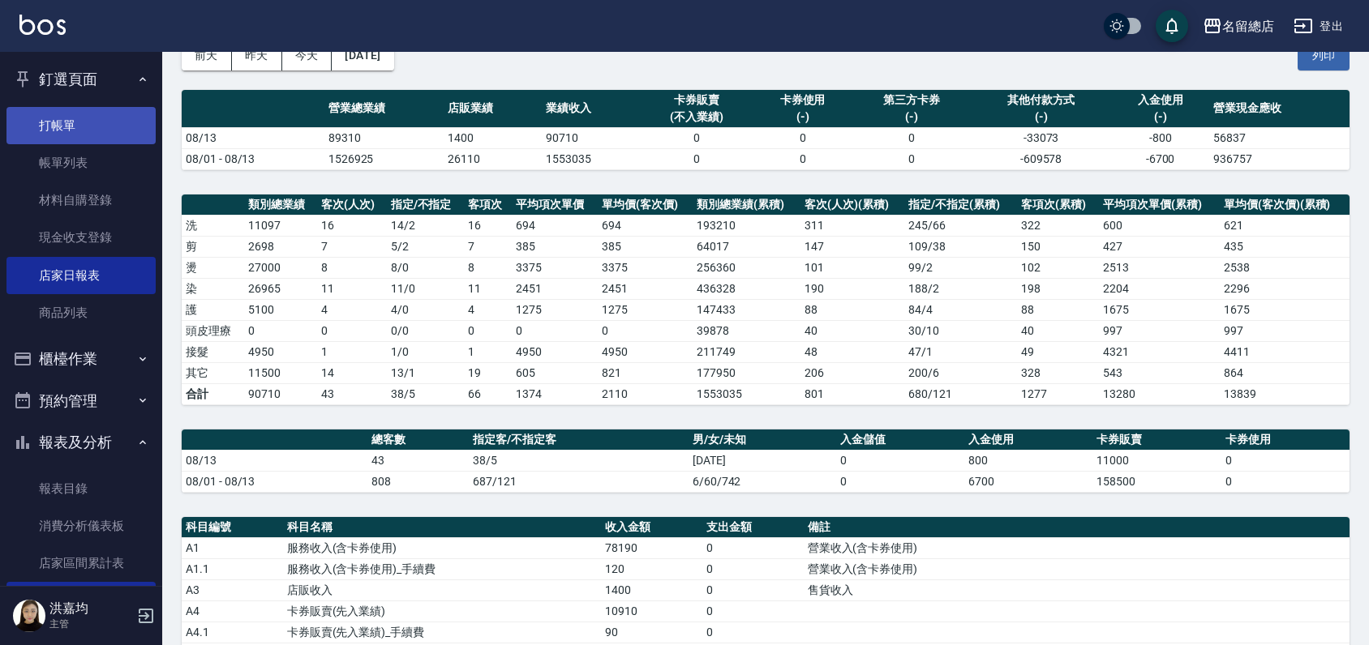
click at [78, 116] on link "打帳單" at bounding box center [80, 125] width 149 height 37
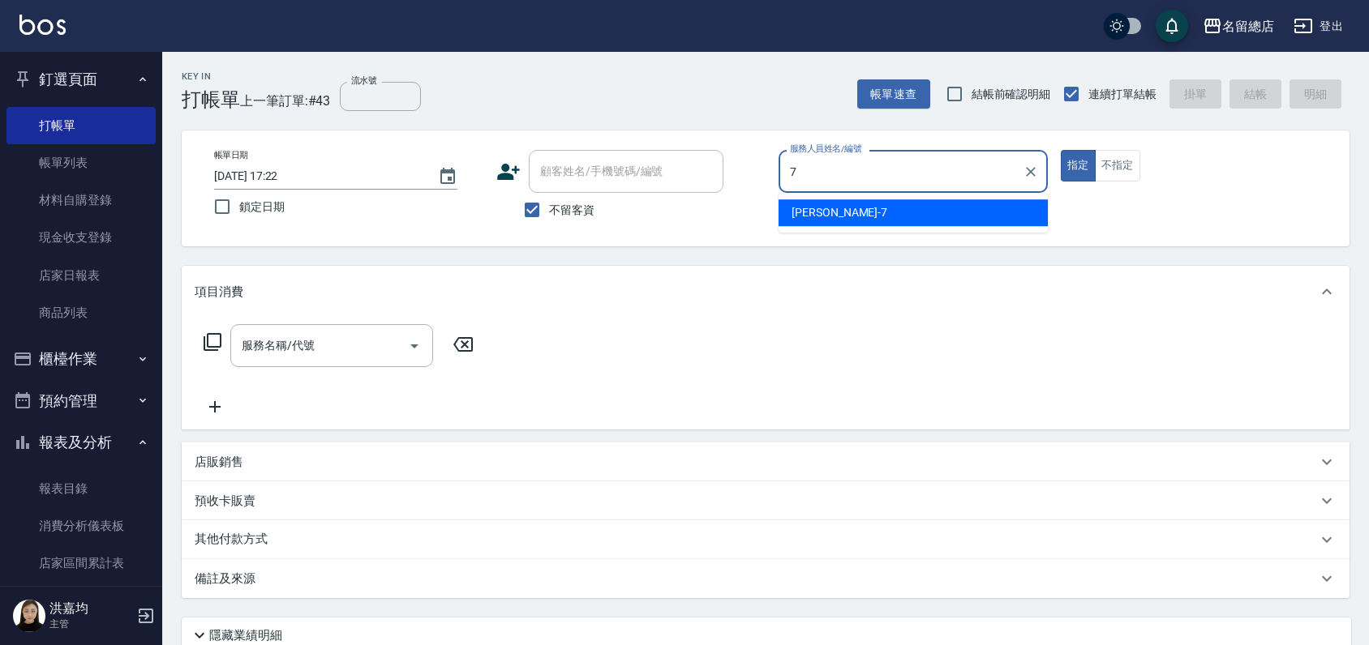
type input "Mick-7"
type button "true"
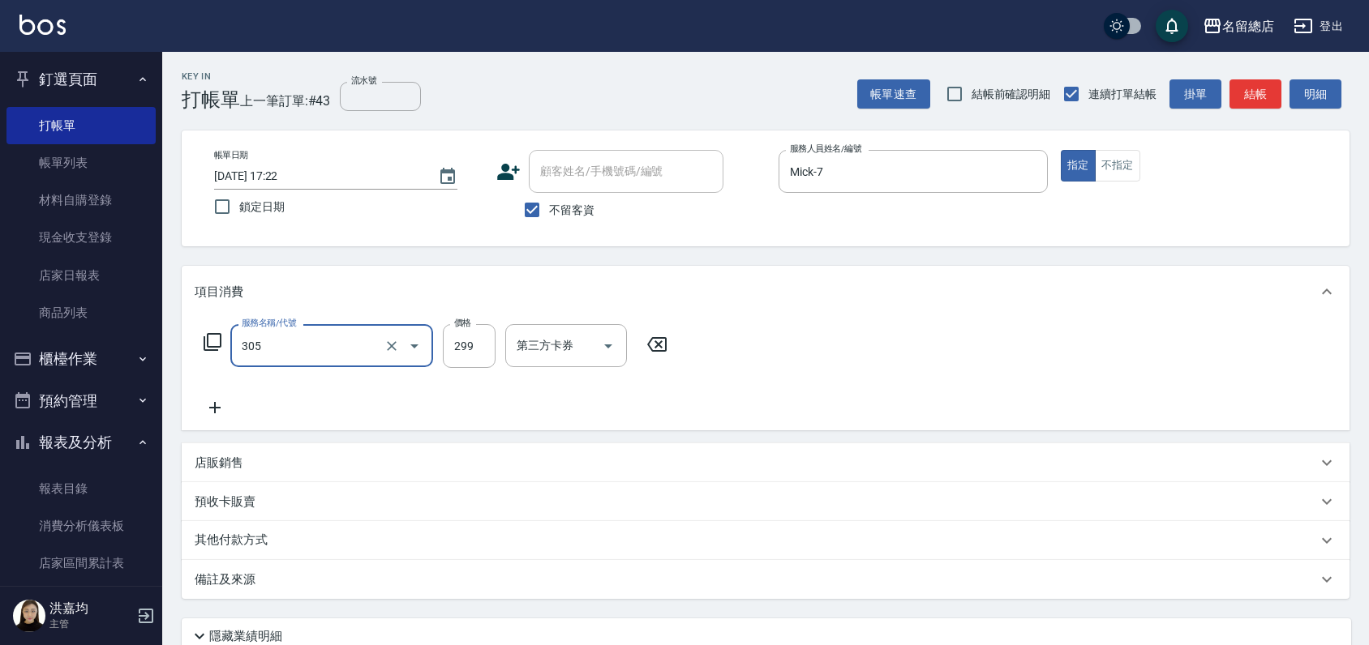
type input "剪髮(305)"
type input "500"
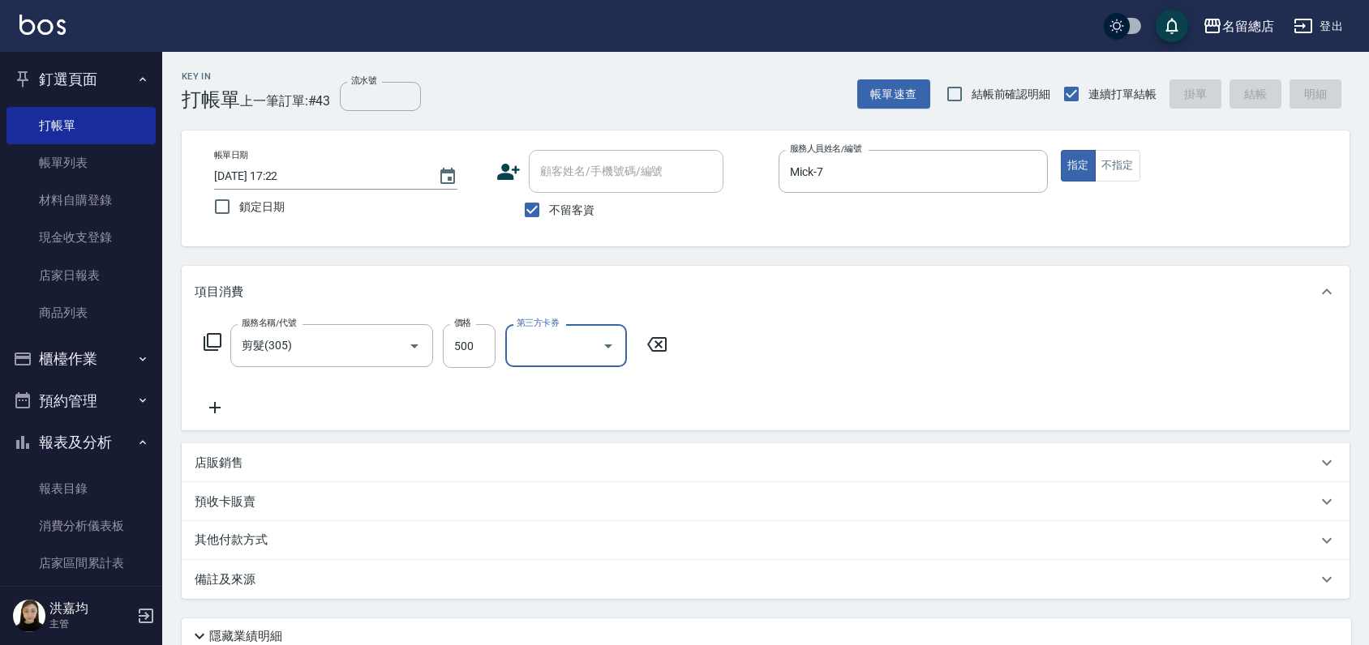
type input "[DATE] 17:34"
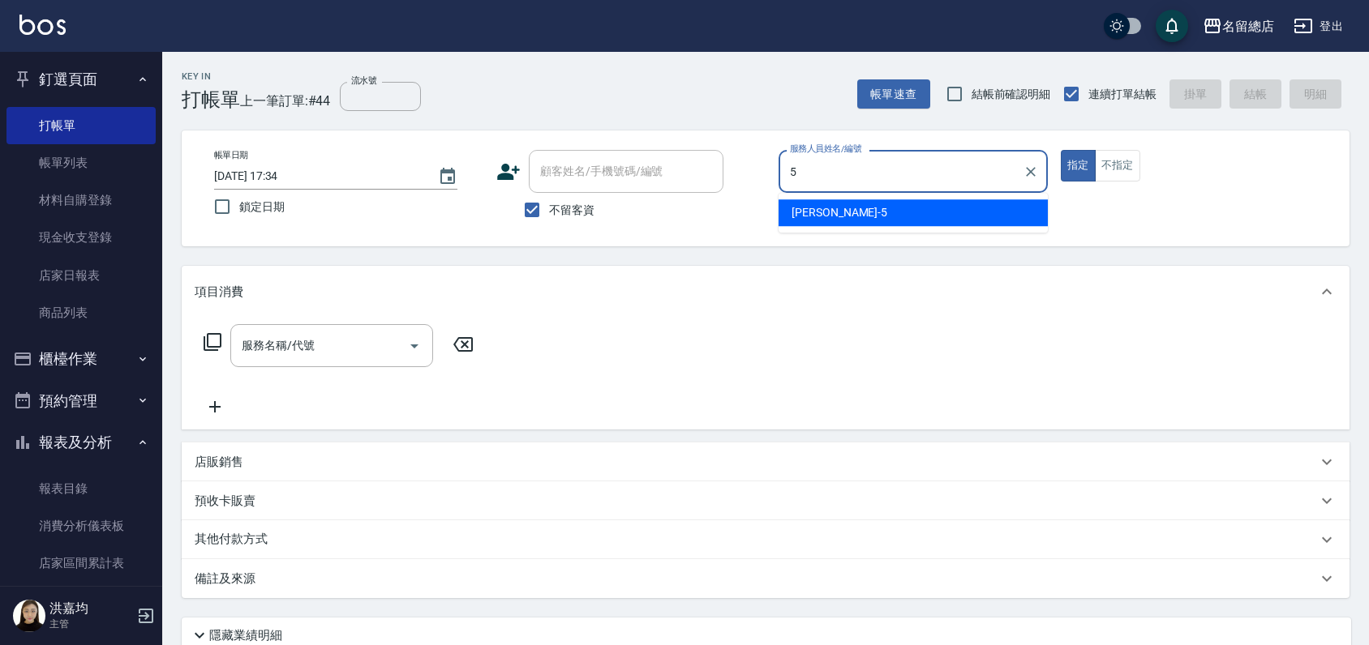
type input "[PERSON_NAME]-5"
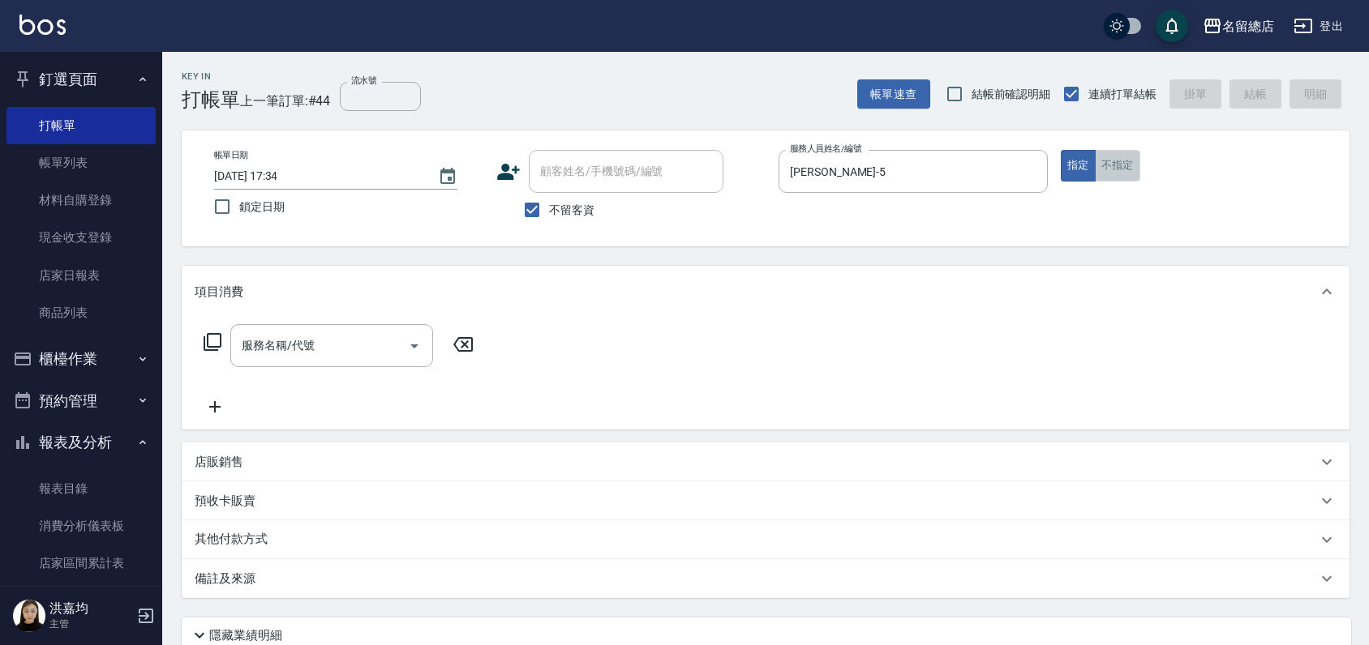
click at [1105, 165] on button "不指定" at bounding box center [1117, 166] width 45 height 32
type button "false"
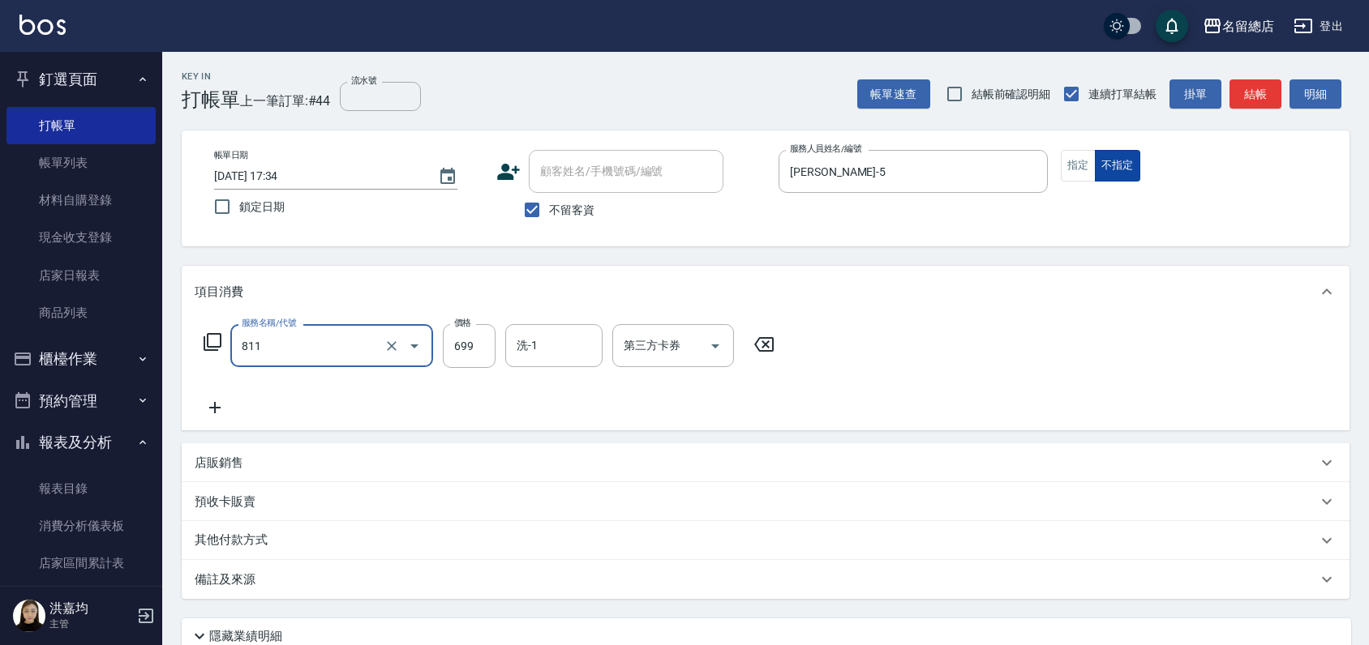
type input "洗+剪(811)"
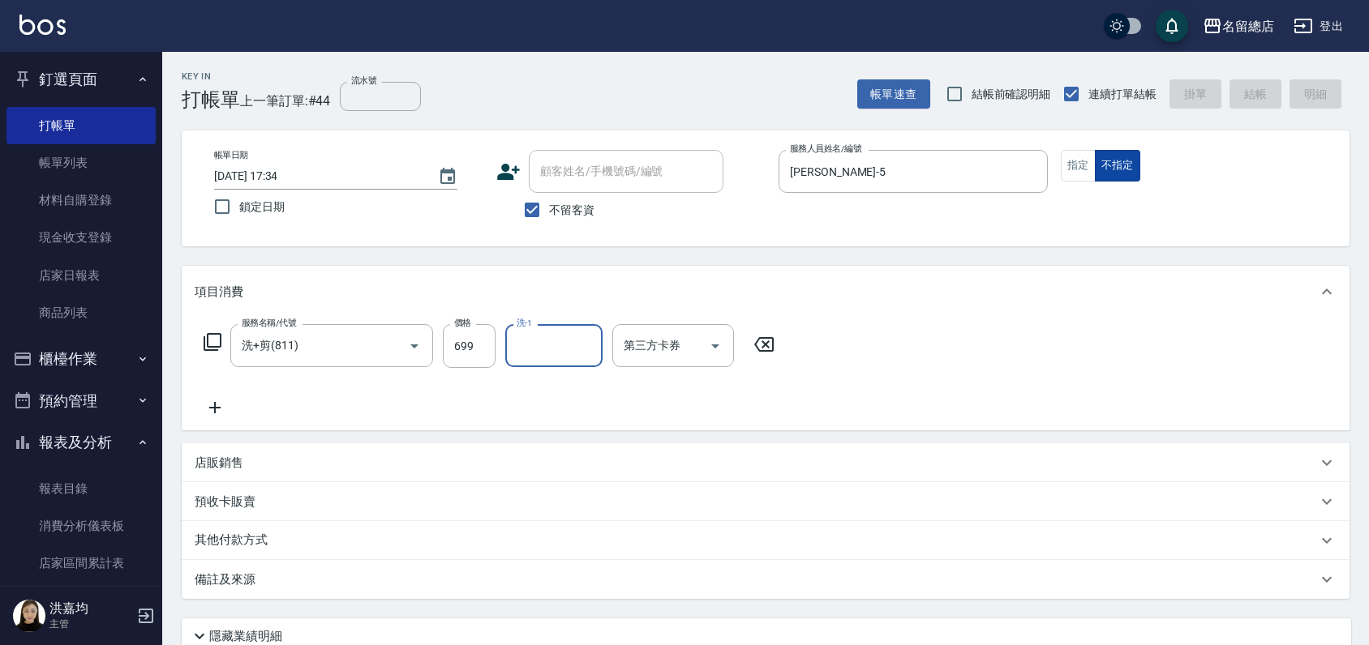
type input "[DATE] 17:37"
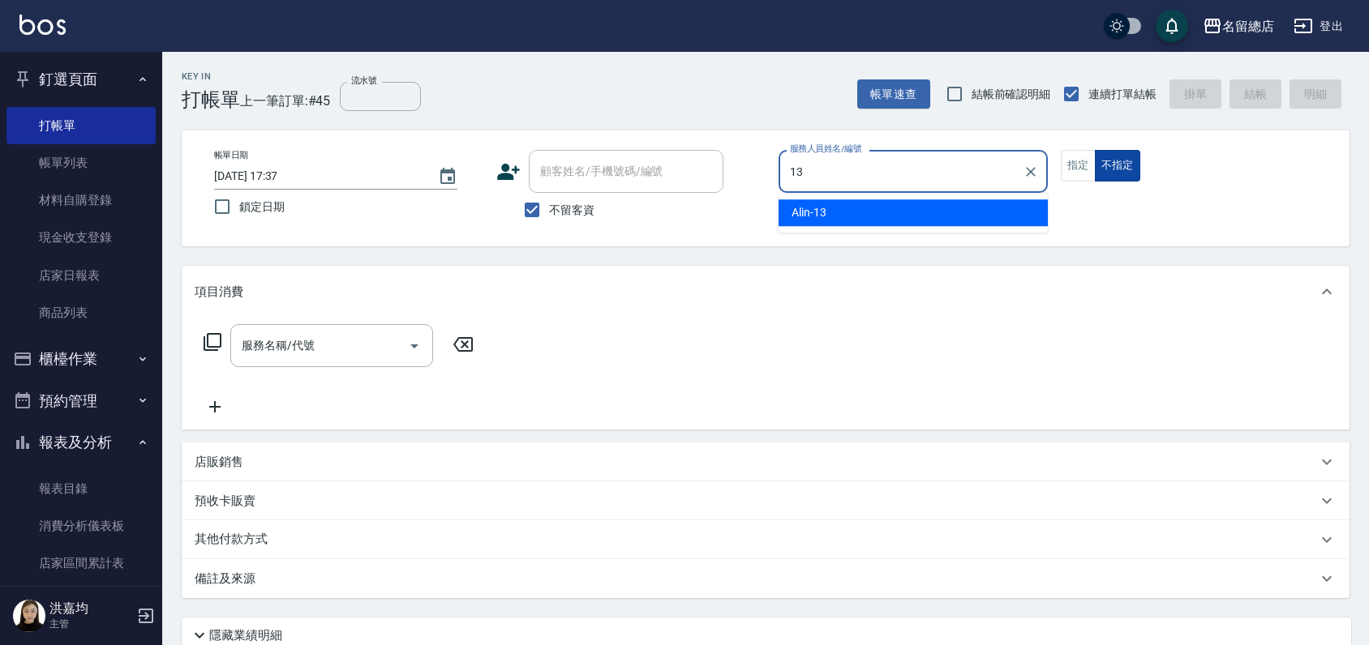
type input "Alin-13"
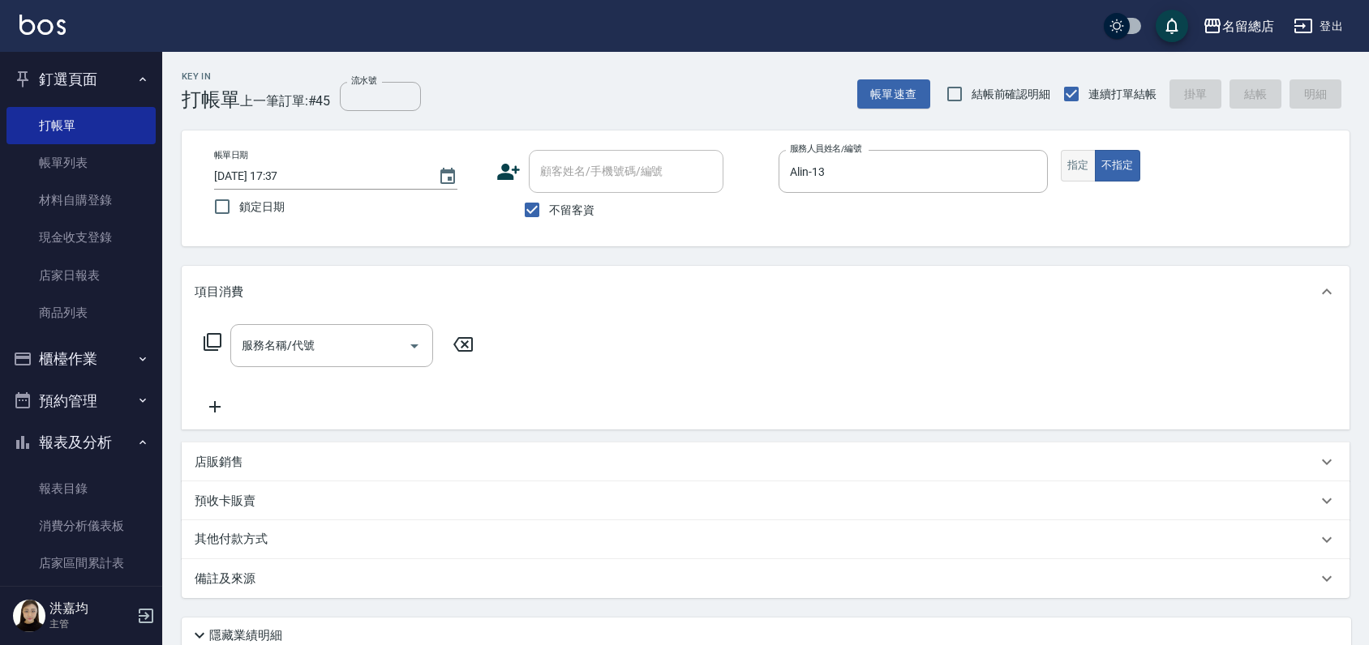
click at [1088, 165] on button "指定" at bounding box center [1078, 166] width 35 height 32
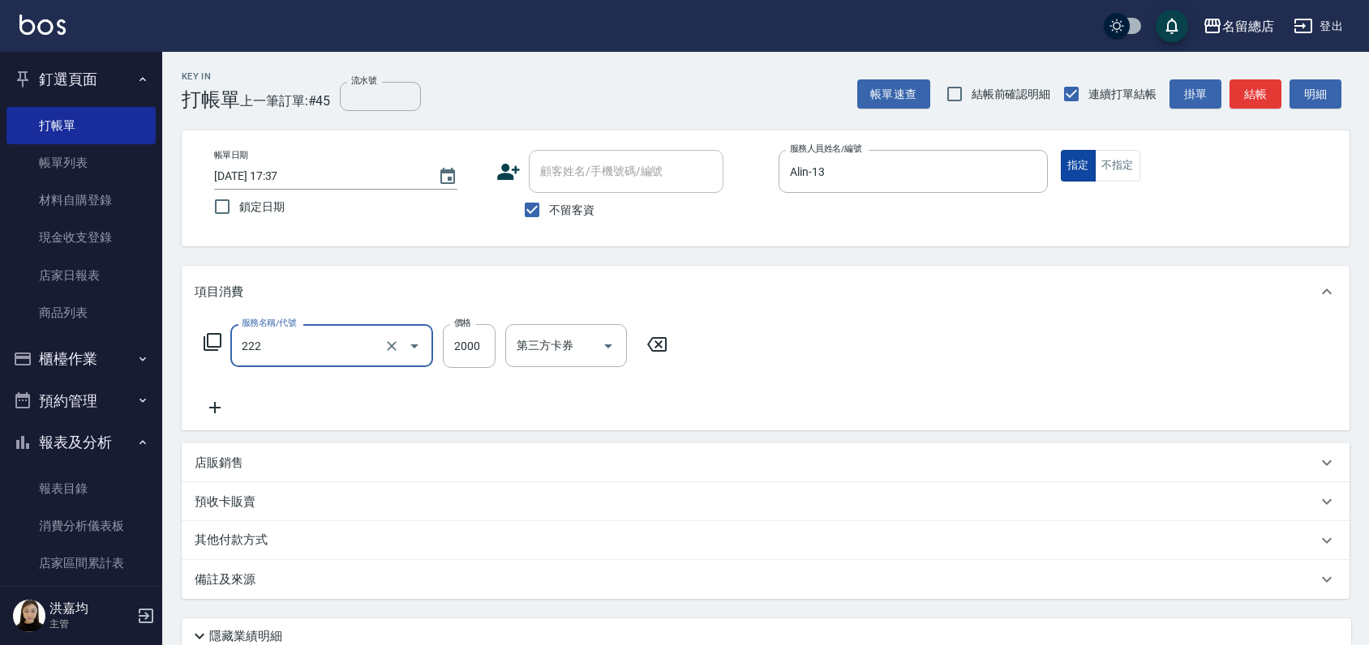
type input "燙髮2000以上(222)"
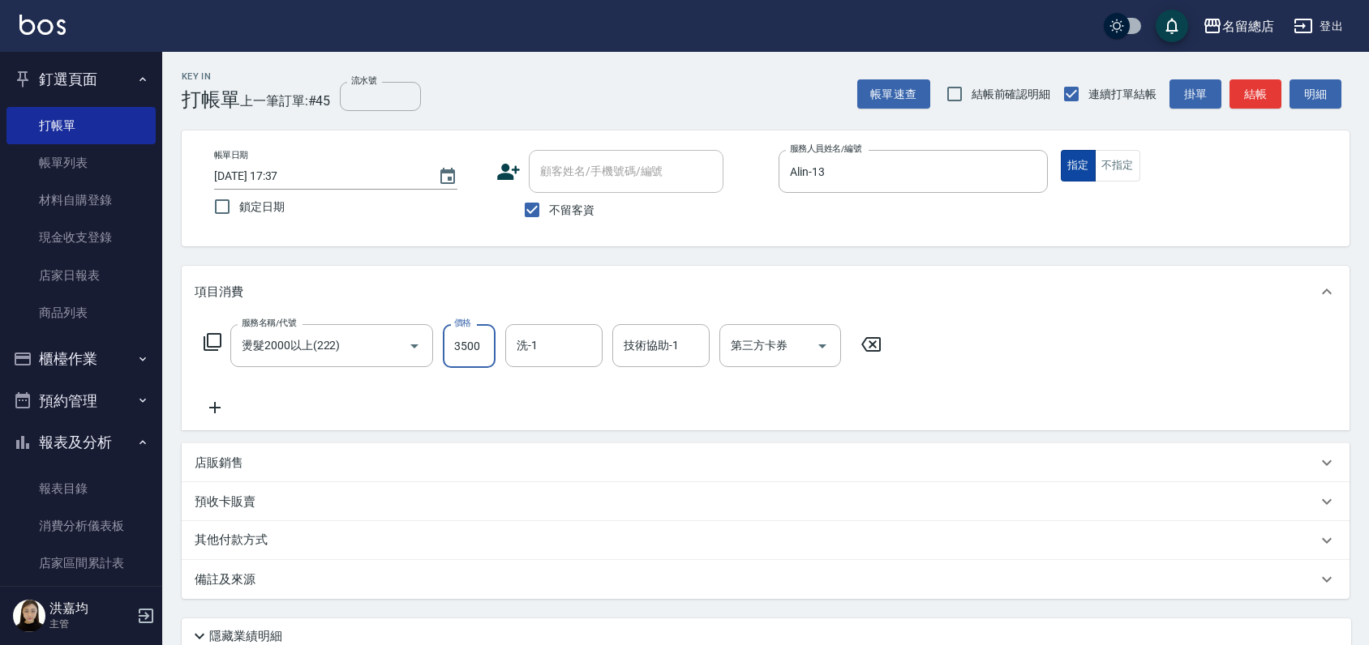
type input "3500"
type input "[PERSON_NAME]-35"
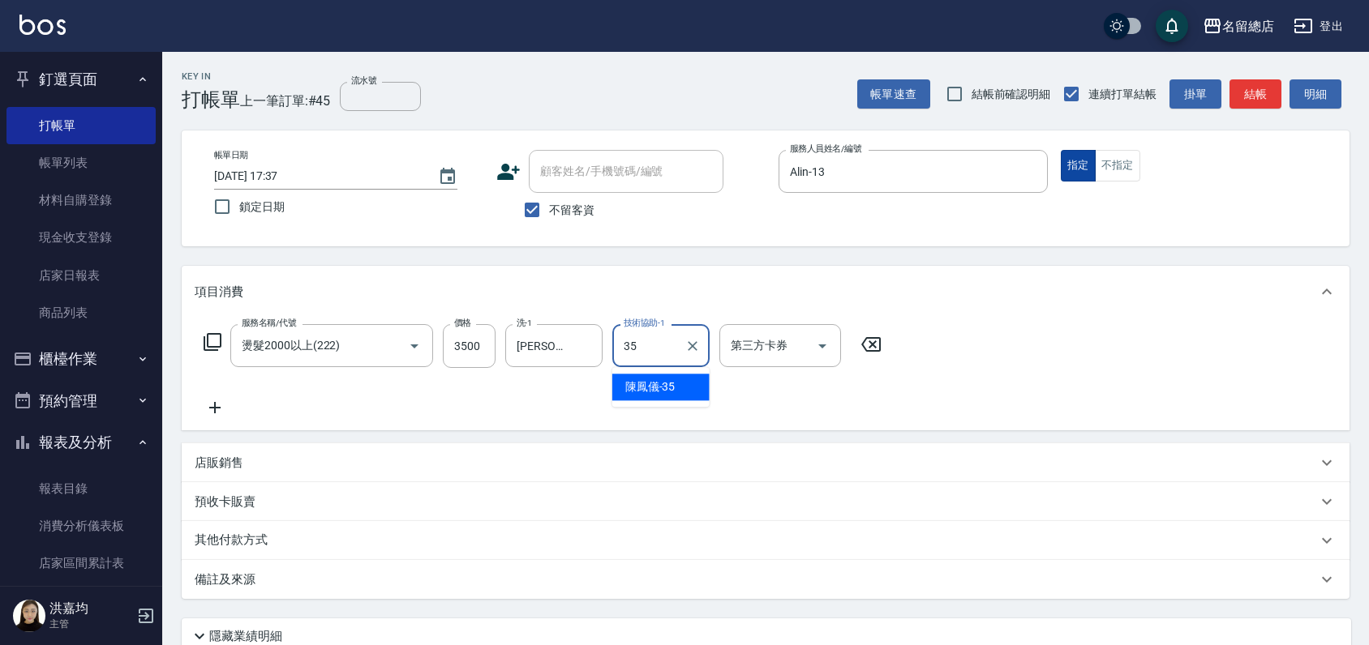
type input "[PERSON_NAME]-35"
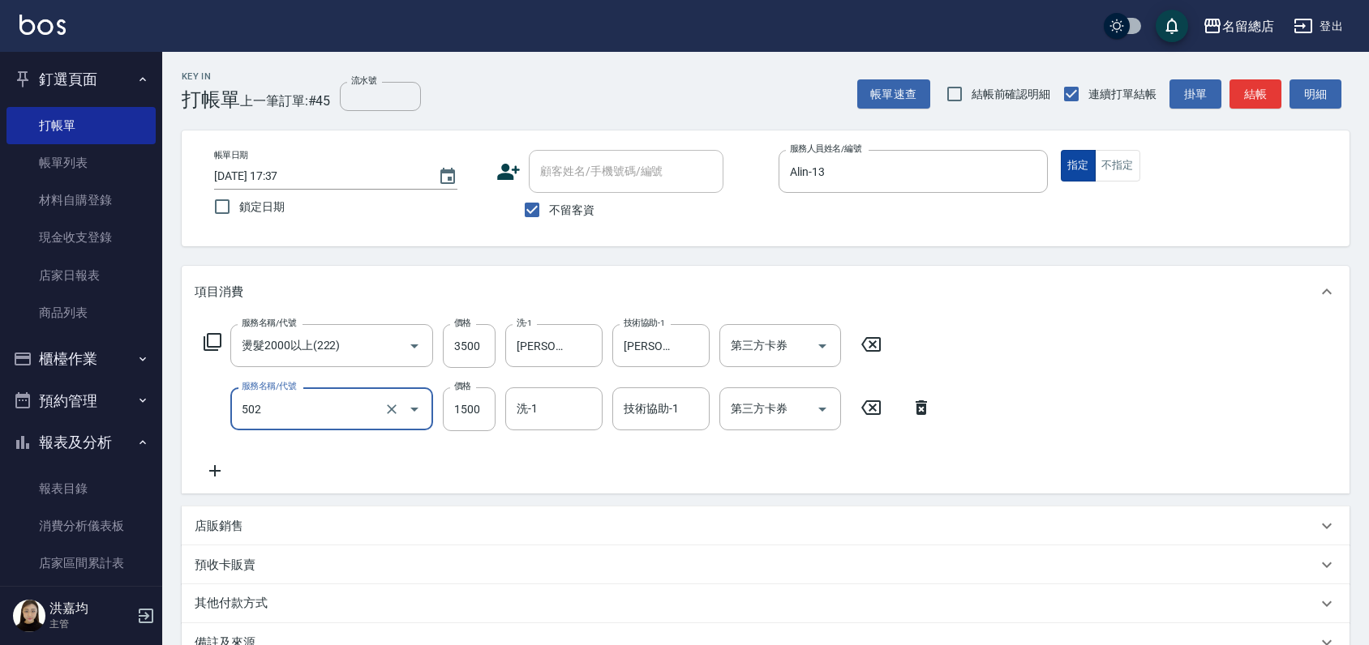
type input "染髮1500以上(502)"
type input "2500"
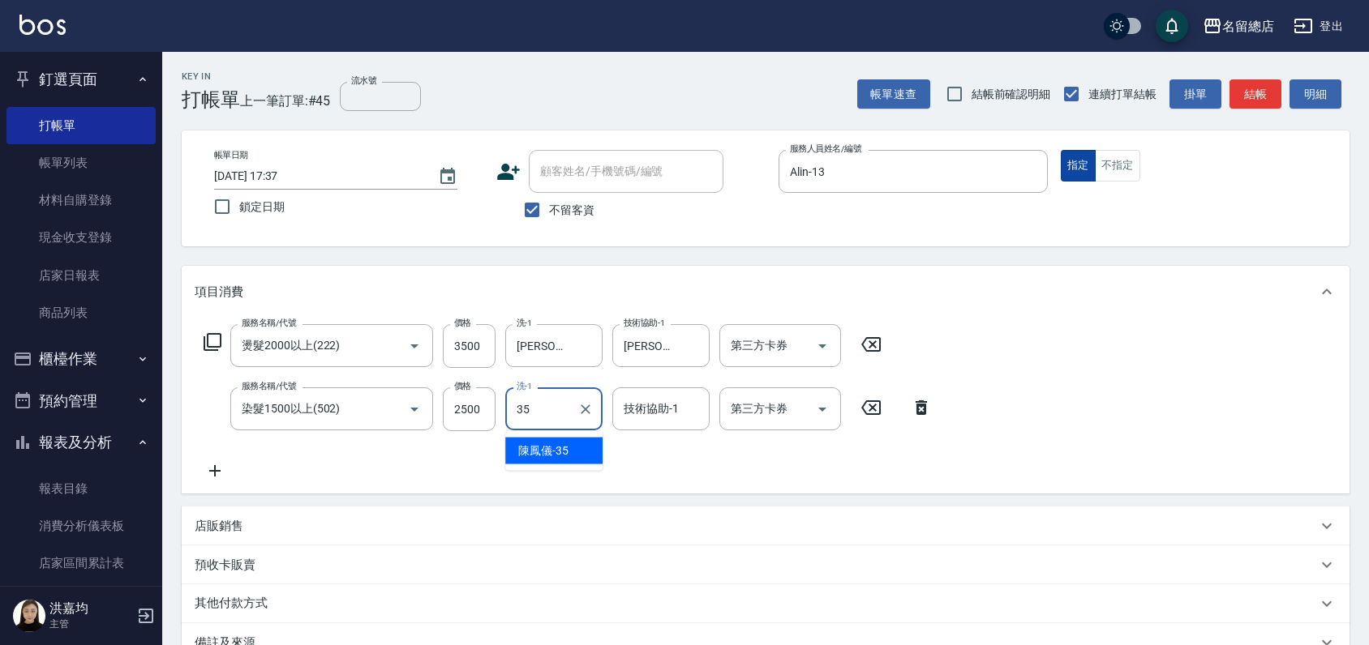
type input "[PERSON_NAME]-35"
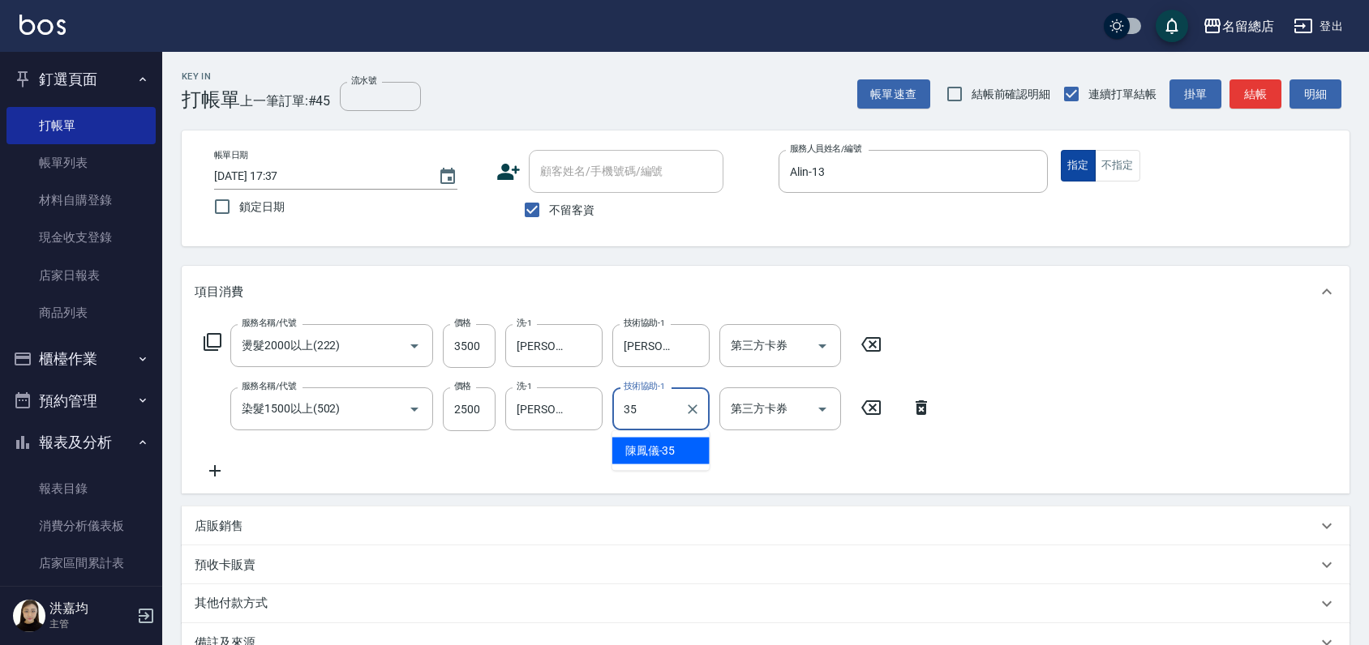
type input "[PERSON_NAME]-35"
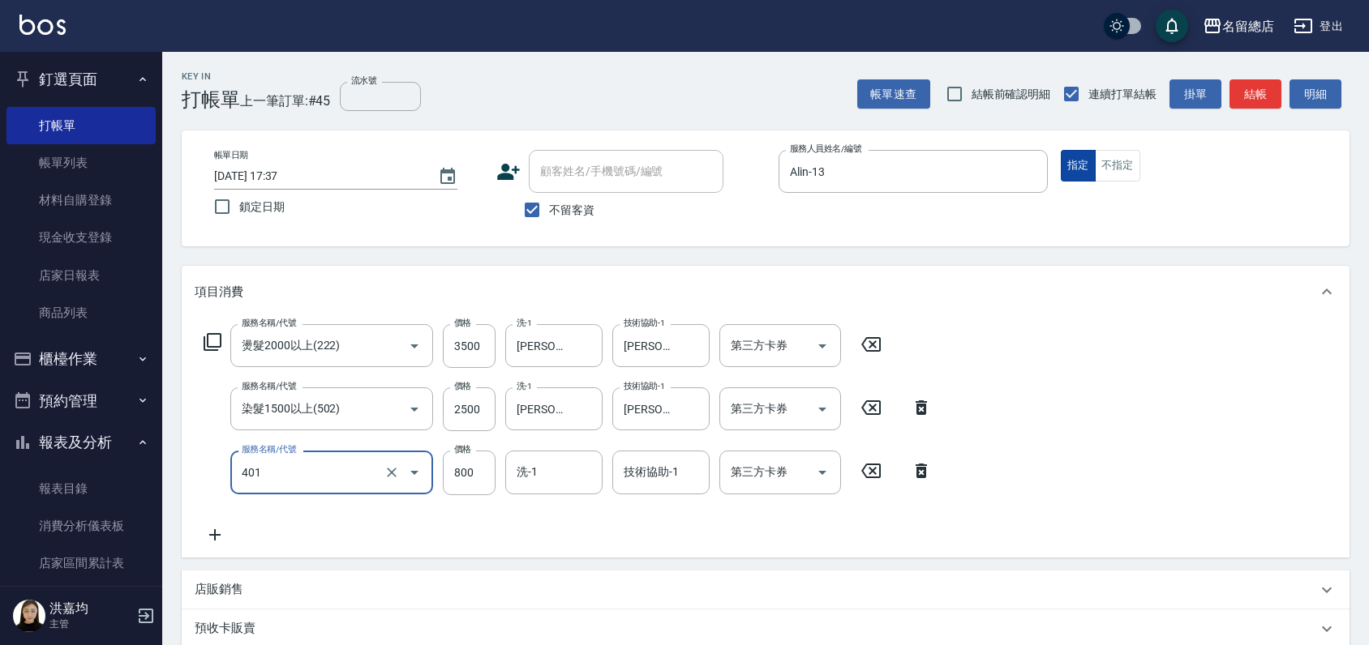
type input "自備護髮(401)"
type input "3000"
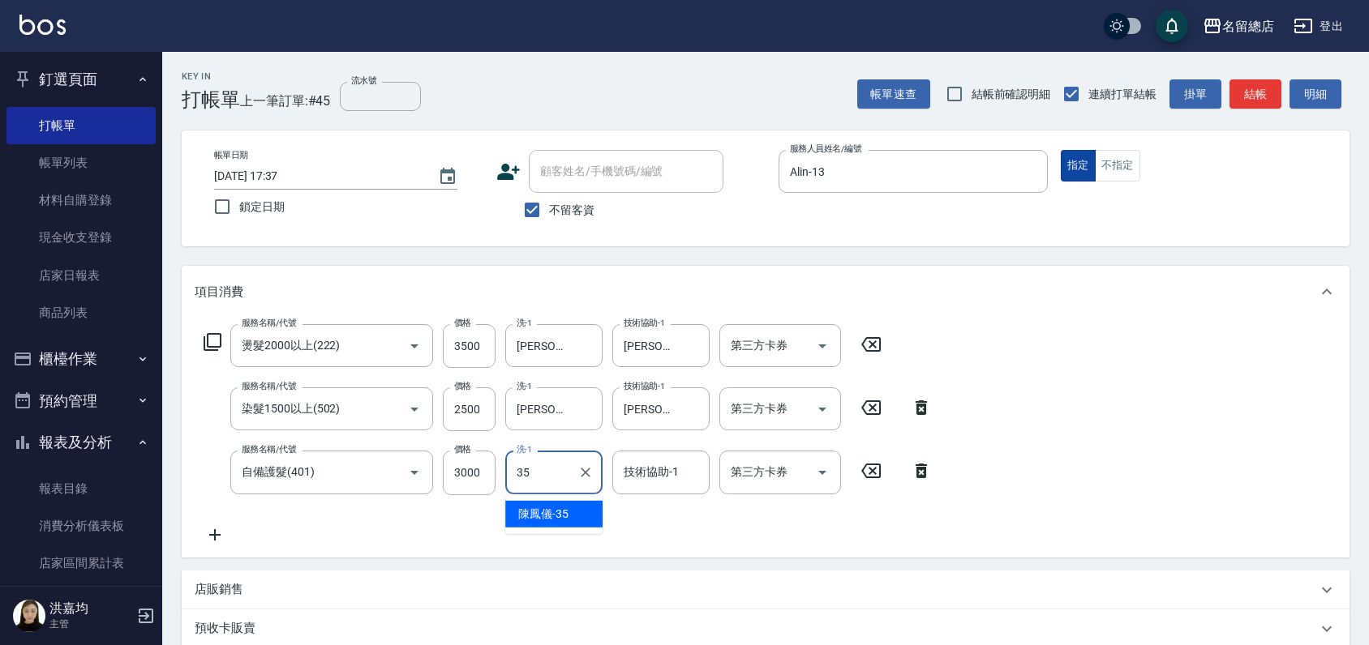
type input "[PERSON_NAME]-35"
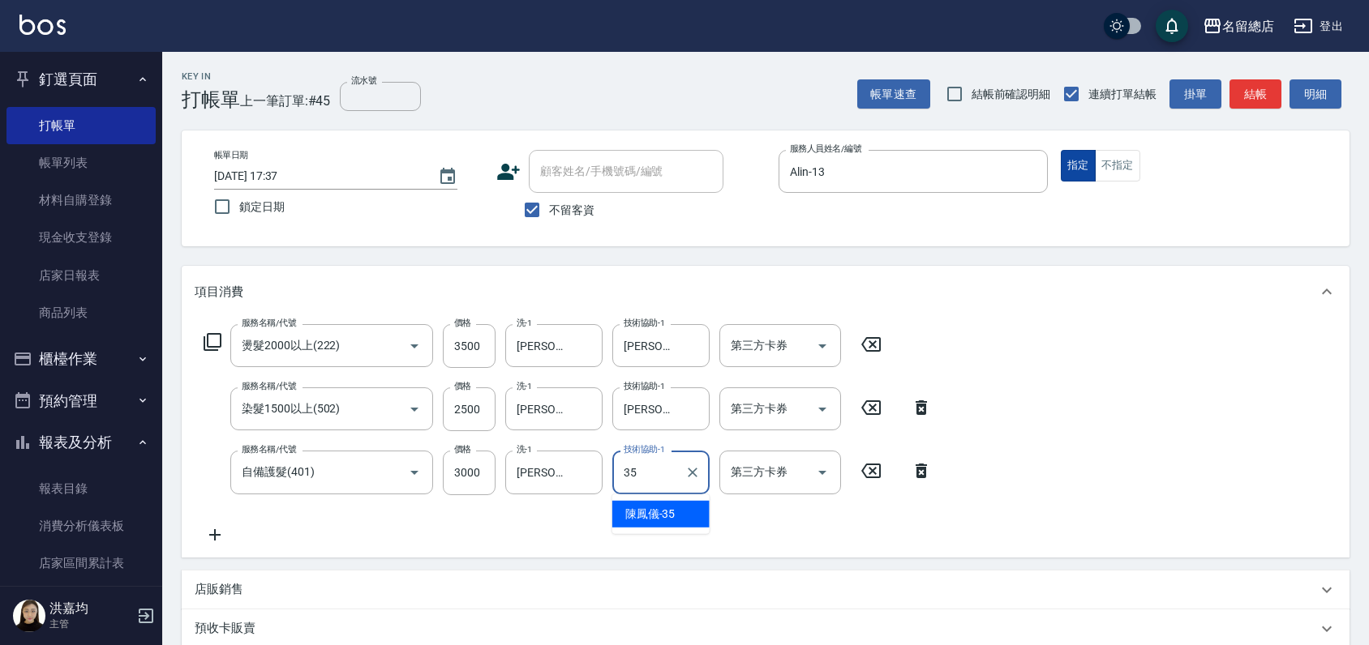
type input "[PERSON_NAME]-35"
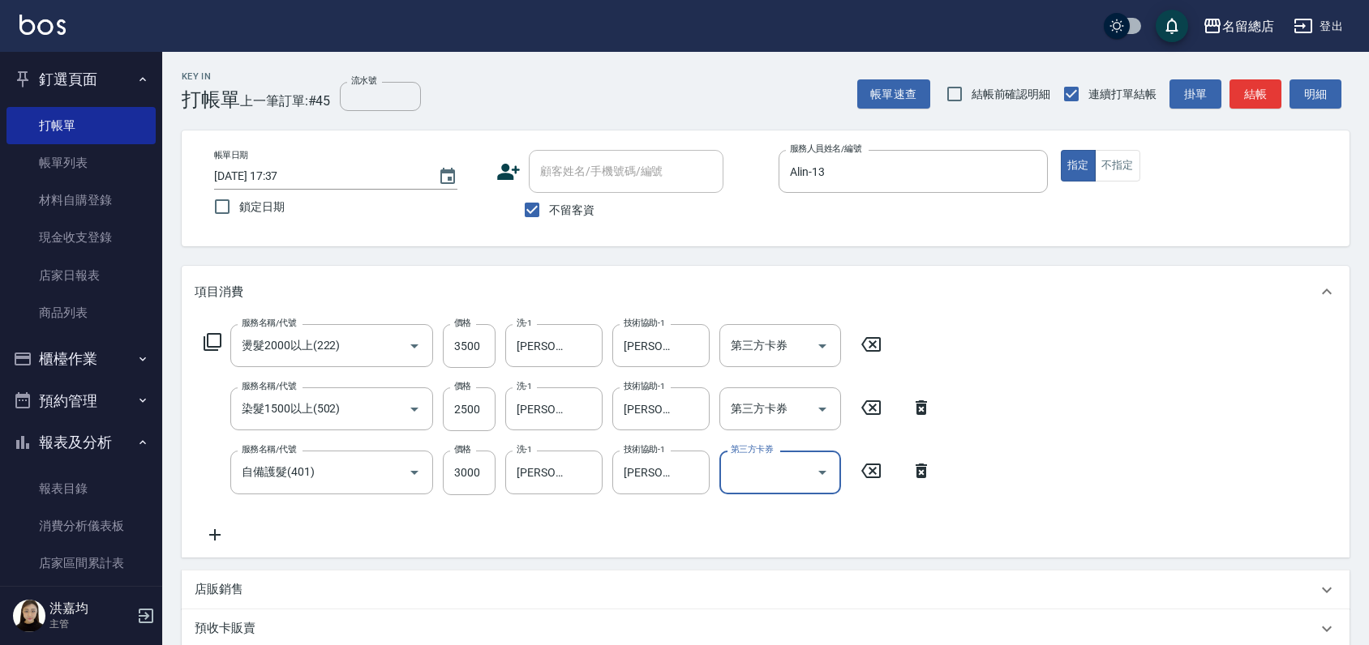
scroll to position [262, 0]
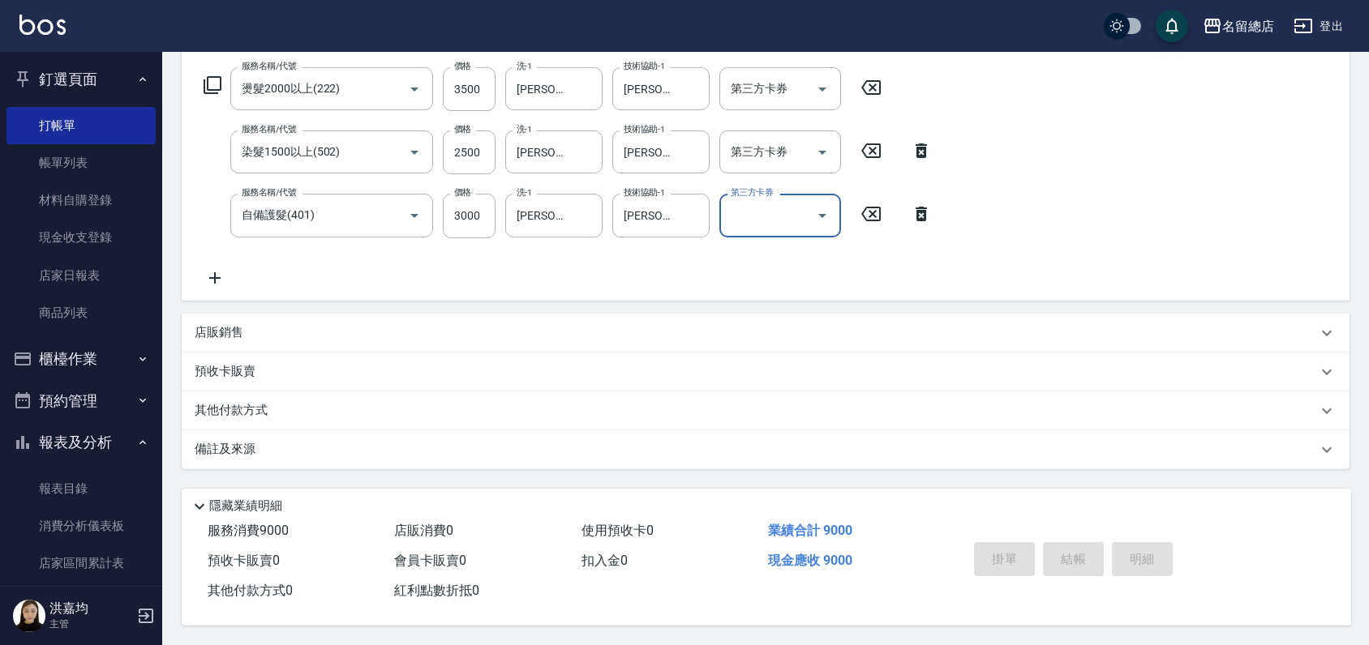
type input "[DATE] 17:42"
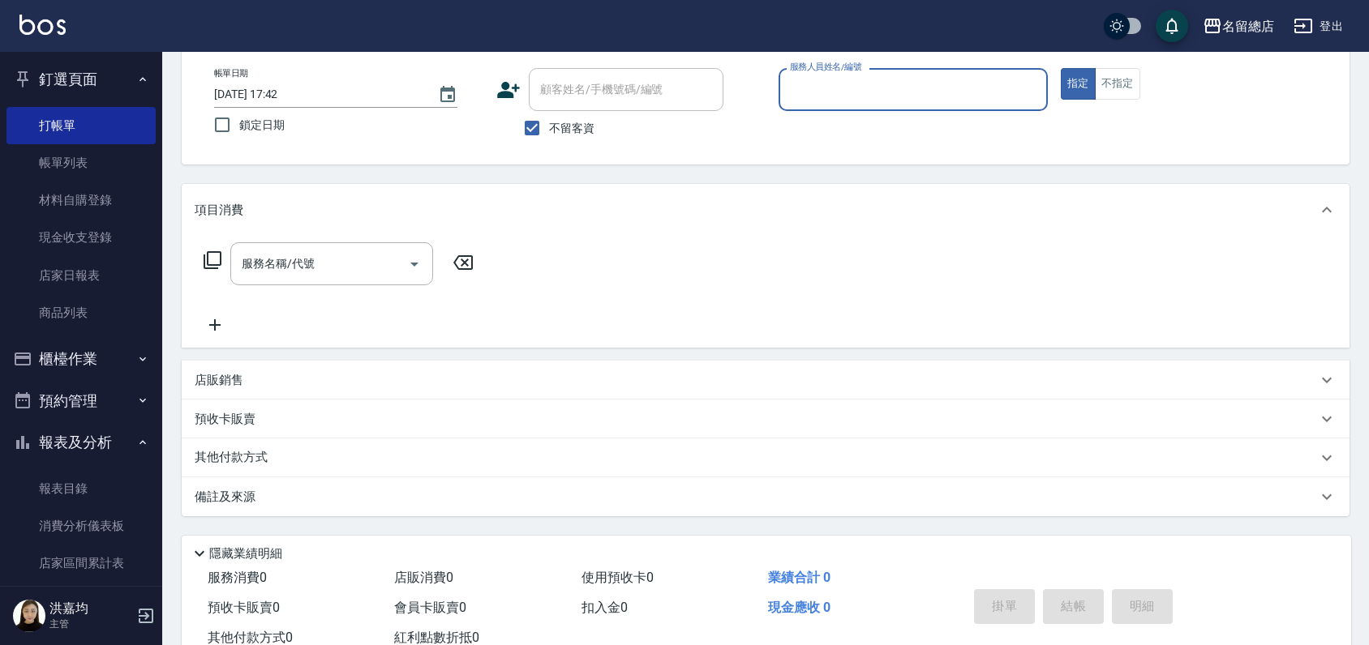
scroll to position [0, 0]
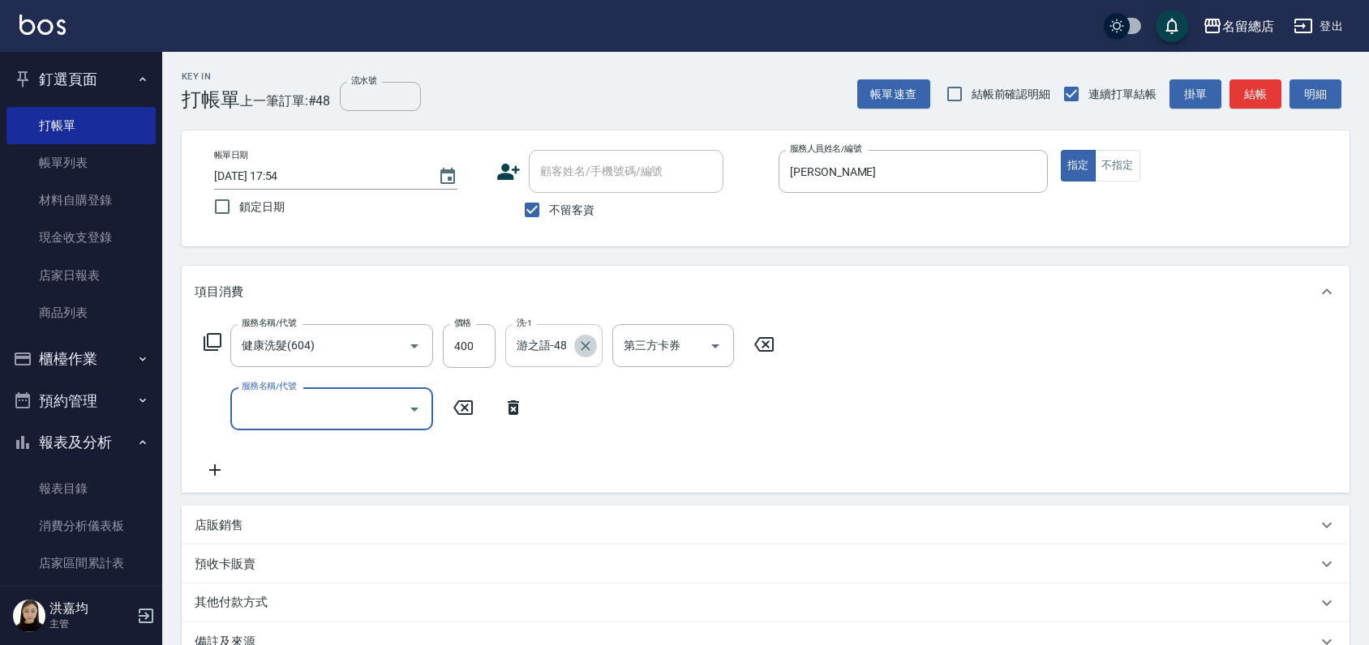
click at [589, 344] on icon "Clear" at bounding box center [585, 346] width 16 height 16
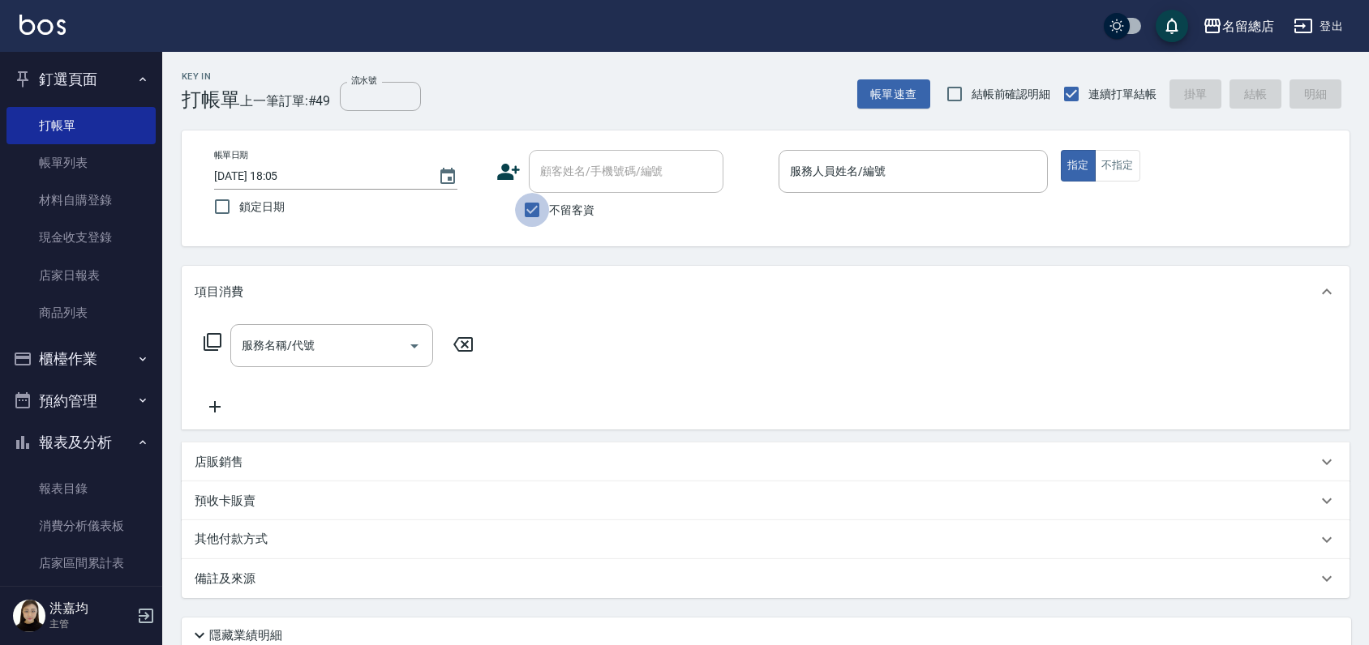
click at [530, 214] on input "不留客資" at bounding box center [532, 210] width 34 height 34
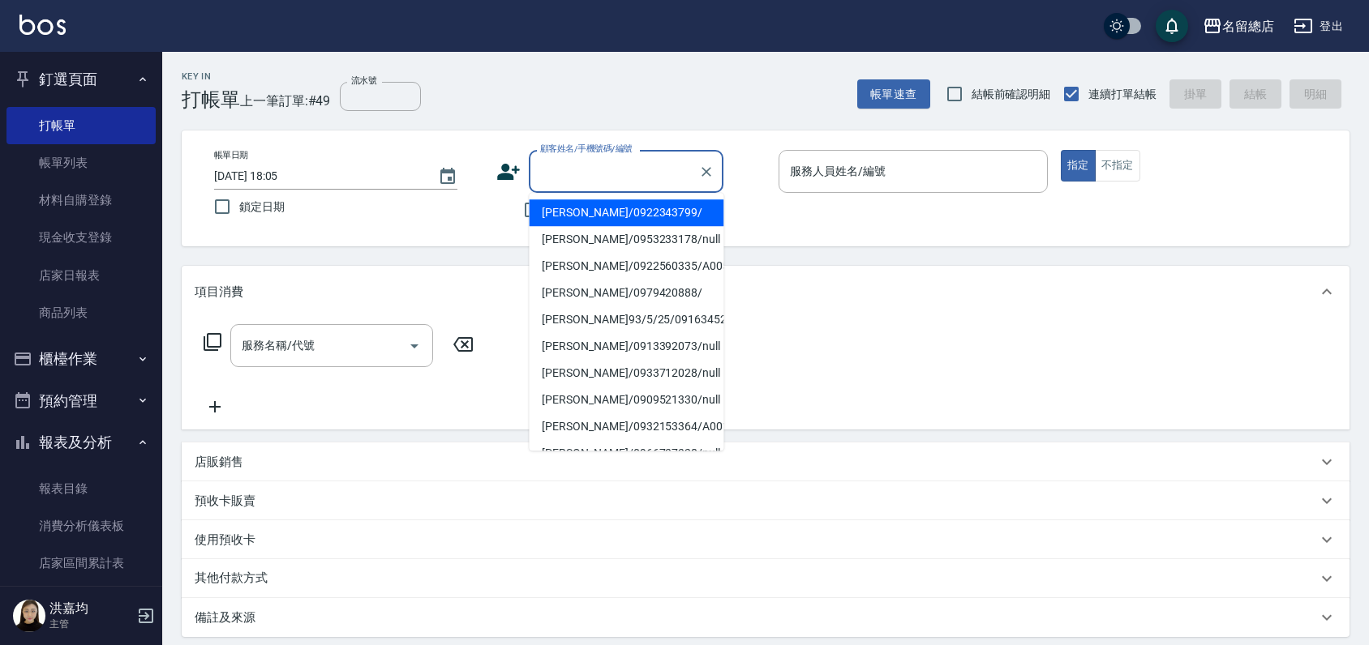
click at [568, 167] on input "顧客姓名/手機號碼/編號" at bounding box center [614, 171] width 156 height 28
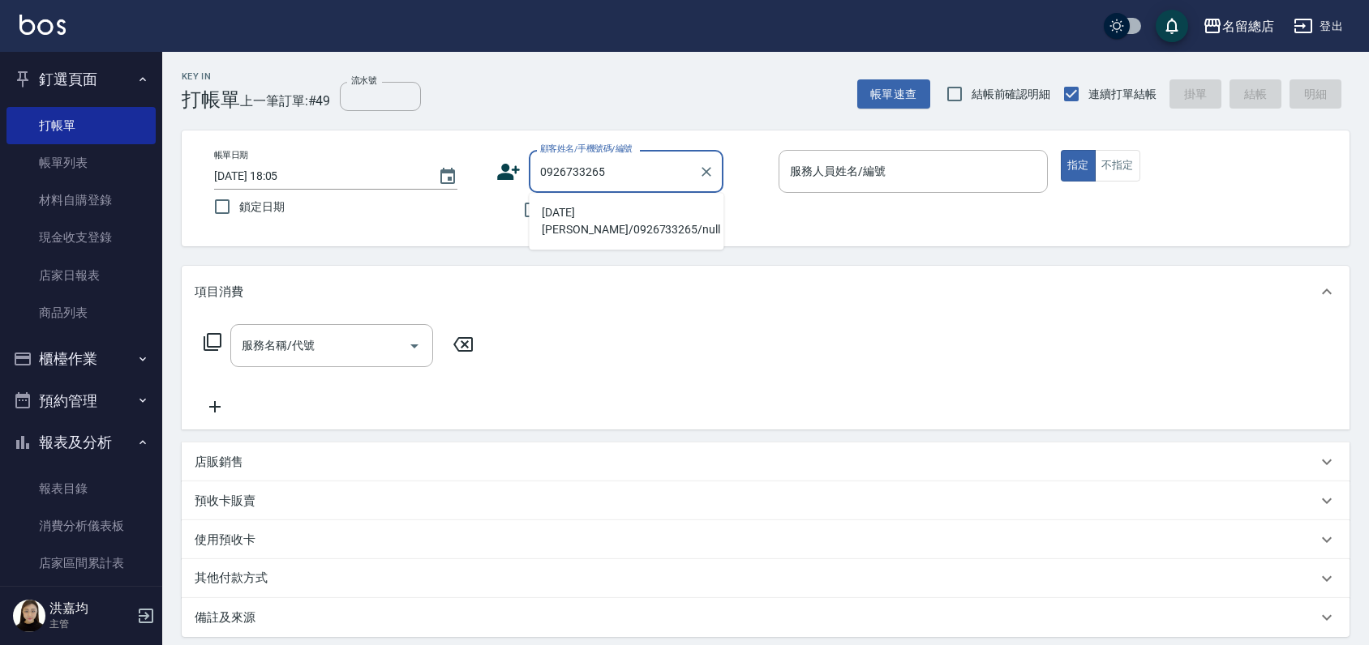
click at [570, 218] on li "[DATE] [PERSON_NAME]/0926733265/null" at bounding box center [626, 221] width 195 height 44
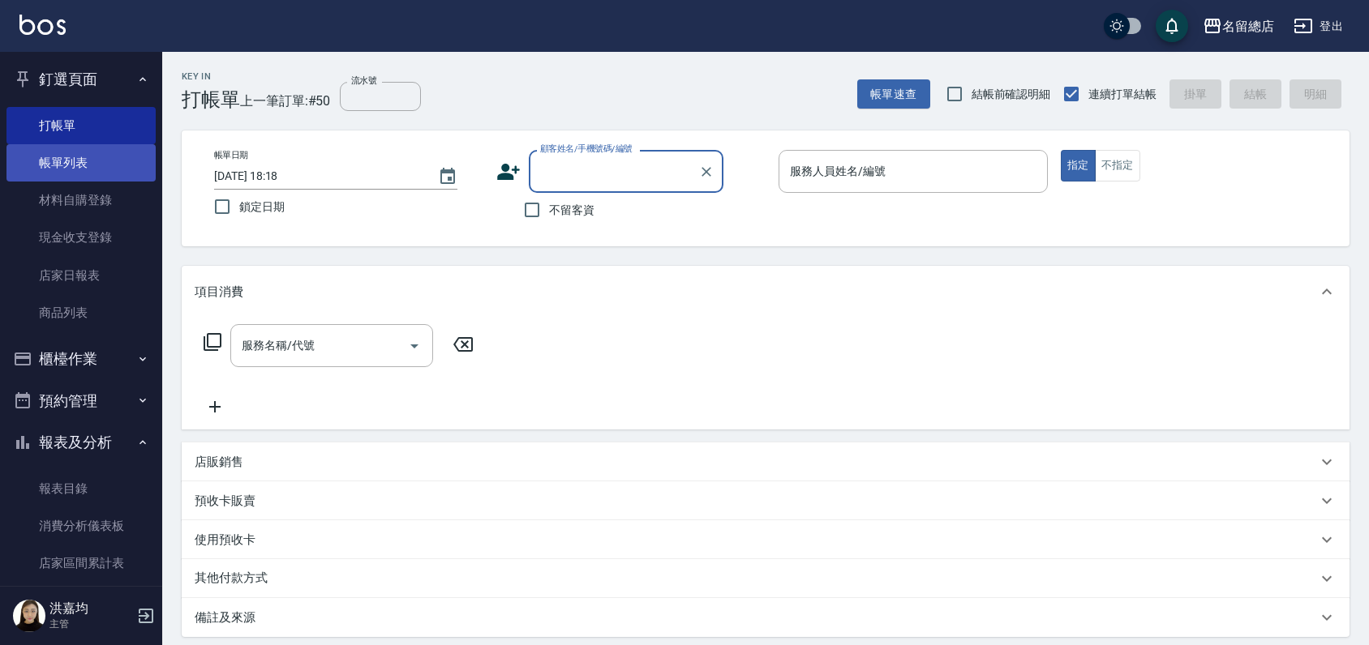
click at [93, 168] on link "帳單列表" at bounding box center [80, 162] width 149 height 37
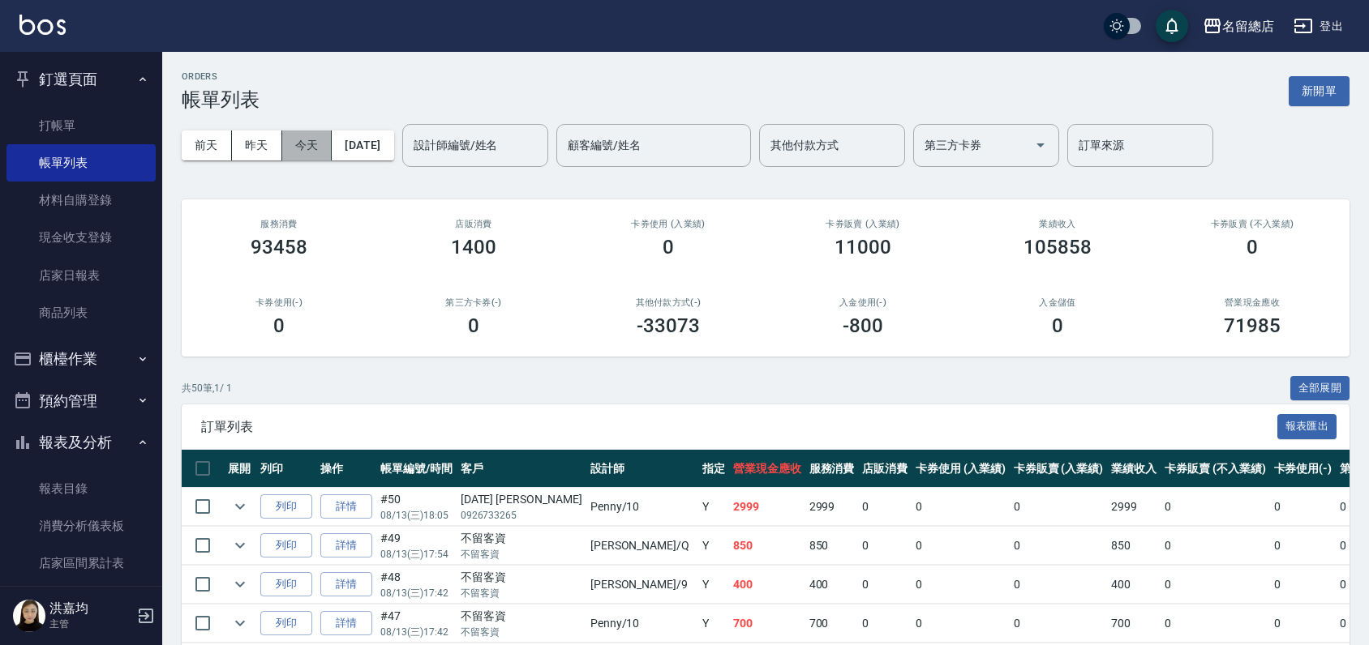
click at [304, 142] on button "今天" at bounding box center [307, 146] width 50 height 30
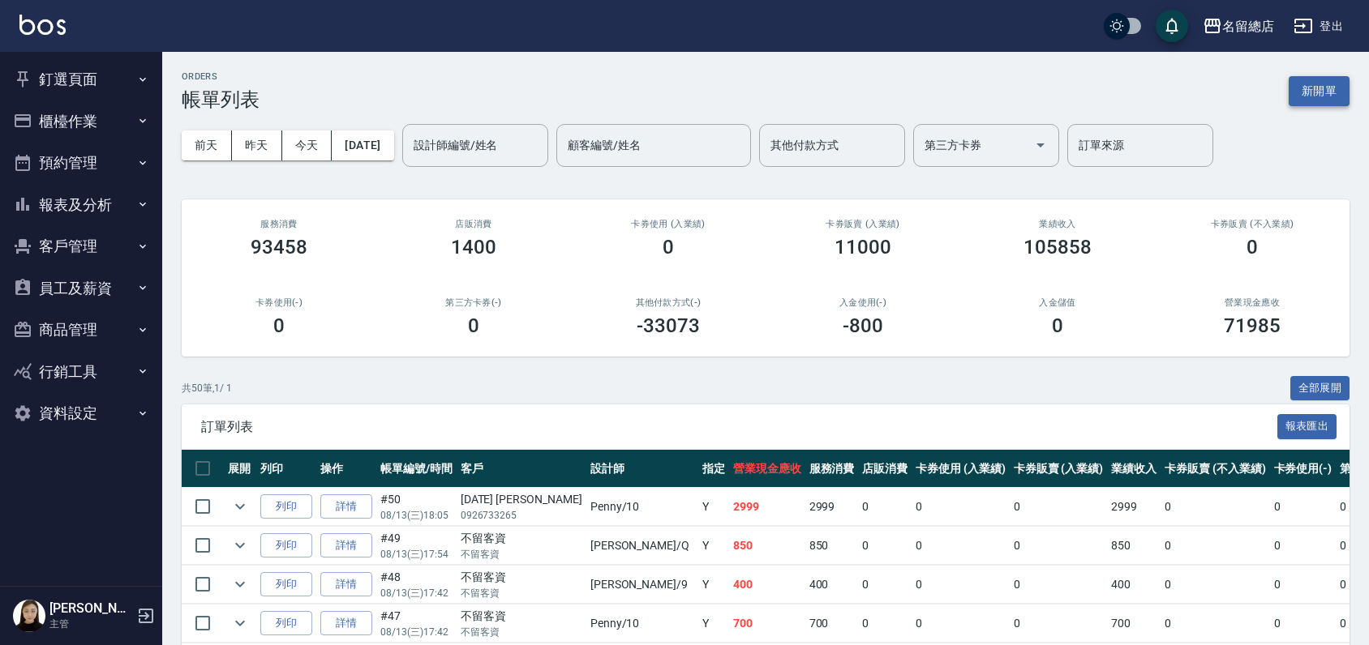
click at [1328, 91] on button "新開單" at bounding box center [1318, 91] width 61 height 30
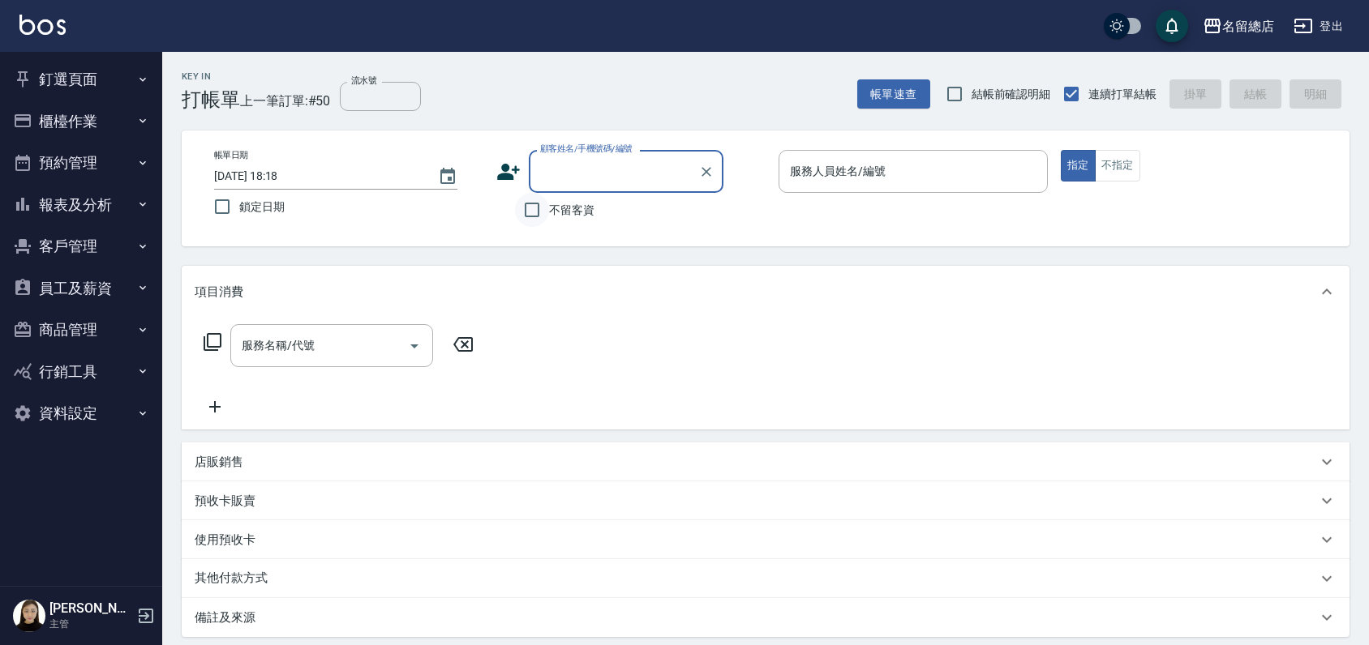
click at [525, 214] on input "不留客資" at bounding box center [532, 210] width 34 height 34
checkbox input "true"
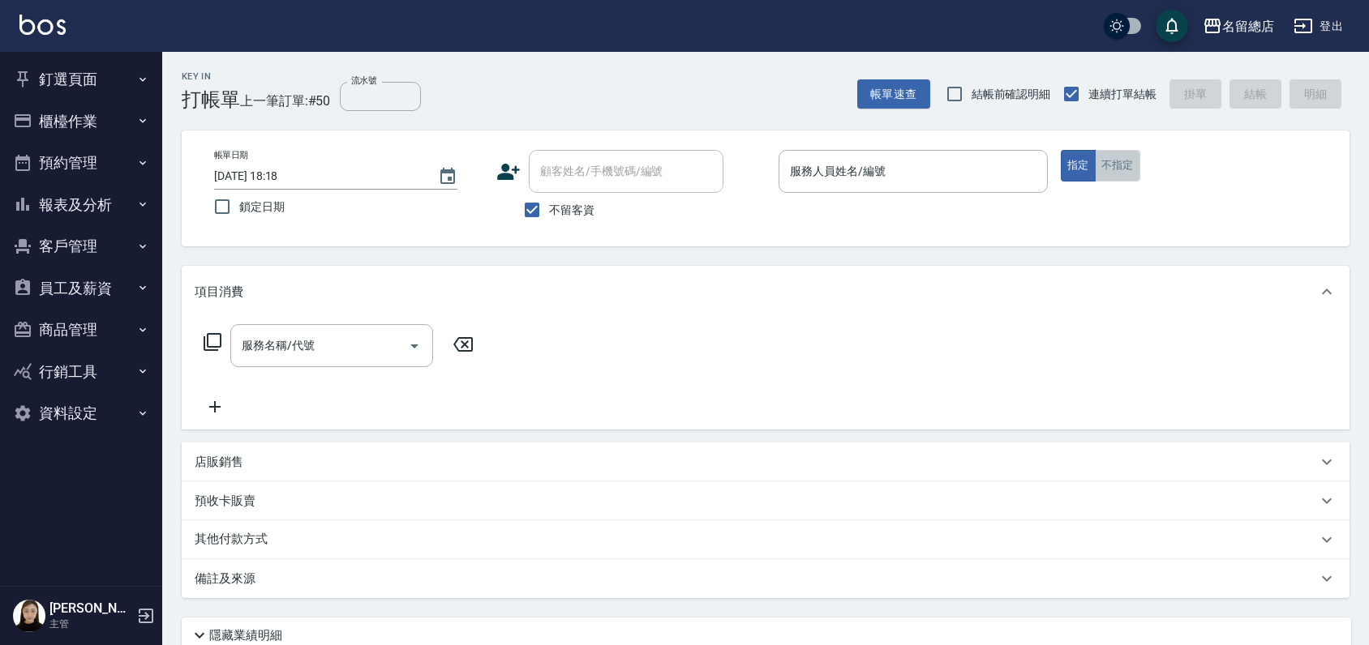
click at [1108, 156] on button "不指定" at bounding box center [1117, 166] width 45 height 32
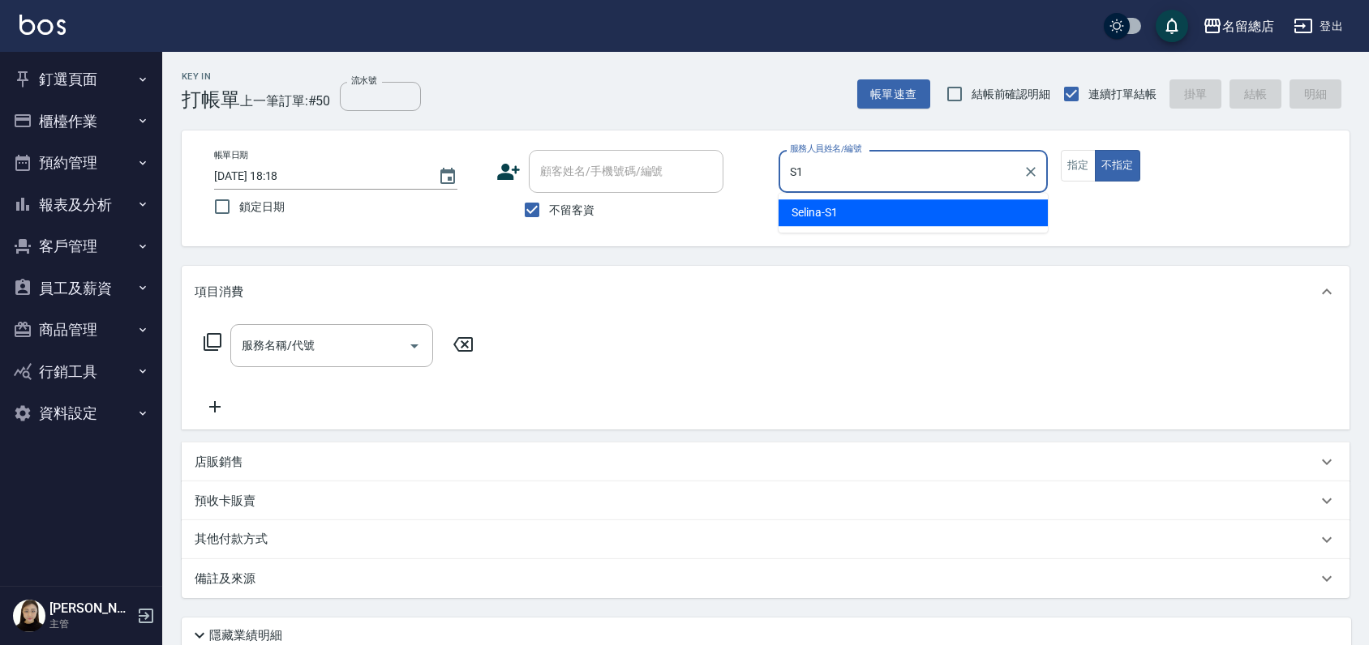
type input "Selina-S1"
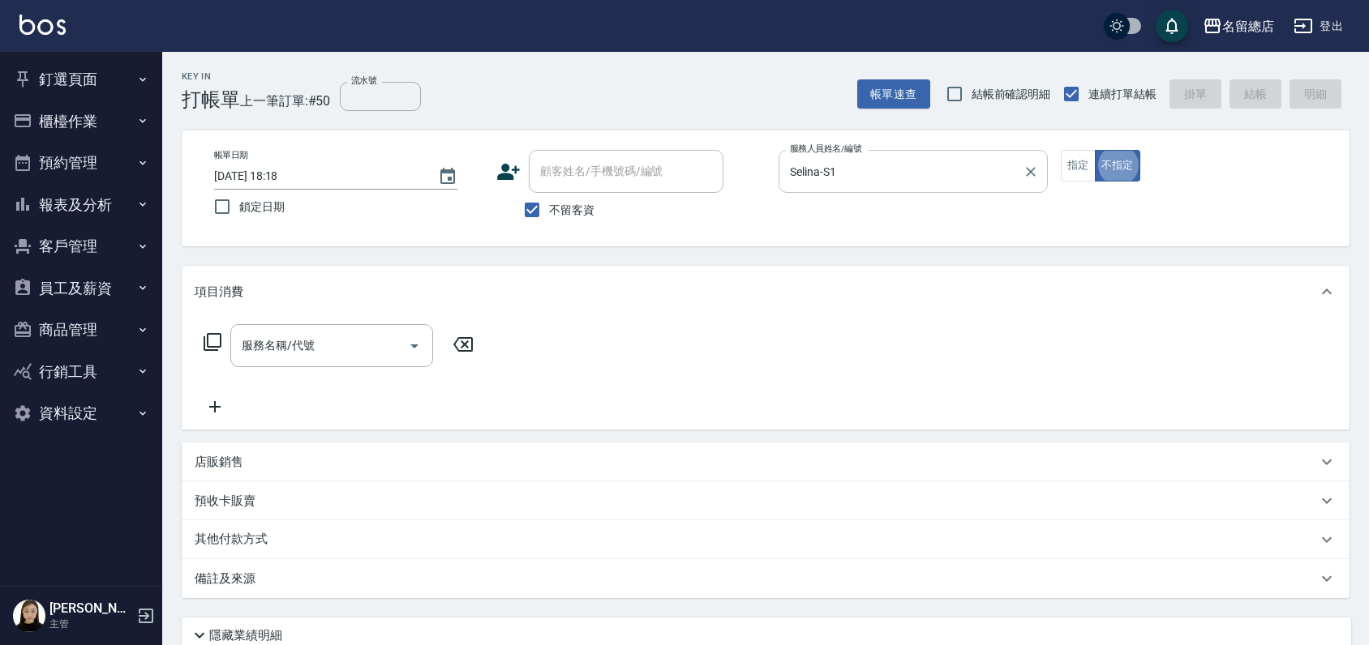
type button "false"
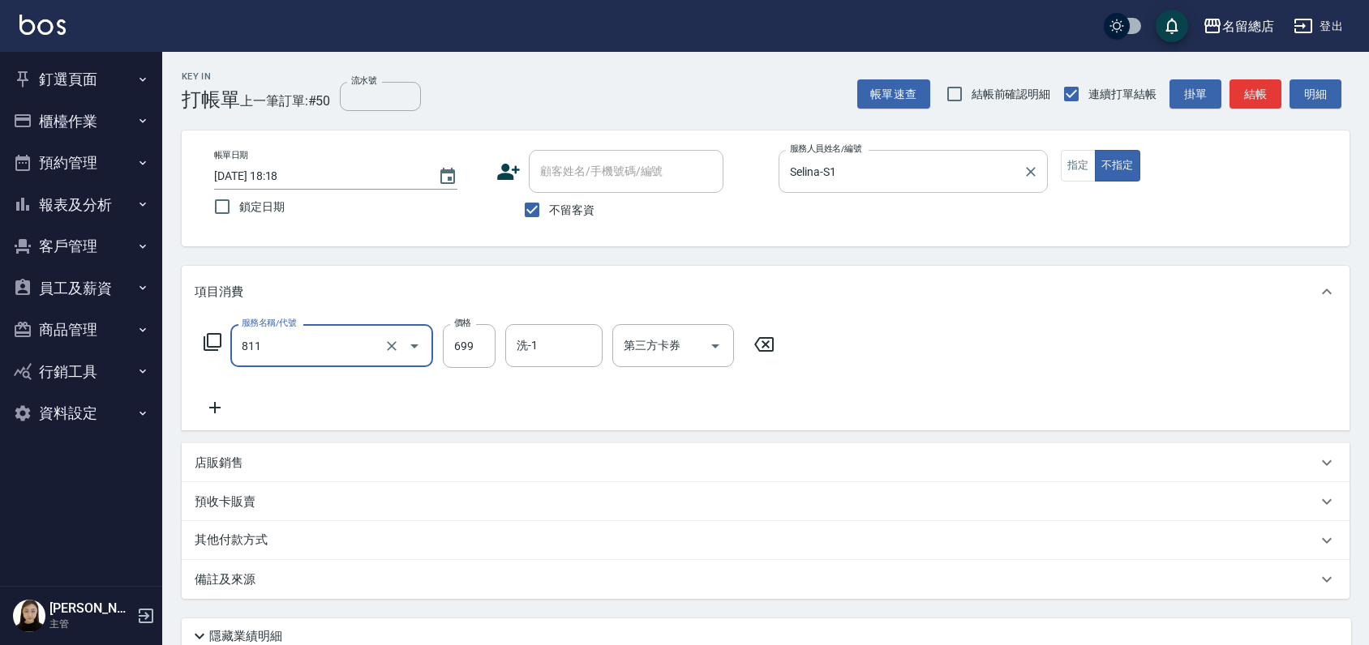
type input "洗+剪(811)"
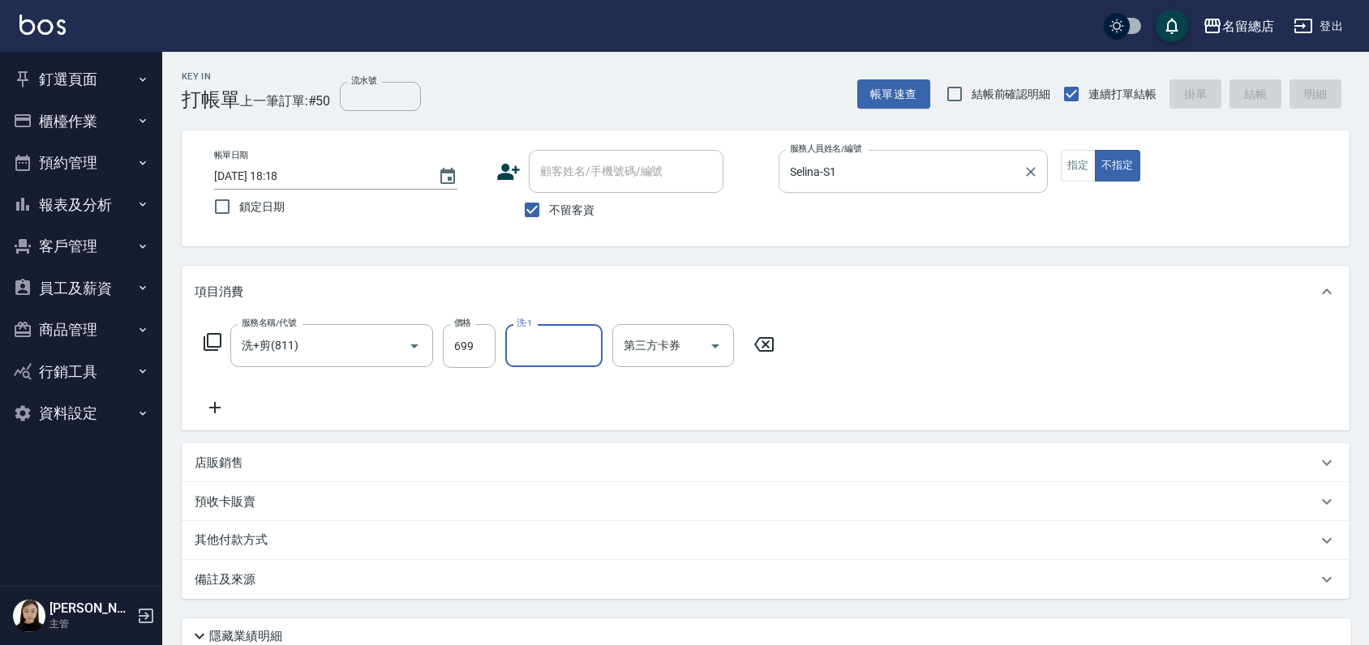
type input "2025/08/13 18:21"
